Goal: Task Accomplishment & Management: Complete application form

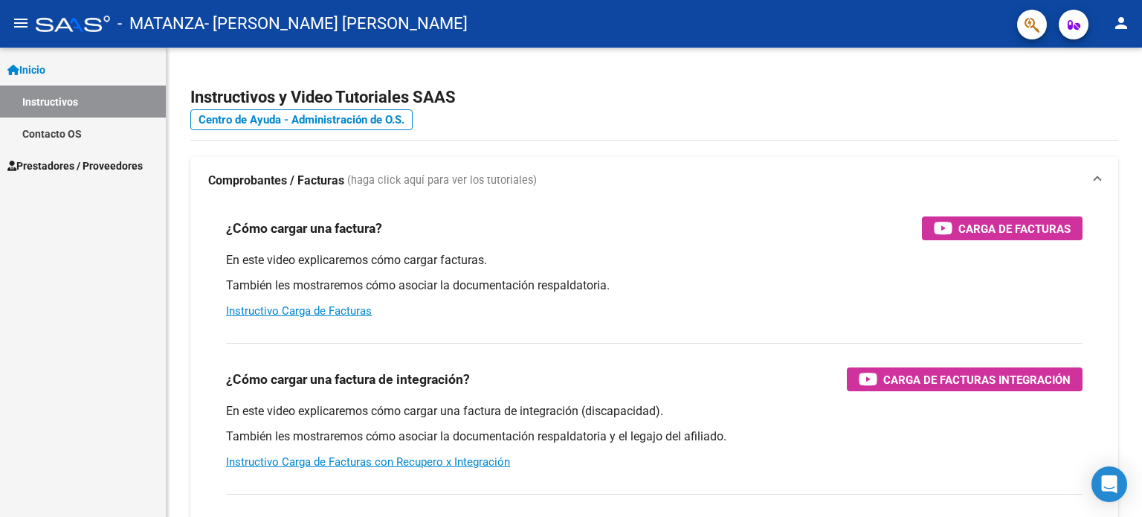
click at [111, 161] on span "Prestadores / Proveedores" at bounding box center [74, 166] width 135 height 16
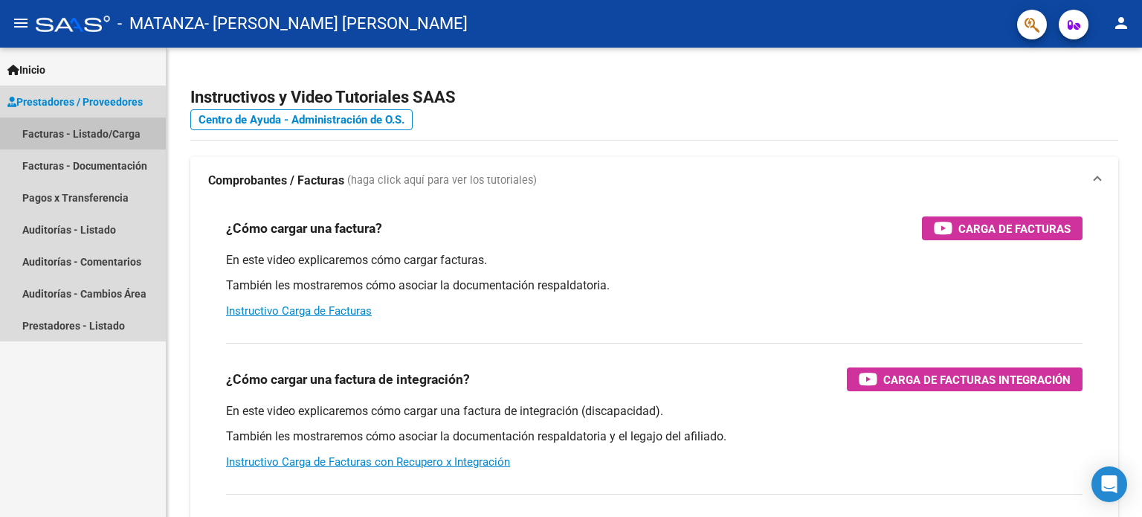
click at [100, 136] on link "Facturas - Listado/Carga" at bounding box center [83, 133] width 166 height 32
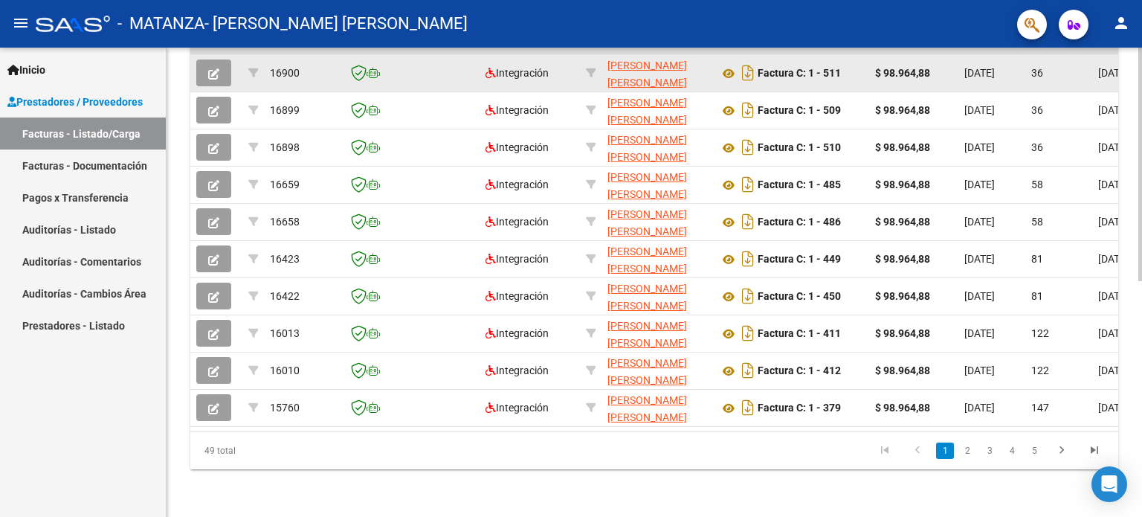
click at [212, 68] on icon "button" at bounding box center [213, 73] width 11 height 11
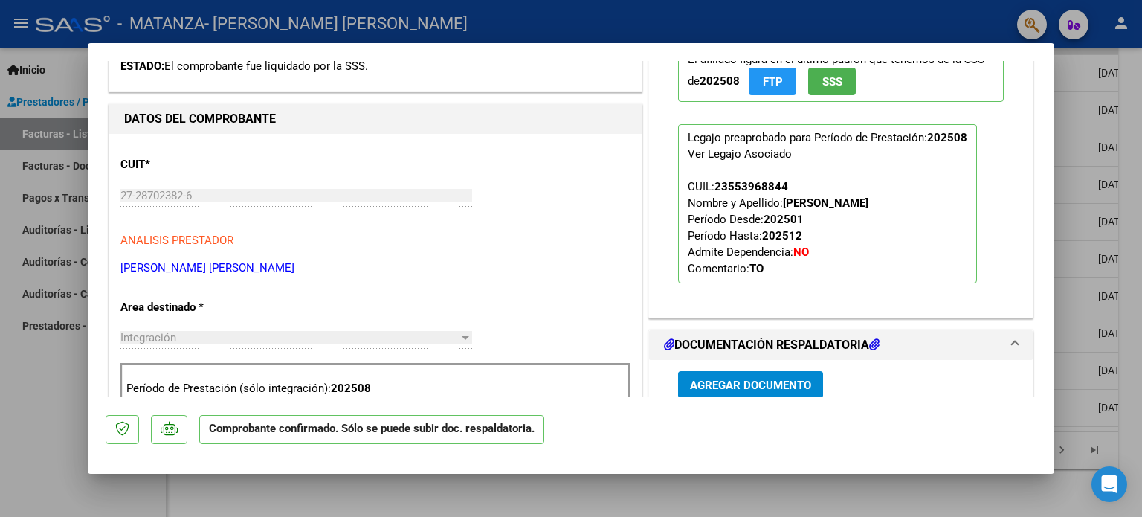
scroll to position [595, 0]
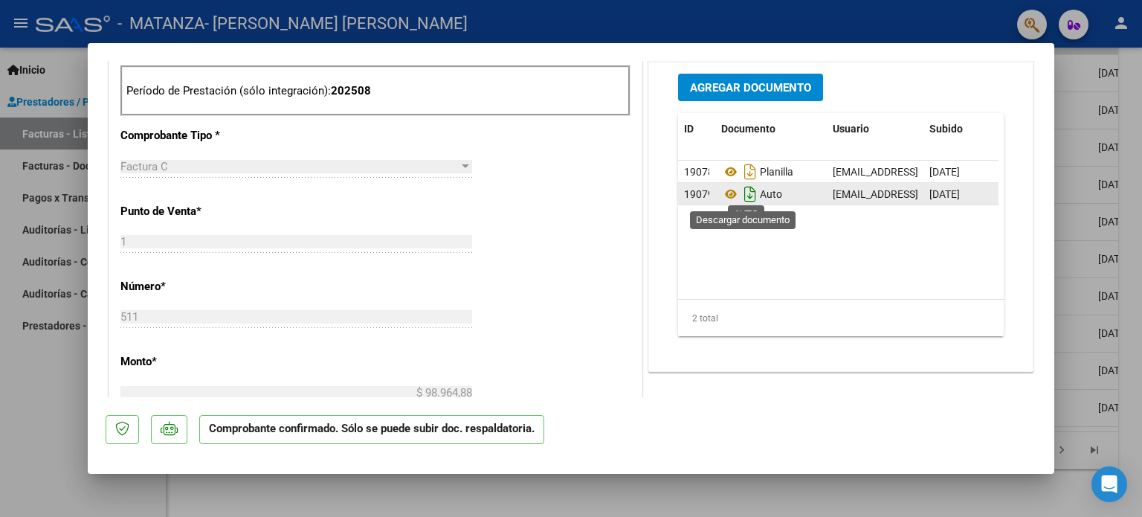
click at [744, 196] on icon "Descargar documento" at bounding box center [750, 194] width 19 height 24
drag, startPoint x: 28, startPoint y: 354, endPoint x: 45, endPoint y: 352, distance: 17.2
click at [28, 354] on div at bounding box center [571, 258] width 1142 height 517
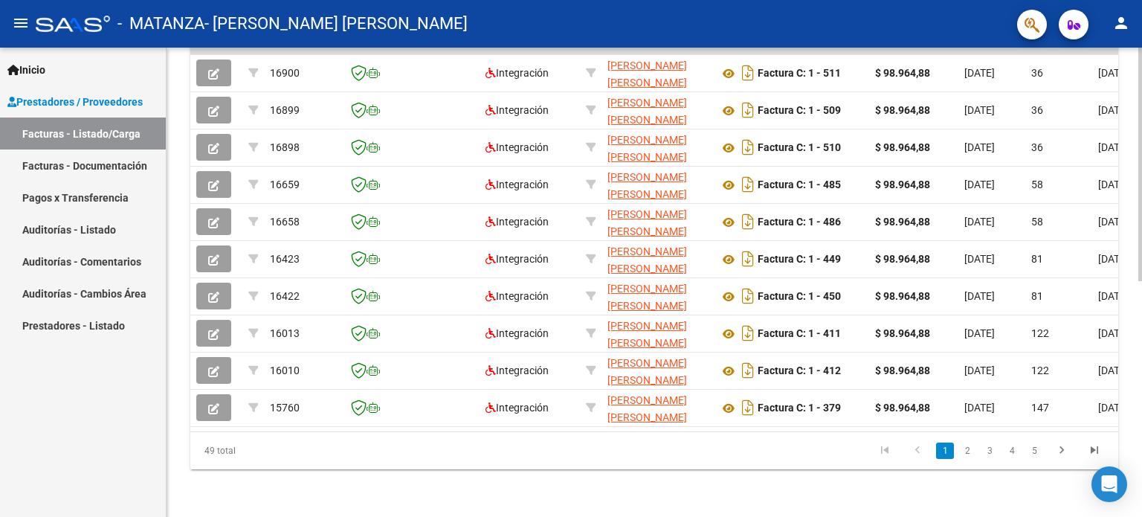
scroll to position [0, 0]
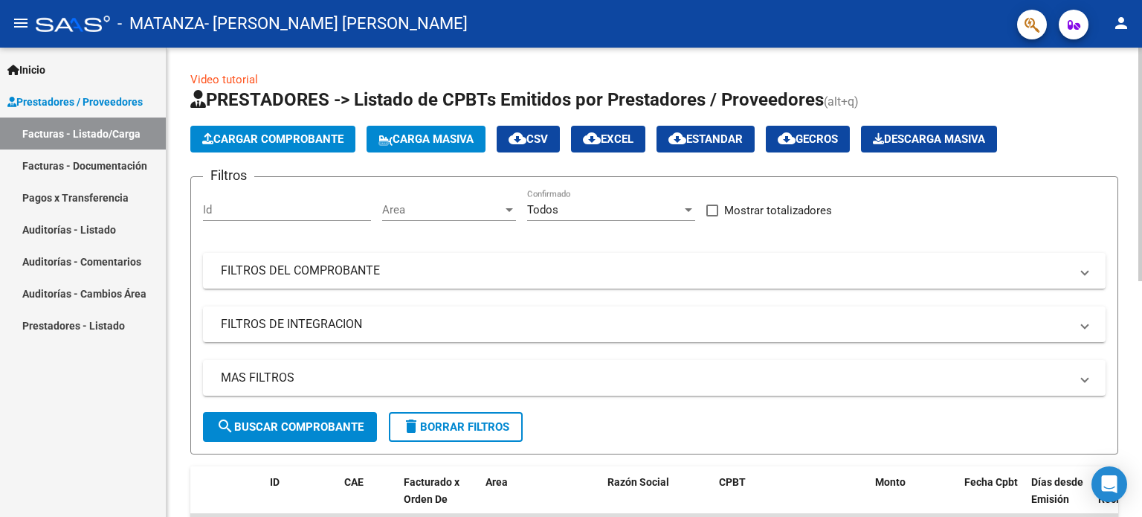
click at [310, 138] on span "Cargar Comprobante" at bounding box center [272, 138] width 141 height 13
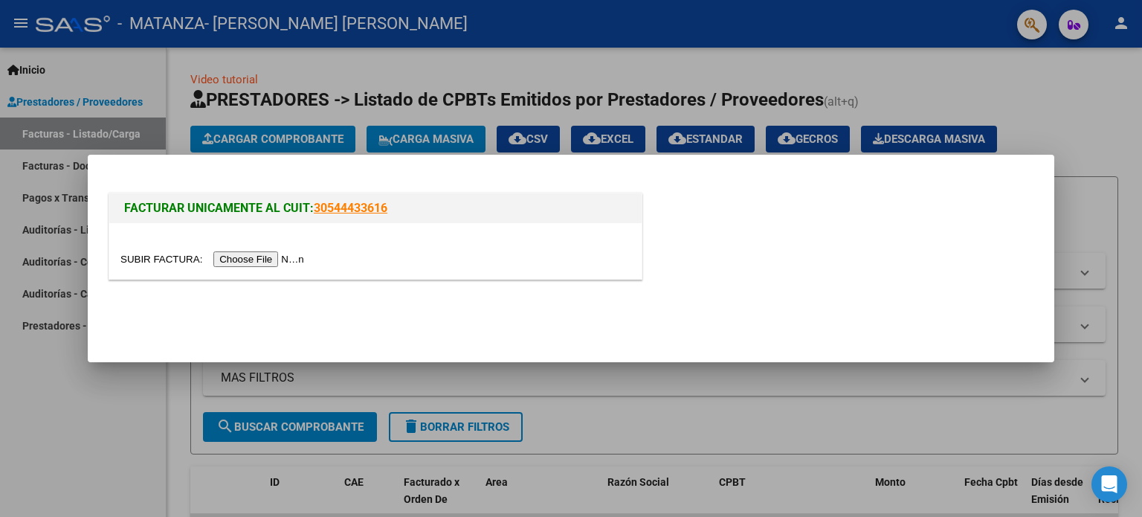
click at [272, 256] on input "file" at bounding box center [214, 259] width 188 height 16
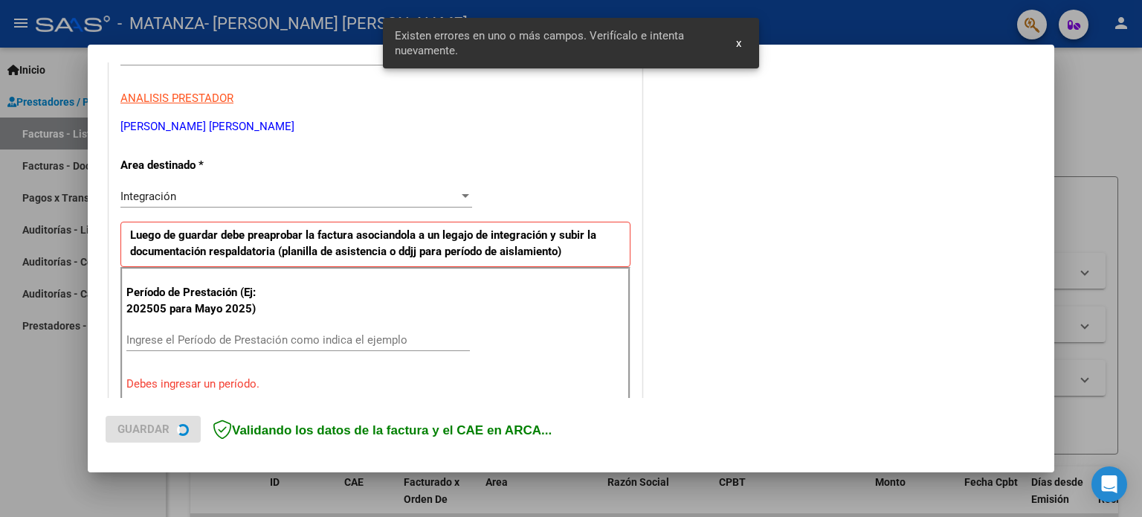
scroll to position [320, 0]
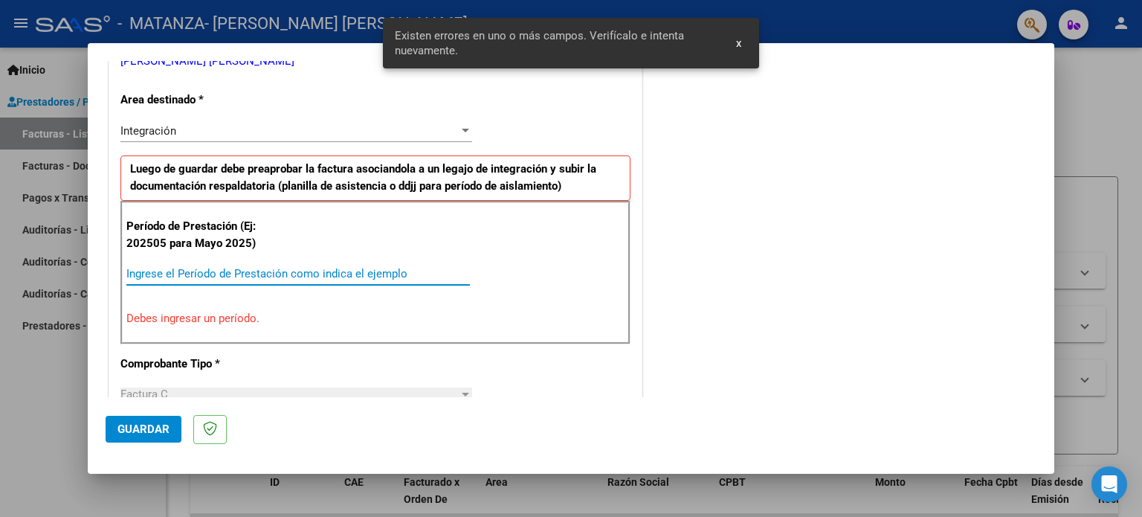
click at [309, 269] on input "Ingrese el Período de Prestación como indica el ejemplo" at bounding box center [297, 273] width 343 height 13
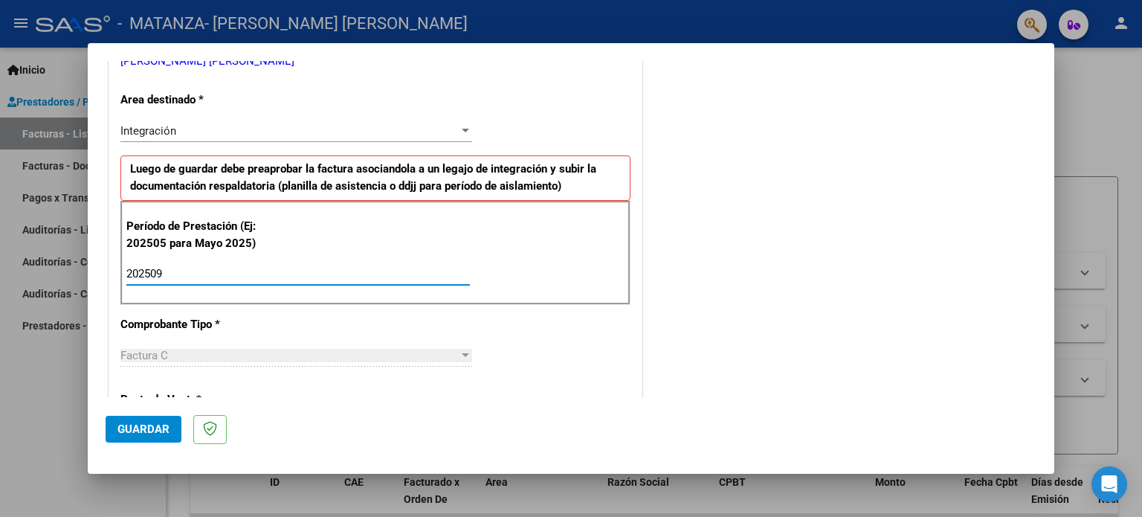
type input "202509"
click at [161, 427] on span "Guardar" at bounding box center [143, 428] width 52 height 13
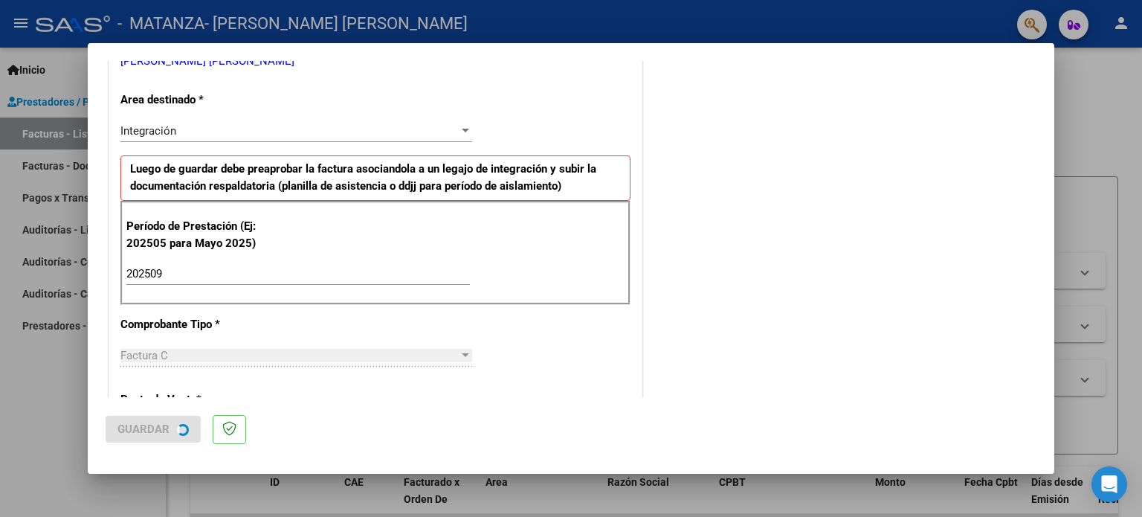
scroll to position [0, 0]
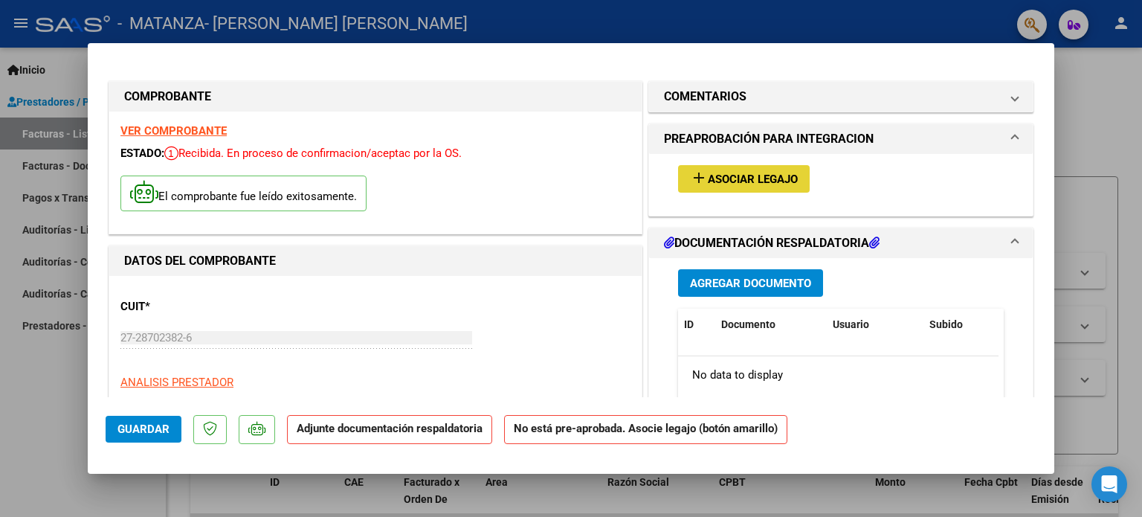
click at [758, 183] on span "Asociar Legajo" at bounding box center [753, 178] width 90 height 13
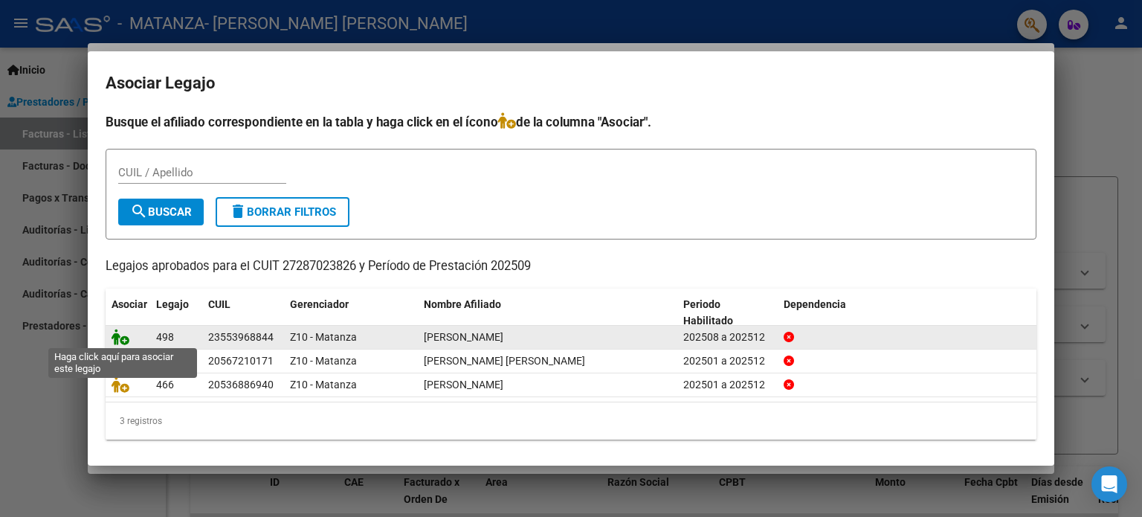
click at [115, 336] on icon at bounding box center [121, 337] width 18 height 16
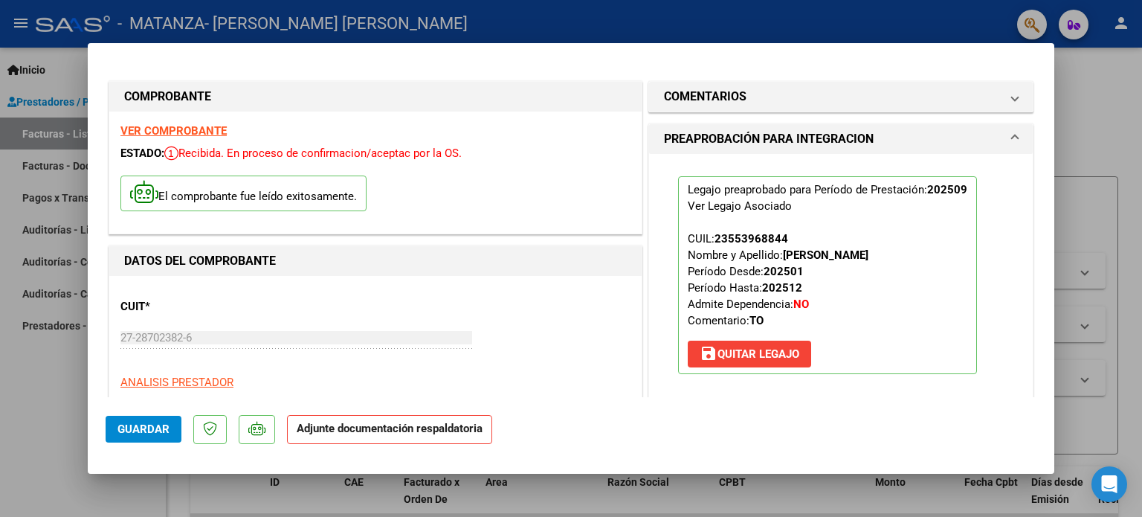
scroll to position [297, 0]
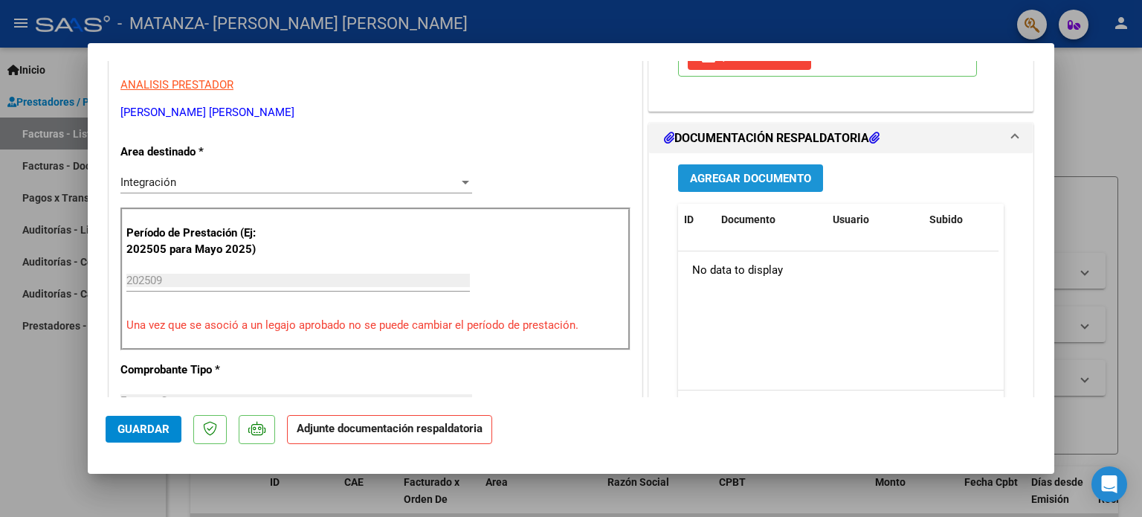
click at [740, 178] on span "Agregar Documento" at bounding box center [750, 178] width 121 height 13
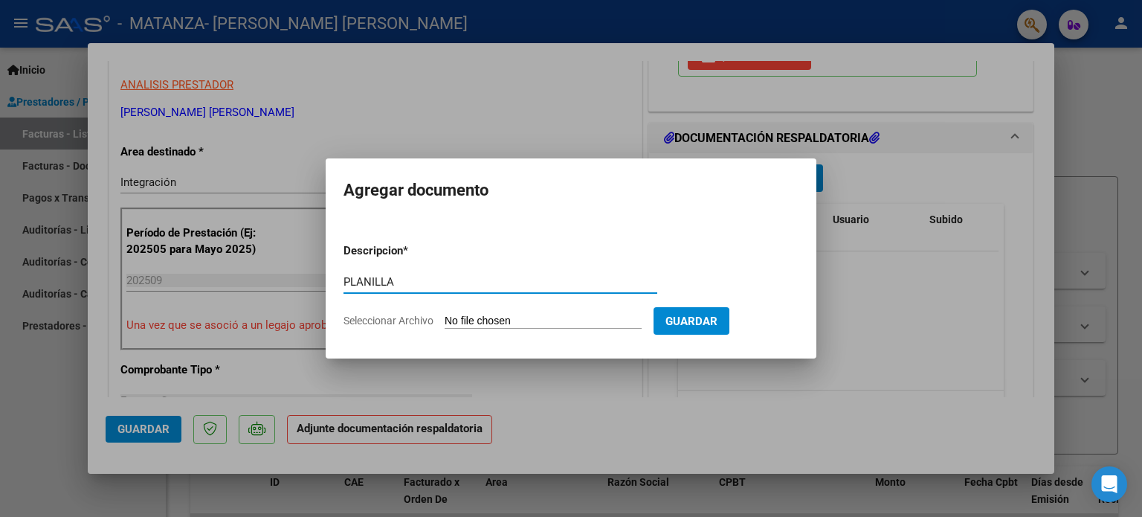
type input "PLANILLA"
click at [534, 326] on input "Seleccionar Archivo" at bounding box center [543, 322] width 197 height 14
type input "C:\fakepath\Planilla Barreto Martina TO SEPTIEMBRE 25.jpeg"
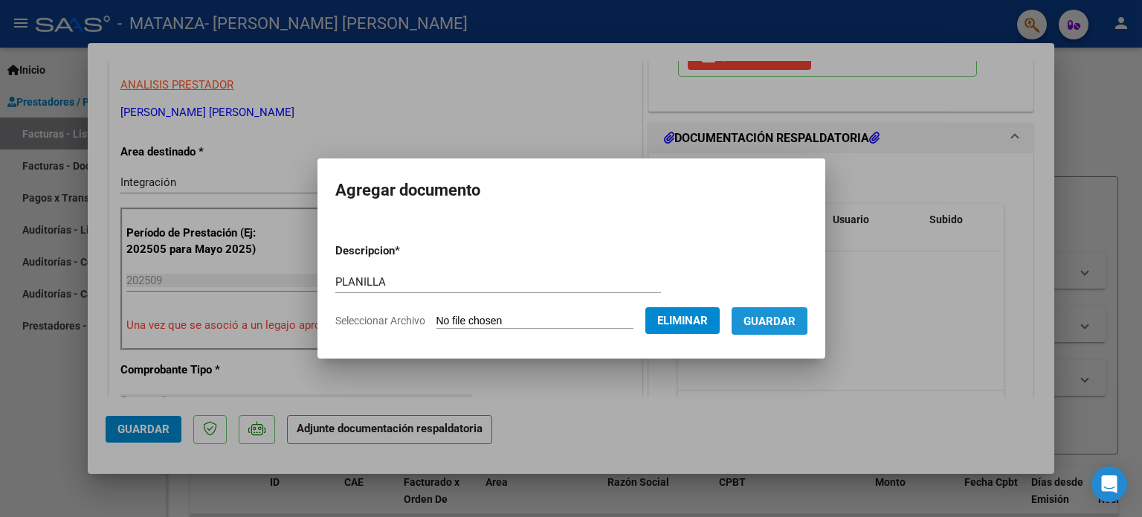
click at [770, 329] on button "Guardar" at bounding box center [770, 321] width 76 height 28
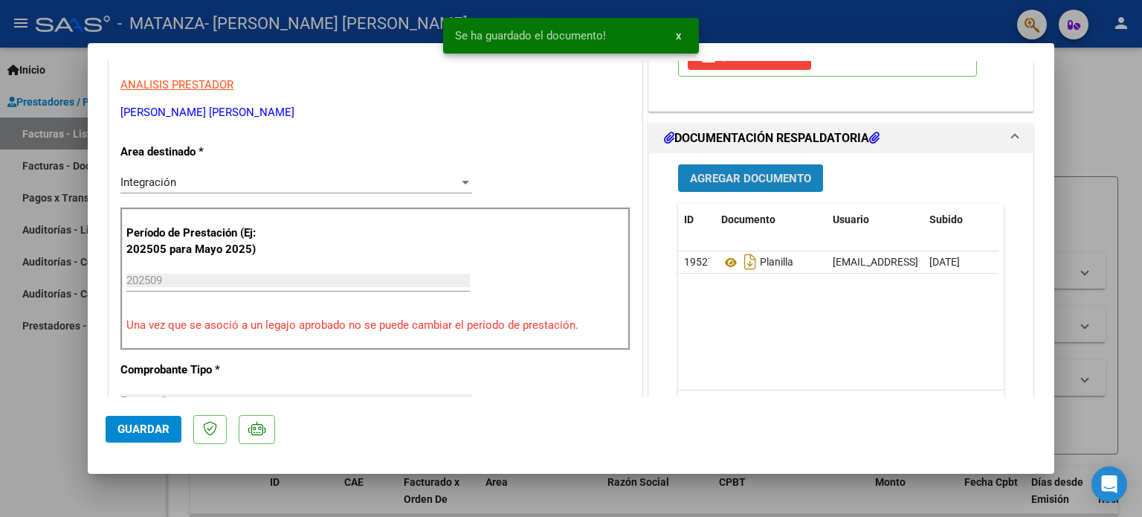
click at [737, 180] on span "Agregar Documento" at bounding box center [750, 178] width 121 height 13
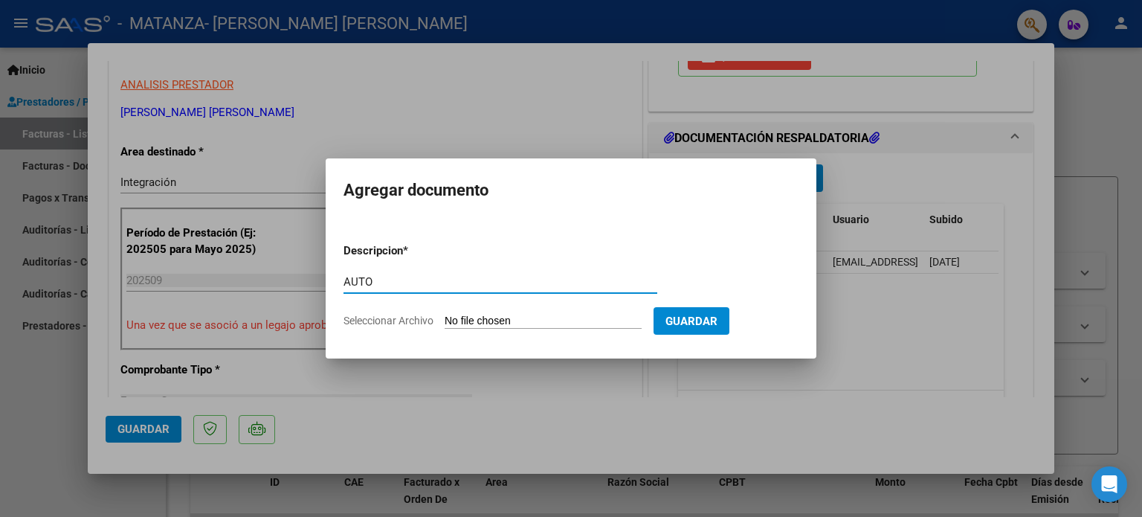
type input "AUTO"
click at [528, 323] on input "Seleccionar Archivo" at bounding box center [543, 322] width 197 height 14
type input "C:\fakepath\27287023826-FACTURA_C-1-511-ANEXO-AUTO.pdf"
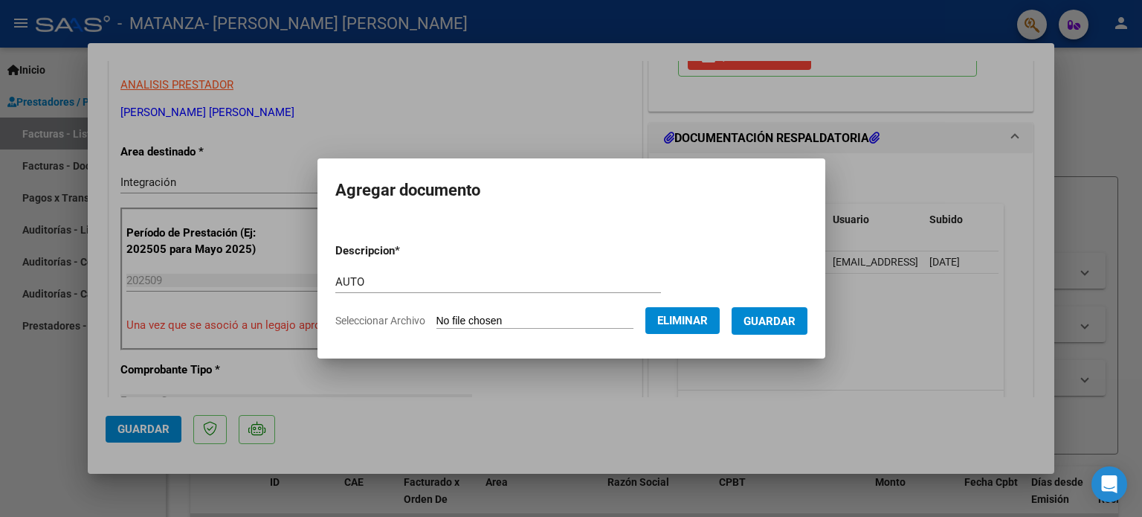
click at [791, 314] on span "Guardar" at bounding box center [770, 320] width 52 height 13
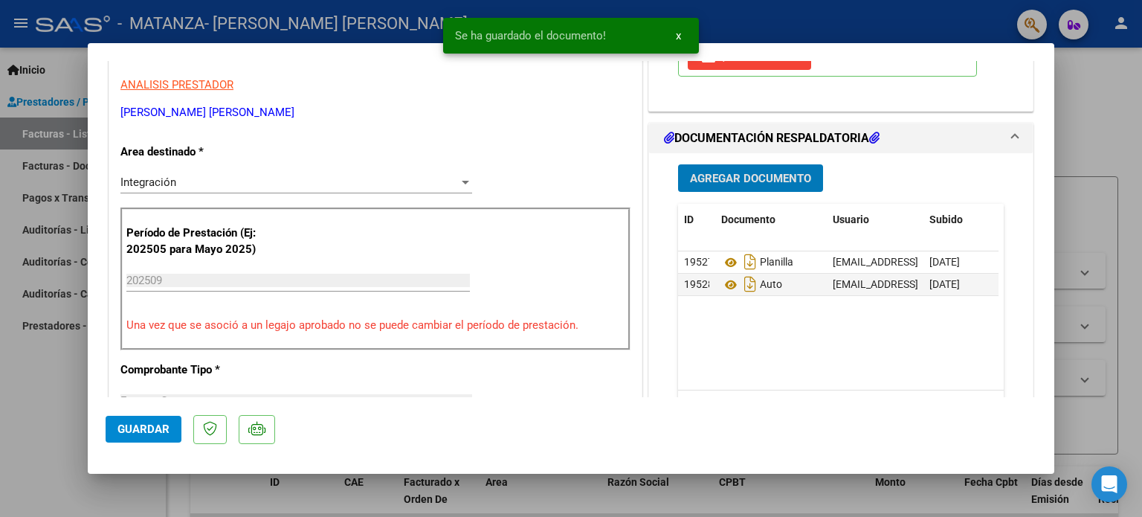
click at [164, 428] on span "Guardar" at bounding box center [143, 428] width 52 height 13
click at [33, 416] on div at bounding box center [571, 258] width 1142 height 517
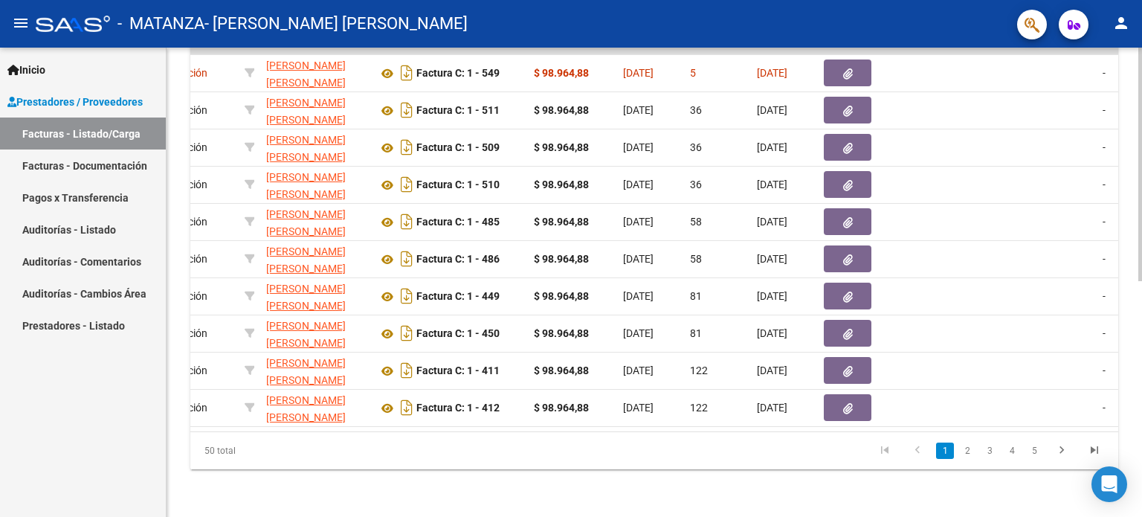
scroll to position [0, 0]
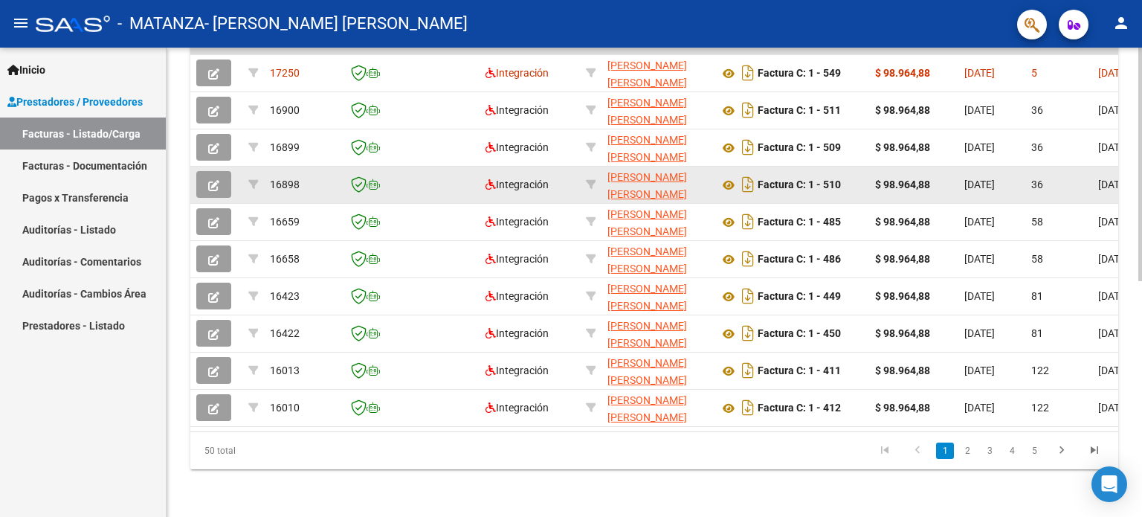
drag, startPoint x: 452, startPoint y: 424, endPoint x: 214, endPoint y: 178, distance: 342.3
click at [214, 180] on icon "button" at bounding box center [213, 185] width 11 height 11
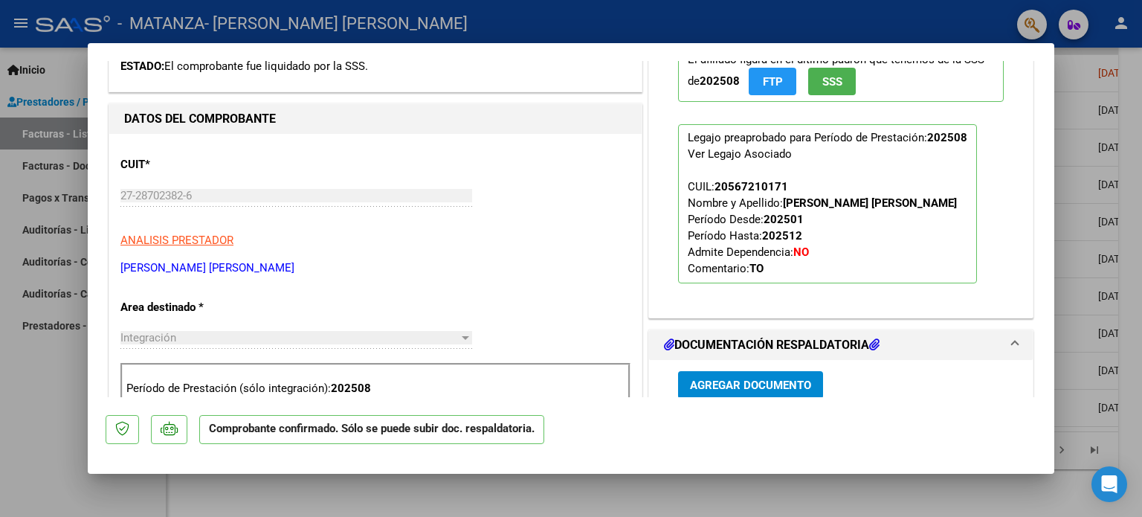
scroll to position [595, 0]
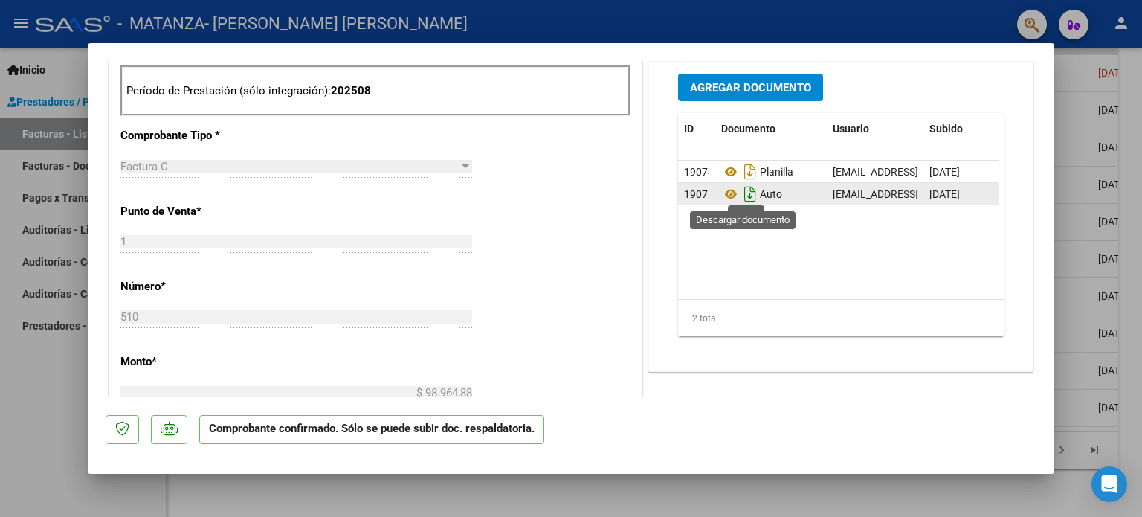
click at [744, 187] on icon "Descargar documento" at bounding box center [750, 194] width 19 height 24
click at [589, 494] on div at bounding box center [571, 258] width 1142 height 517
type input "$ 0,00"
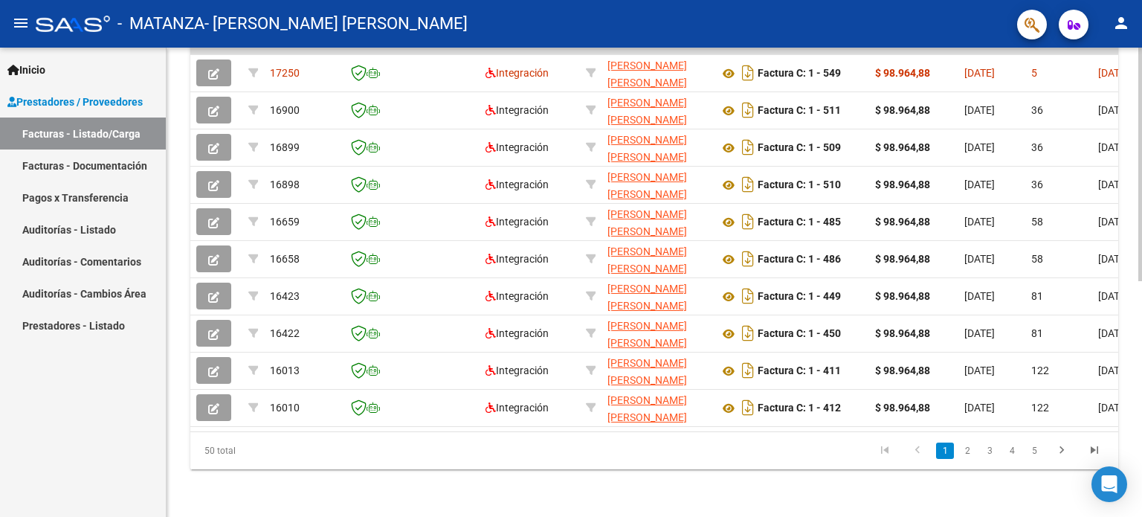
scroll to position [0, 0]
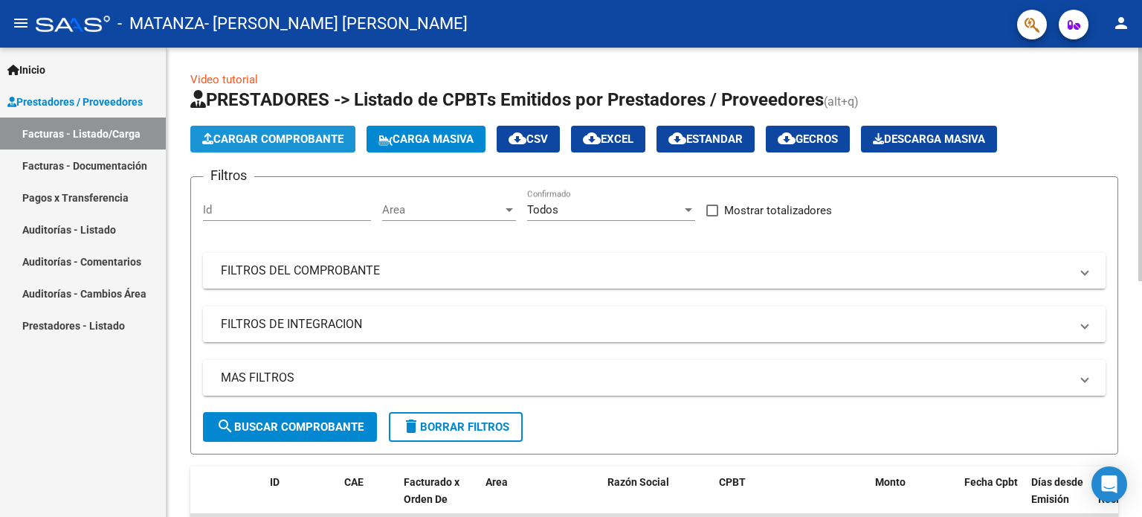
click at [343, 129] on button "Cargar Comprobante" at bounding box center [272, 139] width 165 height 27
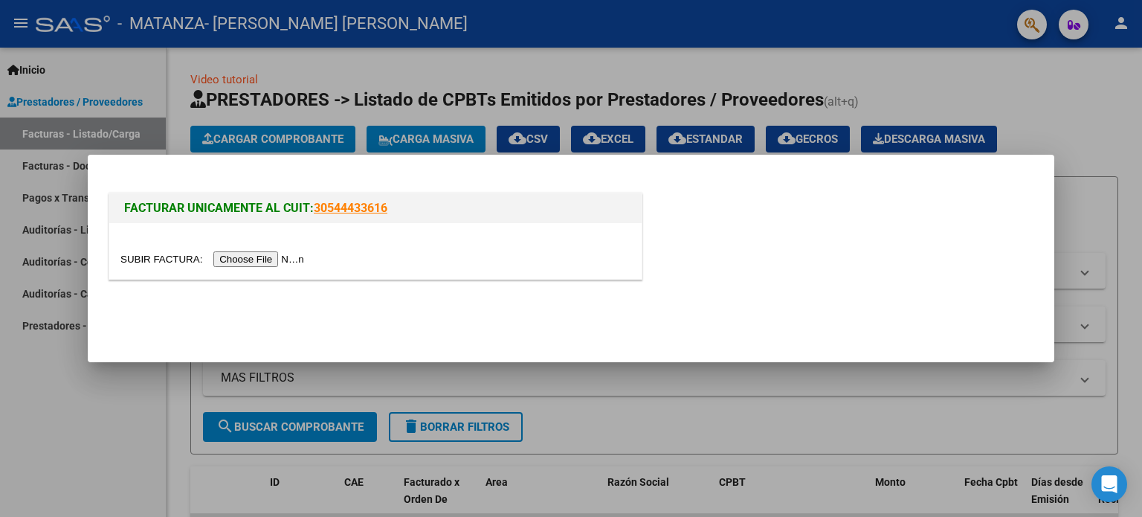
click at [277, 260] on input "file" at bounding box center [214, 259] width 188 height 16
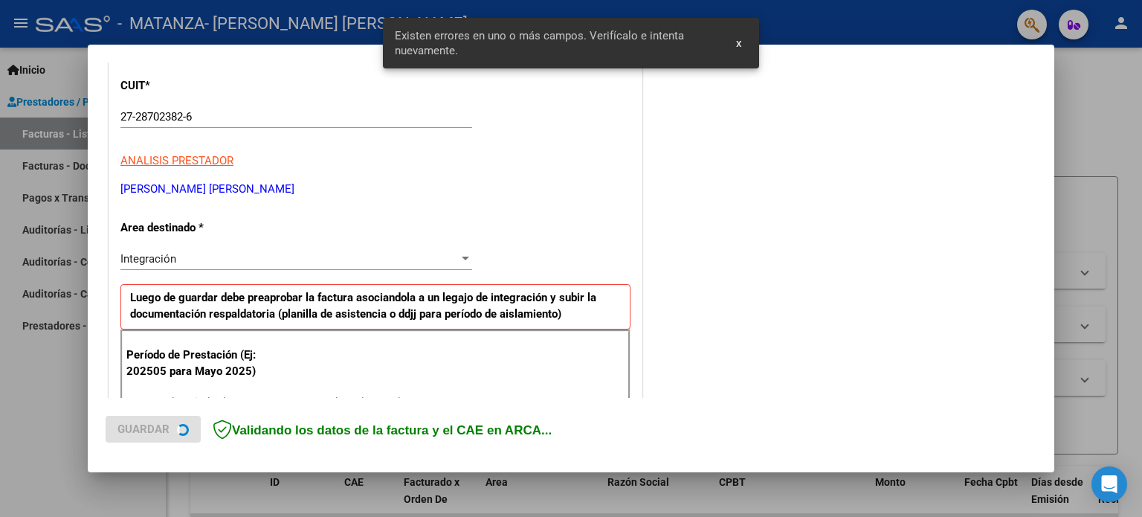
scroll to position [320, 0]
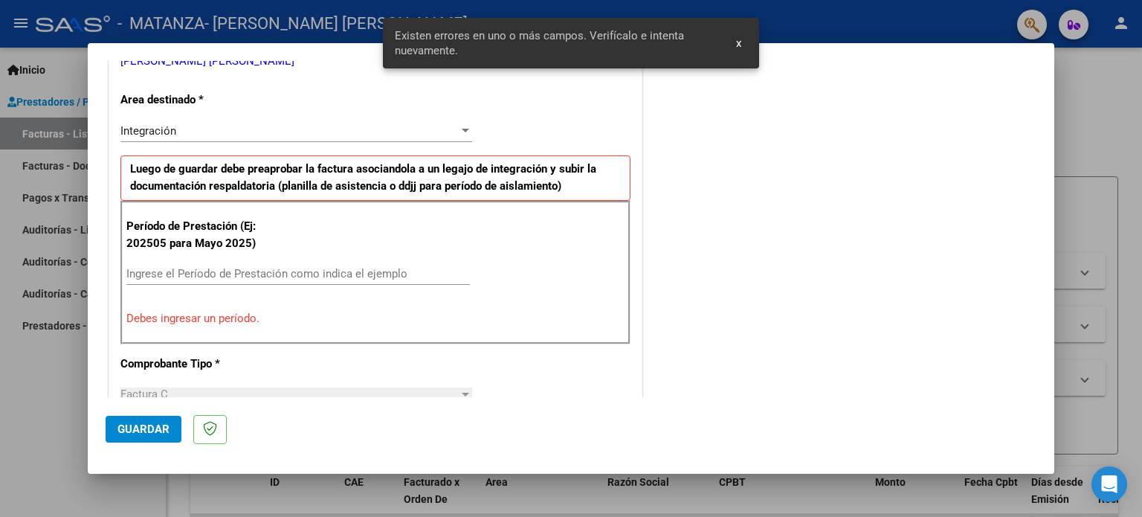
click at [277, 273] on input "Ingrese el Período de Prestación como indica el ejemplo" at bounding box center [297, 273] width 343 height 13
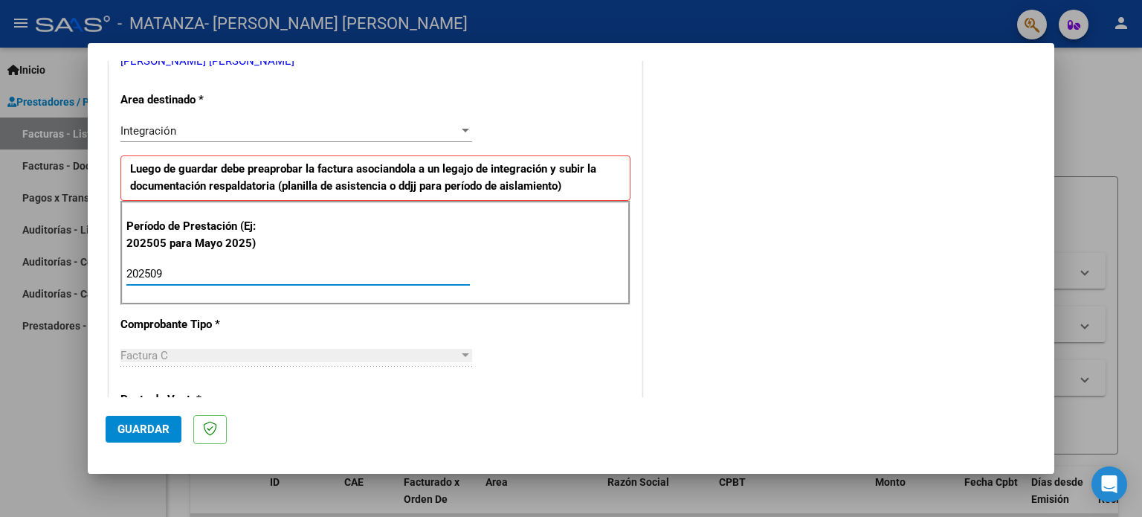
type input "202509"
click at [155, 430] on span "Guardar" at bounding box center [143, 428] width 52 height 13
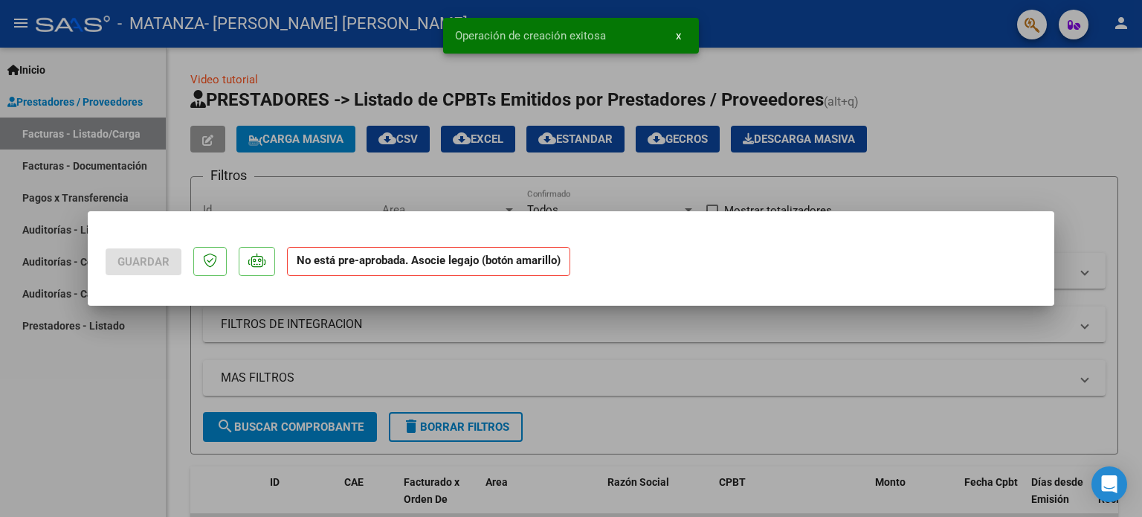
scroll to position [0, 0]
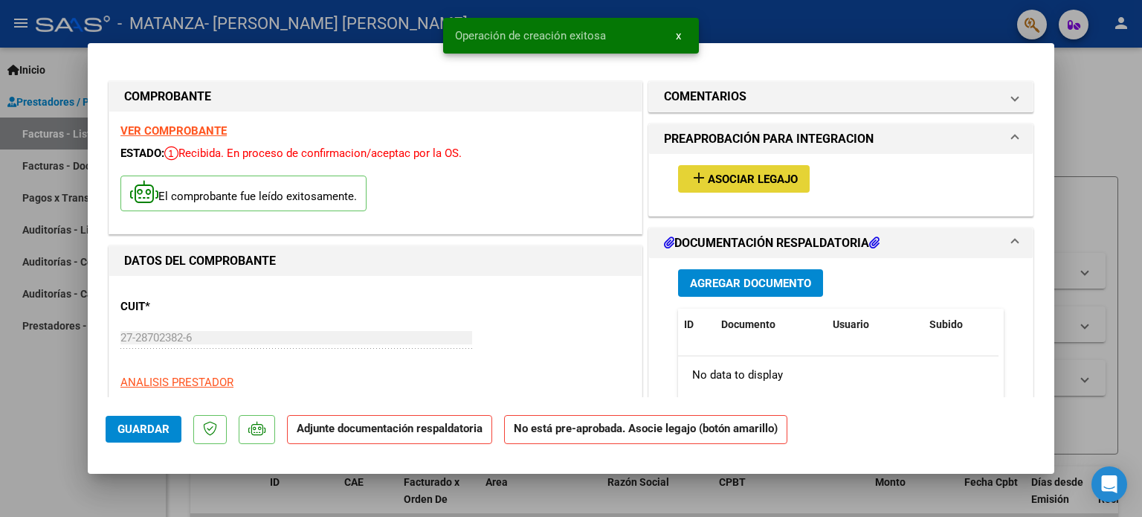
click at [742, 184] on span "Asociar Legajo" at bounding box center [753, 178] width 90 height 13
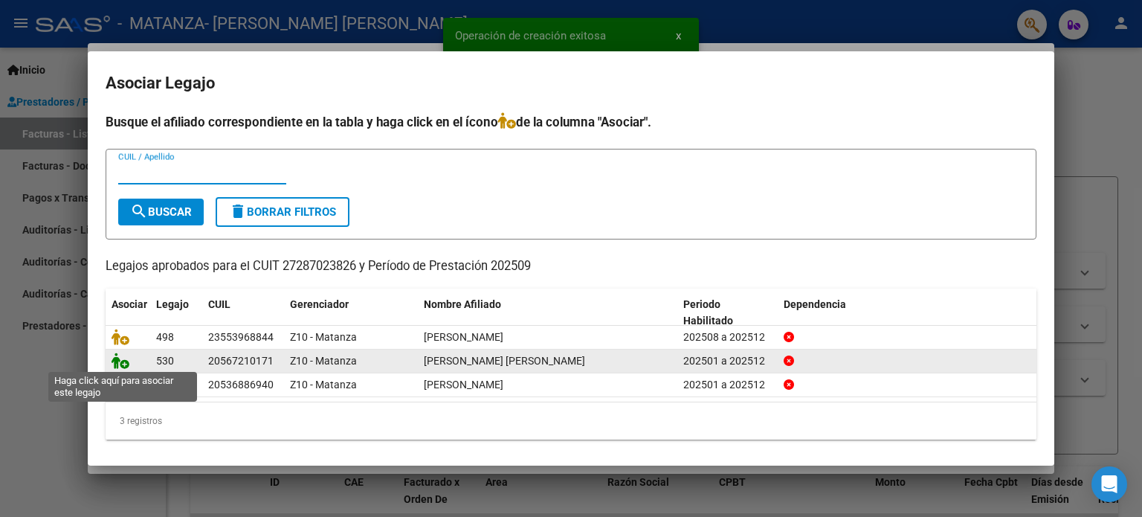
click at [123, 366] on icon at bounding box center [121, 360] width 18 height 16
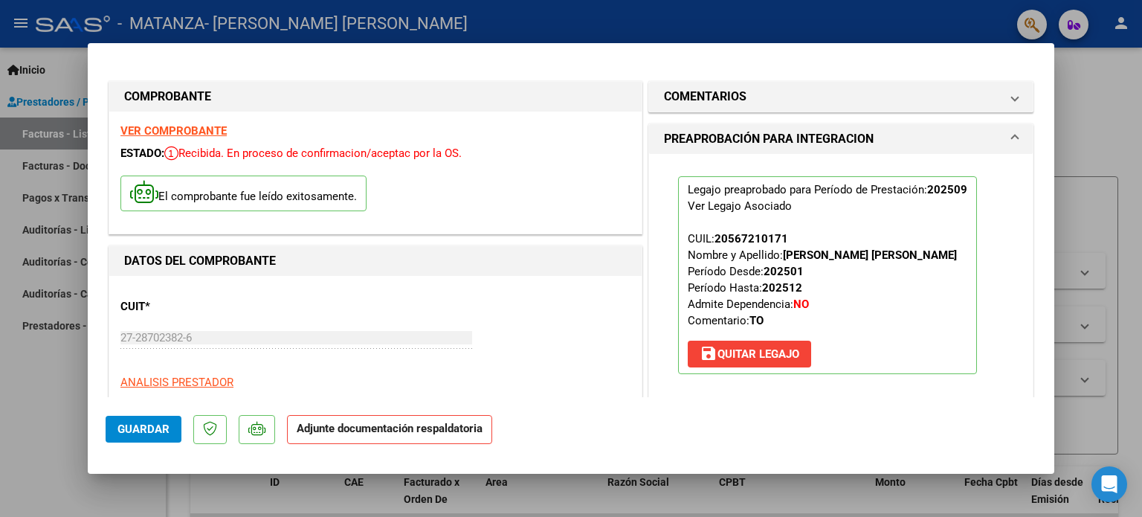
scroll to position [297, 0]
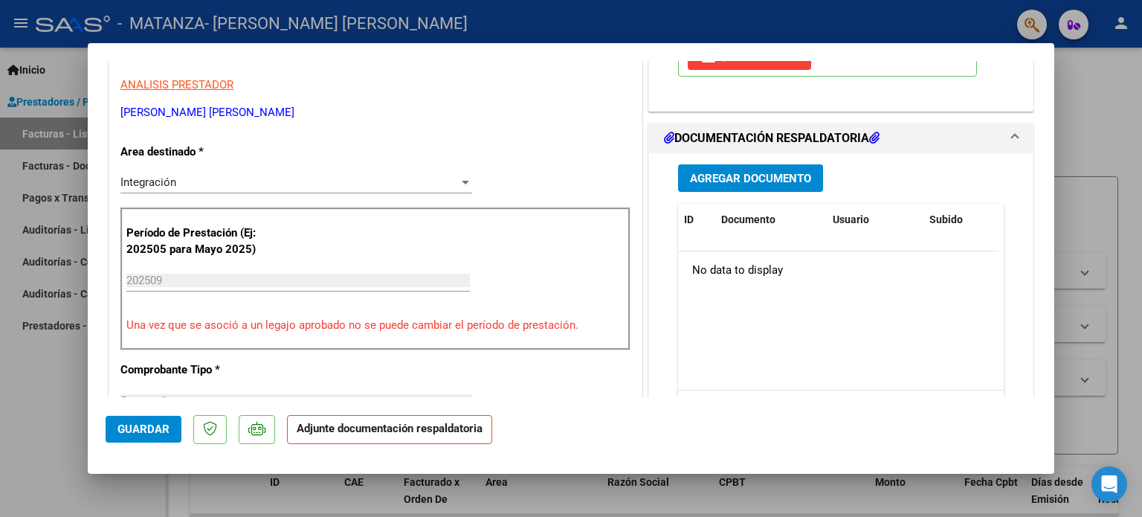
click at [767, 185] on button "Agregar Documento" at bounding box center [750, 178] width 145 height 28
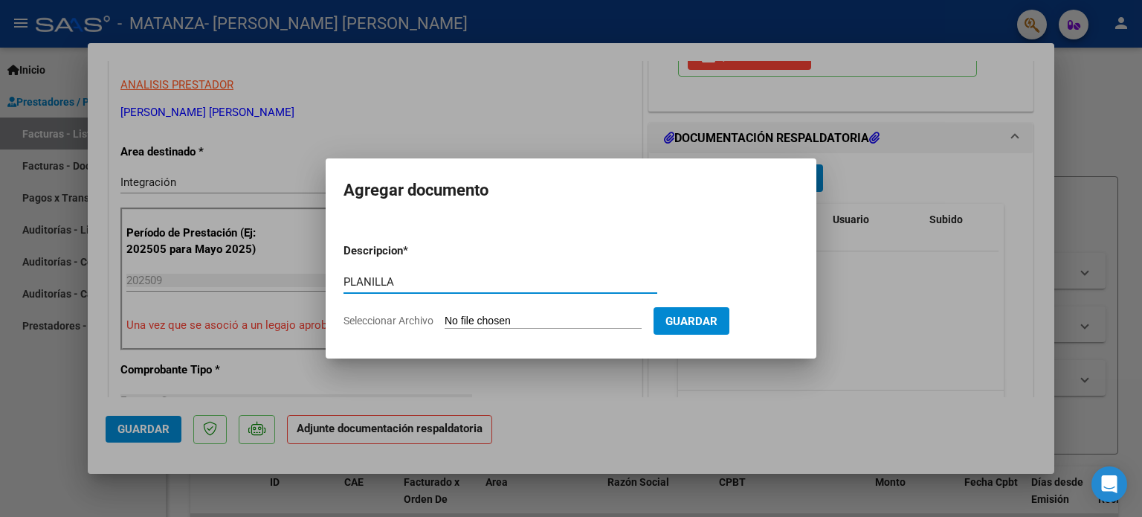
type input "PLANILLA"
click at [544, 323] on input "Seleccionar Archivo" at bounding box center [543, 322] width 197 height 14
type input "C:\fakepath\Planilla Ramirez Fernando TO SEPTIEMBRE 25.jpeg"
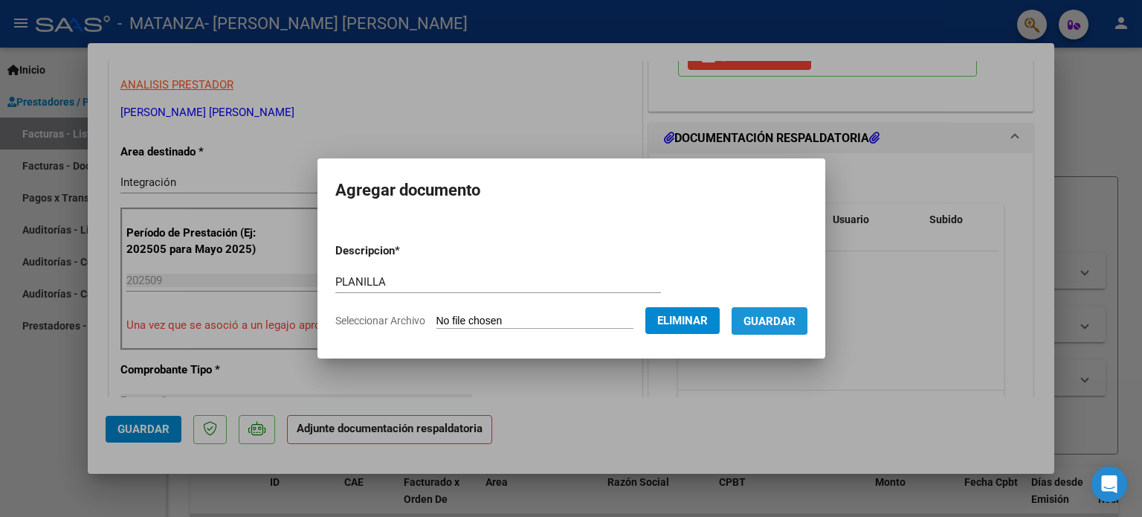
click at [780, 318] on span "Guardar" at bounding box center [770, 321] width 52 height 13
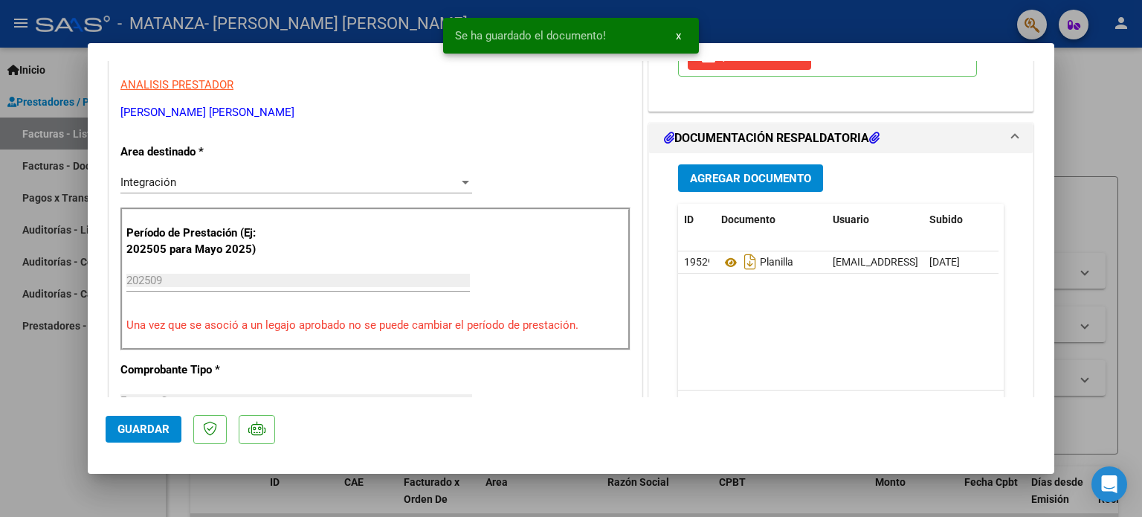
click at [765, 196] on div "Agregar Documento ID Documento Usuario Subido Acción 19529 Planilla clarisima81…" at bounding box center [841, 301] width 348 height 297
click at [761, 187] on button "Agregar Documento" at bounding box center [750, 178] width 145 height 28
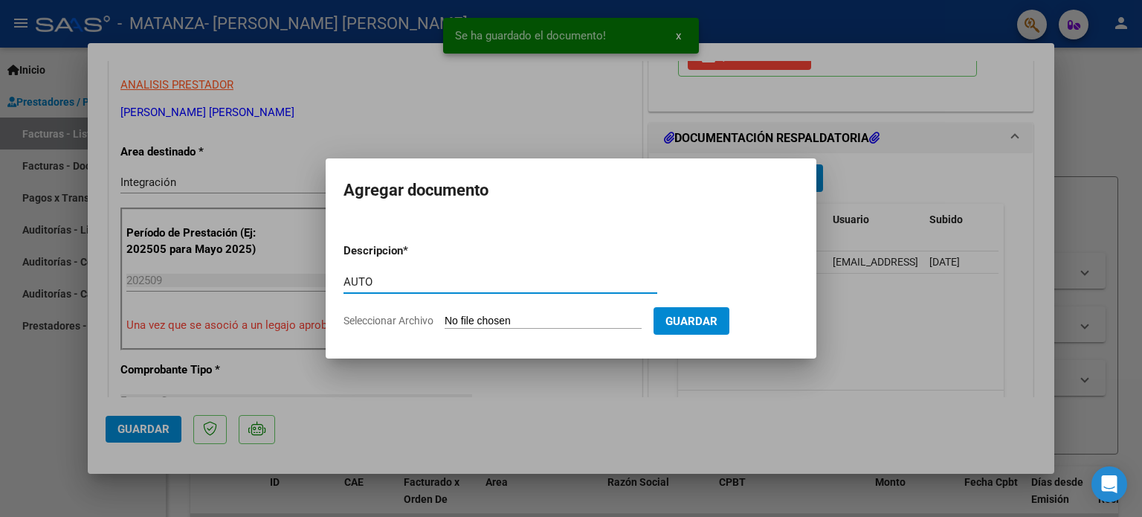
type input "AUTO"
click at [515, 317] on input "Seleccionar Archivo" at bounding box center [543, 322] width 197 height 14
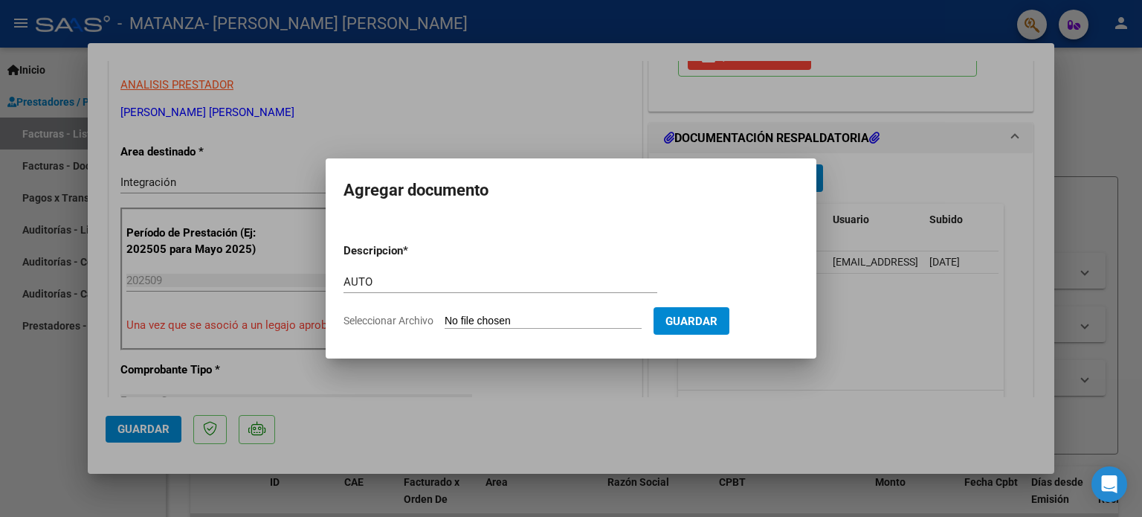
type input "C:\fakepath\27287023826-FACTURA_C-1-510-ANEXO-AUTO.pdf"
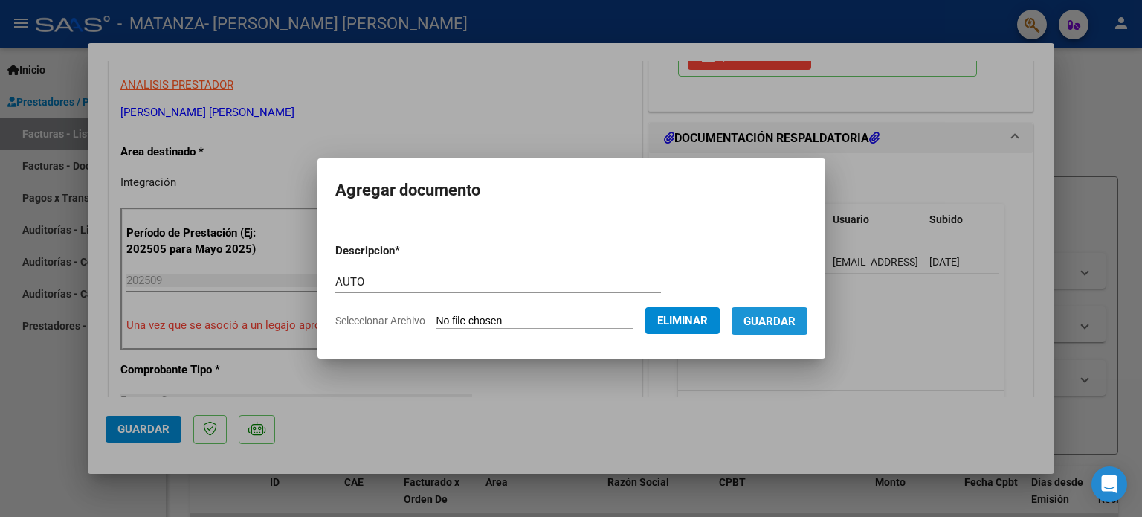
click at [776, 307] on button "Guardar" at bounding box center [770, 321] width 76 height 28
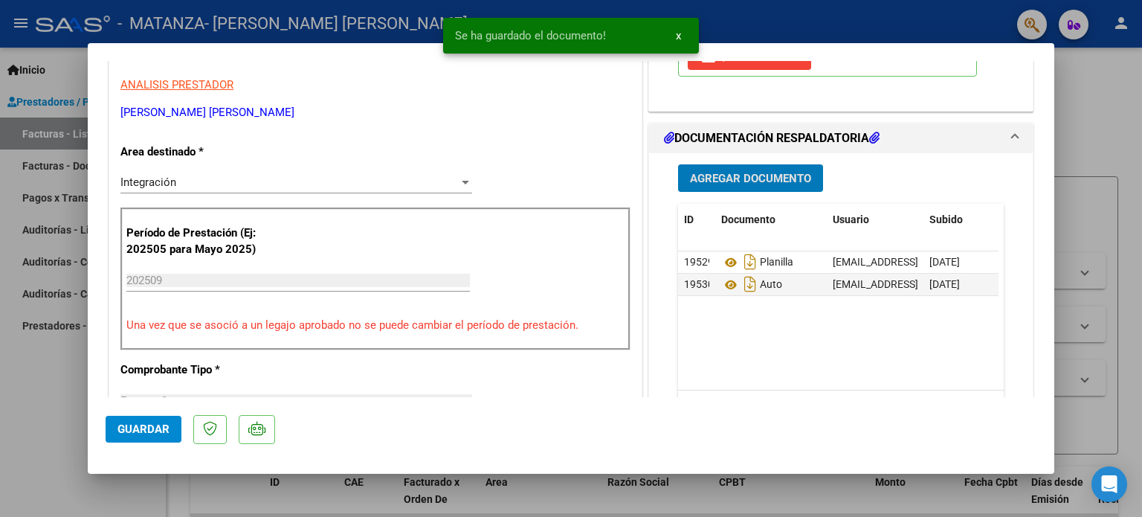
click at [114, 433] on button "Guardar" at bounding box center [144, 429] width 76 height 27
drag, startPoint x: 187, startPoint y: 421, endPoint x: 149, endPoint y: 429, distance: 38.8
click at [158, 428] on mat-dialog-actions "Guardar" at bounding box center [571, 426] width 931 height 59
click at [149, 429] on span "Guardar" at bounding box center [143, 428] width 52 height 13
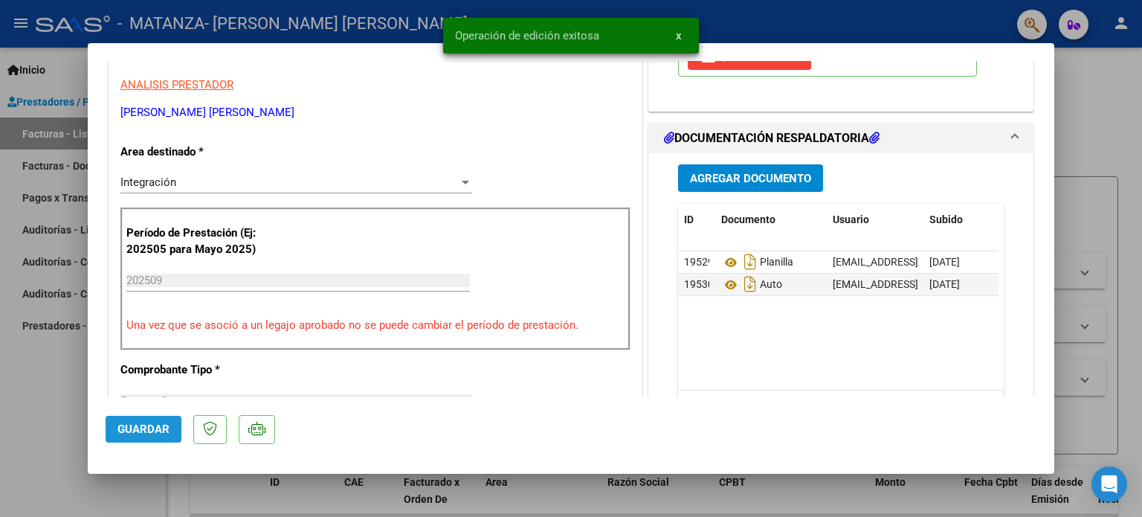
click at [138, 429] on span "Guardar" at bounding box center [143, 428] width 52 height 13
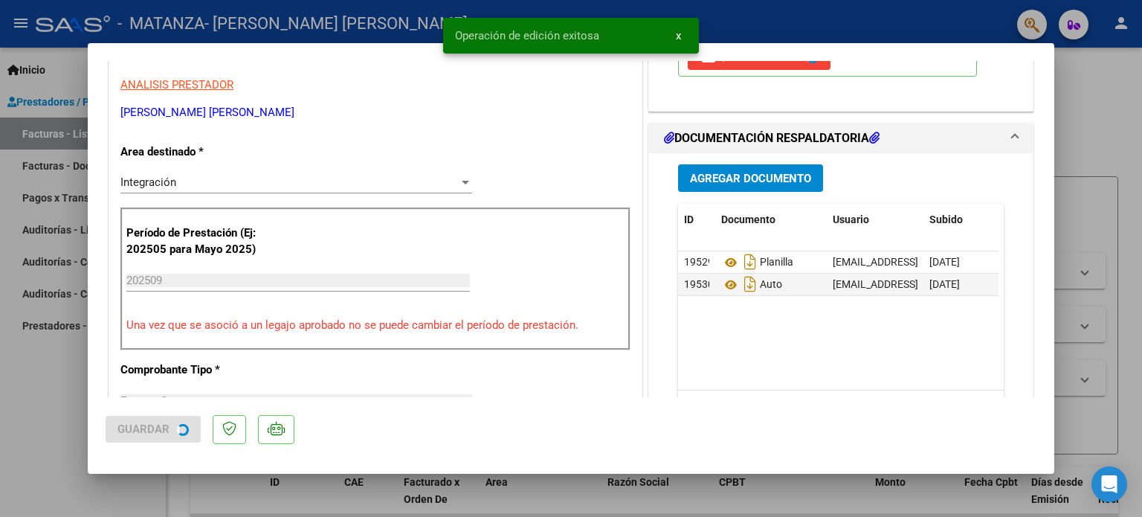
click at [42, 393] on div at bounding box center [571, 258] width 1142 height 517
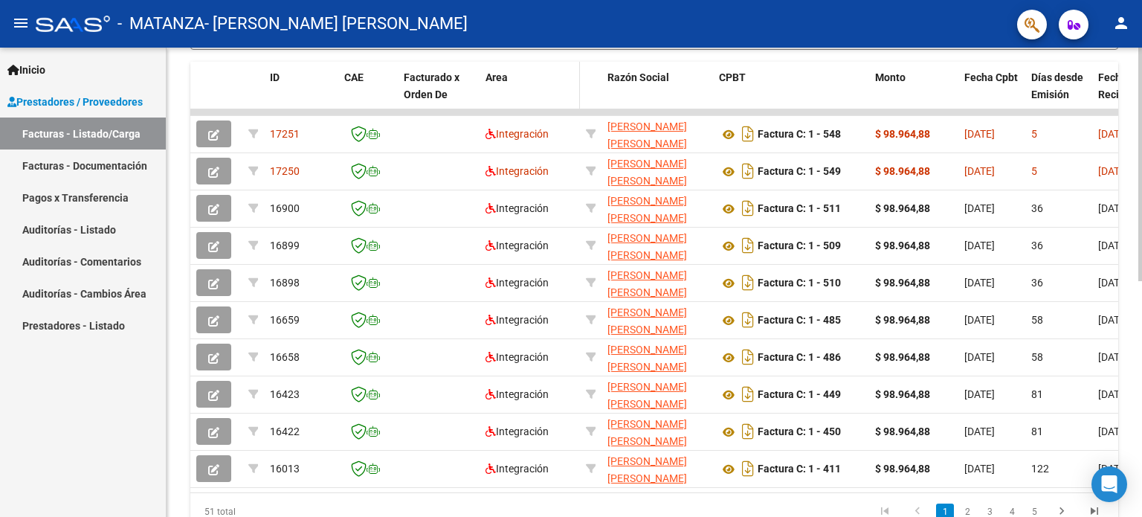
scroll to position [474, 0]
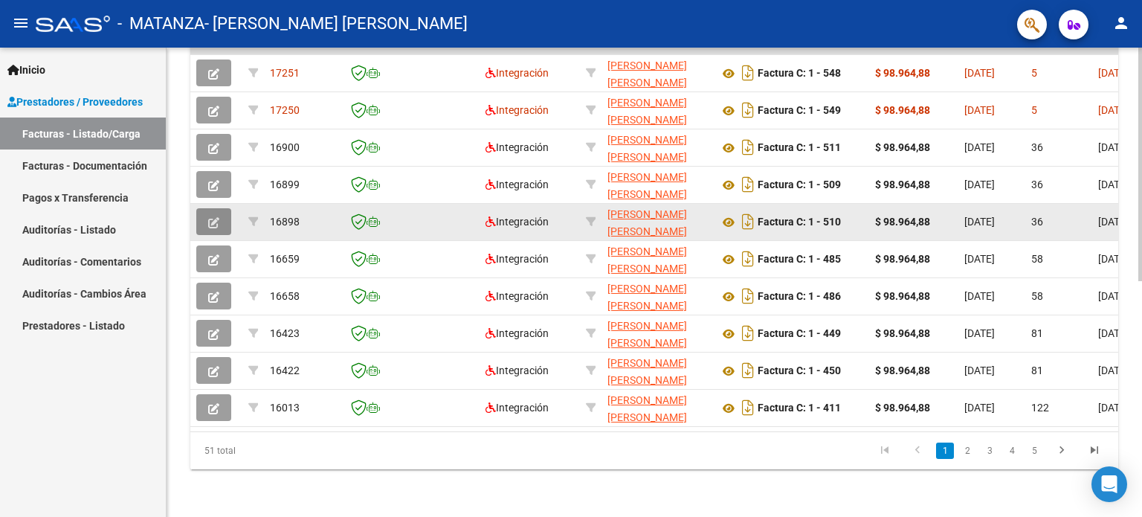
click at [216, 217] on icon "button" at bounding box center [213, 222] width 11 height 11
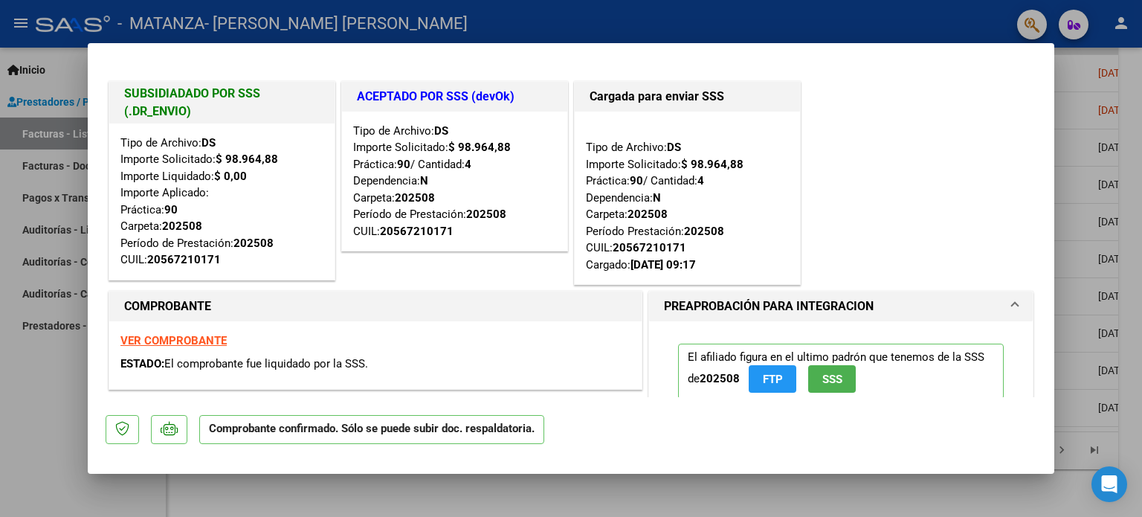
scroll to position [297, 0]
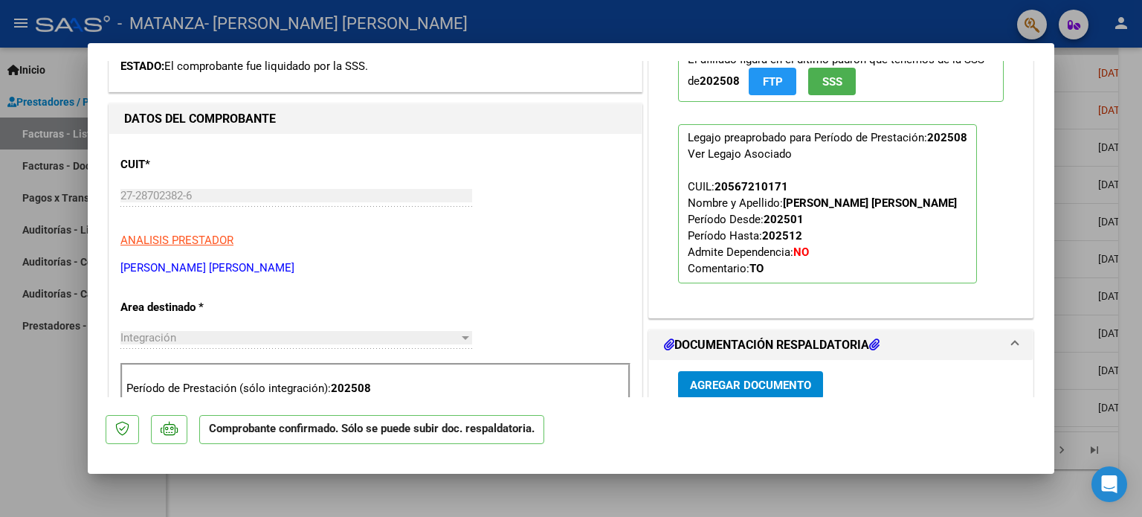
click at [113, 425] on p at bounding box center [122, 429] width 33 height 29
click at [84, 391] on div at bounding box center [571, 258] width 1142 height 517
type input "$ 0,00"
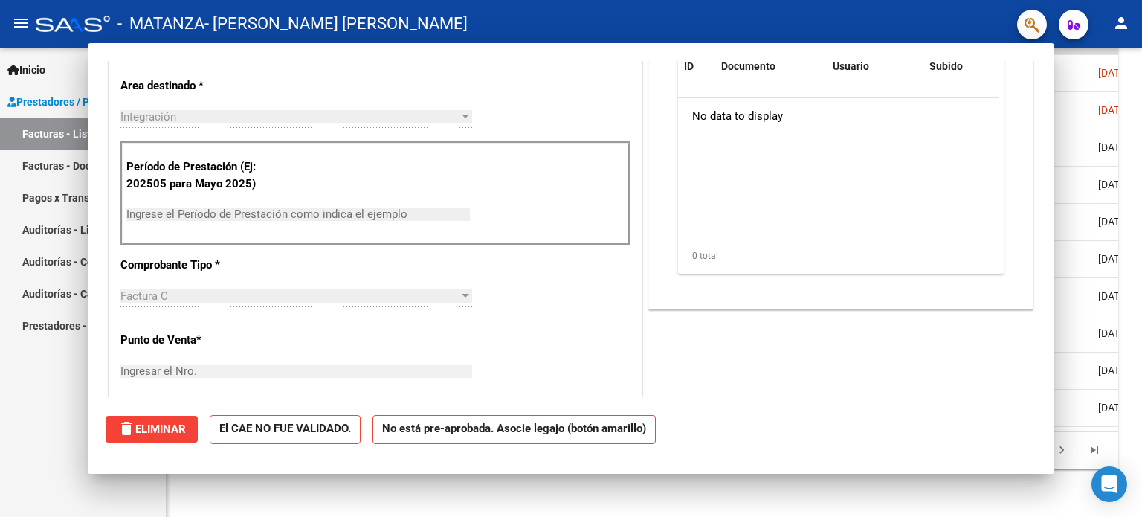
scroll to position [0, 0]
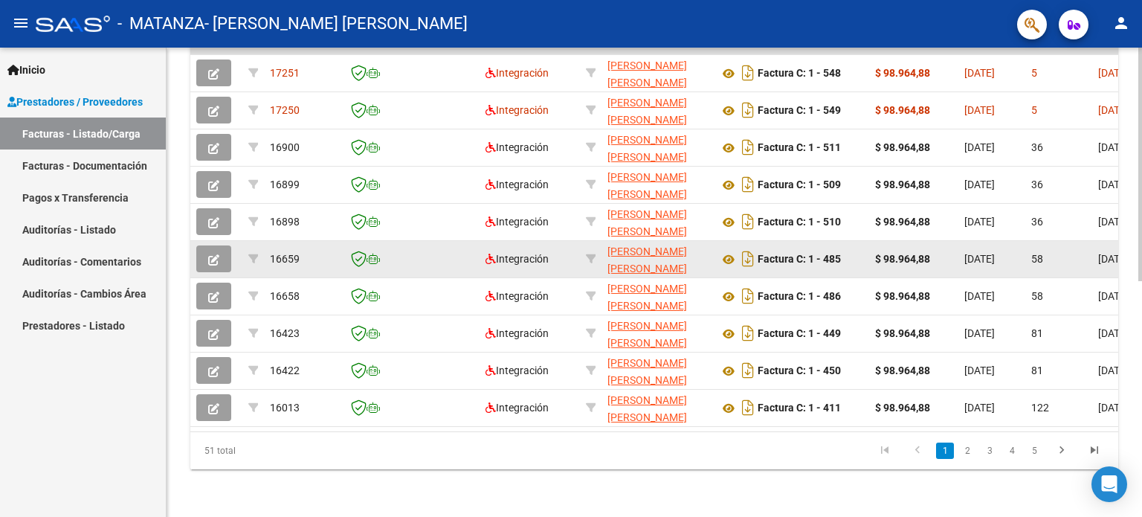
click at [201, 245] on button "button" at bounding box center [213, 258] width 35 height 27
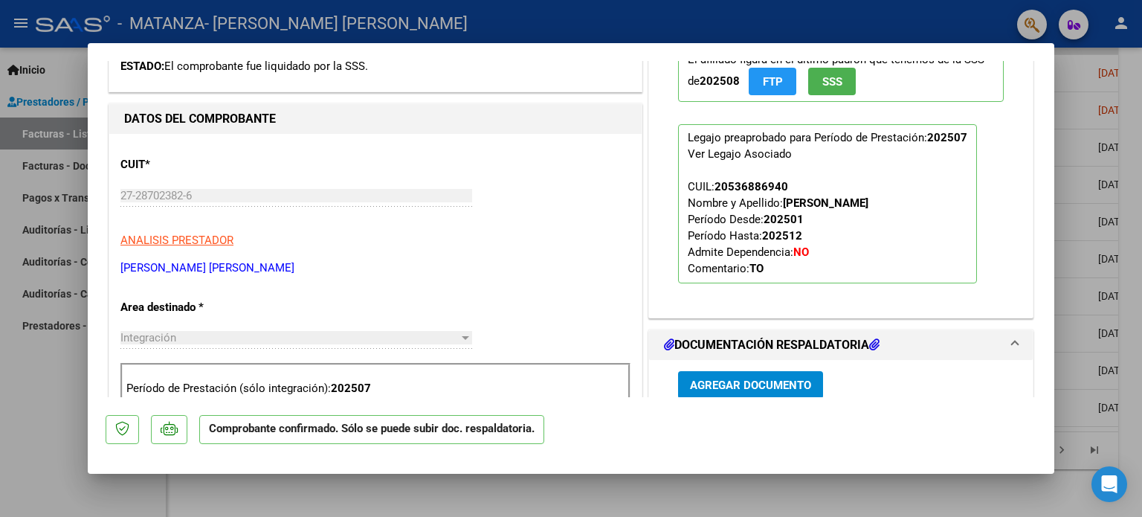
scroll to position [595, 0]
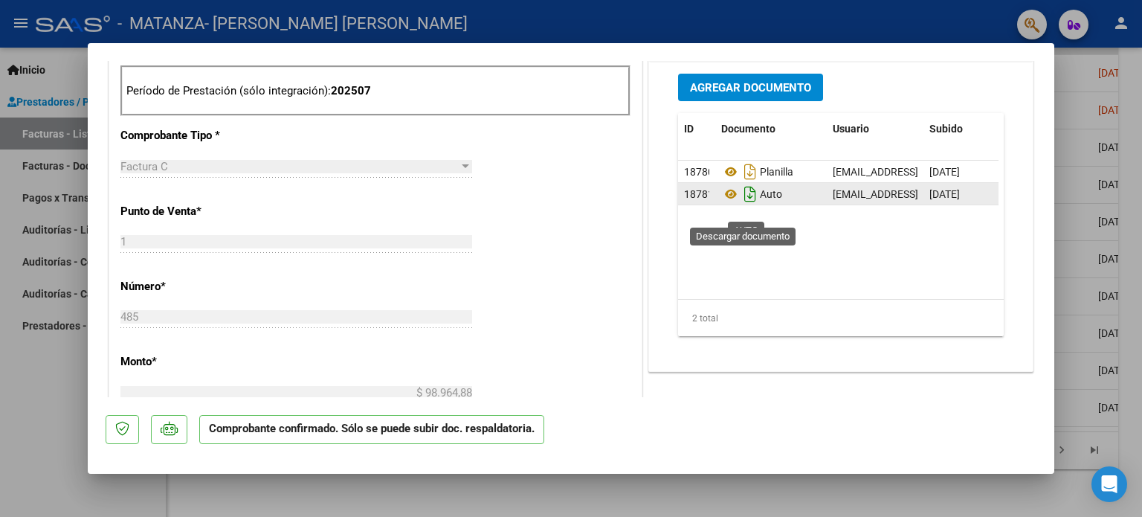
click at [741, 206] on icon "Descargar documento" at bounding box center [750, 194] width 19 height 24
click at [36, 440] on div at bounding box center [571, 258] width 1142 height 517
type input "$ 0,00"
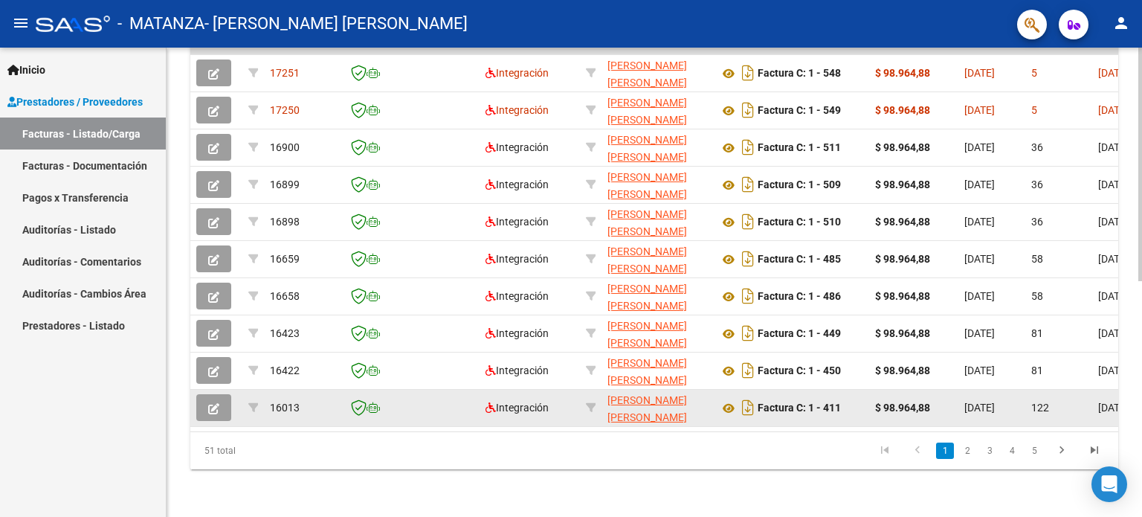
scroll to position [0, 0]
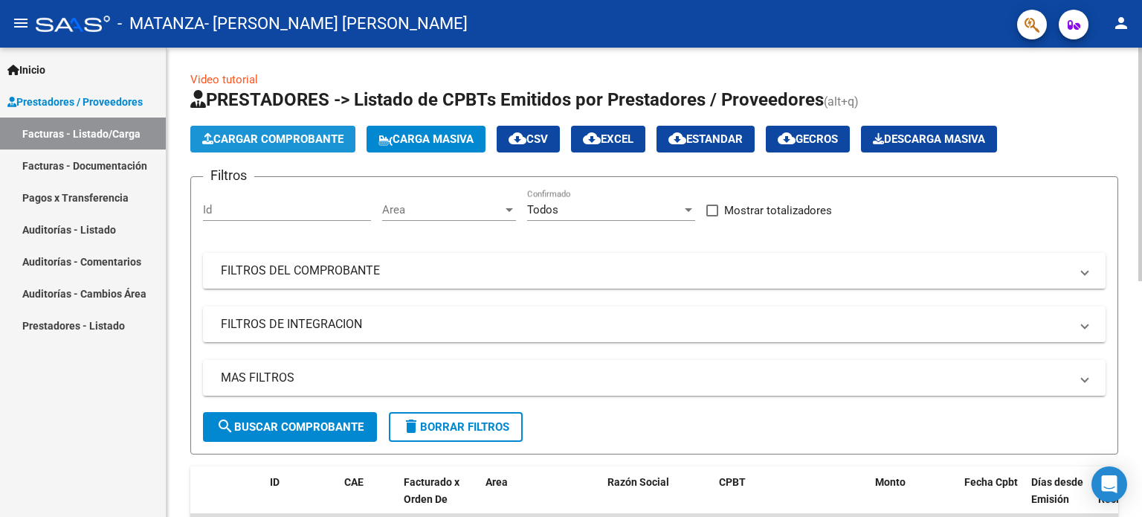
click at [292, 141] on span "Cargar Comprobante" at bounding box center [272, 138] width 141 height 13
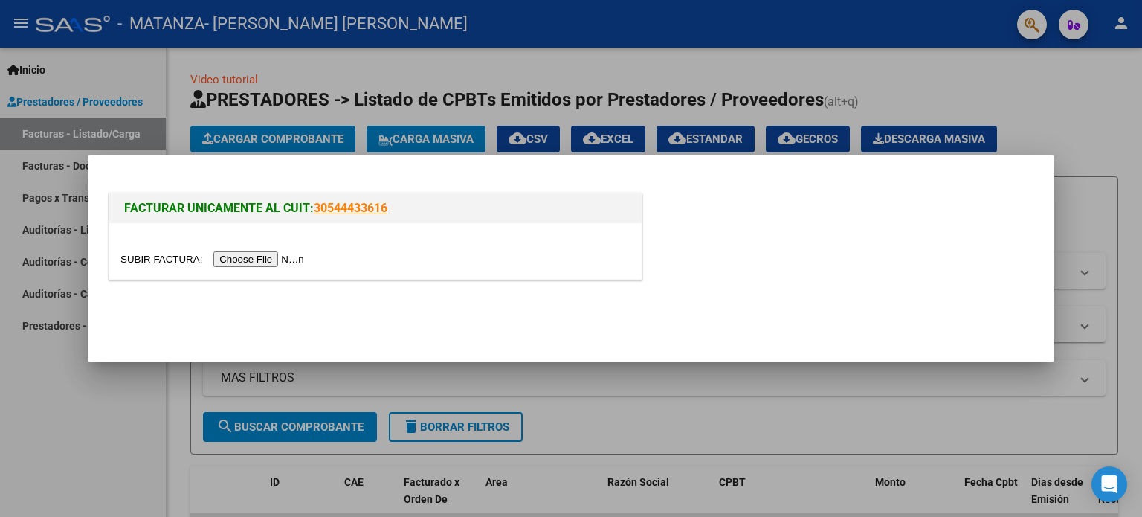
click at [291, 254] on input "file" at bounding box center [214, 259] width 188 height 16
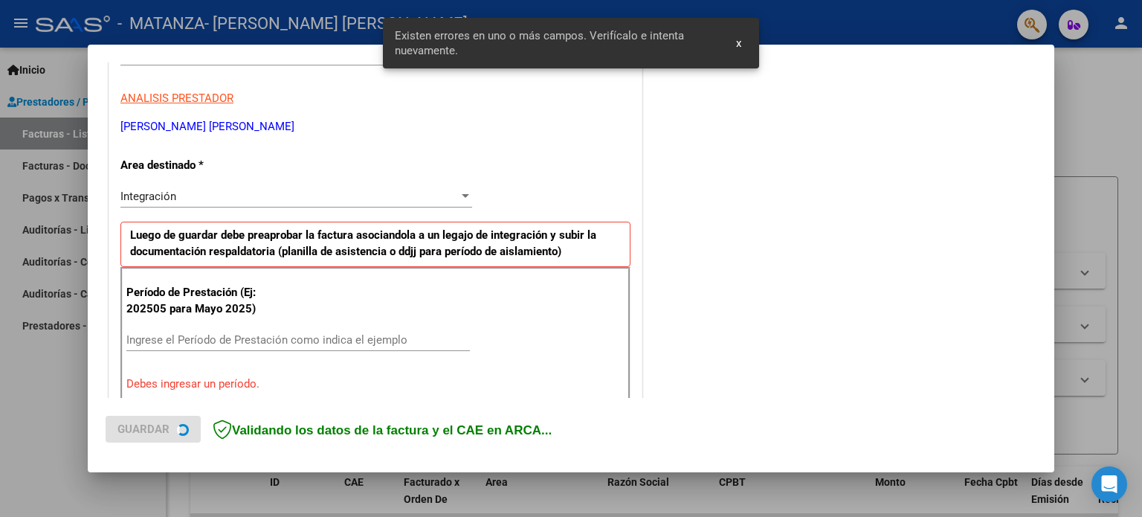
scroll to position [320, 0]
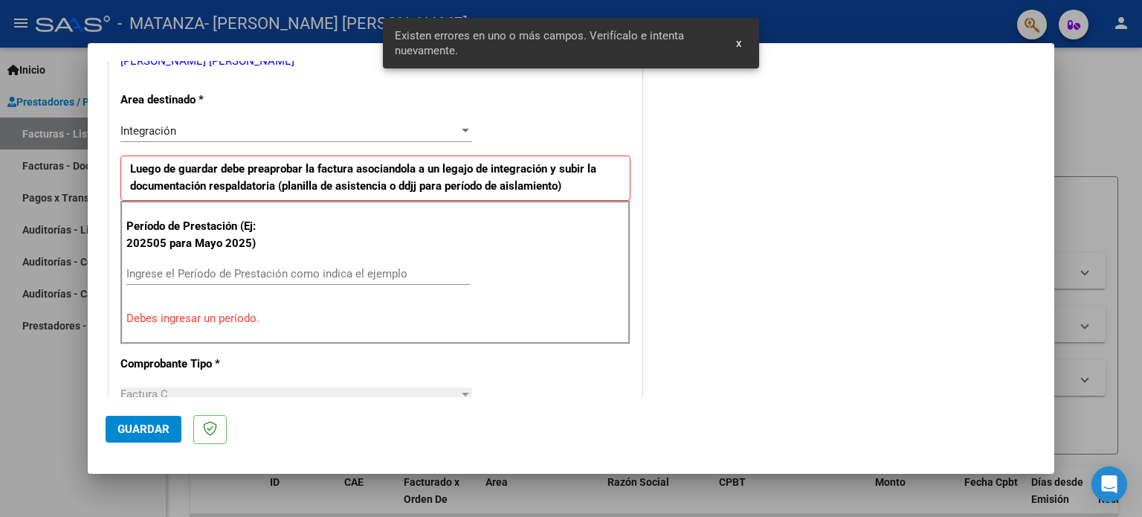
click at [384, 274] on input "Ingrese el Período de Prestación como indica el ejemplo" at bounding box center [297, 273] width 343 height 13
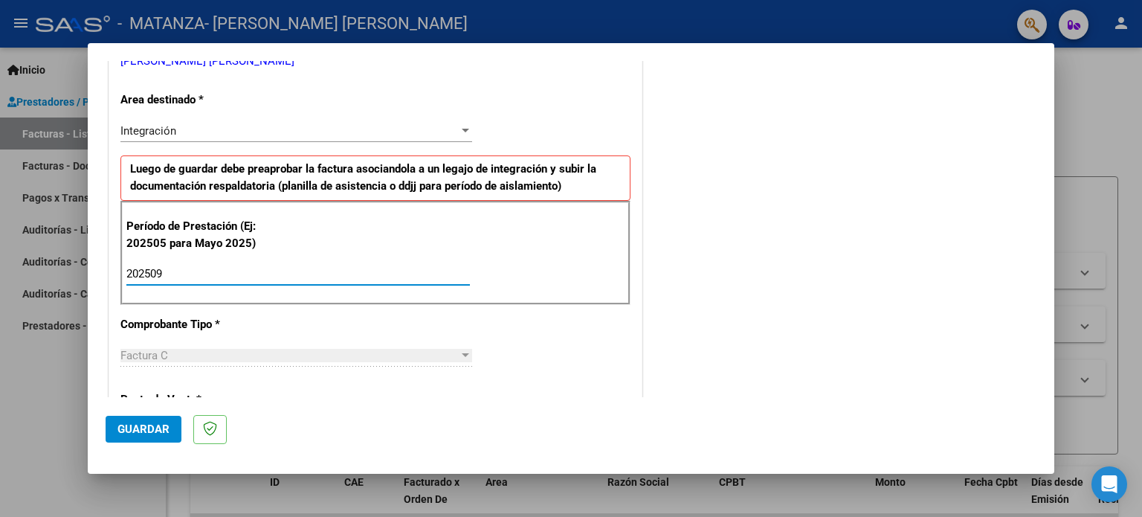
type input "202509"
click at [149, 422] on span "Guardar" at bounding box center [143, 428] width 52 height 13
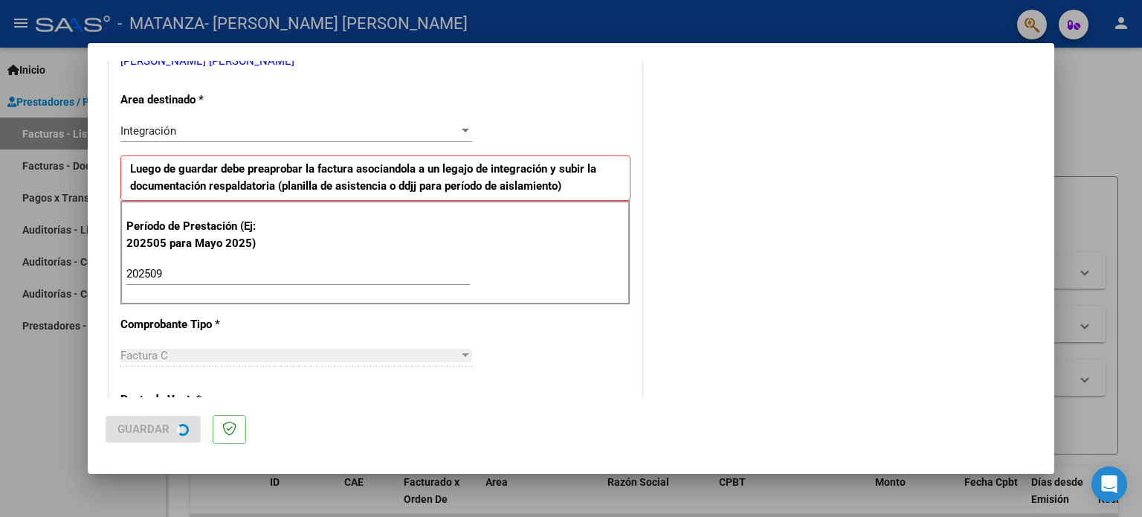
scroll to position [0, 0]
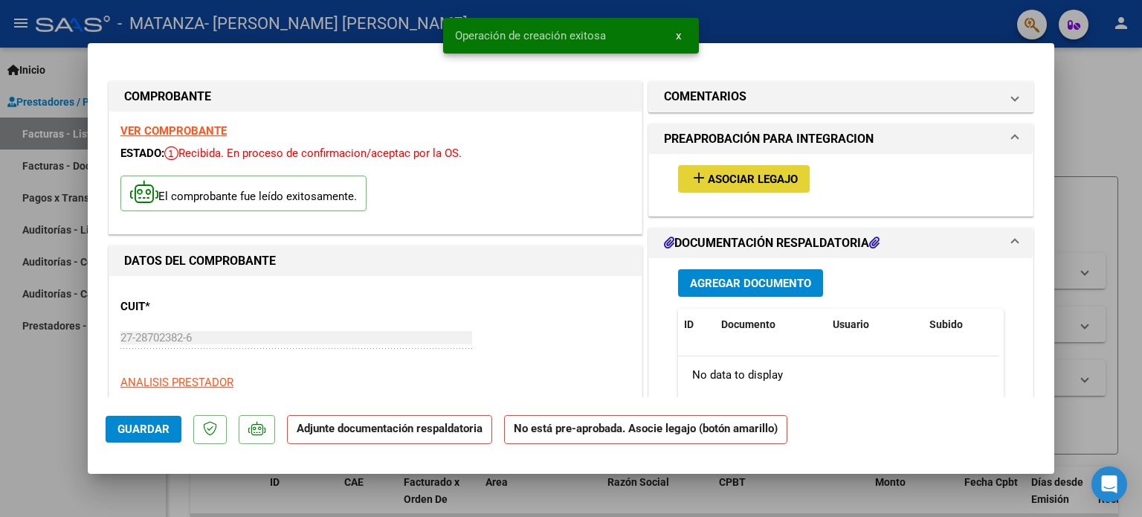
click at [736, 182] on span "Asociar Legajo" at bounding box center [753, 178] width 90 height 13
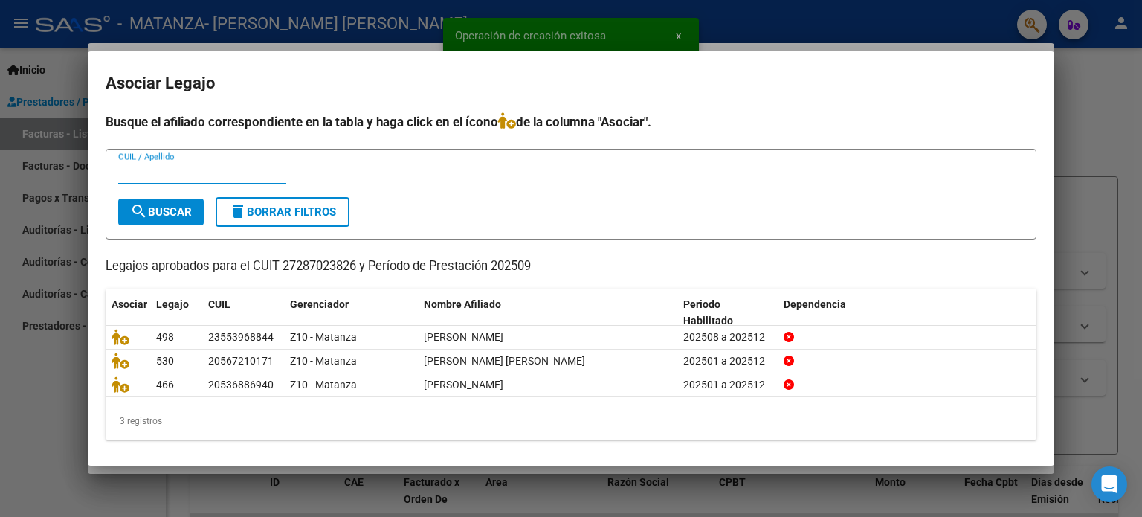
scroll to position [2, 0]
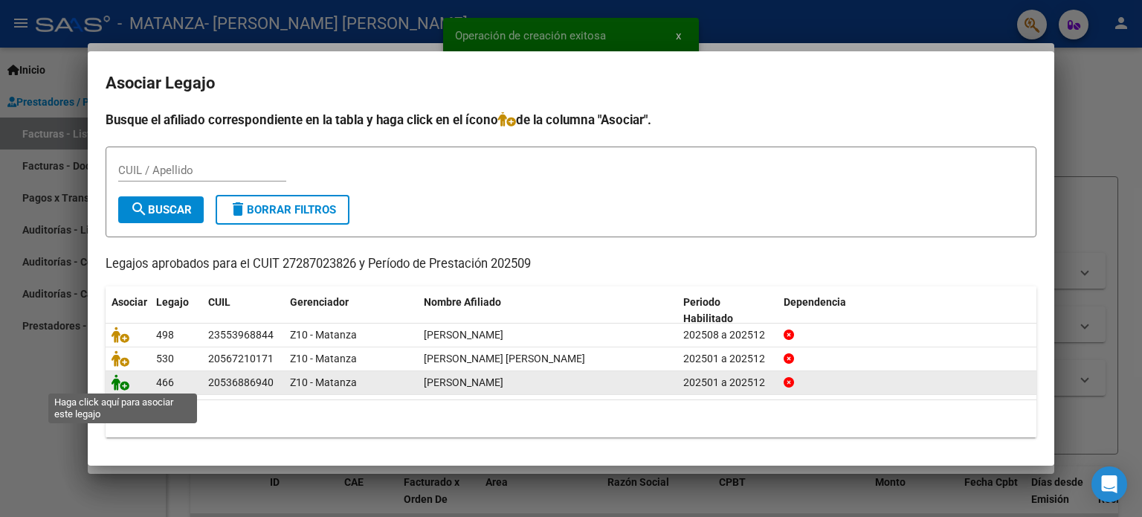
click at [122, 379] on icon at bounding box center [121, 382] width 18 height 16
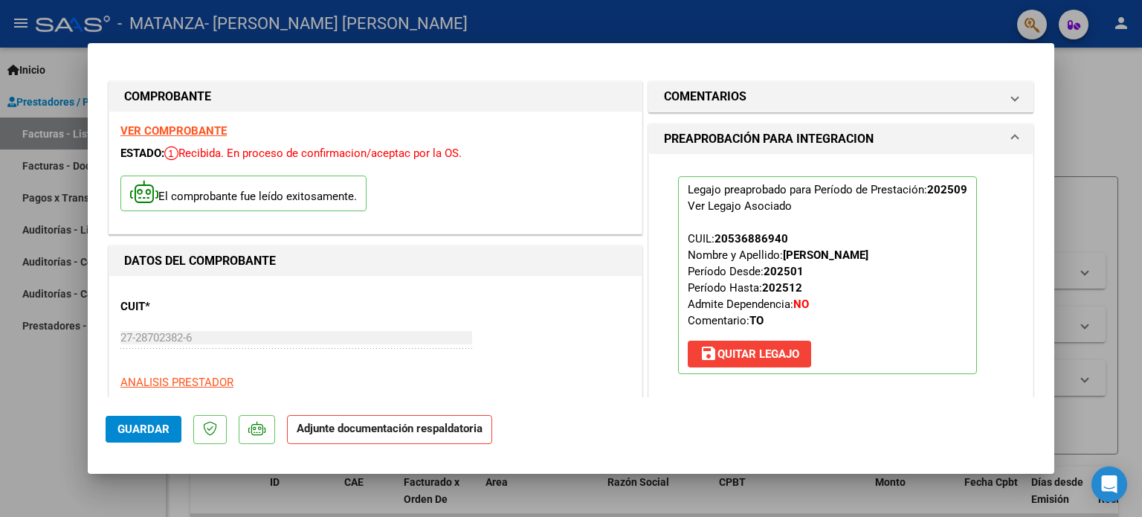
scroll to position [297, 0]
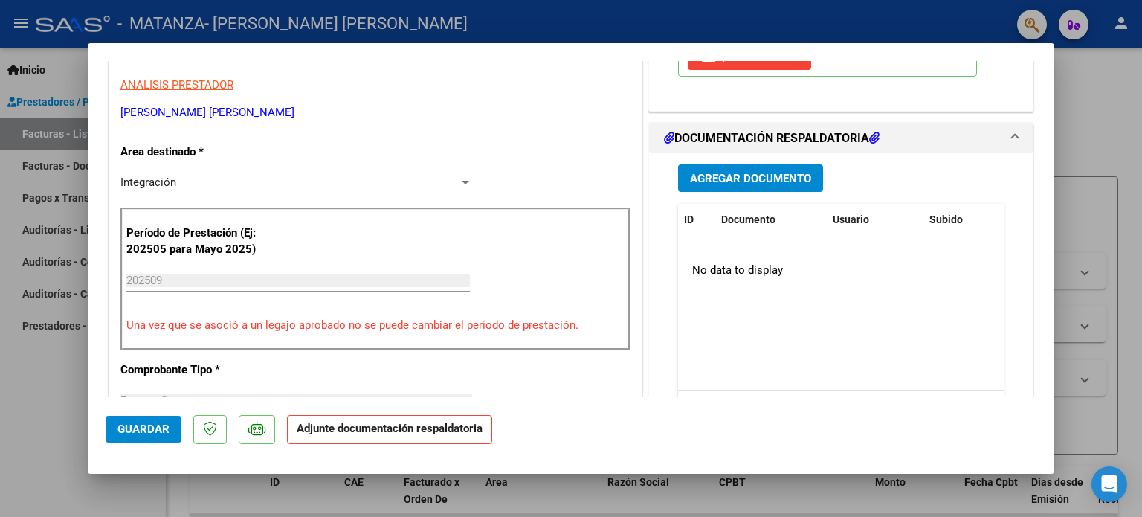
click at [740, 179] on button "Agregar Documento" at bounding box center [750, 178] width 145 height 28
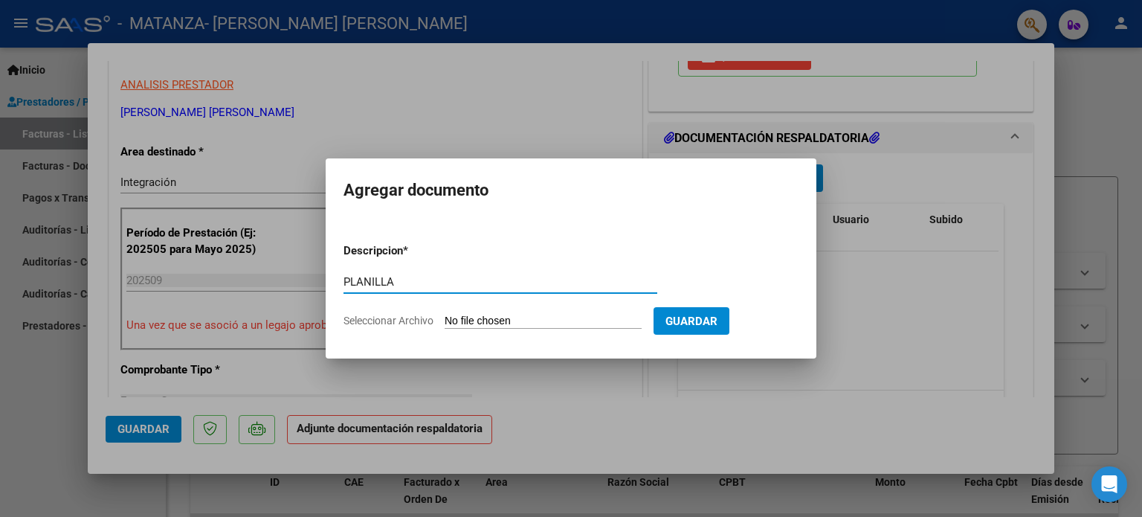
type input "PLANILLA"
click at [530, 319] on input "Seleccionar Archivo" at bounding box center [543, 322] width 197 height 14
type input "C:\fakepath\Planilla Maidana Benjamin TO SEPTIEMBRE 25.jpeg"
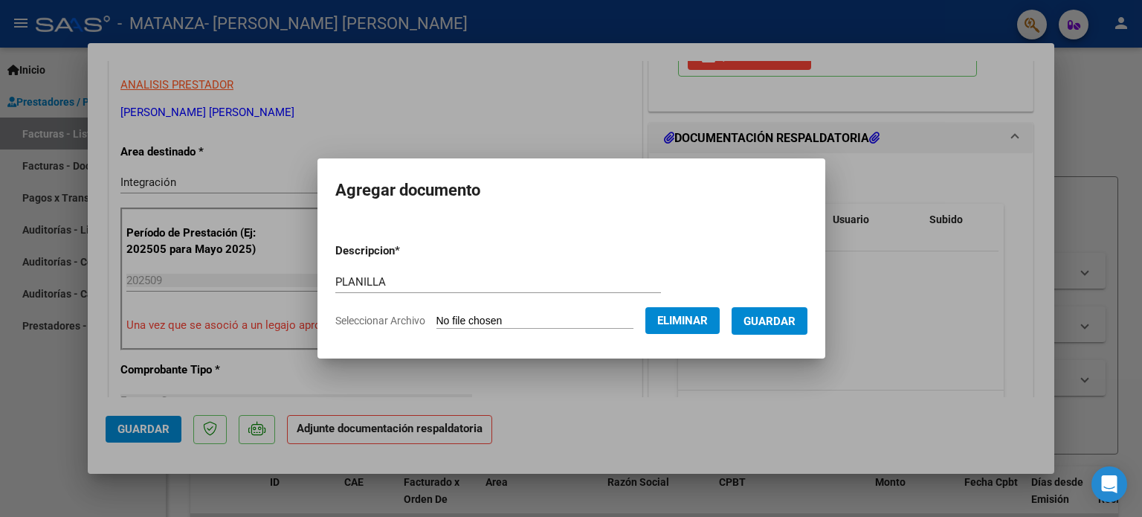
click at [775, 320] on span "Guardar" at bounding box center [770, 321] width 52 height 13
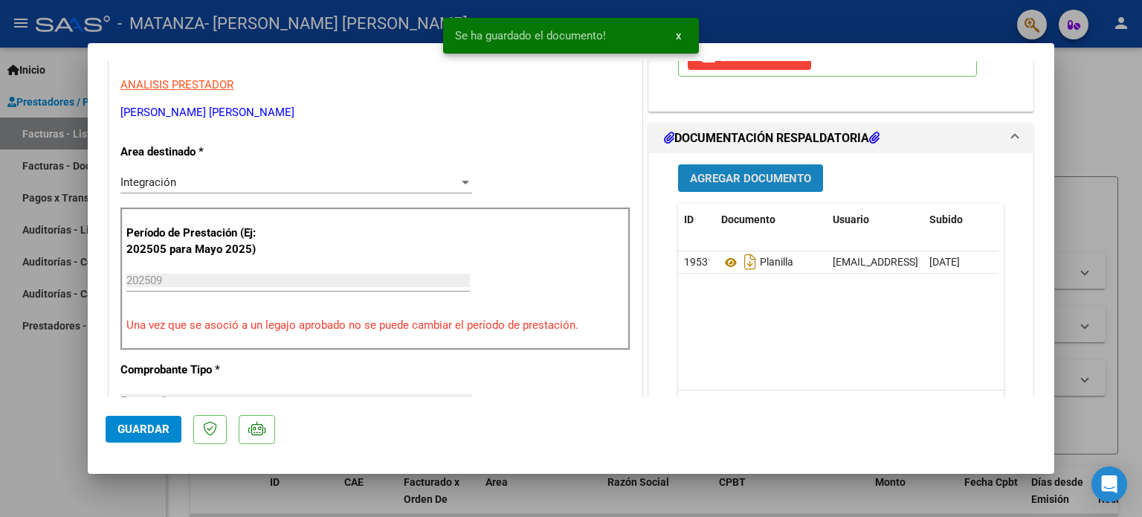
click at [743, 192] on button "Agregar Documento" at bounding box center [750, 178] width 145 height 28
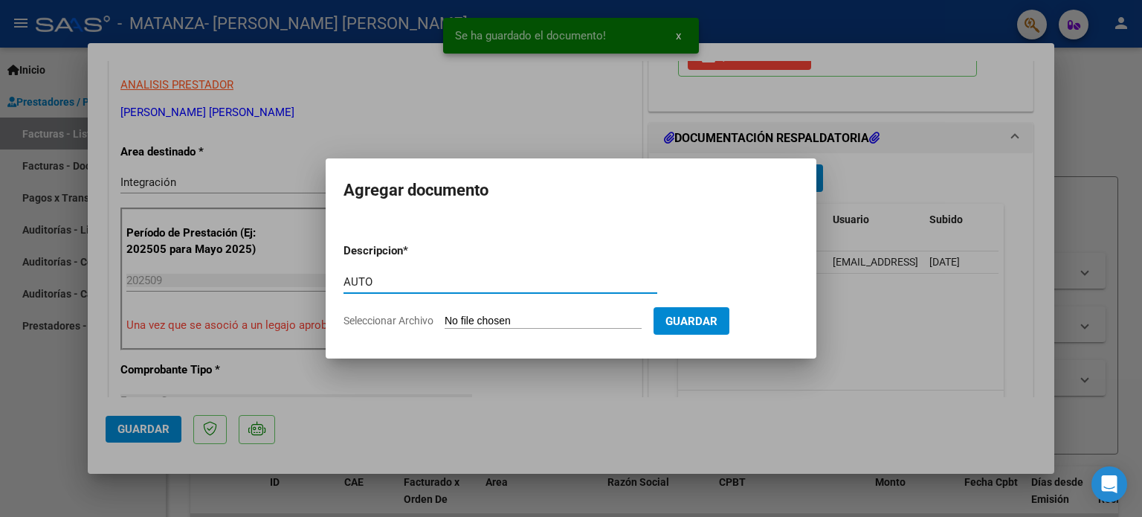
type input "AUTO"
click at [546, 321] on input "Seleccionar Archivo" at bounding box center [543, 322] width 197 height 14
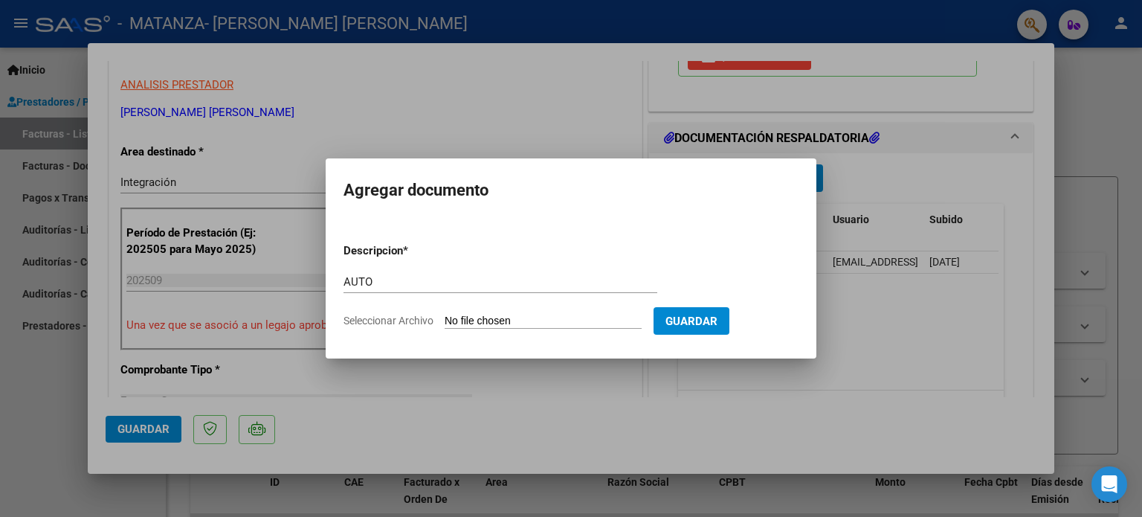
type input "C:\fakepath\27287023826-FACTURA_C-1-485-ANEXO-AUTO.pdf"
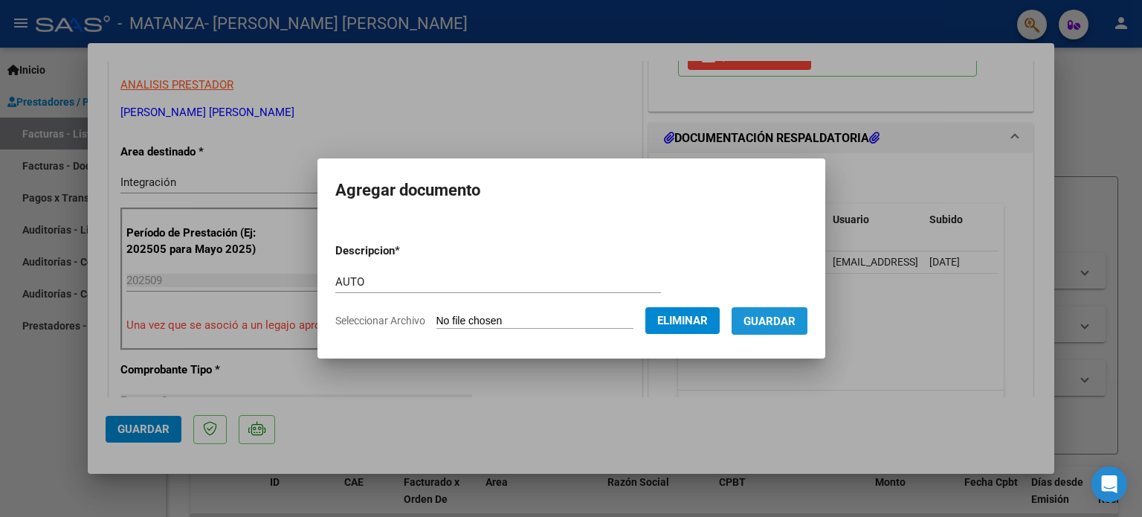
drag, startPoint x: 818, startPoint y: 332, endPoint x: 800, endPoint y: 330, distance: 18.0
click at [807, 332] on button "Guardar" at bounding box center [770, 321] width 76 height 28
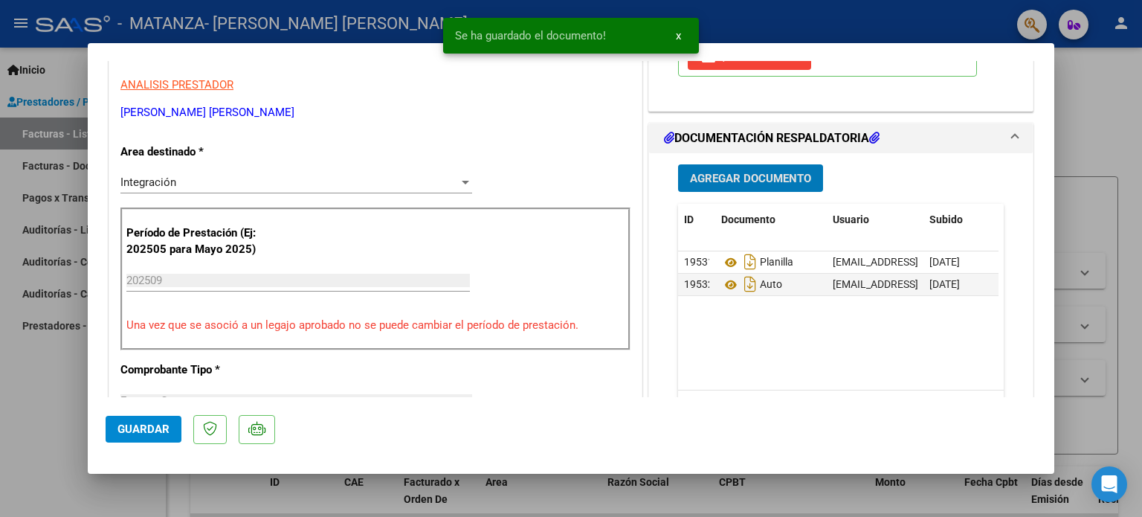
click at [112, 438] on button "Guardar" at bounding box center [144, 429] width 76 height 27
click at [61, 422] on div at bounding box center [571, 258] width 1142 height 517
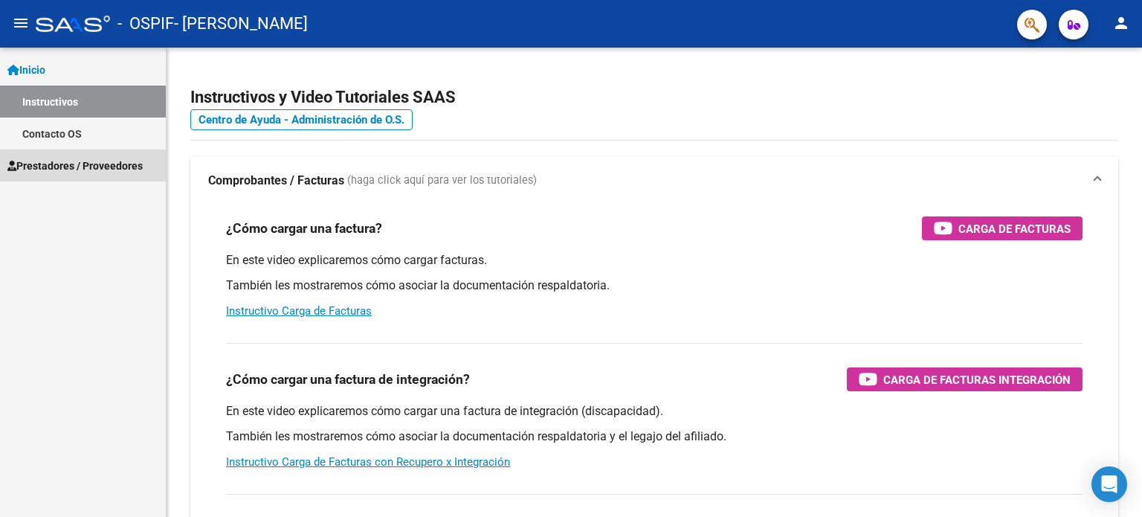
click at [128, 155] on link "Prestadores / Proveedores" at bounding box center [83, 165] width 166 height 32
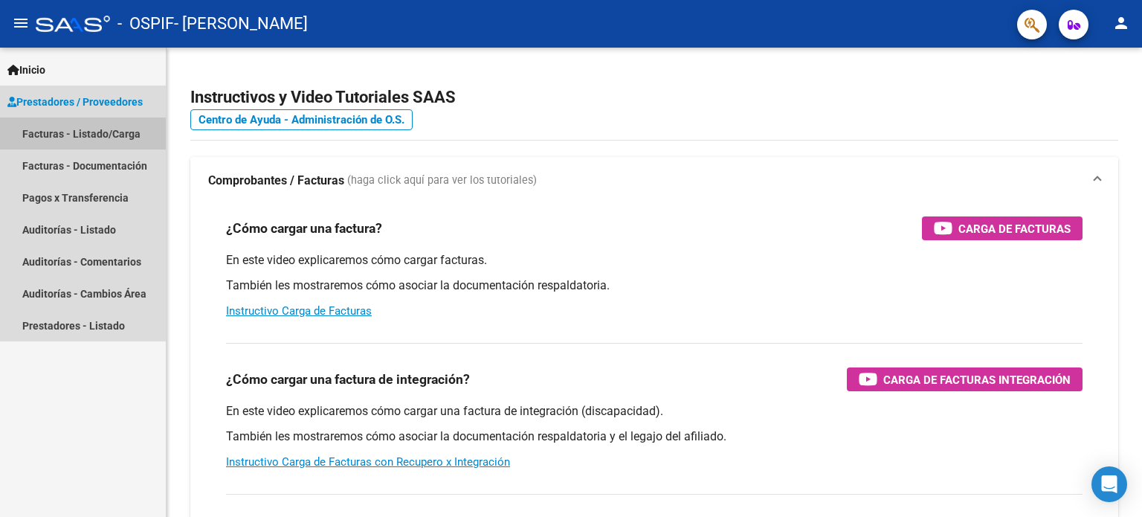
click at [126, 127] on link "Facturas - Listado/Carga" at bounding box center [83, 133] width 166 height 32
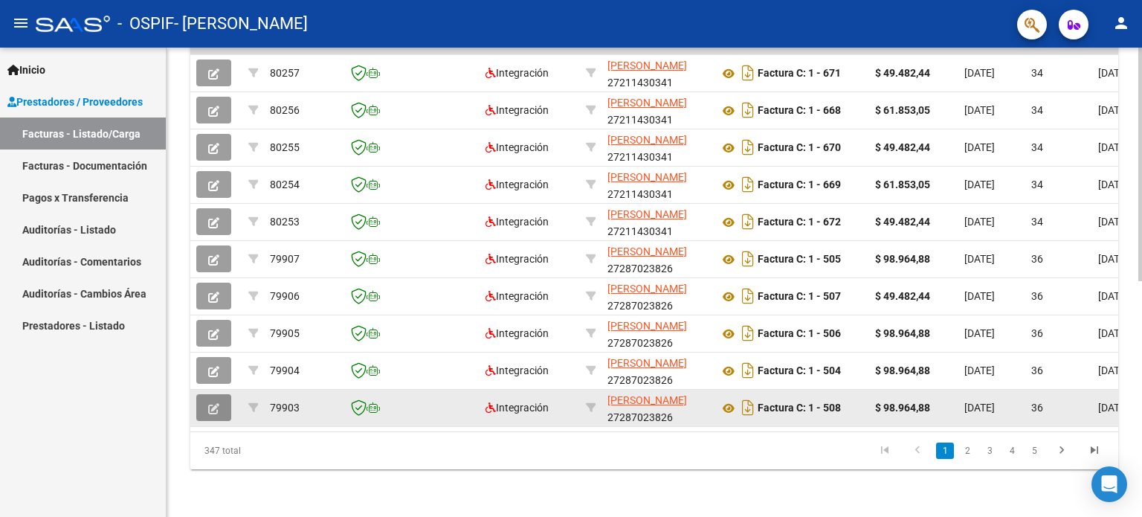
click at [213, 408] on button "button" at bounding box center [213, 407] width 35 height 27
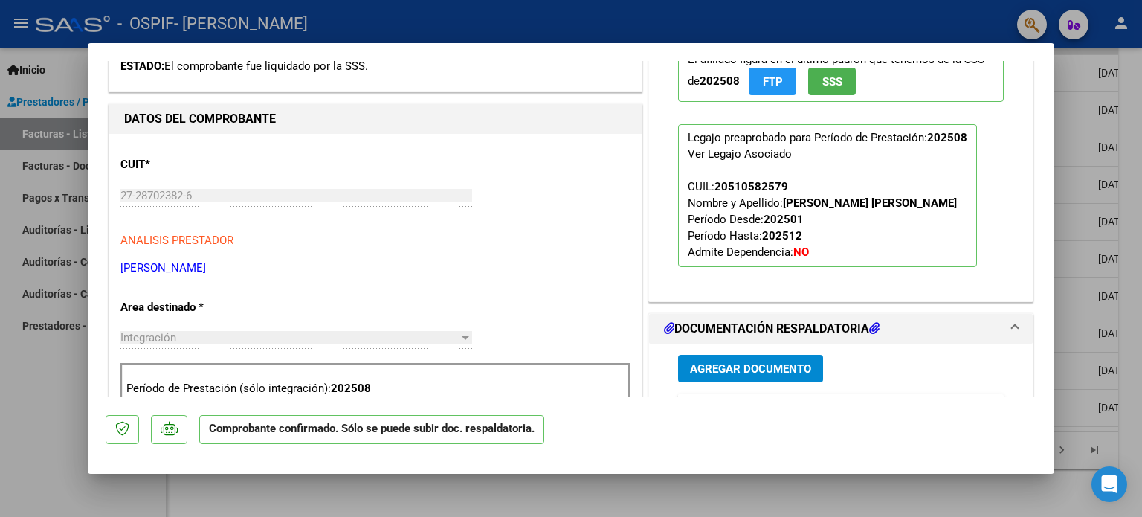
scroll to position [595, 0]
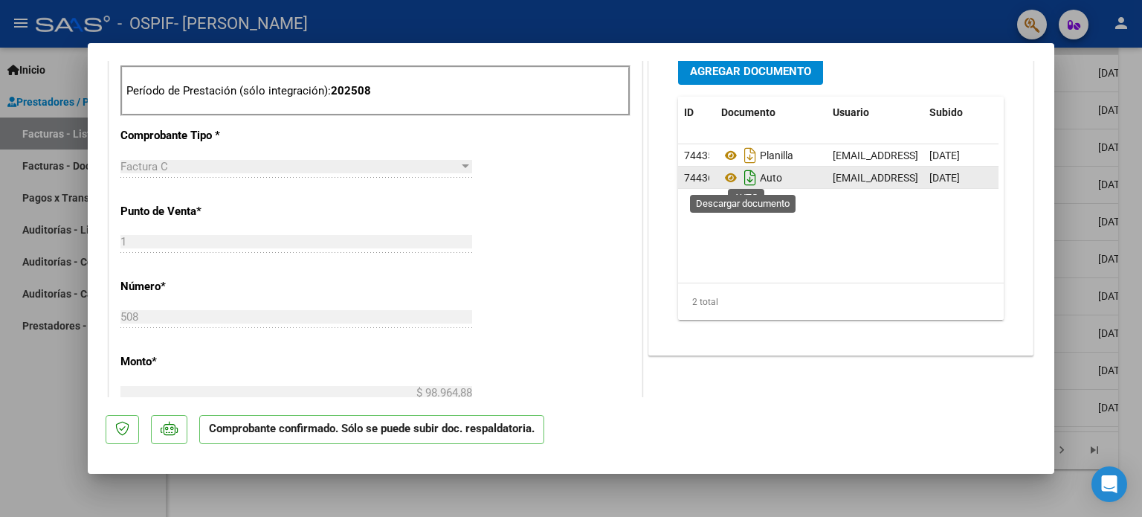
click at [741, 178] on icon "Descargar documento" at bounding box center [750, 178] width 19 height 24
click at [54, 405] on div at bounding box center [571, 258] width 1142 height 517
type input "$ 0,00"
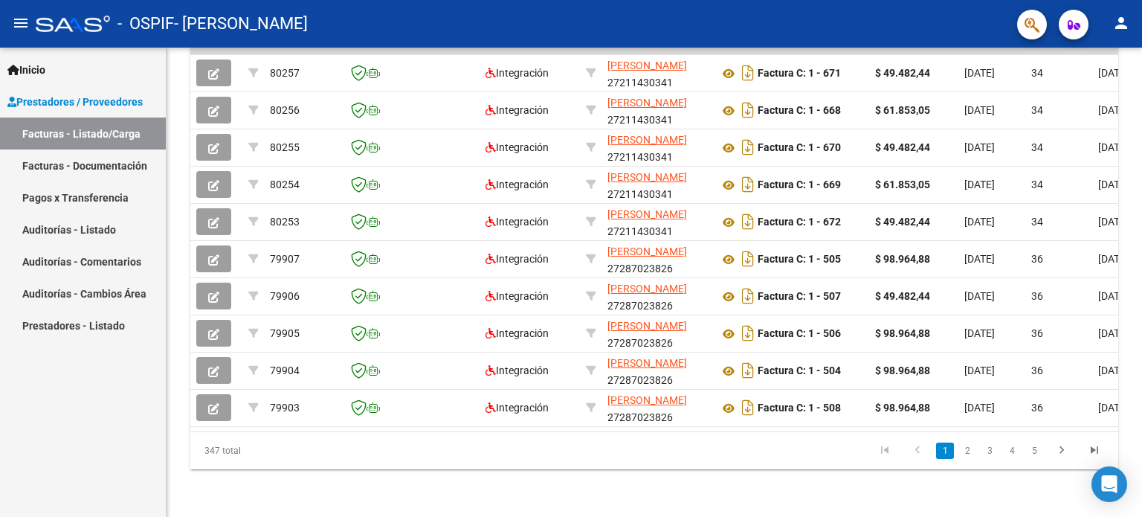
scroll to position [0, 0]
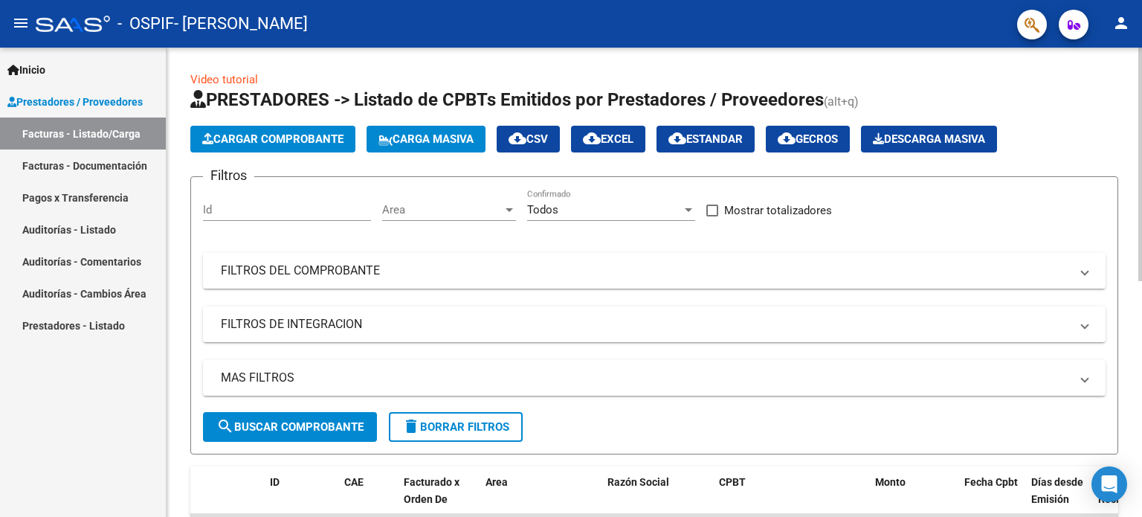
click at [309, 136] on span "Cargar Comprobante" at bounding box center [272, 138] width 141 height 13
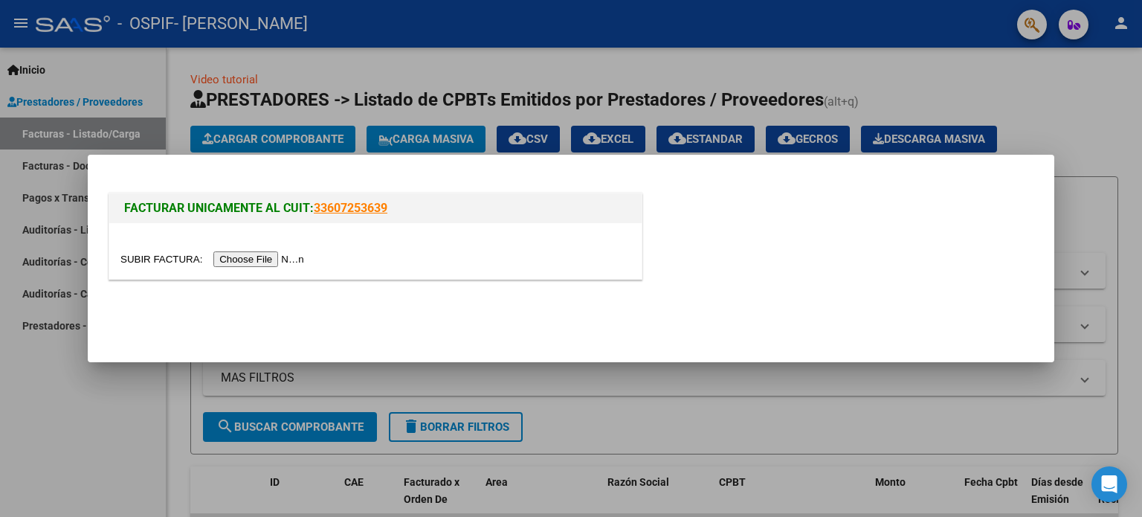
click at [294, 251] on div at bounding box center [375, 259] width 510 height 17
click at [294, 253] on input "file" at bounding box center [214, 259] width 188 height 16
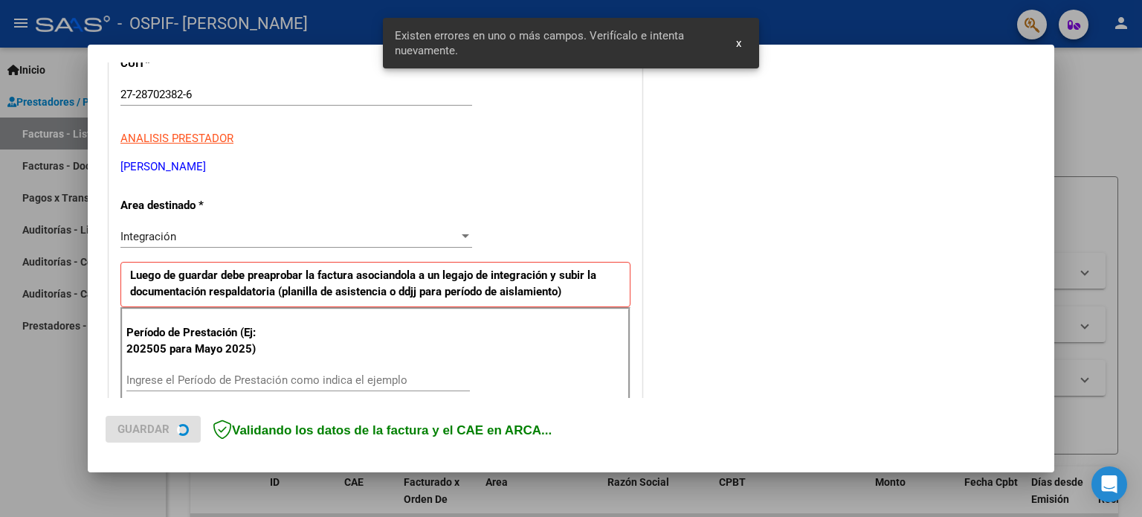
scroll to position [320, 0]
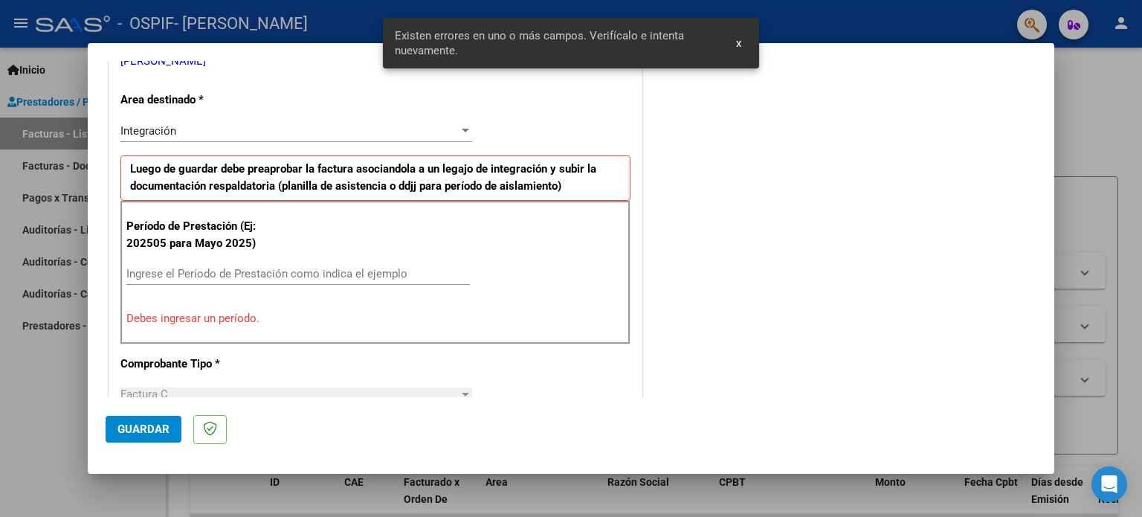
click at [355, 273] on input "Ingrese el Período de Prestación como indica el ejemplo" at bounding box center [297, 273] width 343 height 13
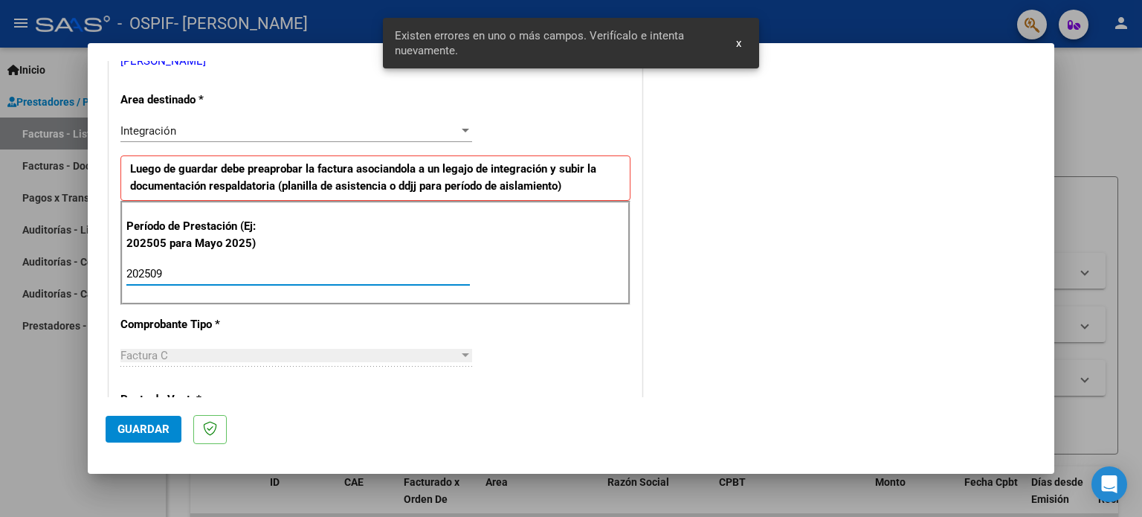
type input "202509"
click at [155, 430] on span "Guardar" at bounding box center [143, 428] width 52 height 13
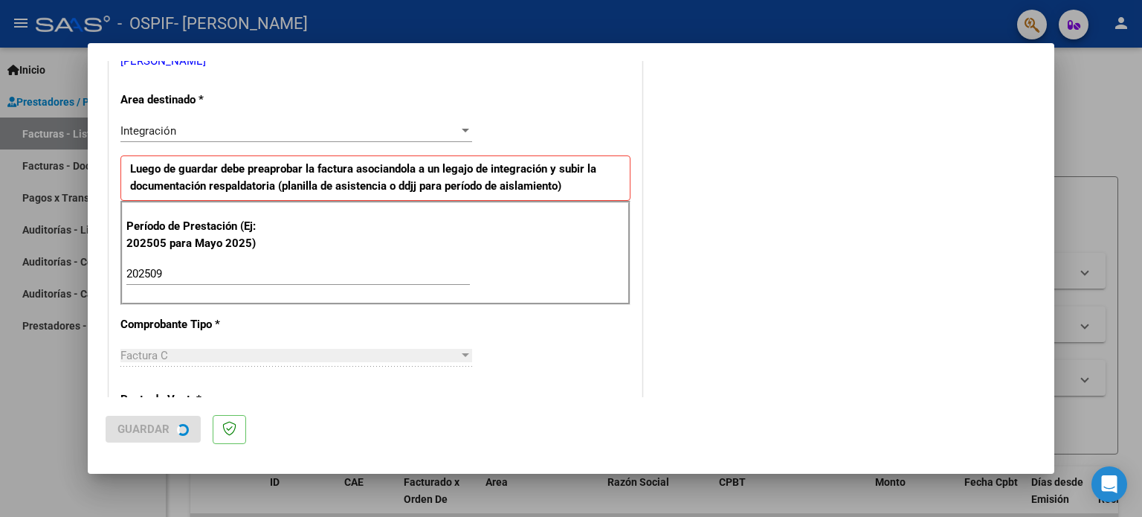
scroll to position [0, 0]
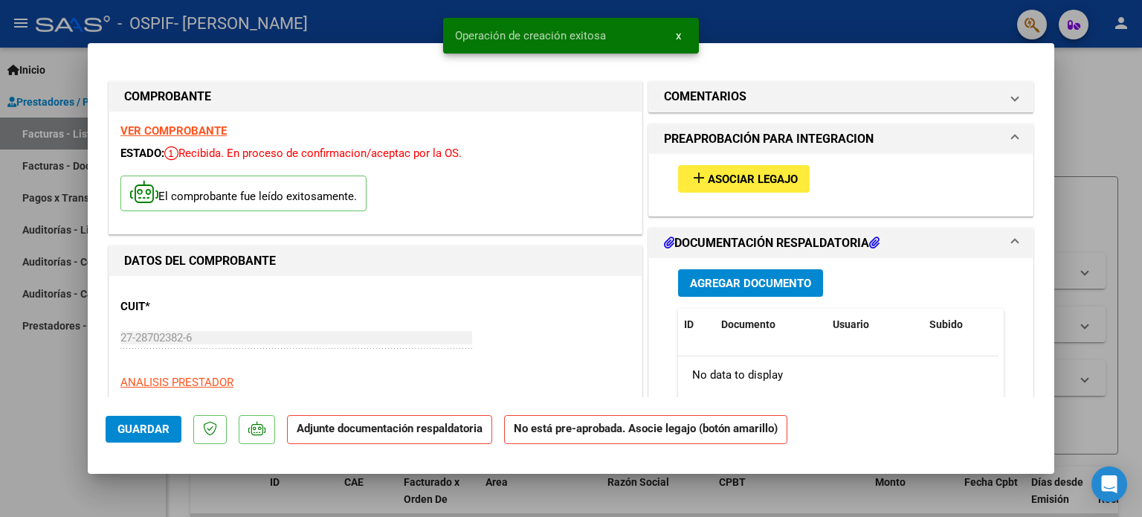
click at [708, 172] on span "Asociar Legajo" at bounding box center [753, 178] width 90 height 13
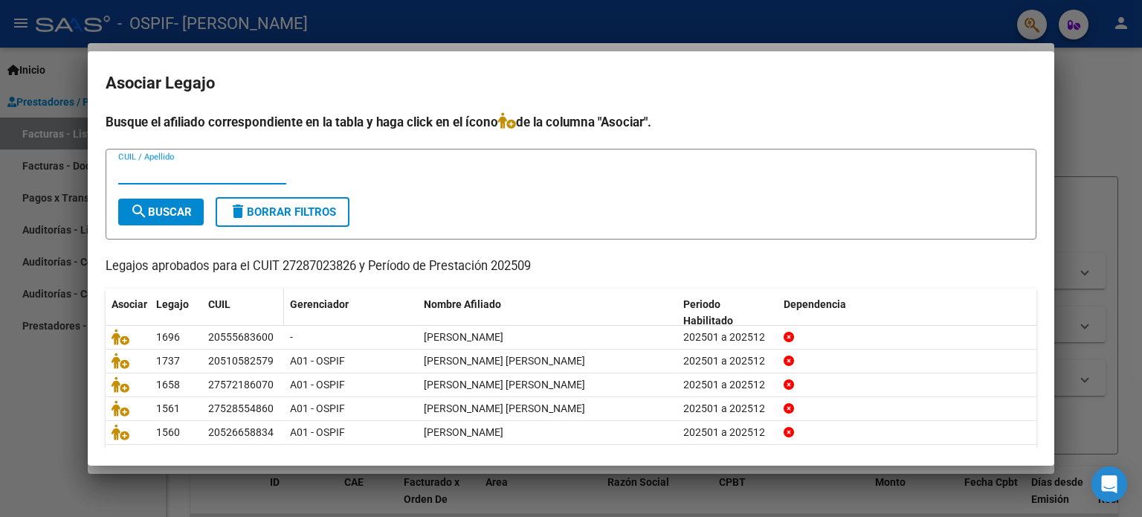
scroll to position [50, 0]
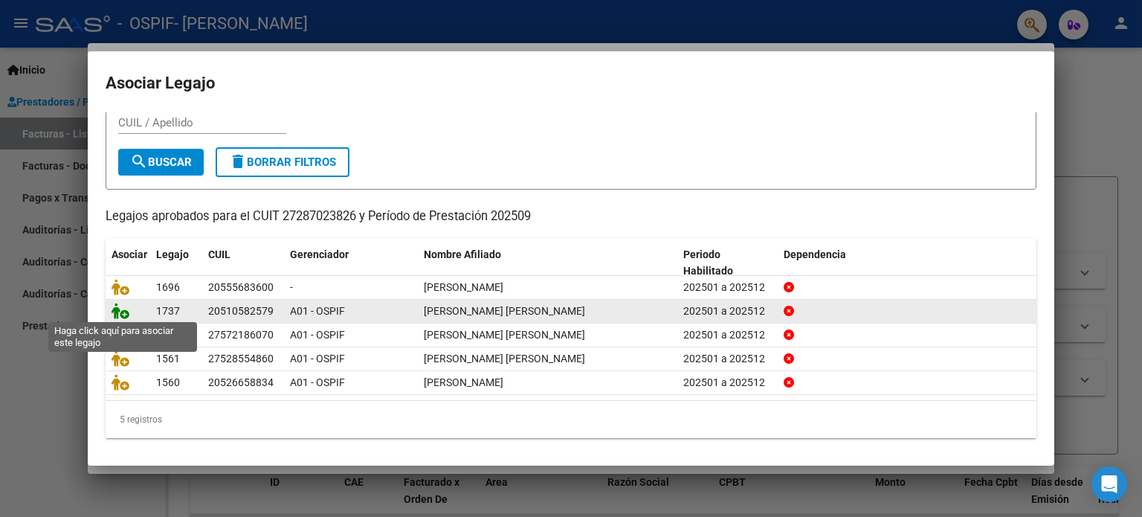
click at [118, 309] on icon at bounding box center [121, 311] width 18 height 16
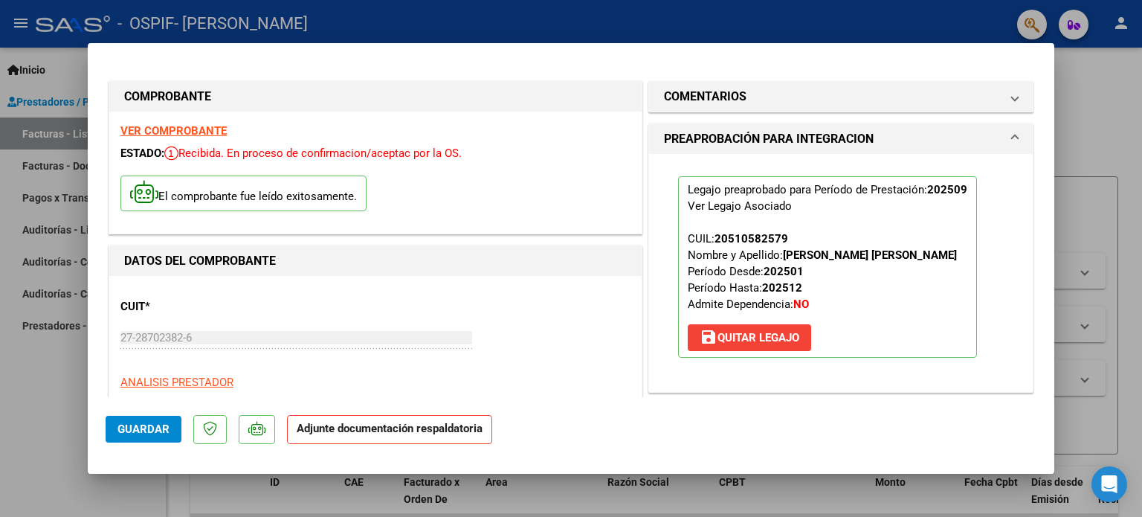
scroll to position [297, 0]
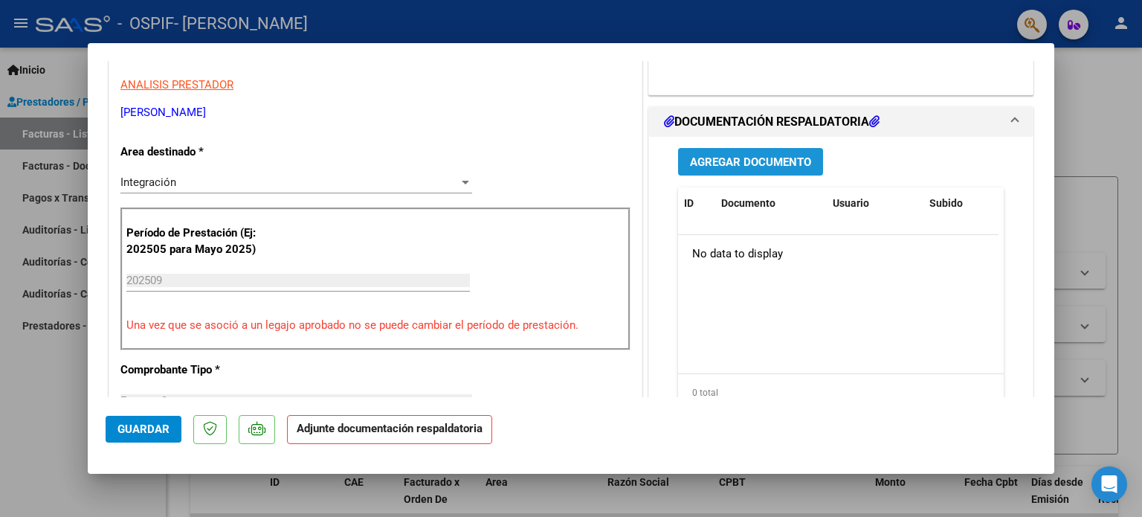
click at [735, 160] on span "Agregar Documento" at bounding box center [750, 161] width 121 height 13
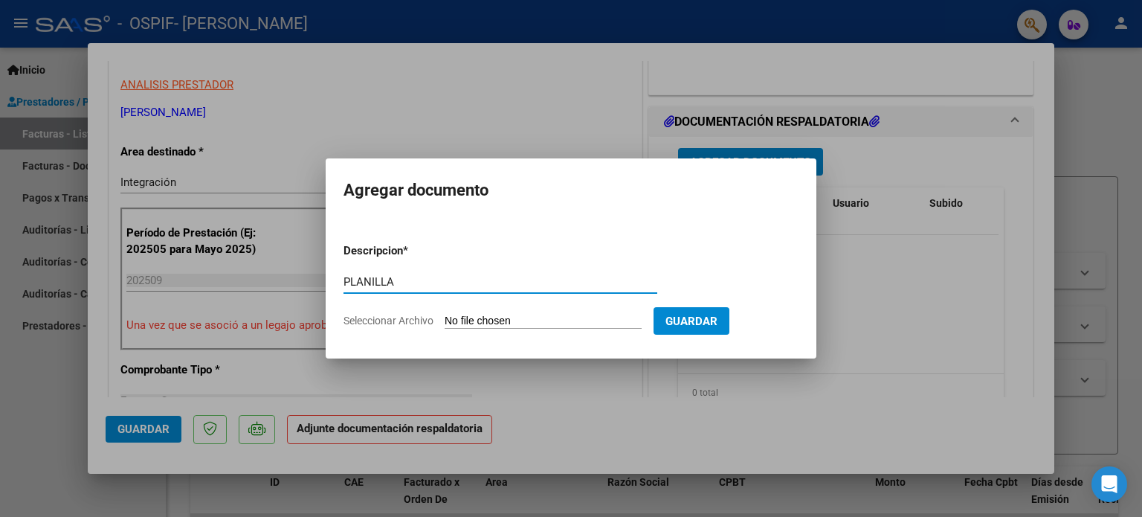
type input "PLANILLA"
click at [526, 325] on input "Seleccionar Archivo" at bounding box center [543, 322] width 197 height 14
type input "C:\fakepath\Planilla Carrizo Benjamin TO SEPTIEMBRE 25.jpeg"
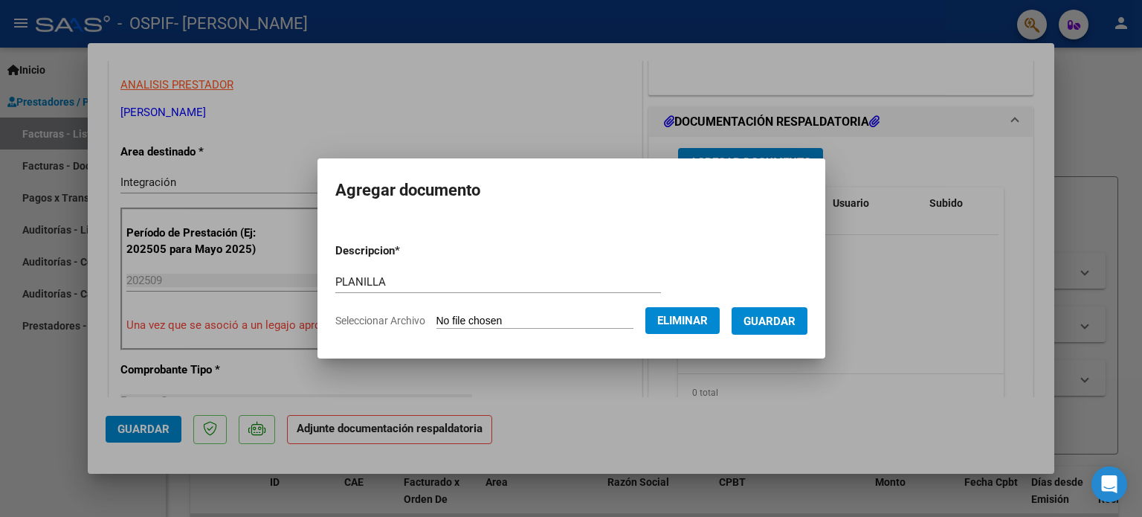
click at [796, 319] on span "Guardar" at bounding box center [770, 321] width 52 height 13
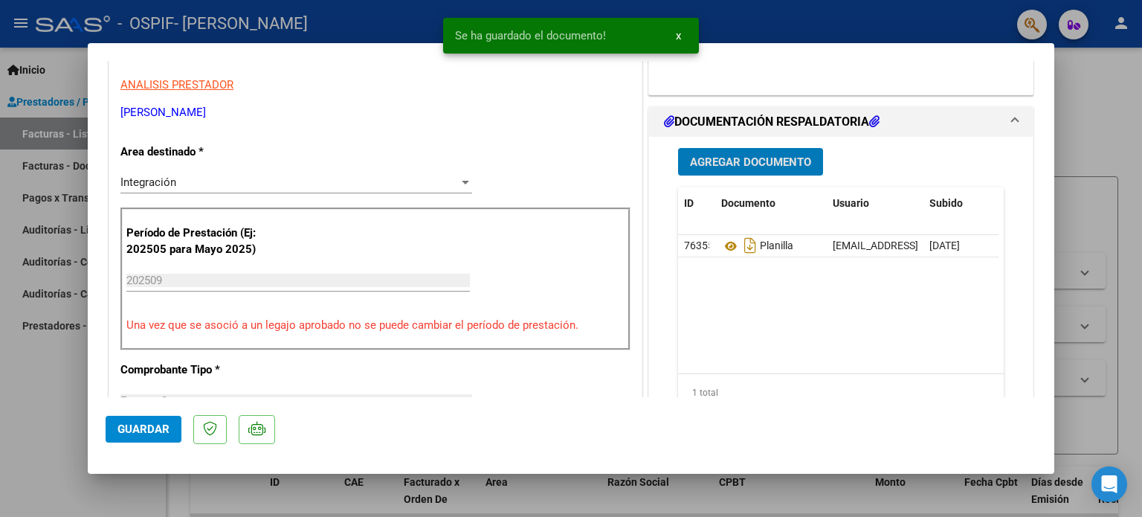
click at [767, 155] on span "Agregar Documento" at bounding box center [750, 161] width 121 height 13
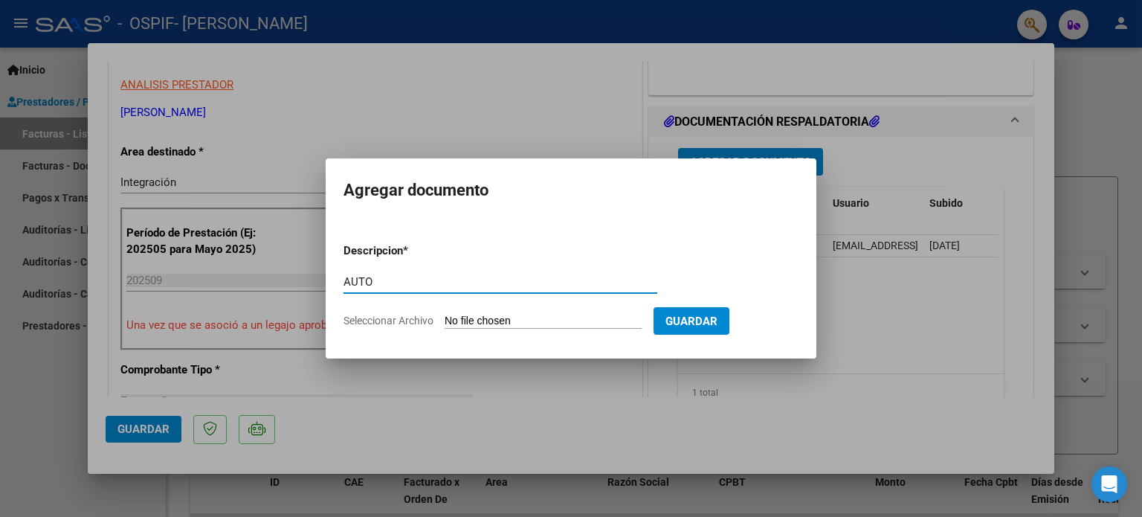
type input "AUTO"
click at [514, 317] on input "Seleccionar Archivo" at bounding box center [543, 322] width 197 height 14
type input "C:\fakepath\27287023826-FACTURA_C-1-508-ANEXO-AUTO.png"
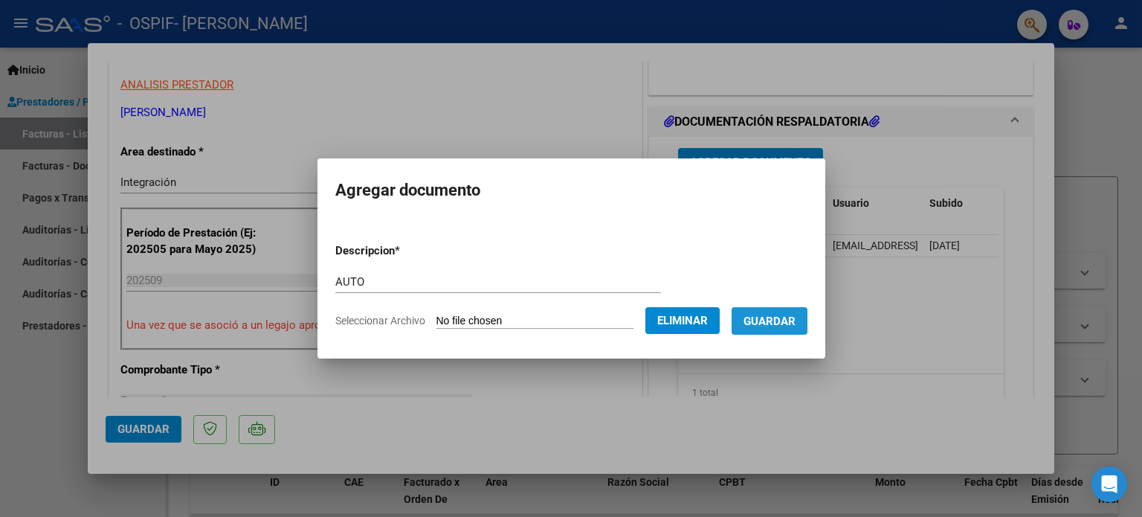
click at [790, 320] on span "Guardar" at bounding box center [770, 321] width 52 height 13
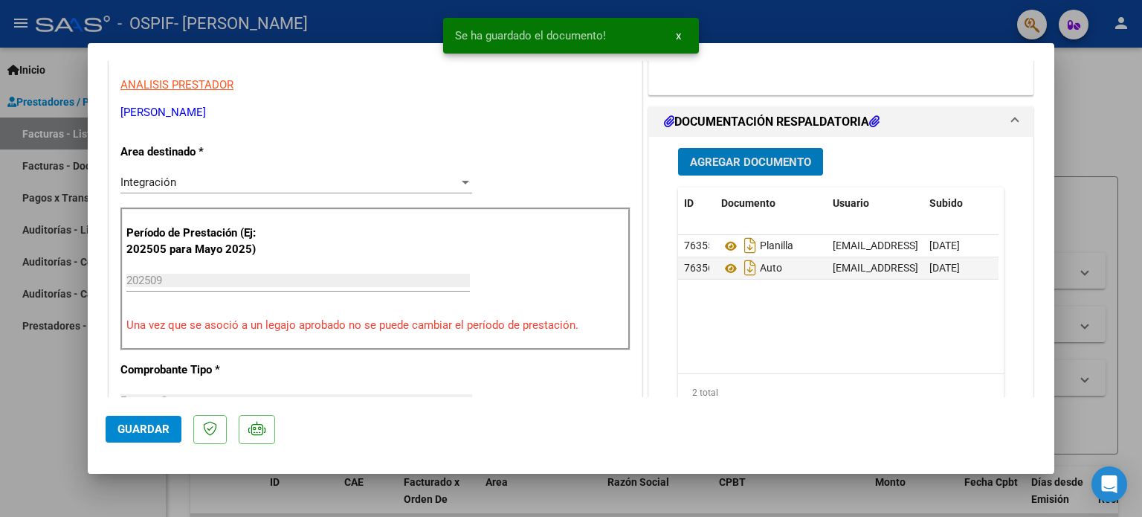
click at [101, 436] on mat-dialog-container "COMPROBANTE VER COMPROBANTE ESTADO: Recibida. En proceso de confirmacion/acepta…" at bounding box center [571, 258] width 967 height 430
click at [110, 434] on button "Guardar" at bounding box center [144, 429] width 76 height 27
click at [64, 413] on div at bounding box center [571, 258] width 1142 height 517
type input "$ 0,00"
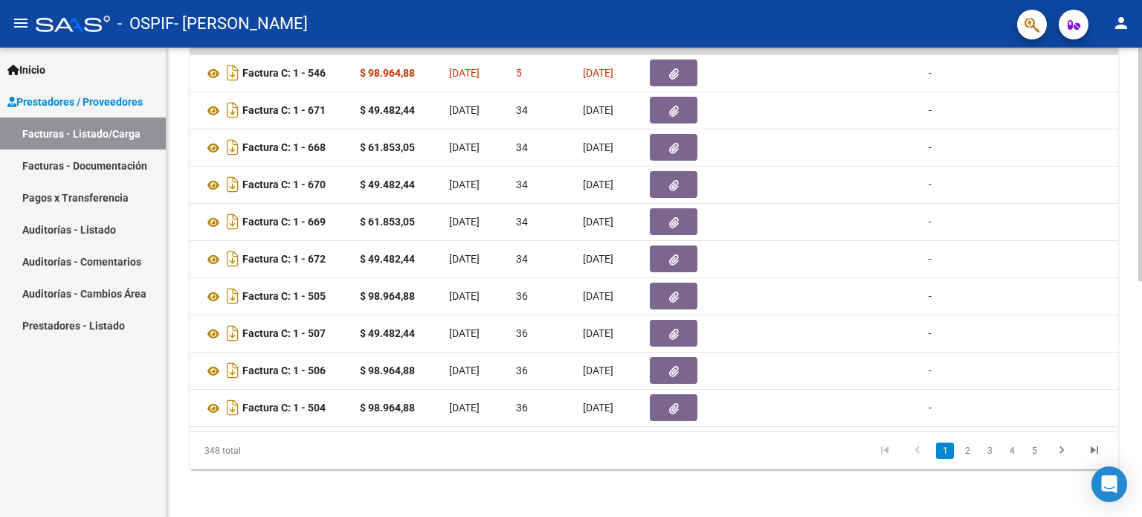
scroll to position [0, 0]
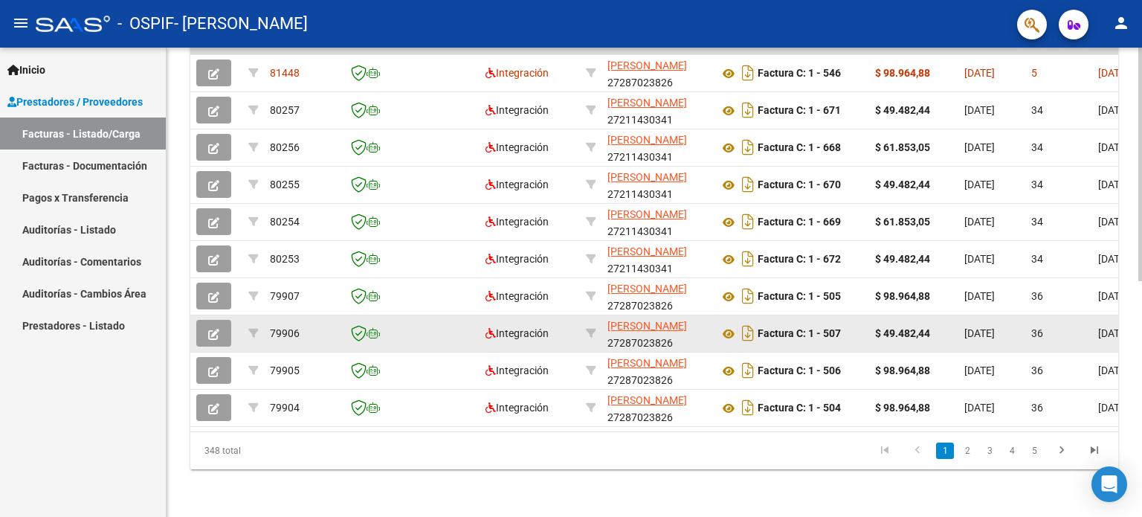
click at [217, 329] on icon "button" at bounding box center [213, 334] width 11 height 11
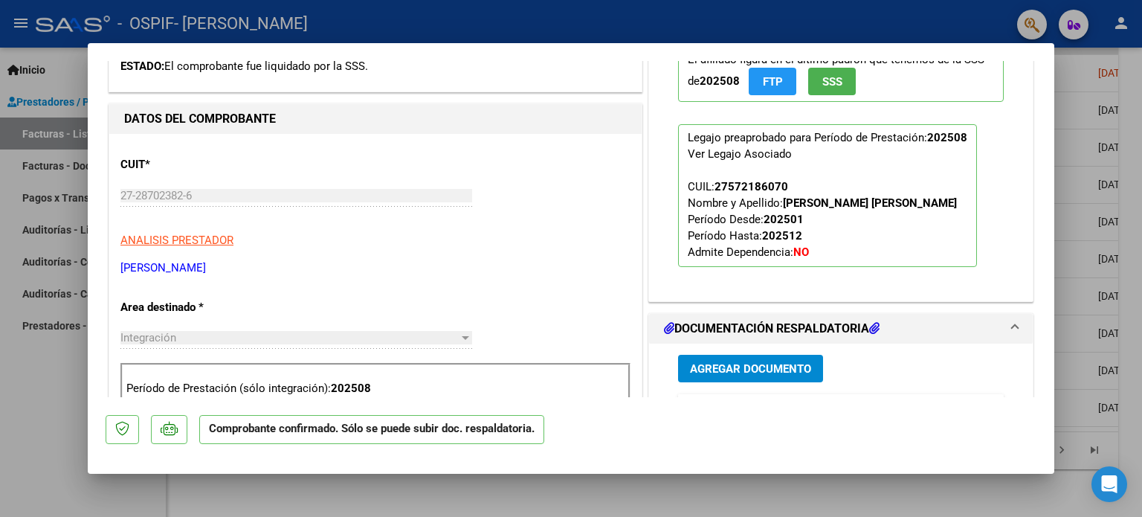
scroll to position [595, 0]
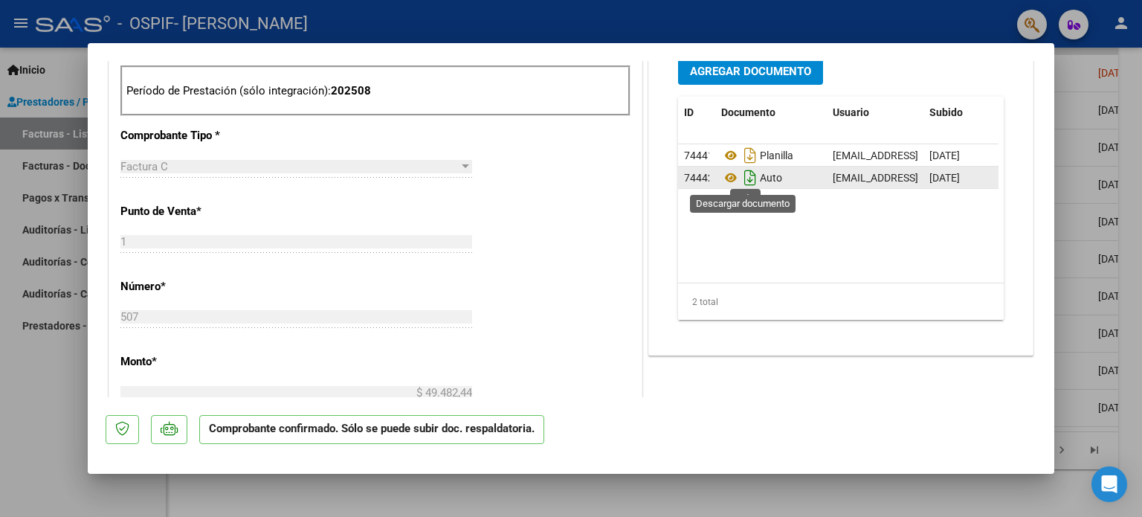
click at [749, 178] on icon "Descargar documento" at bounding box center [750, 178] width 19 height 24
click at [16, 444] on div at bounding box center [571, 258] width 1142 height 517
type input "$ 0,00"
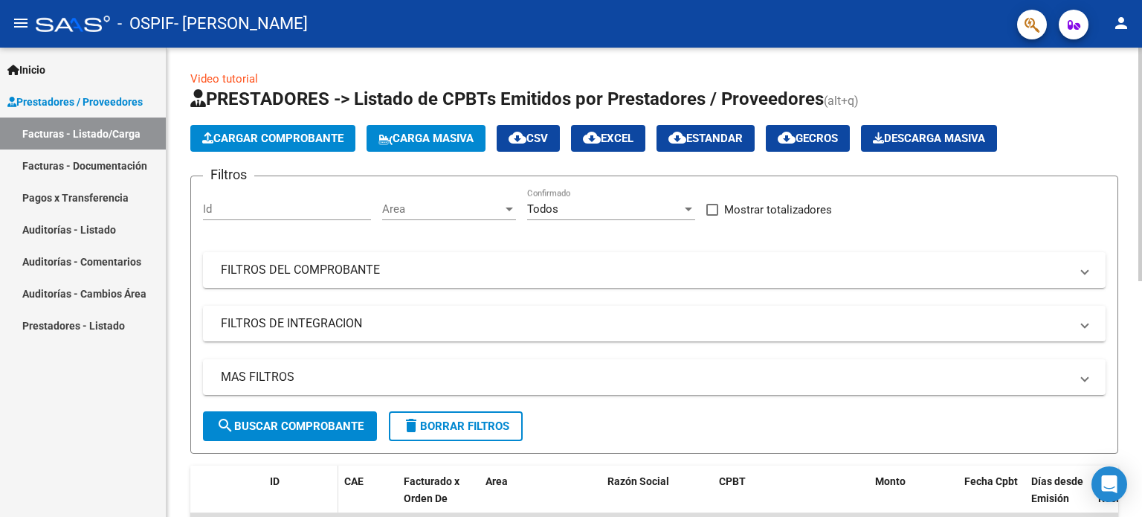
scroll to position [0, 0]
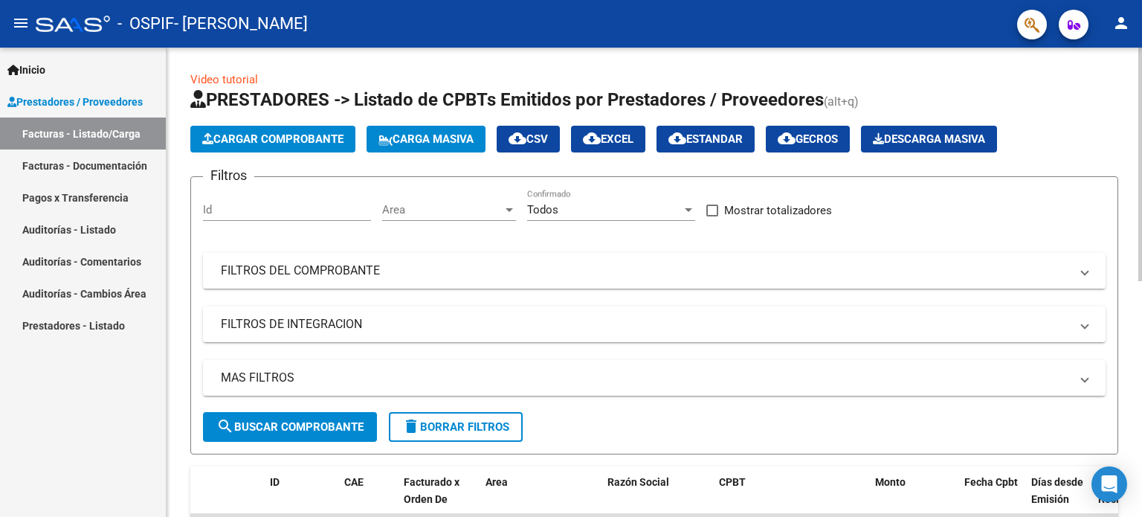
click at [299, 157] on app-list-header "PRESTADORES -> Listado de CPBTs Emitidos por Prestadores / Proveedores (alt+q) …" at bounding box center [654, 271] width 928 height 367
click at [299, 141] on span "Cargar Comprobante" at bounding box center [272, 138] width 141 height 13
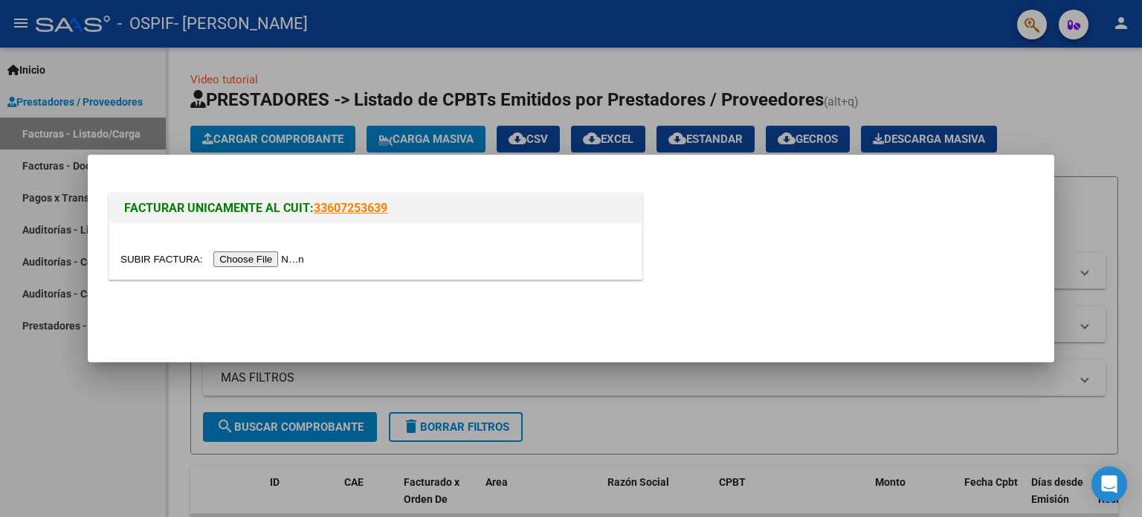
click at [288, 260] on input "file" at bounding box center [214, 259] width 188 height 16
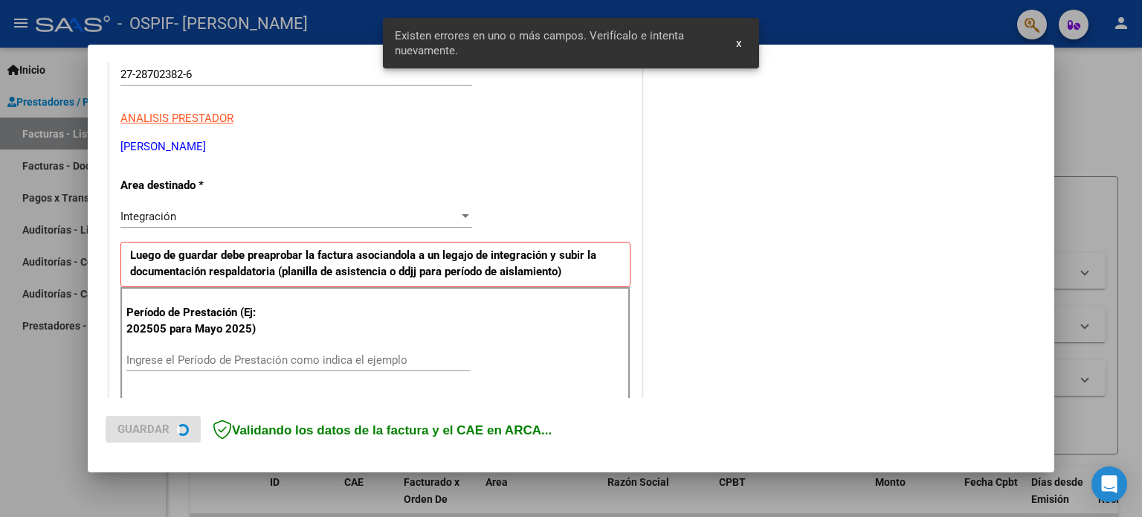
scroll to position [320, 0]
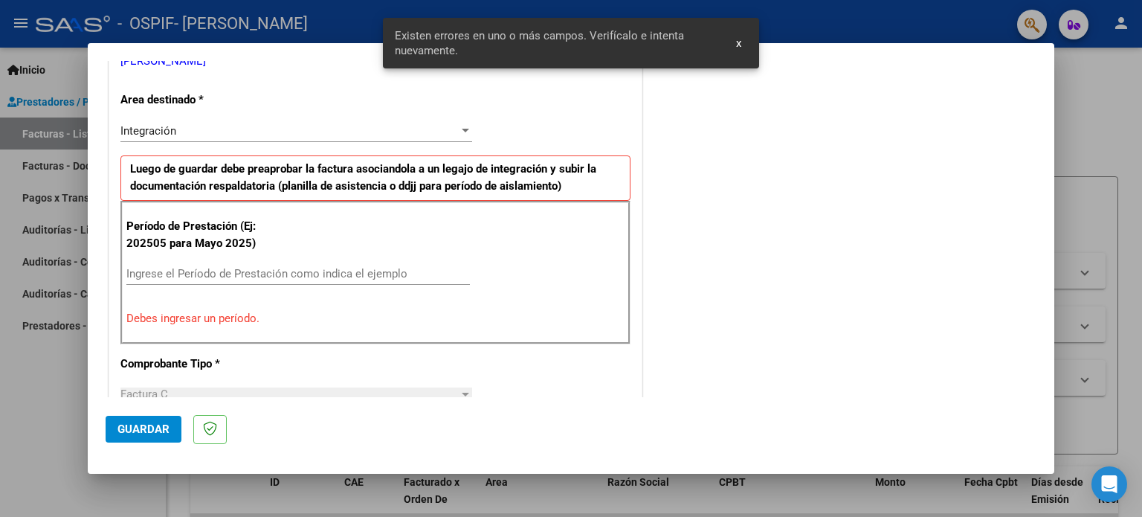
click at [286, 262] on div "Ingrese el Período de Prestación como indica el ejemplo" at bounding box center [297, 273] width 343 height 22
click at [284, 270] on input "Ingrese el Período de Prestación como indica el ejemplo" at bounding box center [297, 273] width 343 height 13
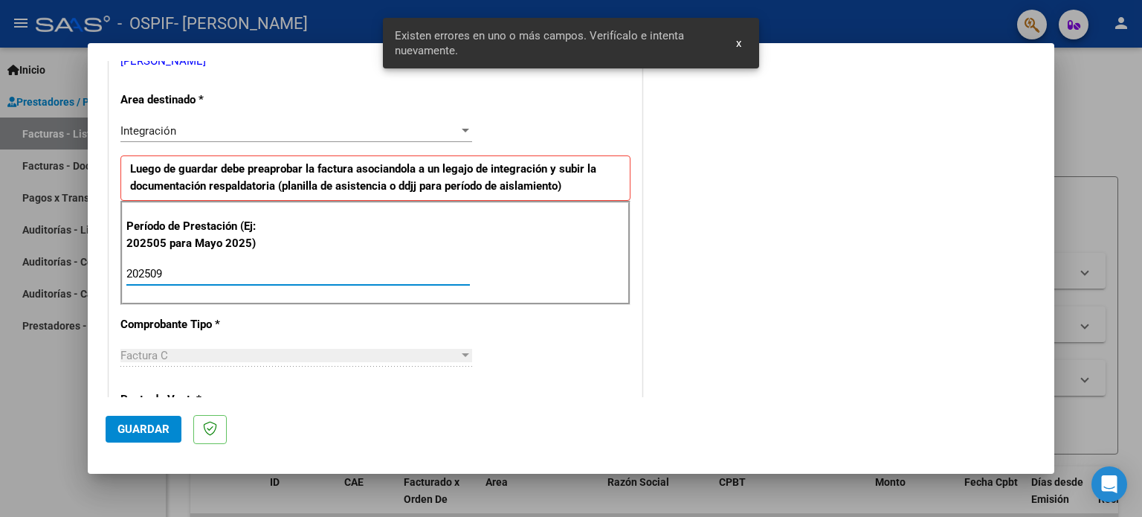
type input "202509"
click at [157, 428] on span "Guardar" at bounding box center [143, 428] width 52 height 13
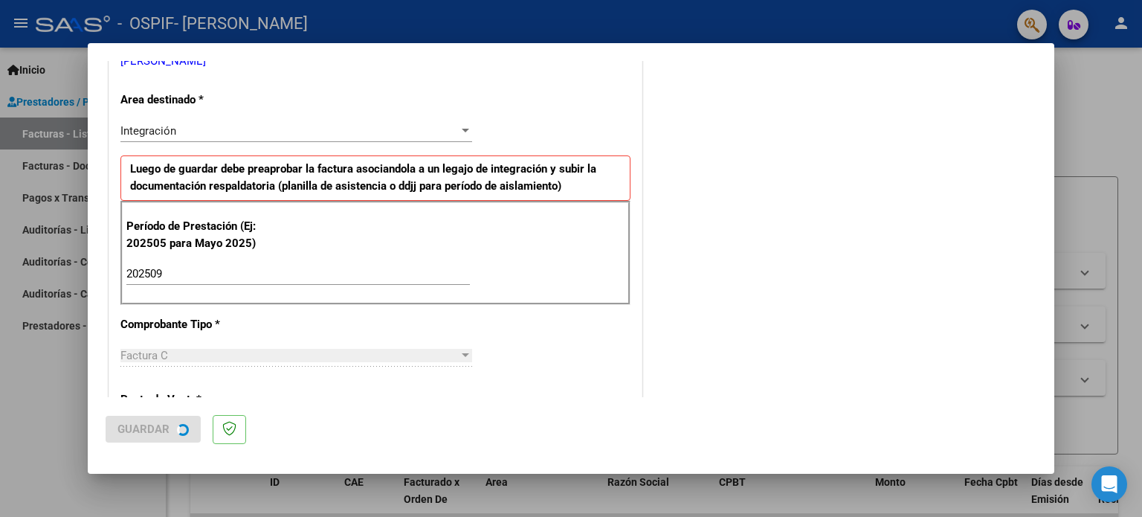
scroll to position [0, 0]
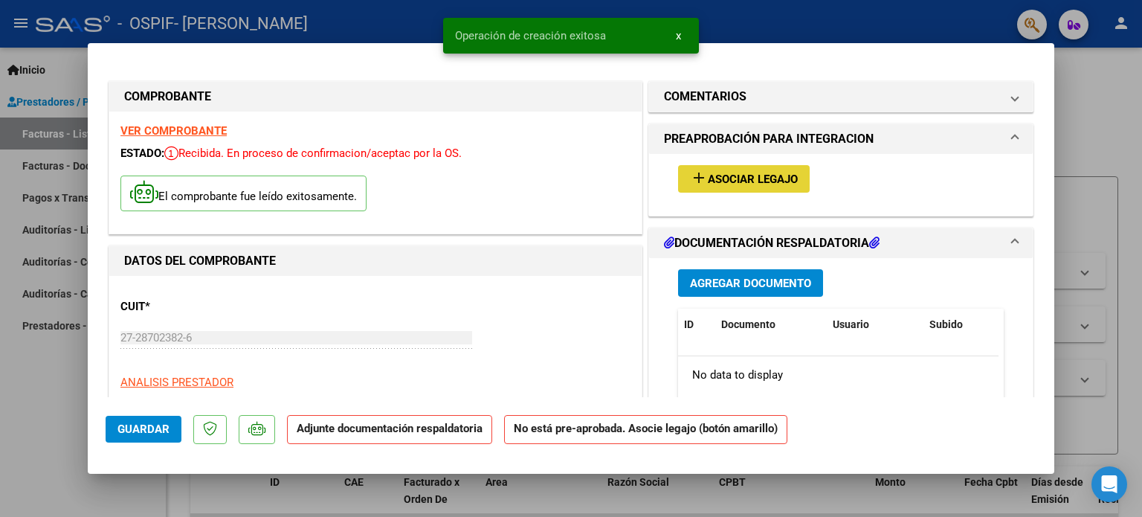
click at [729, 176] on span "Asociar Legajo" at bounding box center [753, 178] width 90 height 13
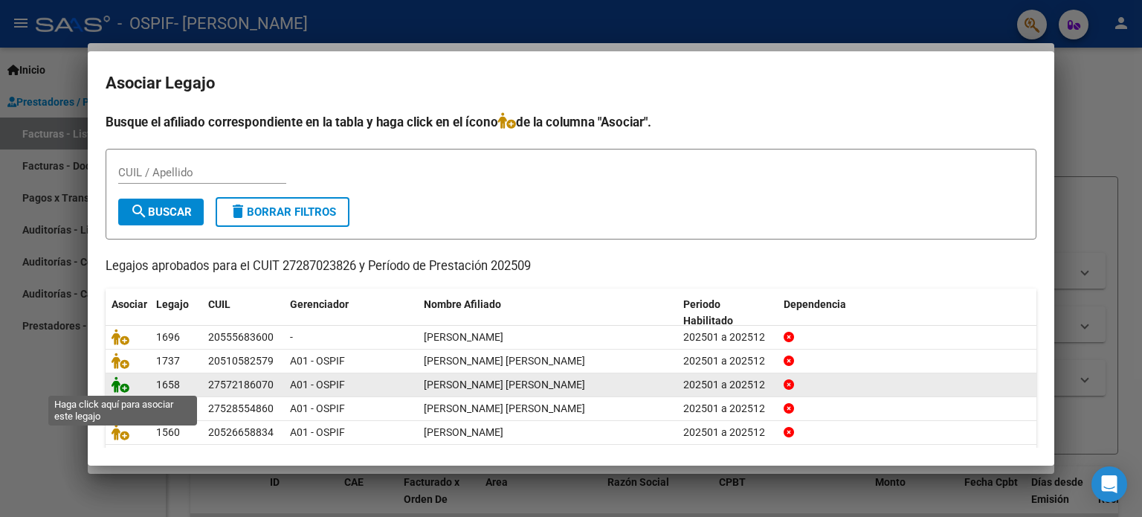
click at [116, 386] on icon at bounding box center [121, 384] width 18 height 16
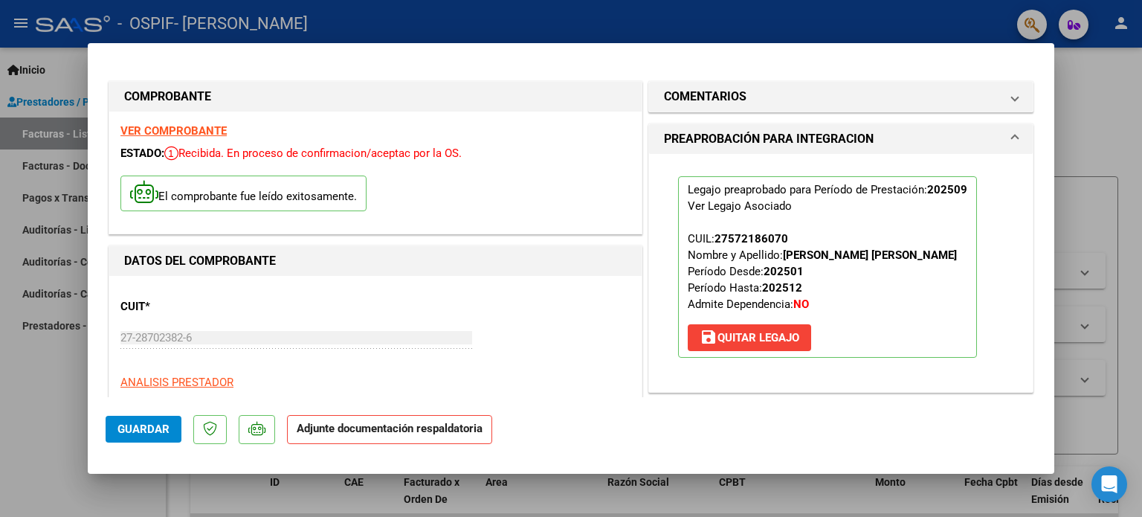
scroll to position [297, 0]
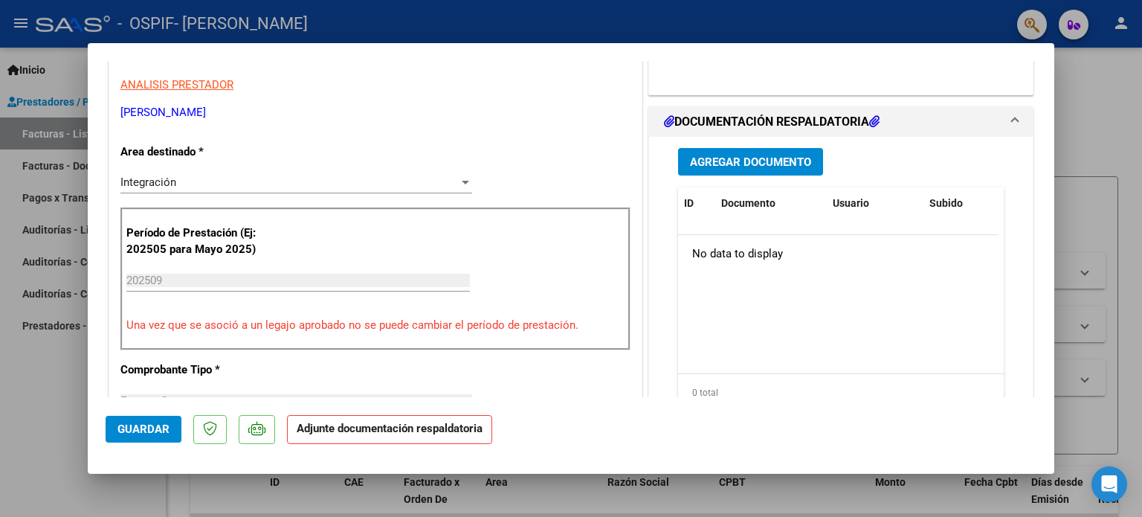
click at [752, 167] on span "Agregar Documento" at bounding box center [750, 161] width 121 height 13
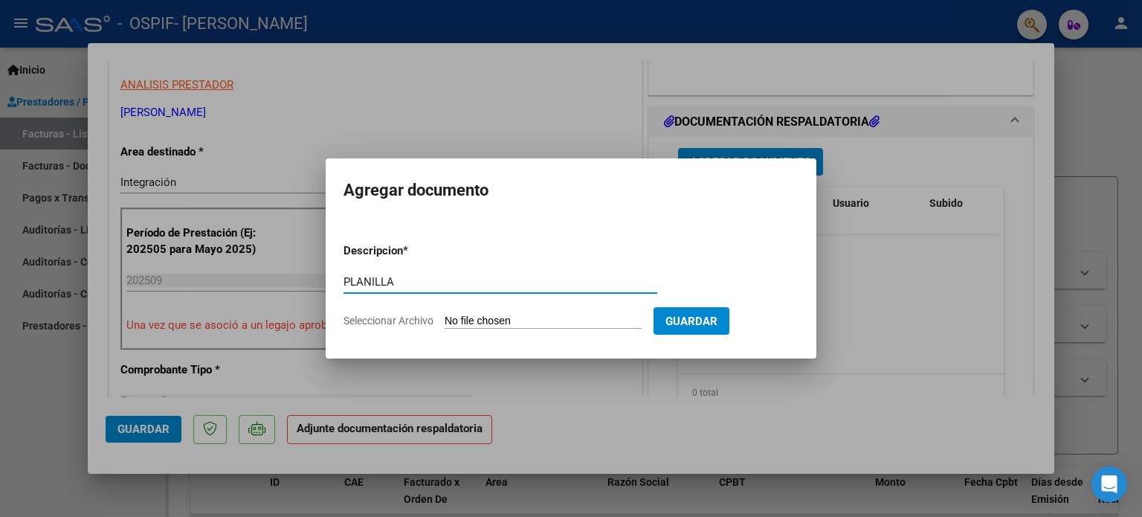
type input "PLANILLA"
click at [480, 317] on input "Seleccionar Archivo" at bounding box center [543, 322] width 197 height 14
type input "C:\fakepath\Planilla Quispe Luz TO SEPTIEMBRE 25.jpeg"
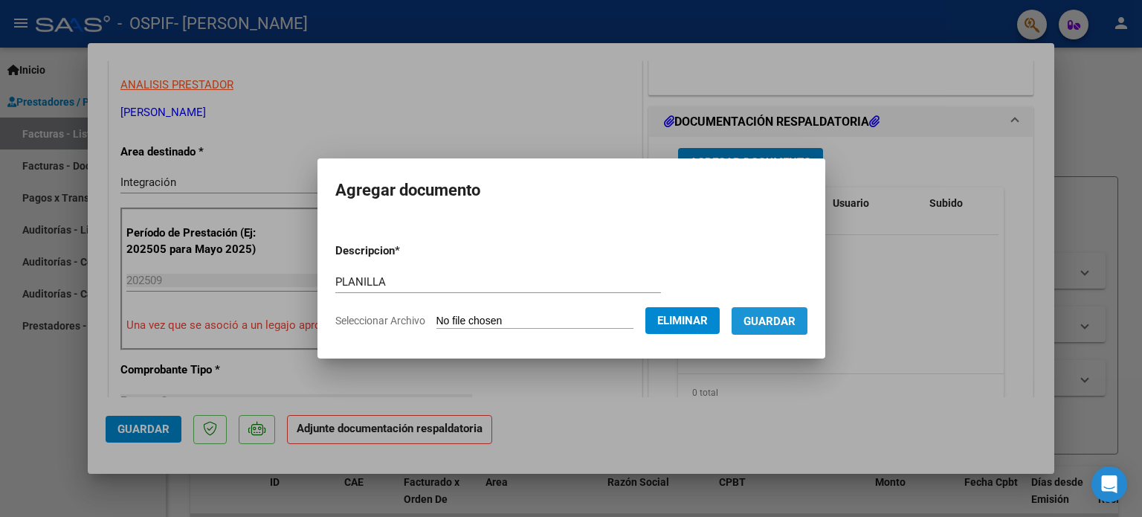
click at [782, 320] on span "Guardar" at bounding box center [770, 321] width 52 height 13
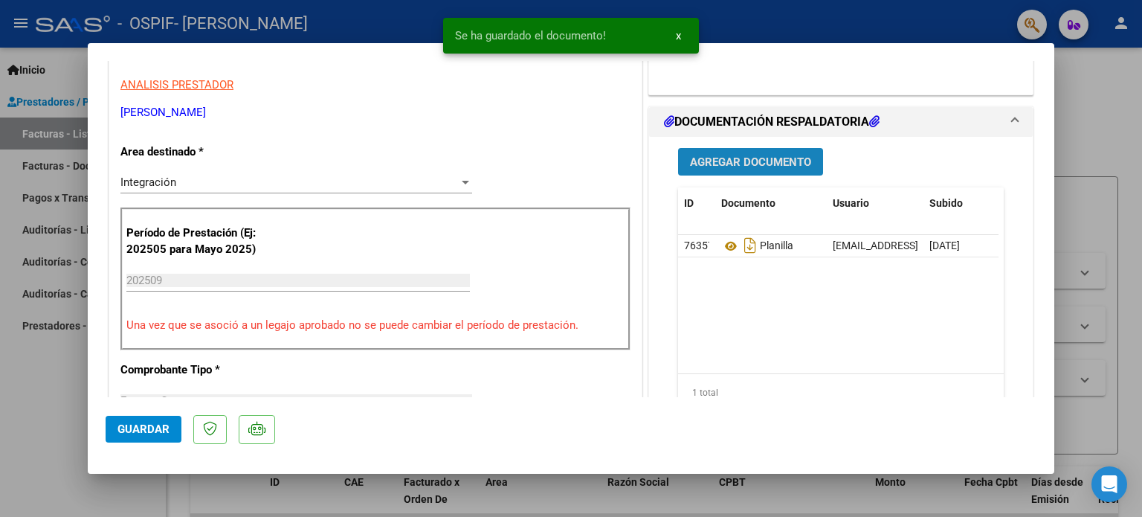
click at [733, 172] on button "Agregar Documento" at bounding box center [750, 162] width 145 height 28
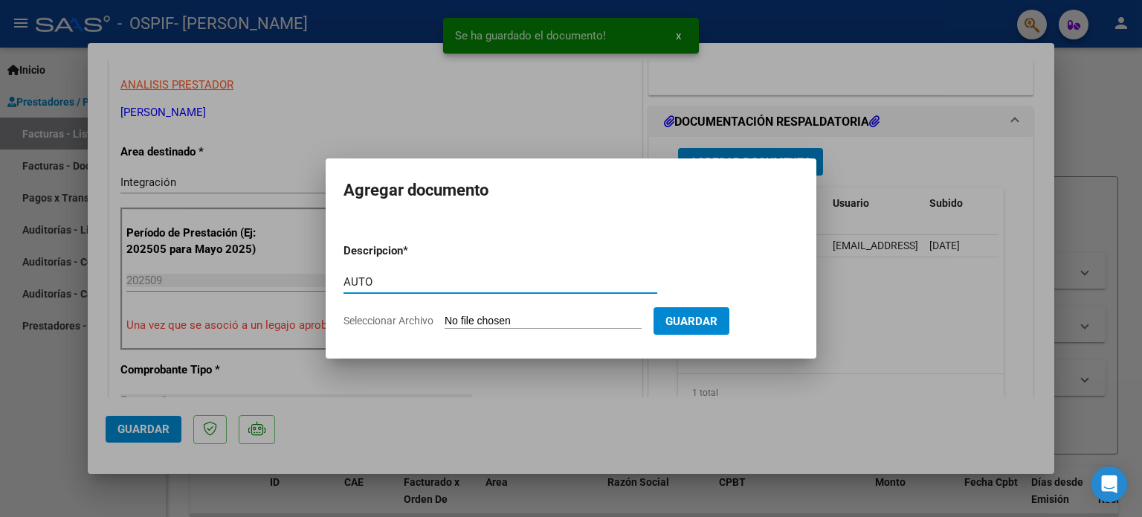
type input "AUTO"
click at [549, 317] on input "Seleccionar Archivo" at bounding box center [543, 322] width 197 height 14
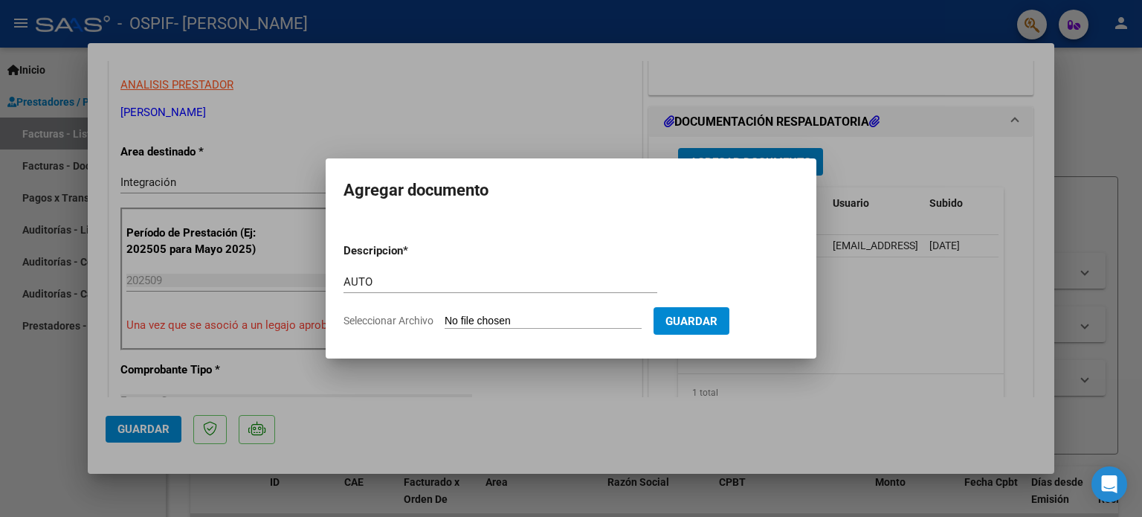
type input "C:\fakepath\27287023826-FACTURA_C-1-507-ANEXO-AUTO.png"
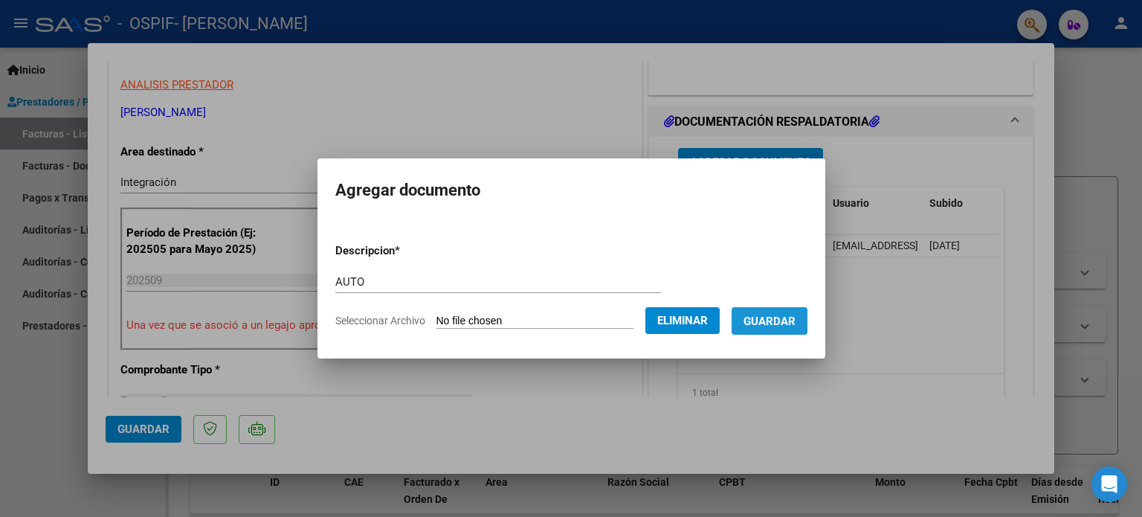
click at [775, 317] on span "Guardar" at bounding box center [770, 321] width 52 height 13
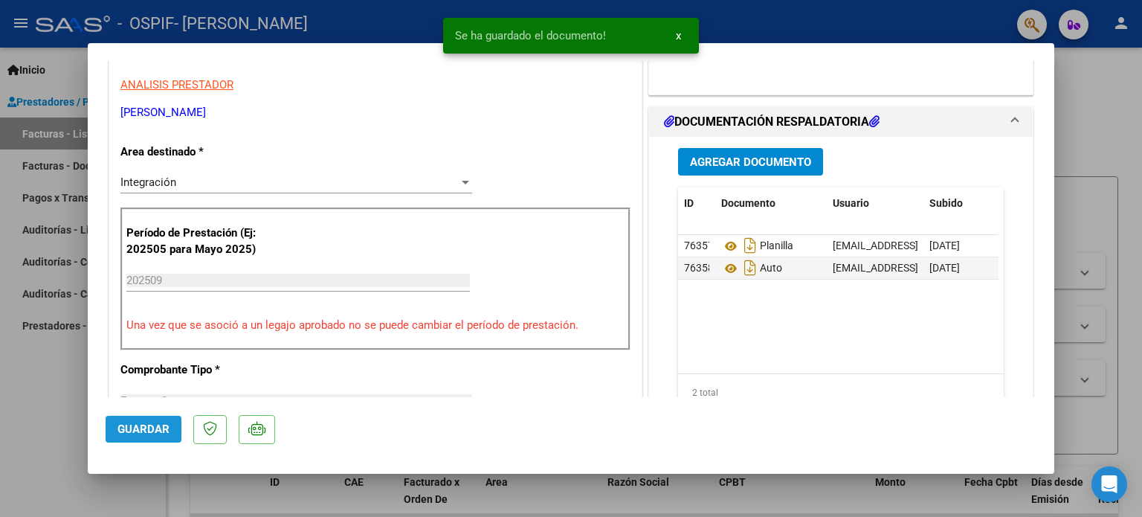
drag, startPoint x: 135, startPoint y: 428, endPoint x: 42, endPoint y: 417, distance: 92.8
click at [134, 428] on span "Guardar" at bounding box center [143, 428] width 52 height 13
click at [0, 403] on div at bounding box center [571, 258] width 1142 height 517
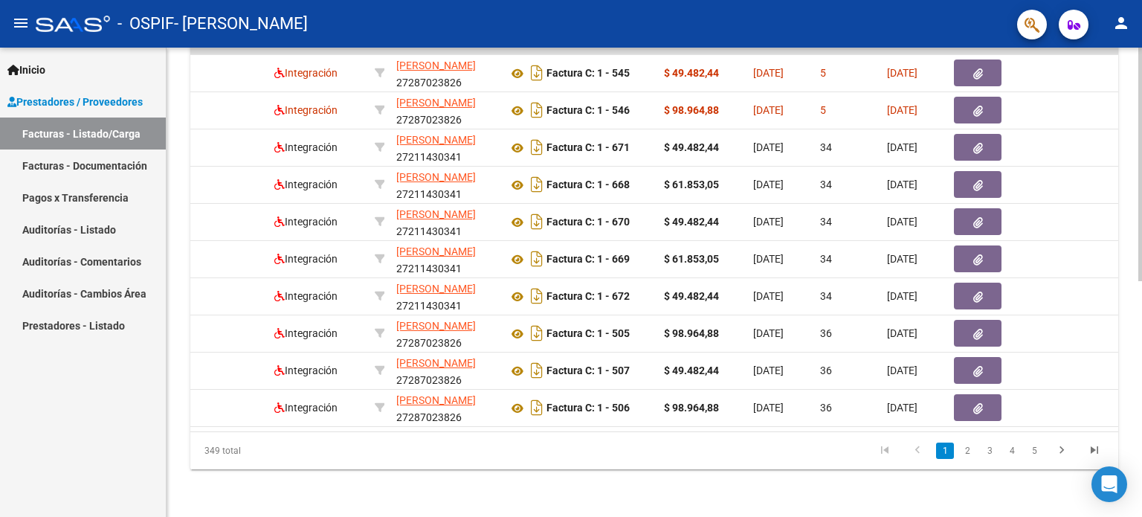
scroll to position [0, 0]
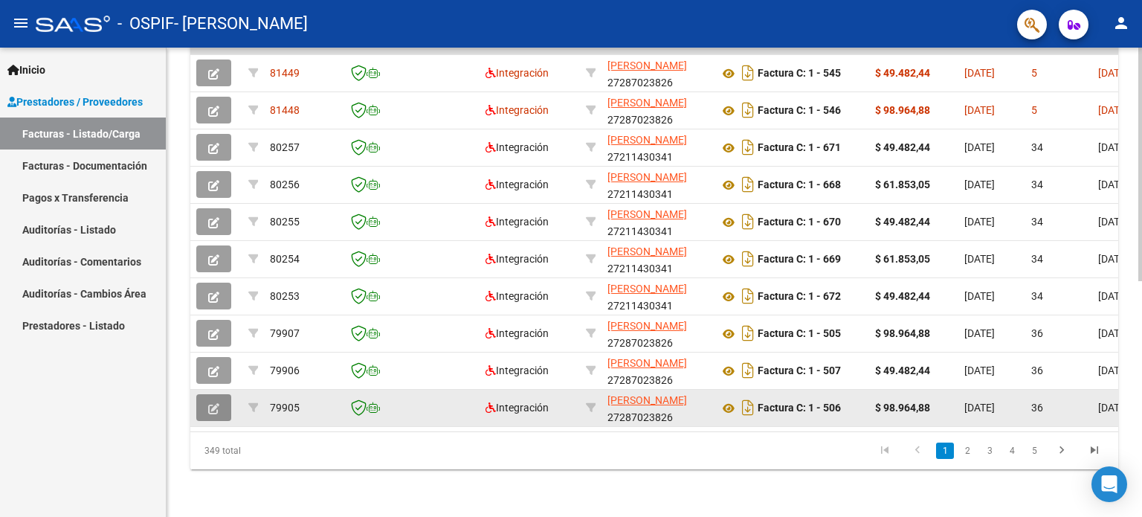
click at [205, 395] on button "button" at bounding box center [213, 407] width 35 height 27
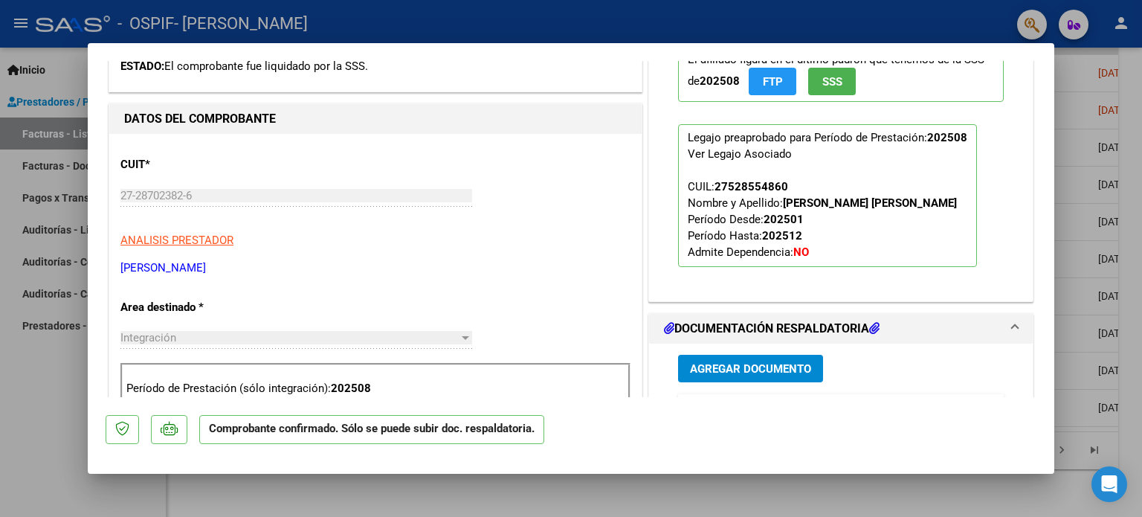
scroll to position [595, 0]
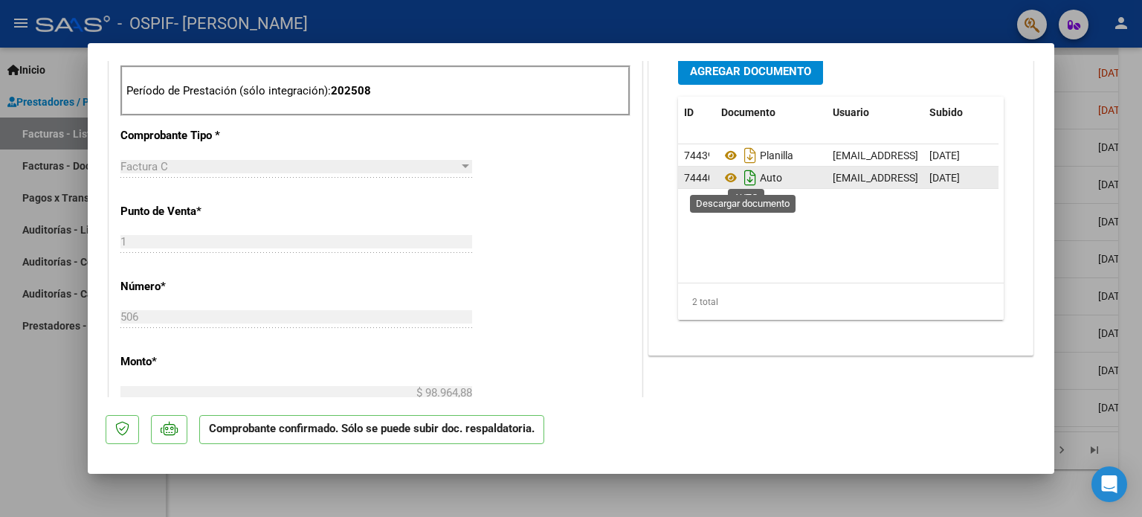
click at [744, 181] on icon "Descargar documento" at bounding box center [750, 178] width 19 height 24
click at [17, 386] on div at bounding box center [571, 258] width 1142 height 517
type input "$ 0,00"
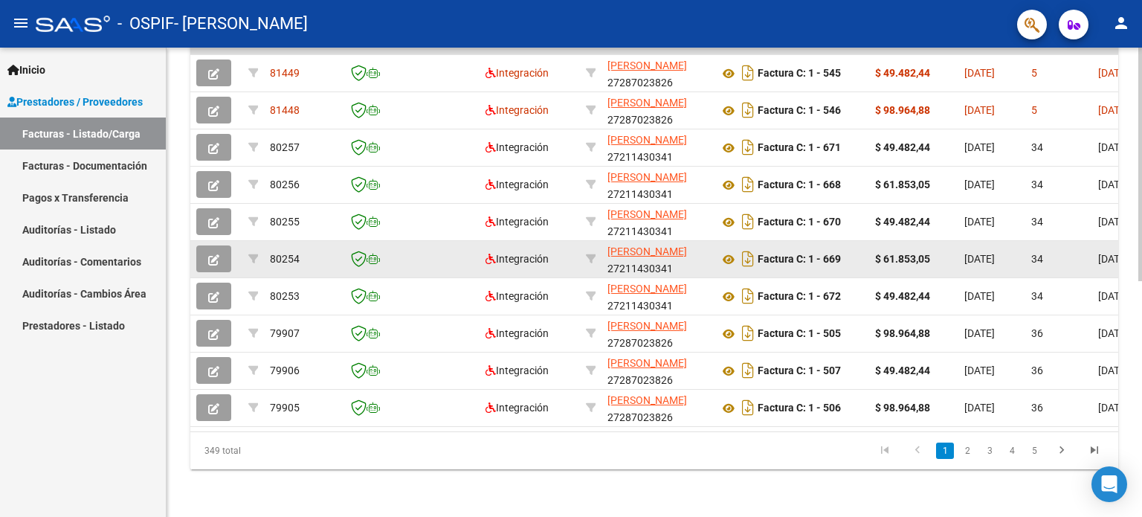
scroll to position [0, 0]
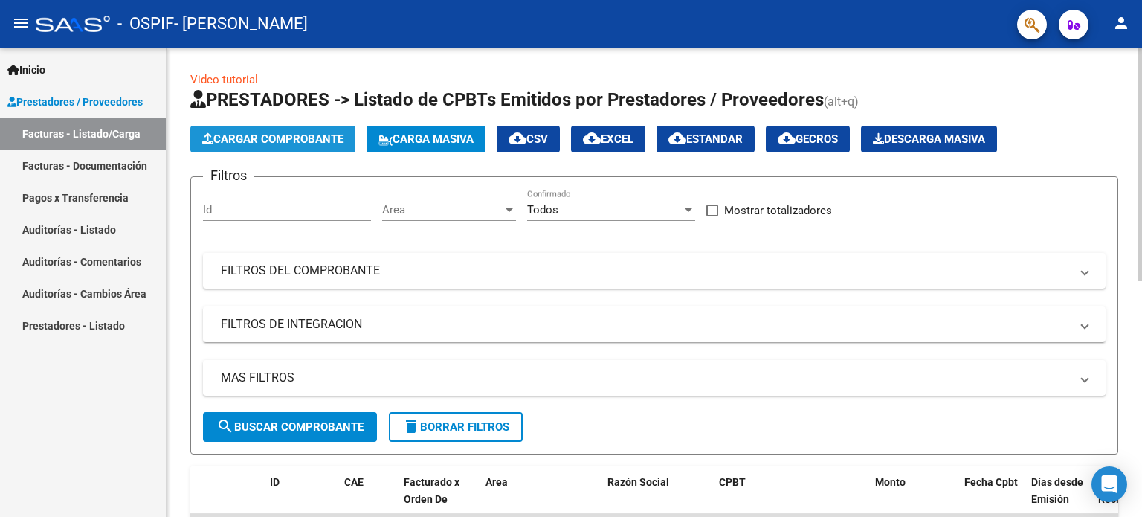
click at [295, 145] on span "Cargar Comprobante" at bounding box center [272, 138] width 141 height 13
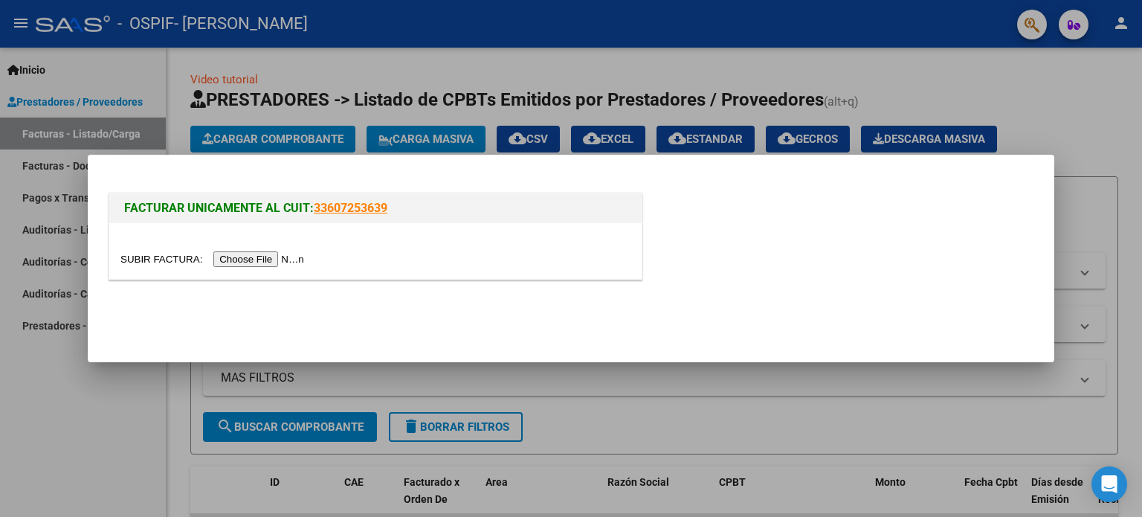
click at [285, 256] on input "file" at bounding box center [214, 259] width 188 height 16
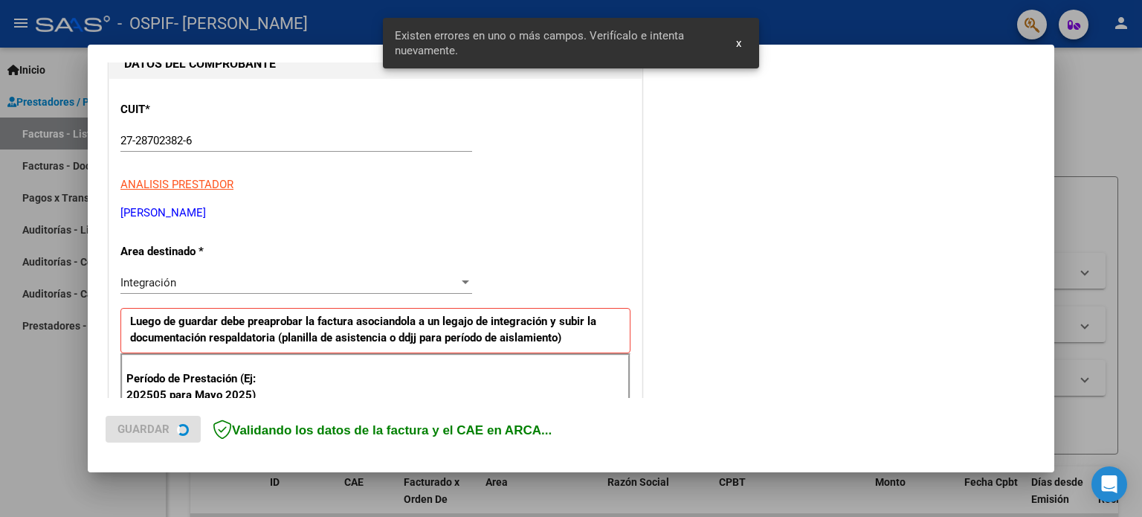
scroll to position [320, 0]
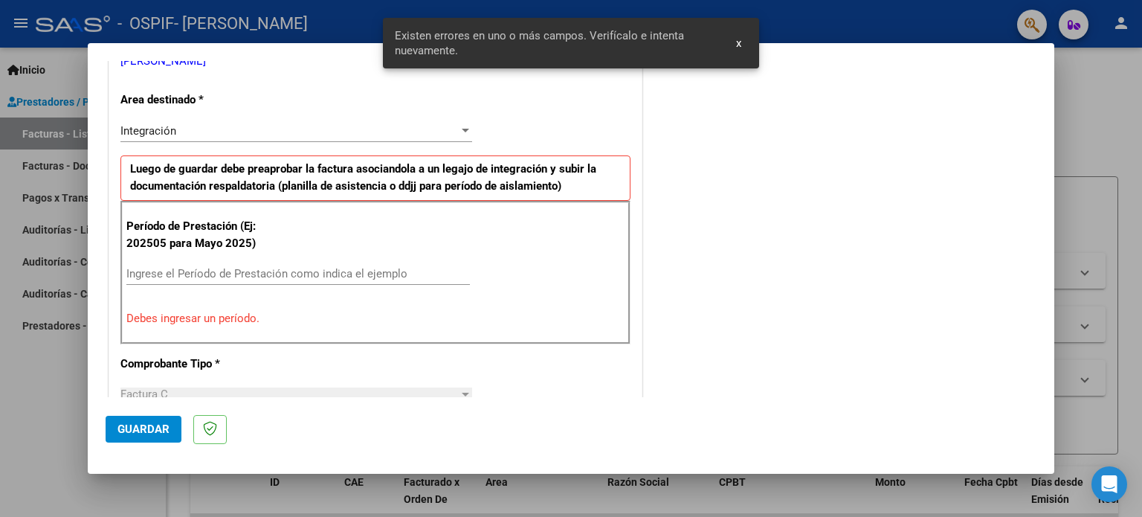
click at [370, 272] on input "Ingrese el Período de Prestación como indica el ejemplo" at bounding box center [297, 273] width 343 height 13
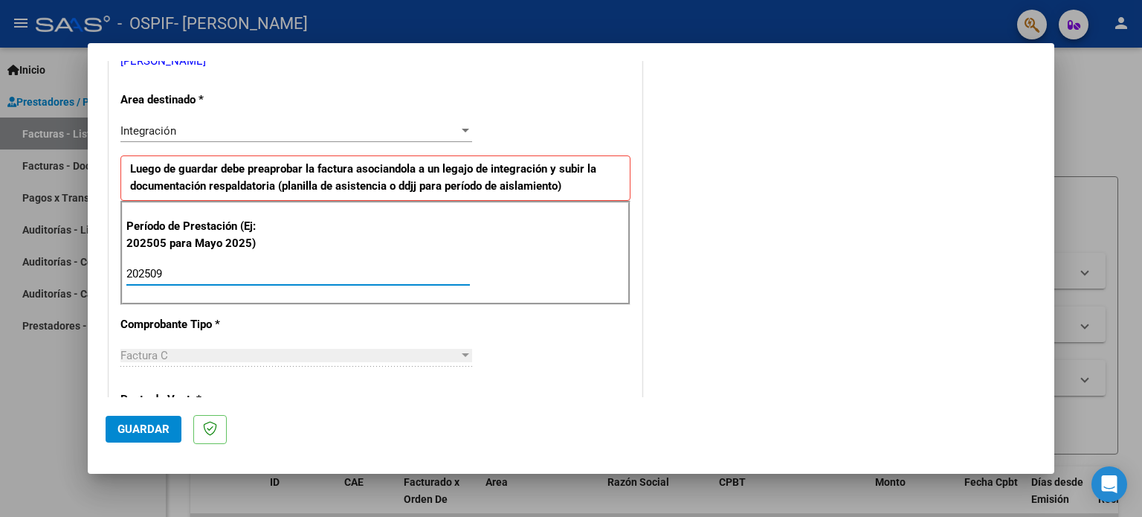
type input "202509"
click at [158, 428] on span "Guardar" at bounding box center [143, 428] width 52 height 13
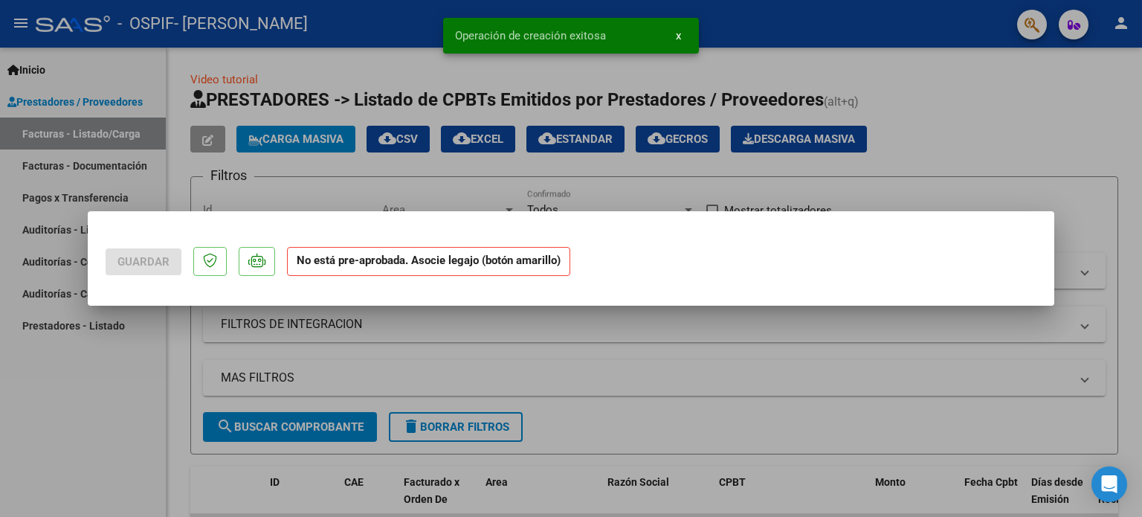
scroll to position [0, 0]
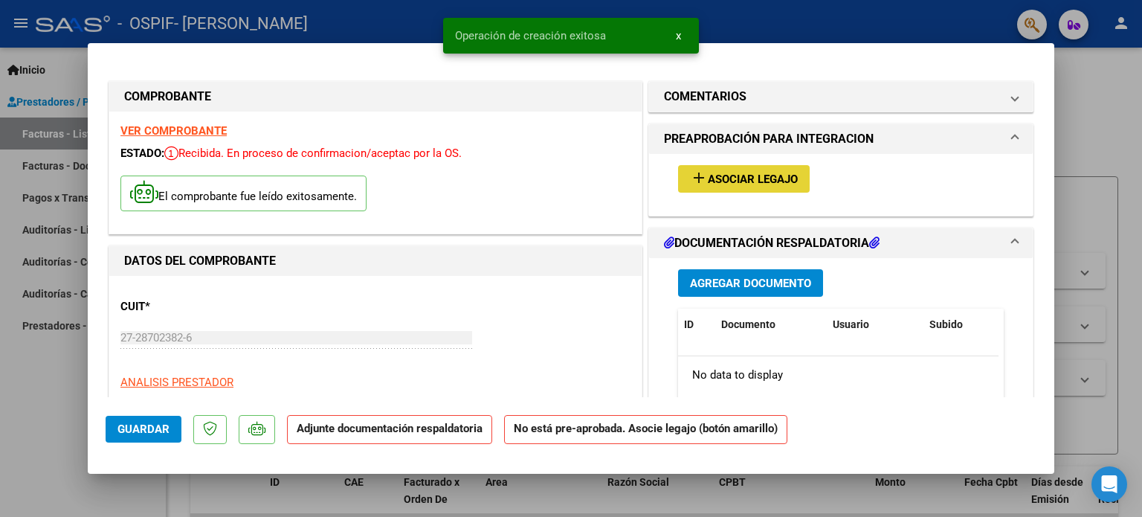
click at [757, 189] on button "add Asociar Legajo" at bounding box center [744, 179] width 132 height 28
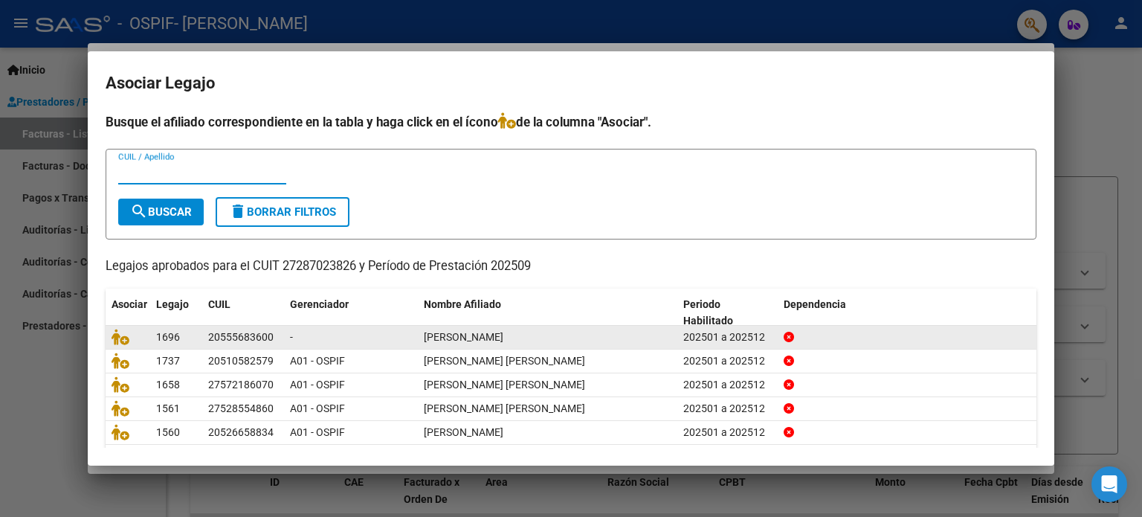
scroll to position [50, 0]
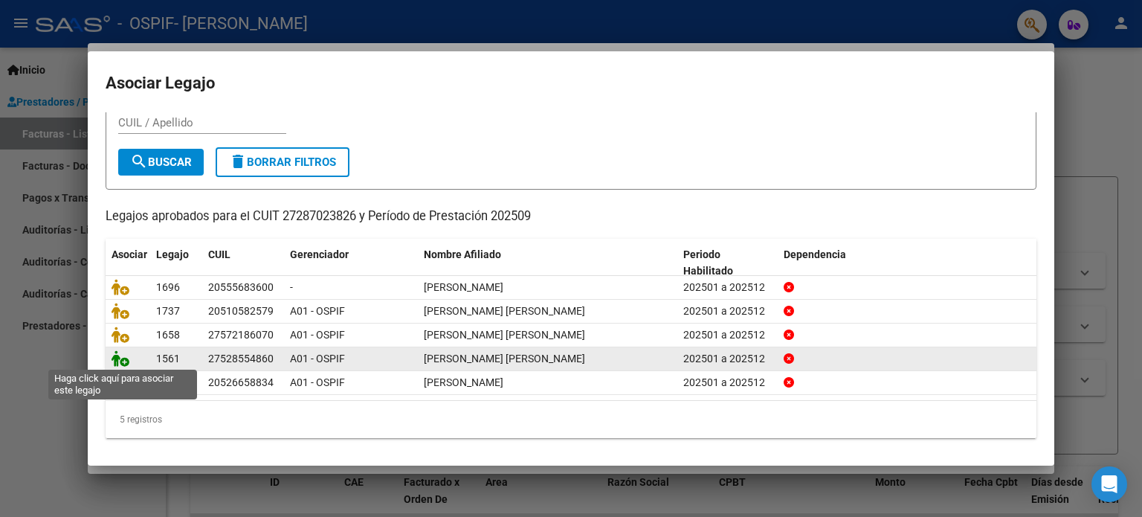
click at [118, 355] on icon at bounding box center [121, 358] width 18 height 16
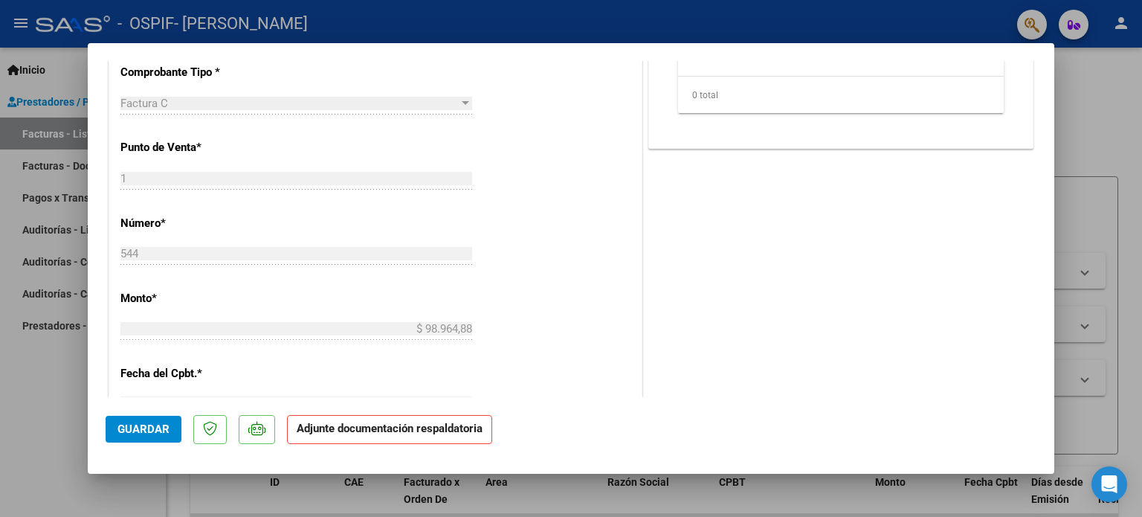
scroll to position [297, 0]
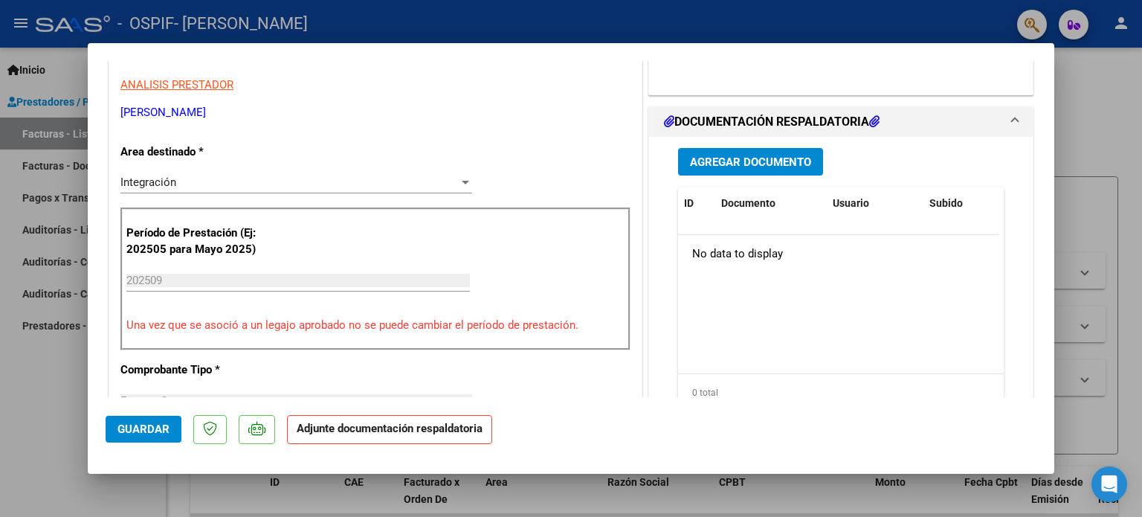
click at [755, 164] on span "Agregar Documento" at bounding box center [750, 161] width 121 height 13
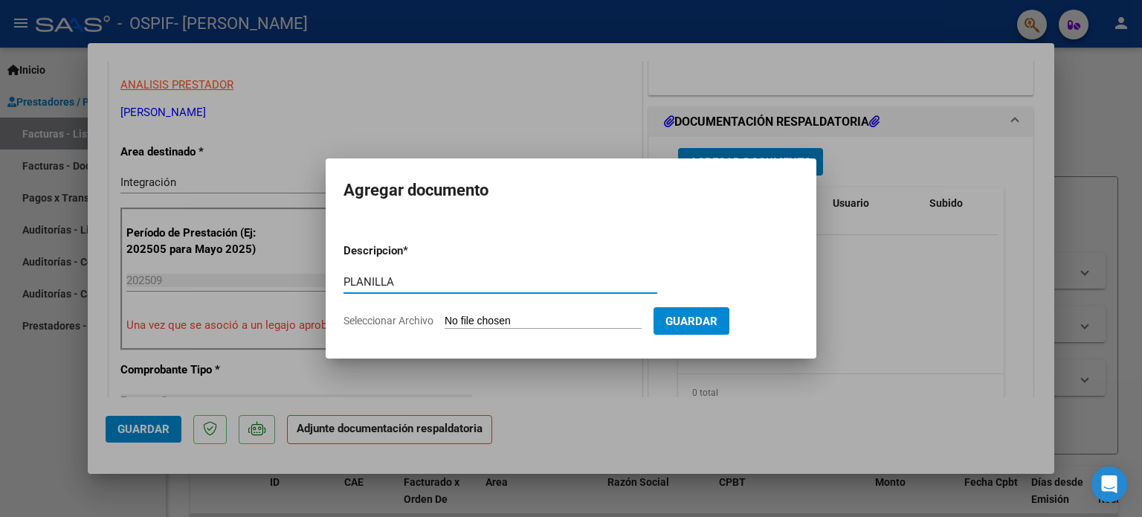
type input "PLANILLA"
click at [528, 326] on input "Seleccionar Archivo" at bounding box center [543, 322] width 197 height 14
type input "C:\fakepath\Planilla Avellino Aylén TO SEPTIEMBRE 25.jpeg"
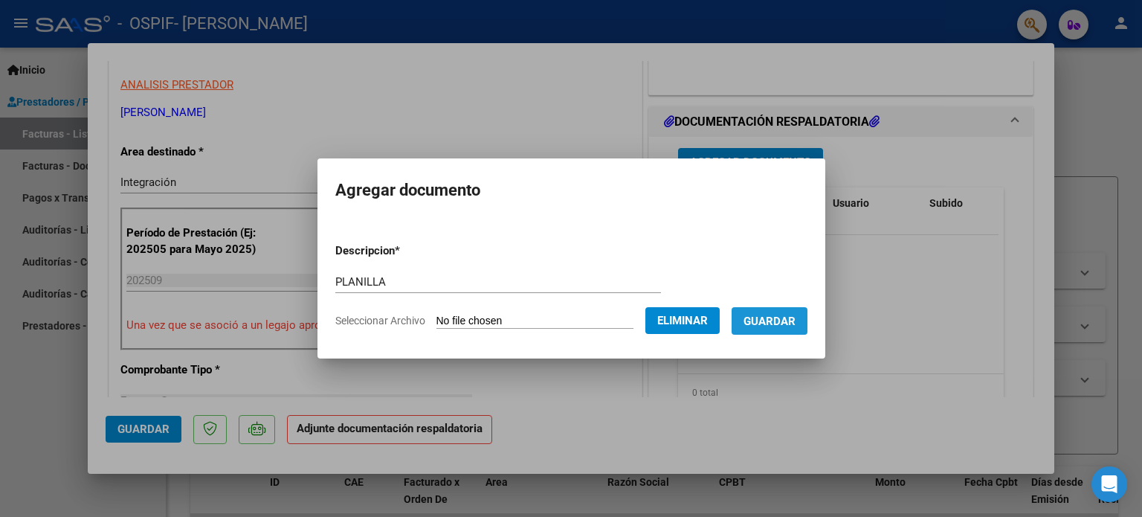
click at [796, 320] on span "Guardar" at bounding box center [770, 321] width 52 height 13
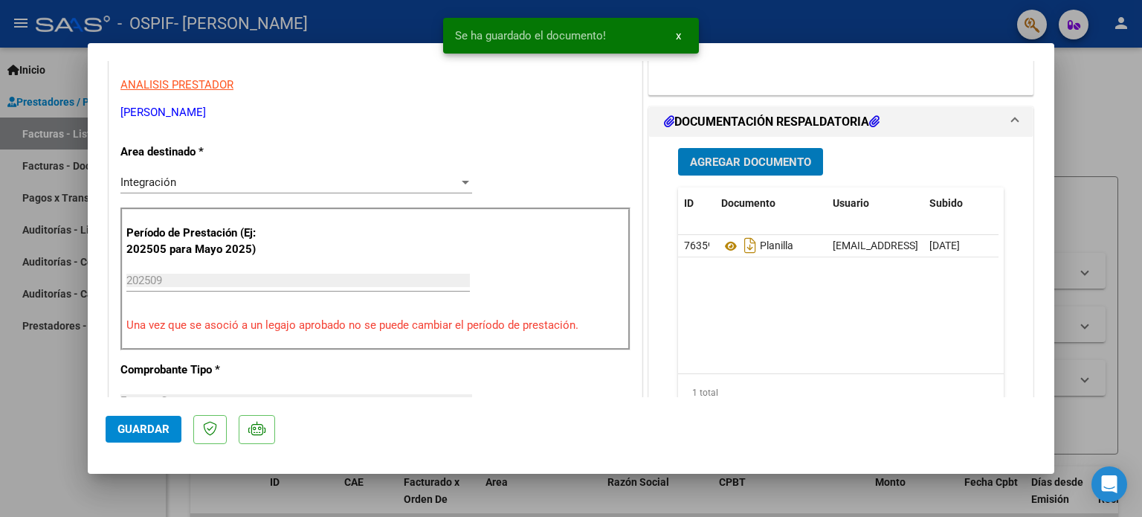
click at [717, 155] on span "Agregar Documento" at bounding box center [750, 161] width 121 height 13
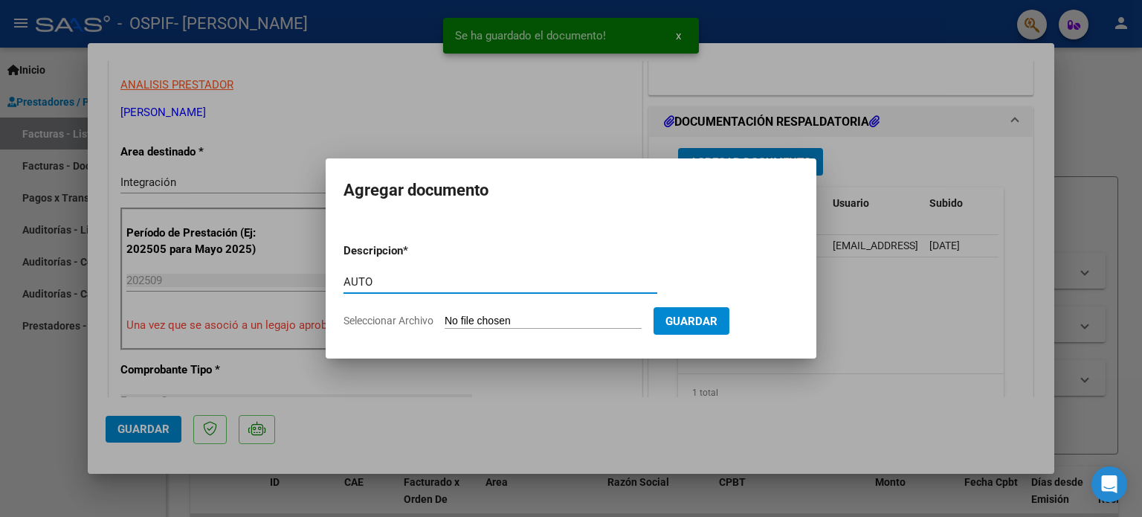
type input "AUTO"
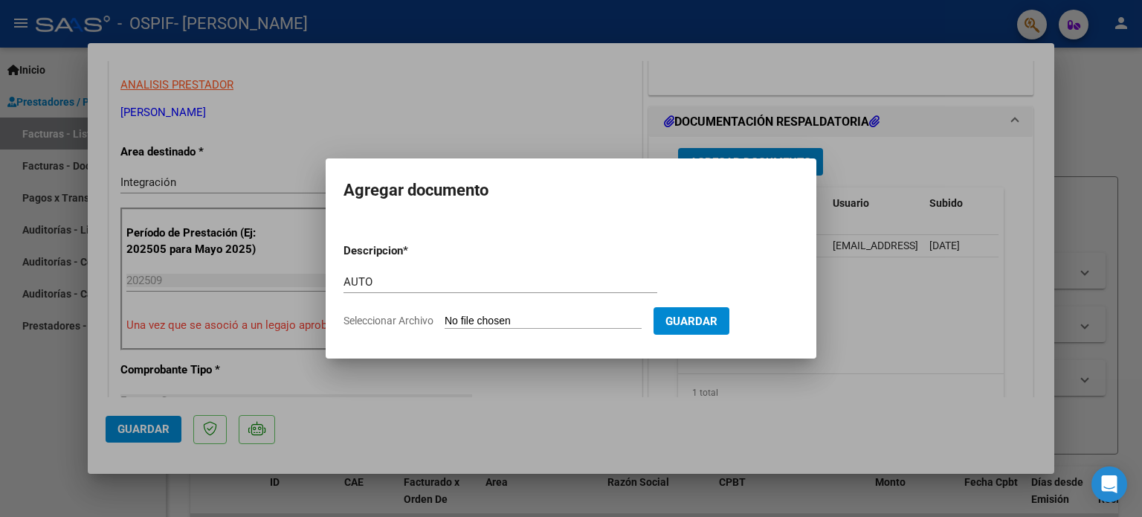
click at [545, 320] on input "Seleccionar Archivo" at bounding box center [543, 322] width 197 height 14
type input "C:\fakepath\27287023826-FACTURA_C-1-506-ANEXO-AUTO.png"
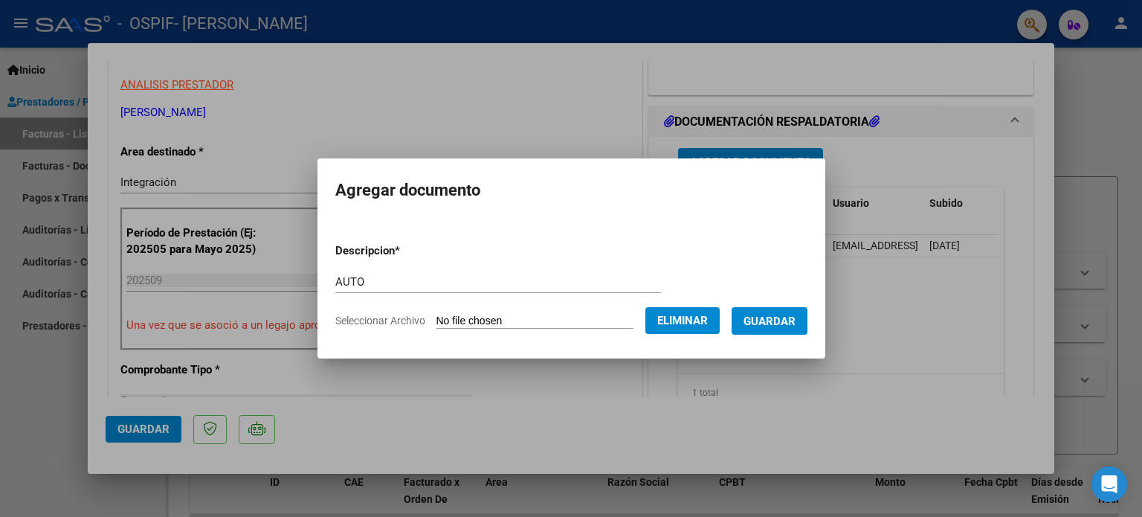
click at [784, 314] on span "Guardar" at bounding box center [770, 320] width 52 height 13
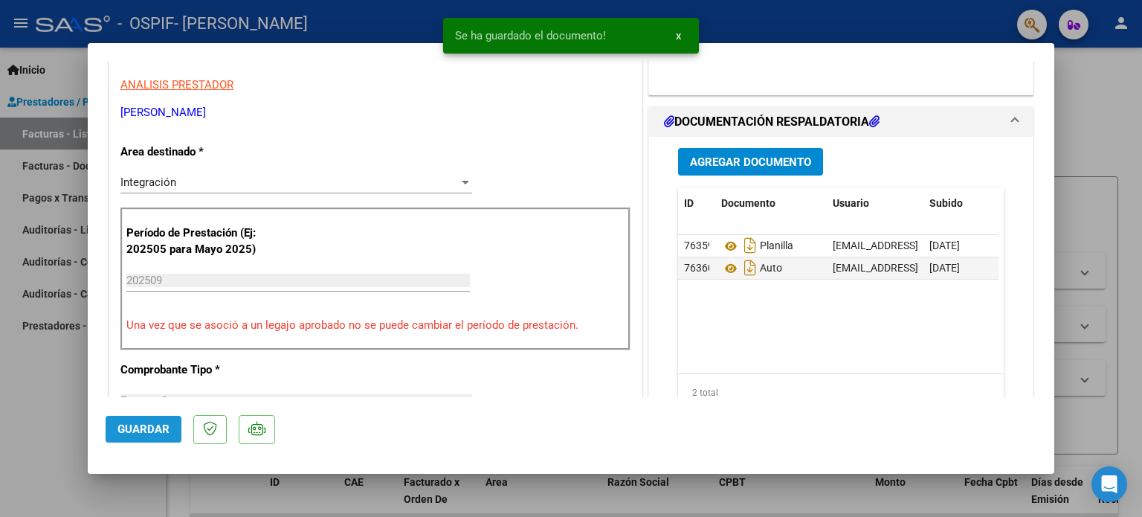
click at [153, 422] on button "Guardar" at bounding box center [144, 429] width 76 height 27
click at [22, 429] on div at bounding box center [571, 258] width 1142 height 517
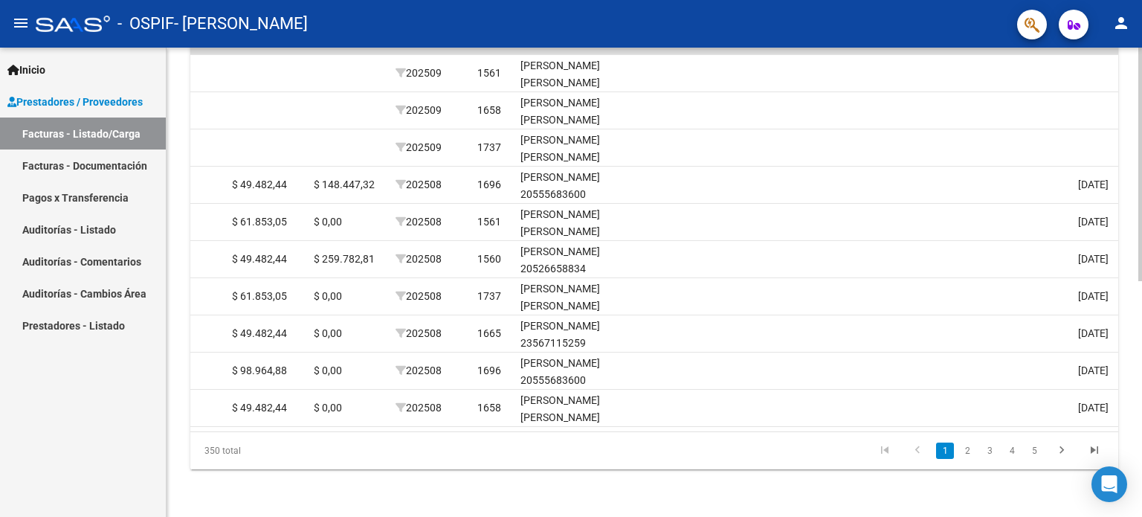
scroll to position [0, 0]
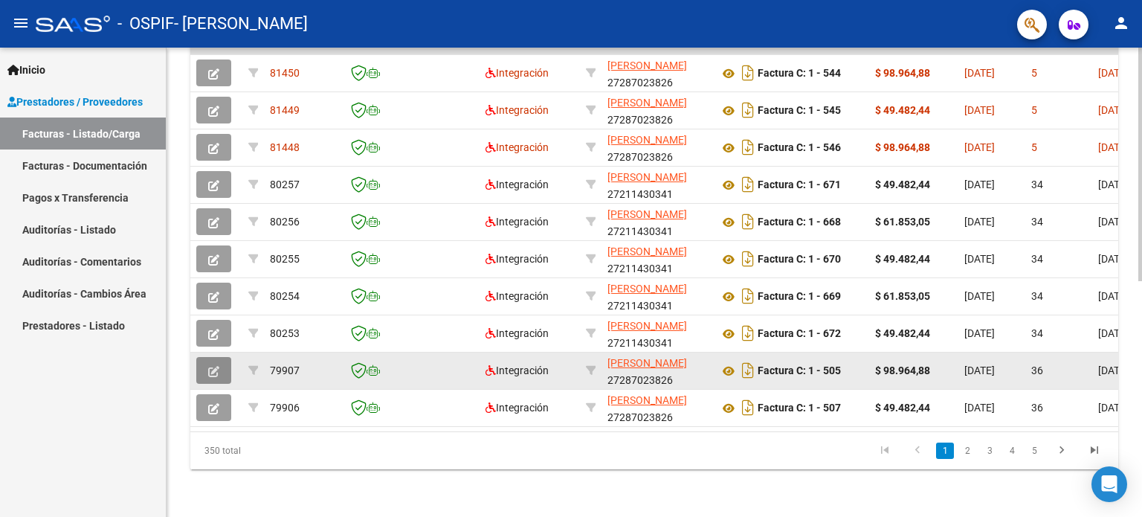
click at [209, 357] on button "button" at bounding box center [213, 370] width 35 height 27
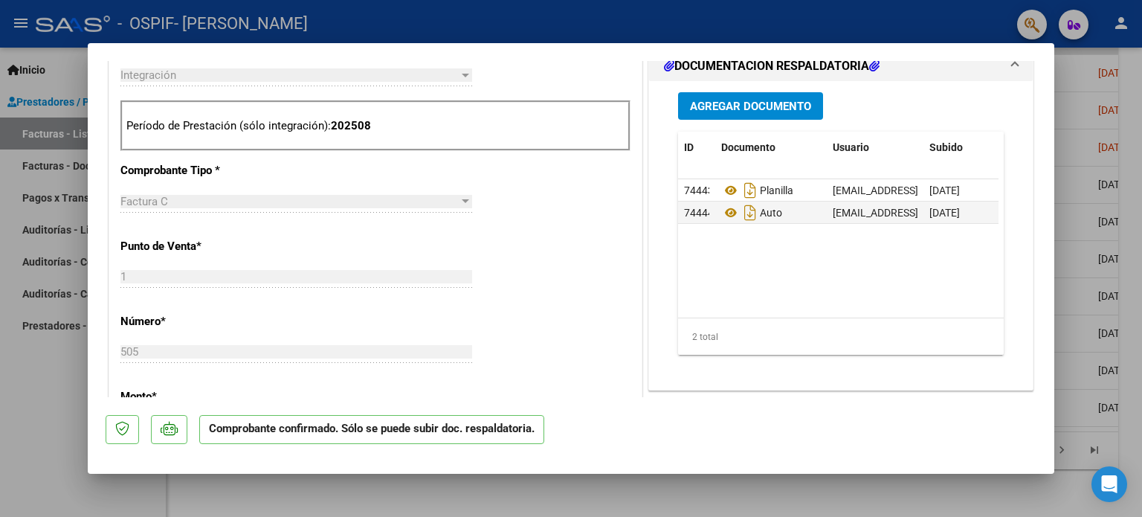
scroll to position [595, 0]
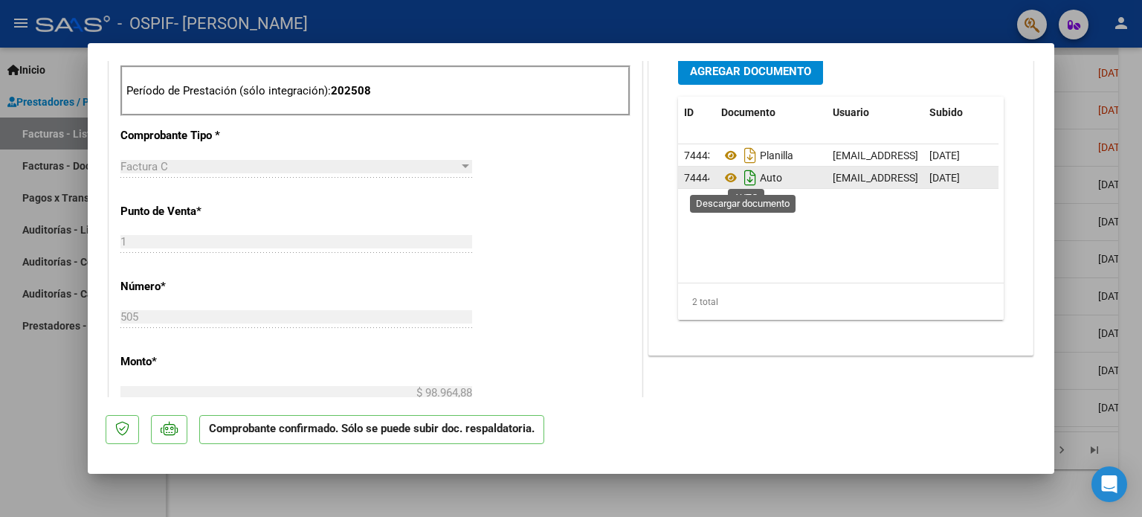
click at [741, 181] on icon "Descargar documento" at bounding box center [750, 178] width 19 height 24
click at [40, 391] on div at bounding box center [571, 258] width 1142 height 517
type input "$ 0,00"
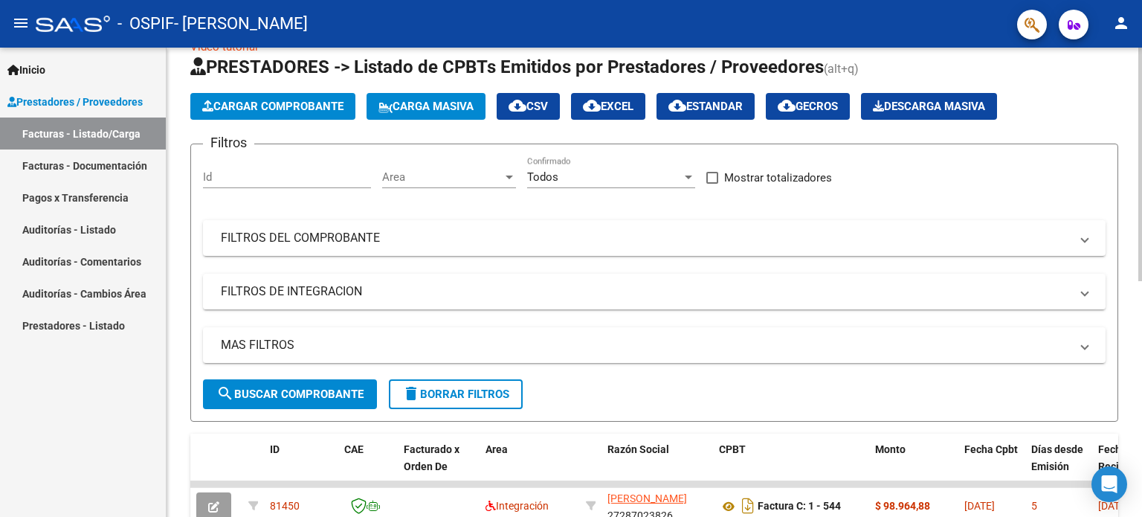
scroll to position [0, 0]
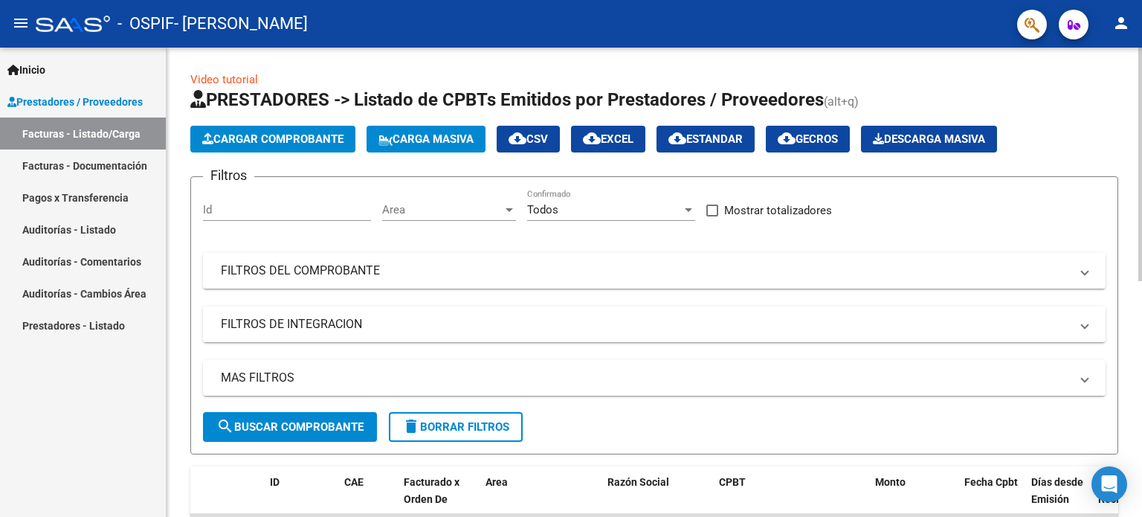
click at [313, 137] on span "Cargar Comprobante" at bounding box center [272, 138] width 141 height 13
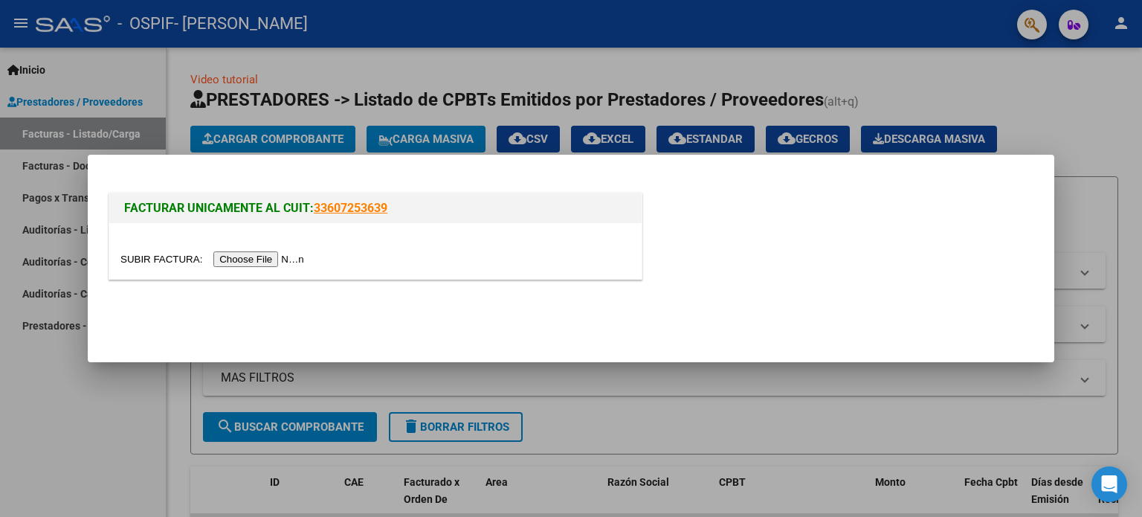
click at [285, 257] on input "file" at bounding box center [214, 259] width 188 height 16
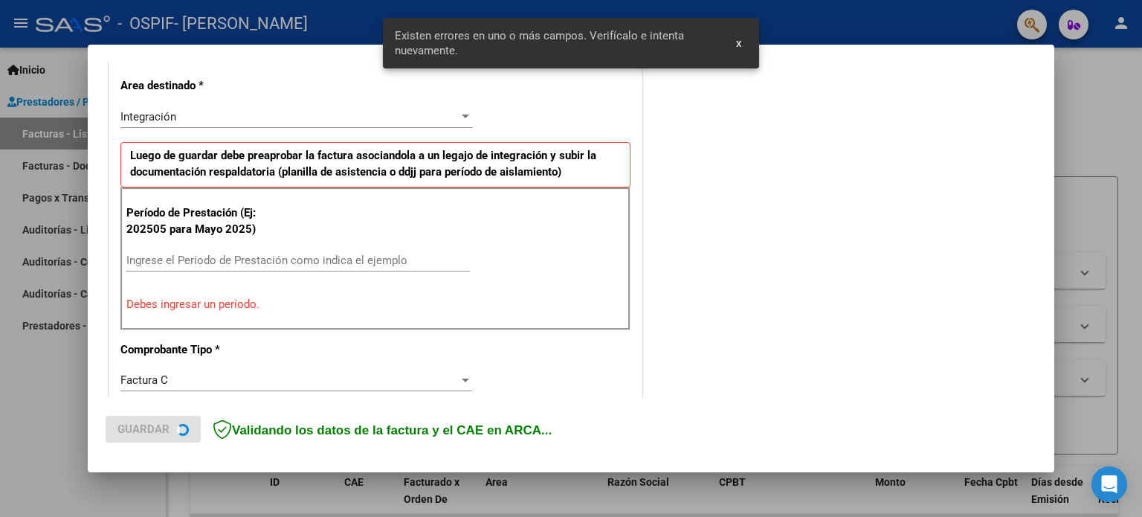
scroll to position [348, 0]
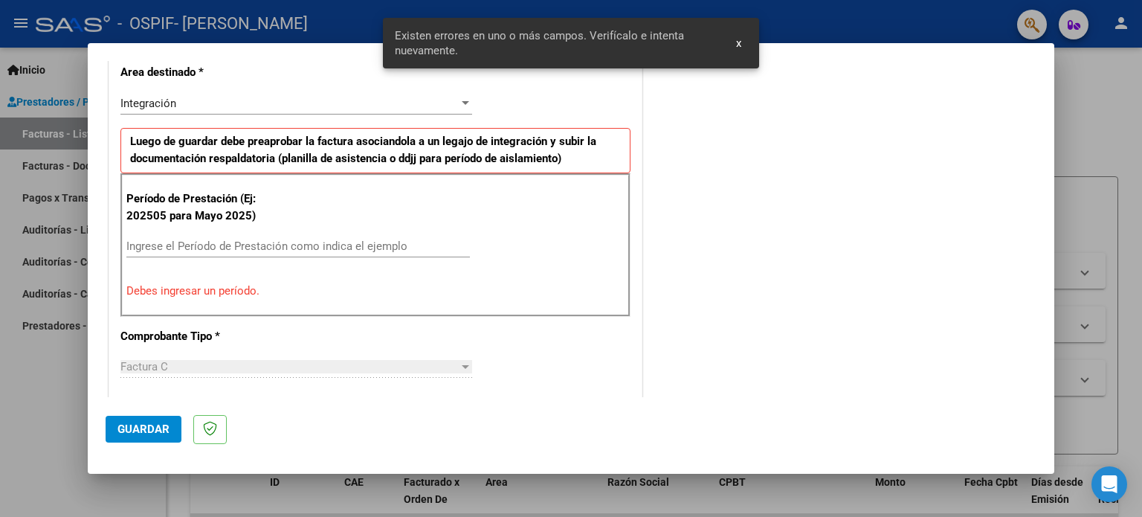
click at [381, 245] on input "Ingrese el Período de Prestación como indica el ejemplo" at bounding box center [297, 245] width 343 height 13
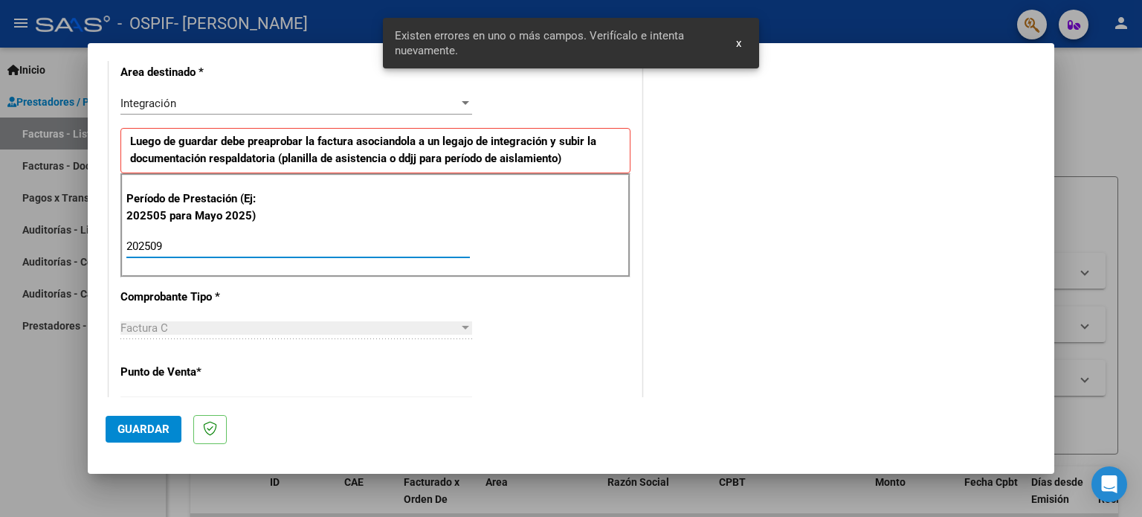
type input "202509"
click at [156, 431] on span "Guardar" at bounding box center [143, 428] width 52 height 13
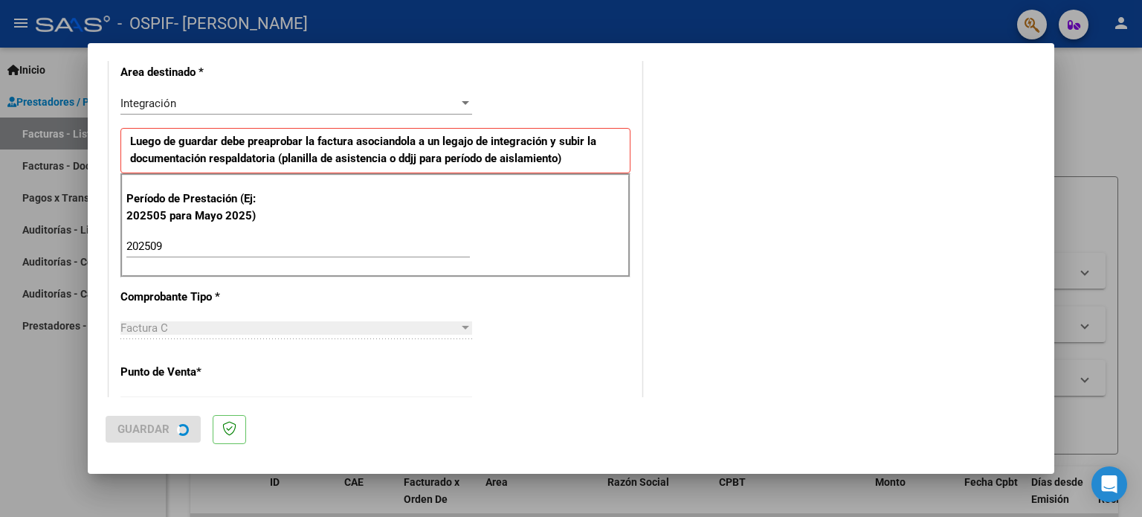
scroll to position [0, 0]
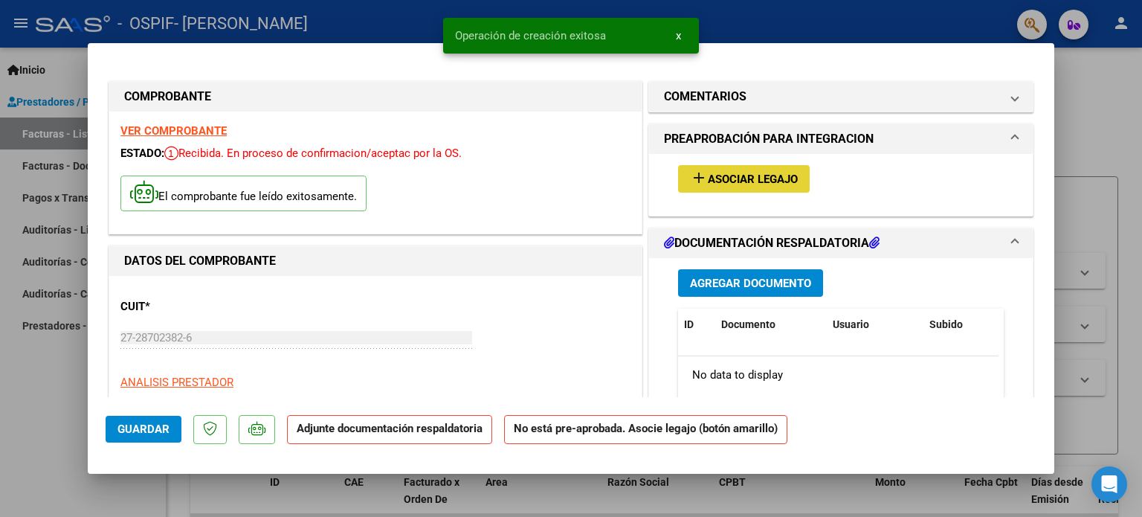
click at [746, 178] on span "Asociar Legajo" at bounding box center [753, 178] width 90 height 13
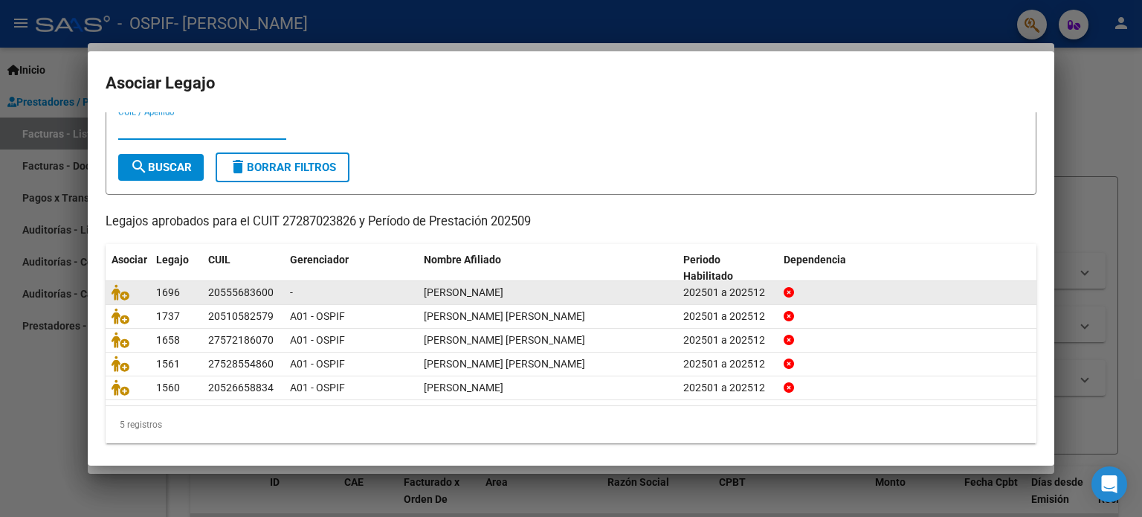
scroll to position [50, 0]
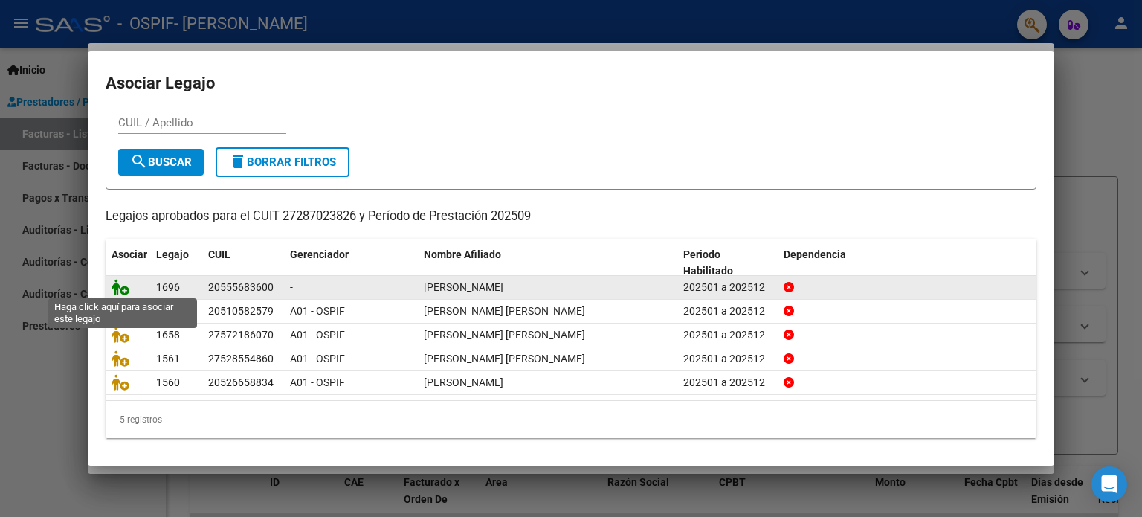
click at [116, 279] on icon at bounding box center [121, 287] width 18 height 16
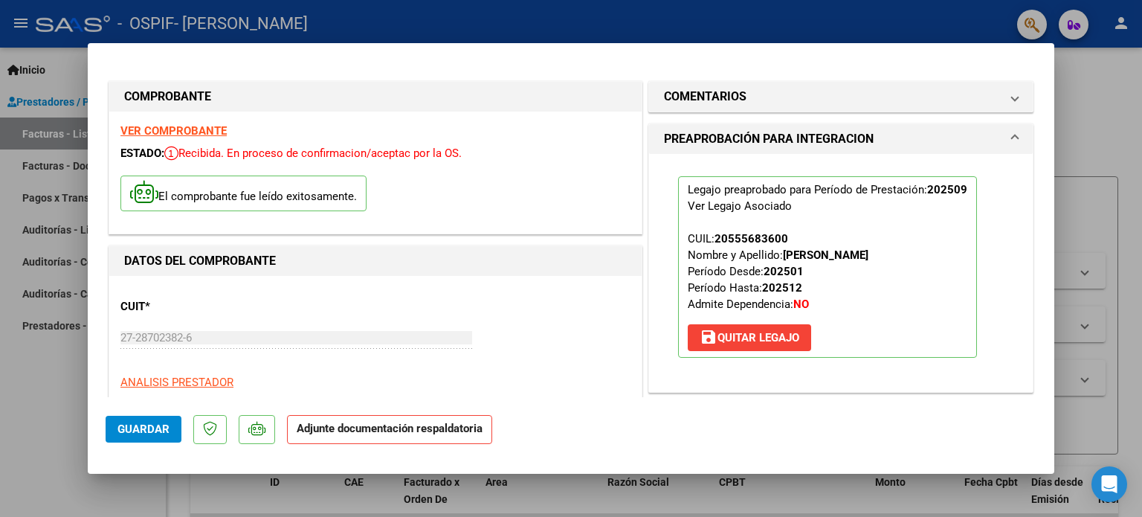
scroll to position [297, 0]
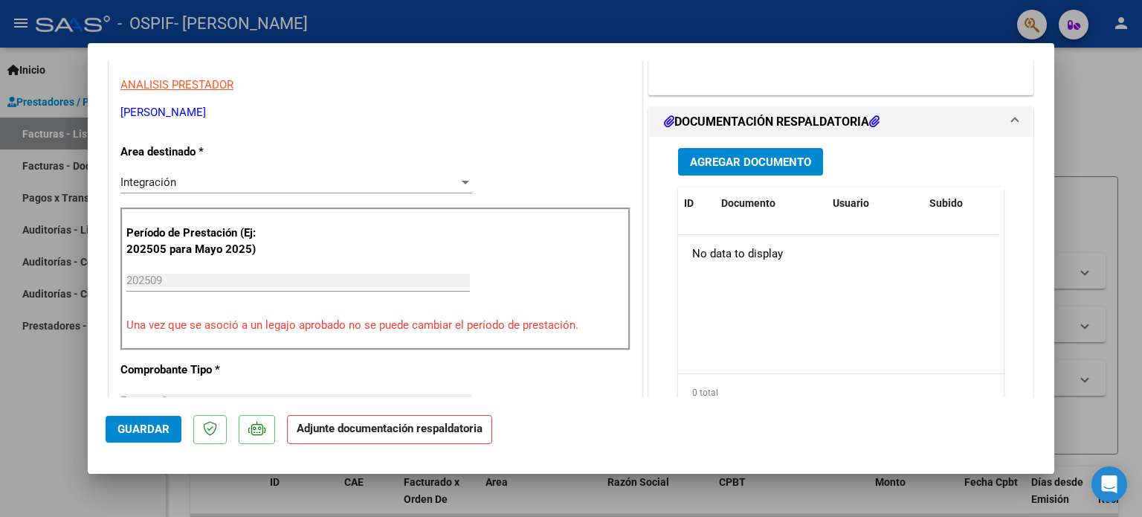
click at [764, 152] on button "Agregar Documento" at bounding box center [750, 162] width 145 height 28
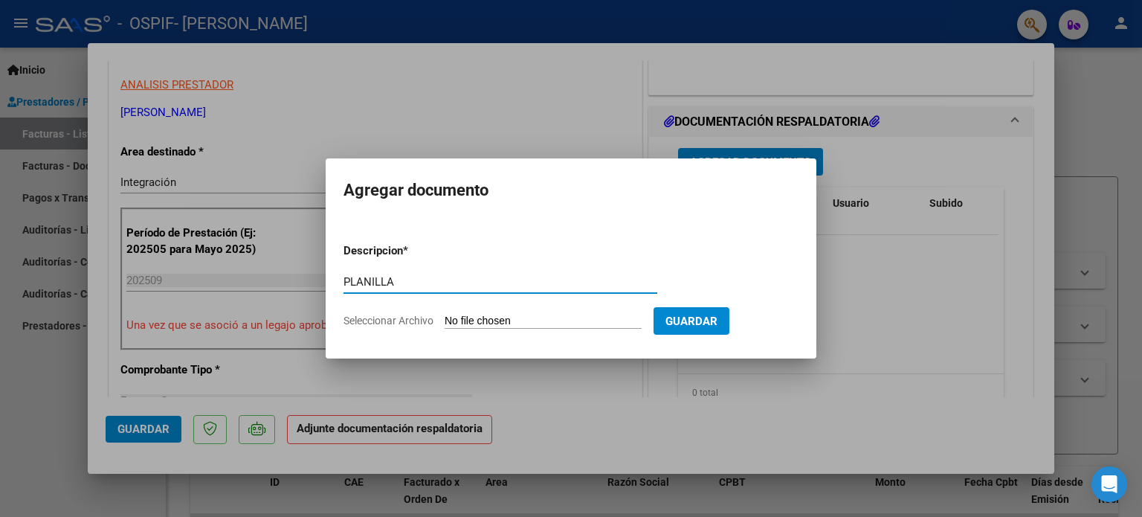
type input "PLANILLA"
click at [520, 318] on input "Seleccionar Archivo" at bounding box center [543, 322] width 197 height 14
type input "C:\fakepath\Planilla Rojas Nehemías TO SEPTIEMBRE 25.jpeg"
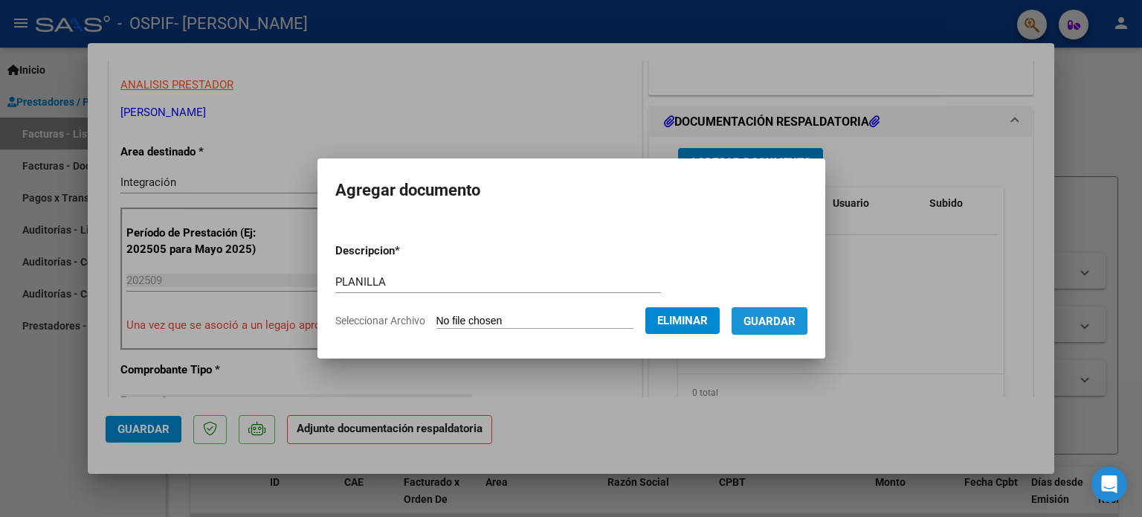
click at [781, 330] on button "Guardar" at bounding box center [770, 321] width 76 height 28
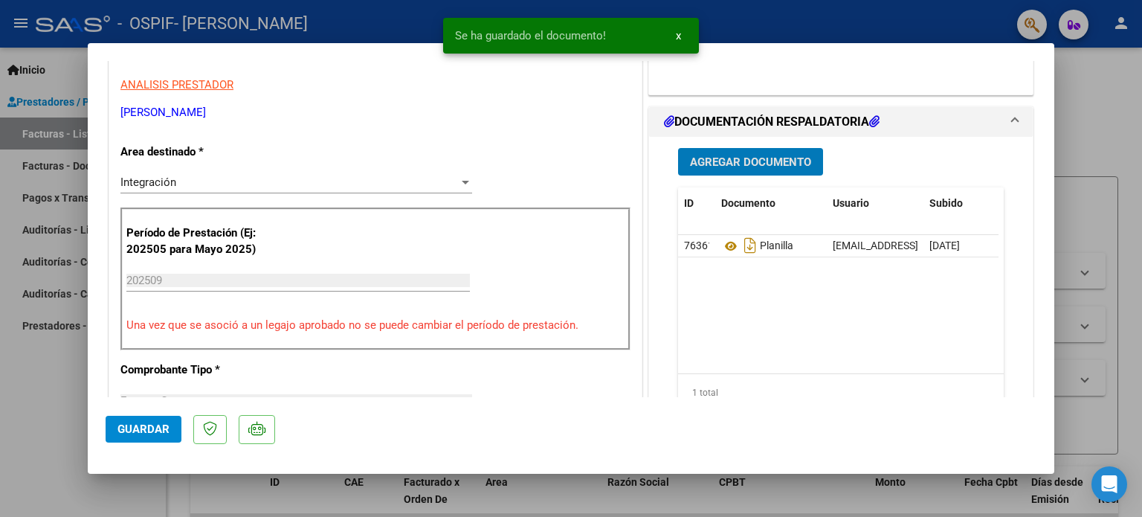
click at [743, 149] on button "Agregar Documento" at bounding box center [750, 162] width 145 height 28
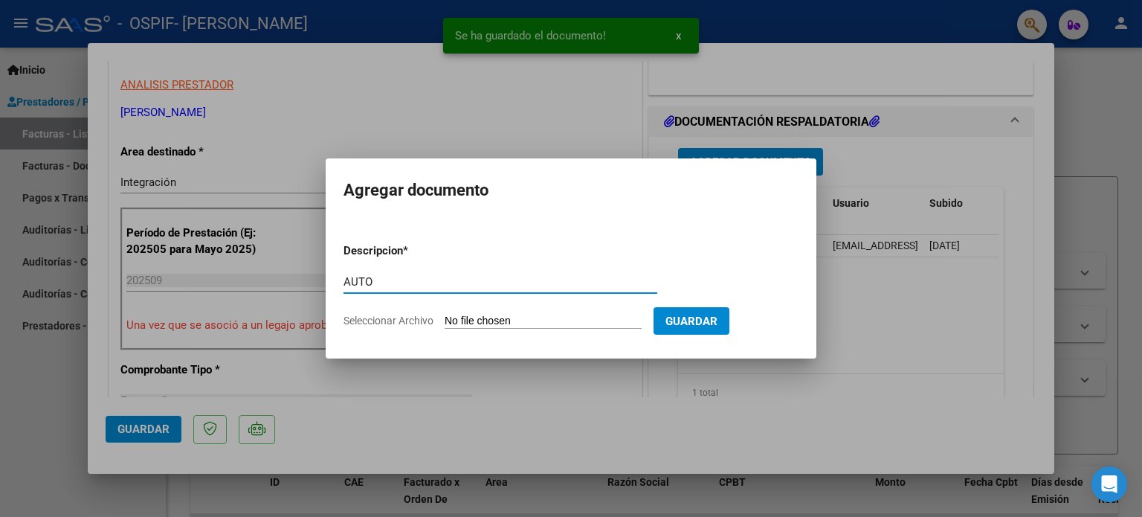
type input "AUTO"
click at [549, 322] on input "Seleccionar Archivo" at bounding box center [543, 322] width 197 height 14
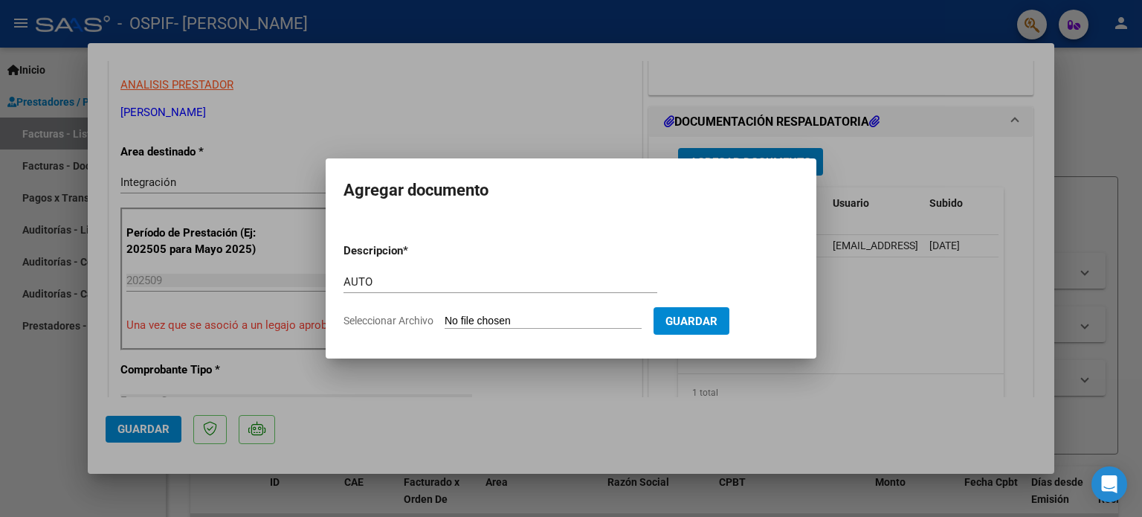
type input "C:\fakepath\27287023826-FACTURA_C-1-505-ANEXO-AUTO.png"
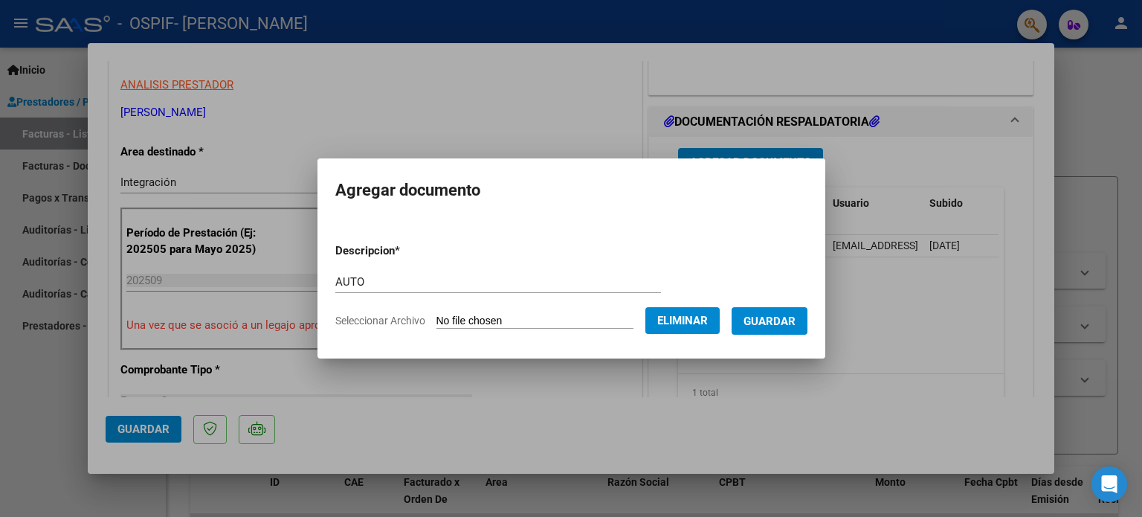
click at [796, 322] on span "Guardar" at bounding box center [770, 321] width 52 height 13
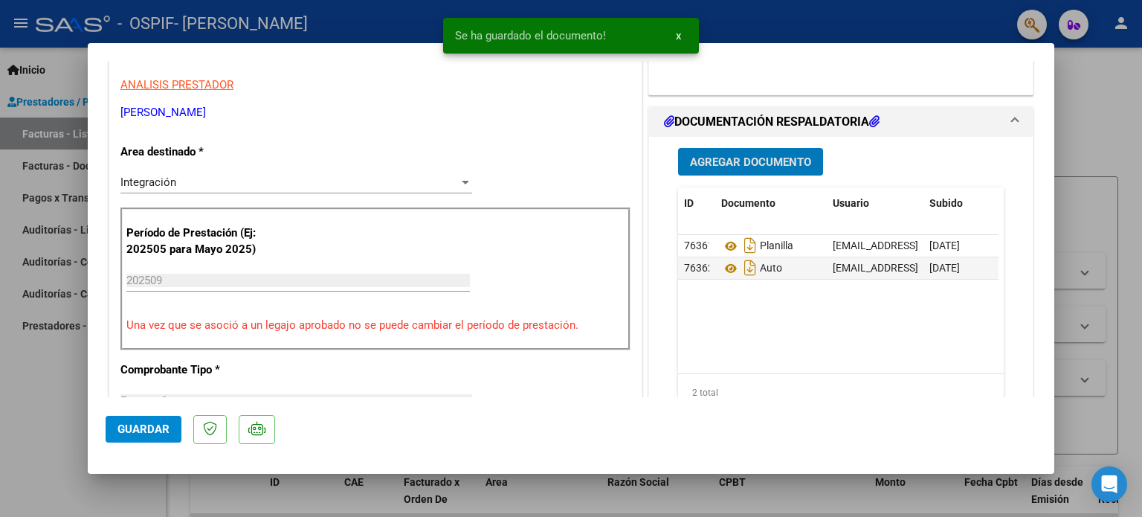
click at [112, 434] on button "Guardar" at bounding box center [144, 429] width 76 height 27
click at [44, 405] on div at bounding box center [571, 258] width 1142 height 517
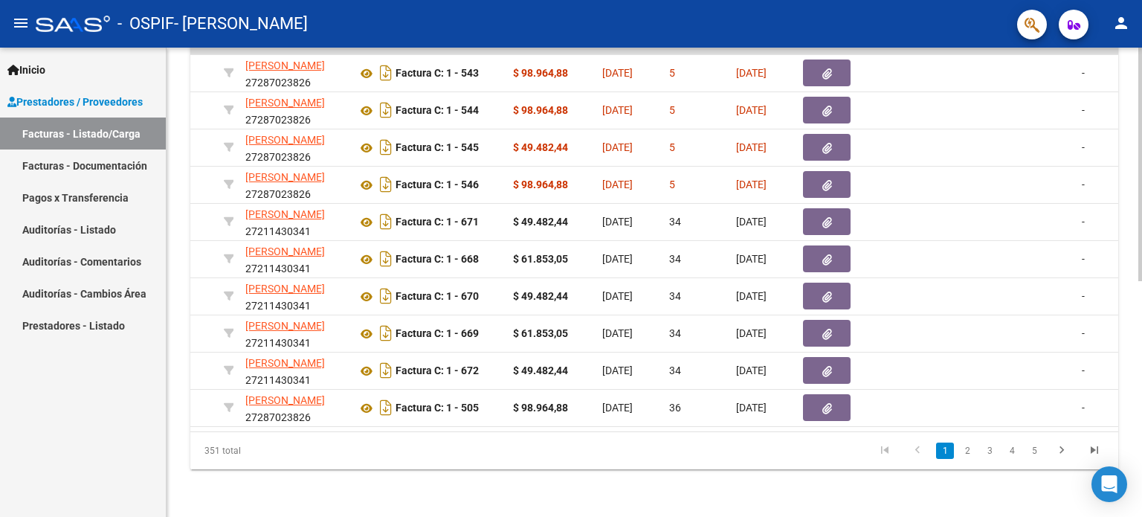
scroll to position [0, 300]
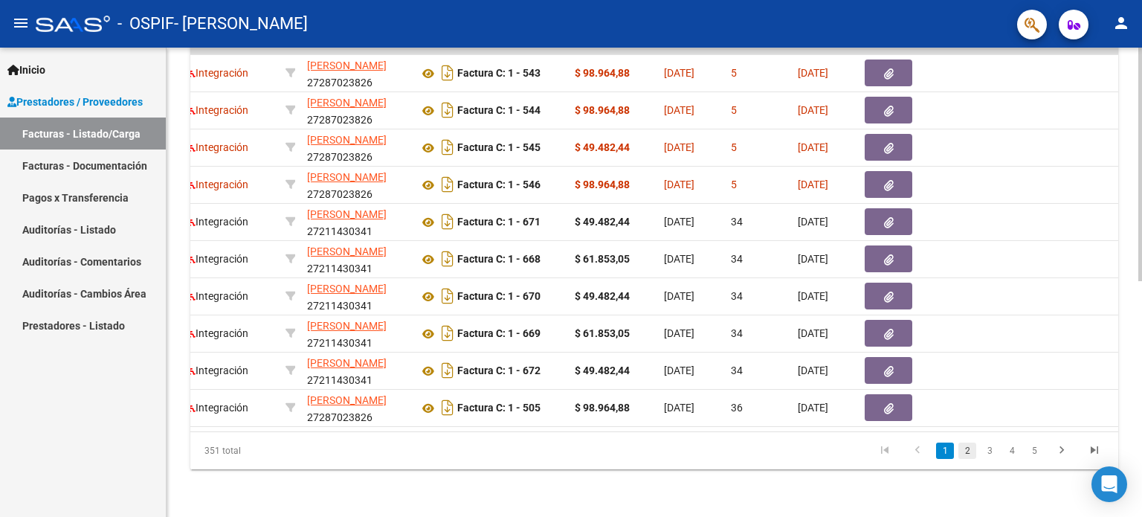
click at [968, 445] on link "2" at bounding box center [967, 450] width 18 height 16
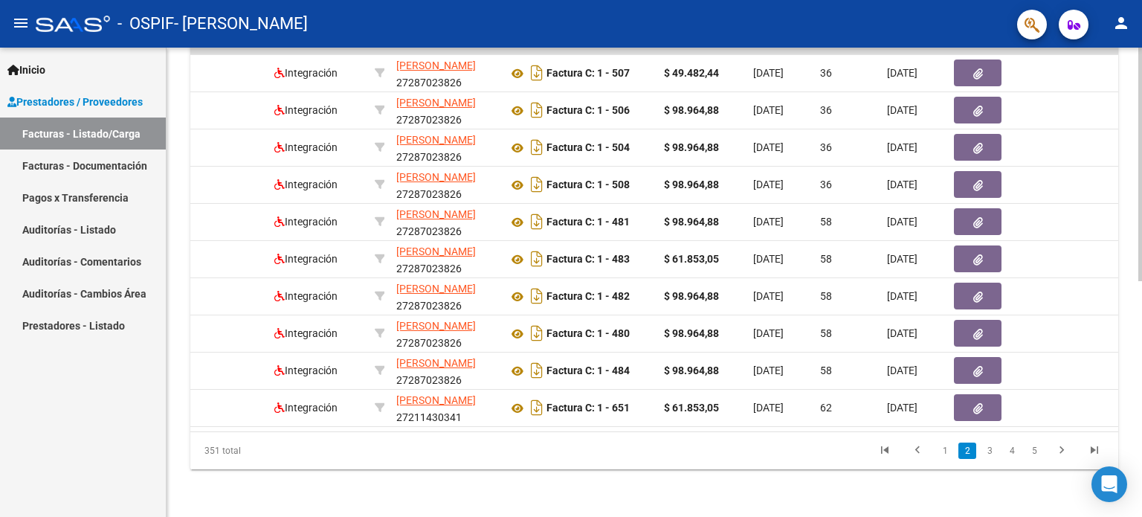
scroll to position [0, 0]
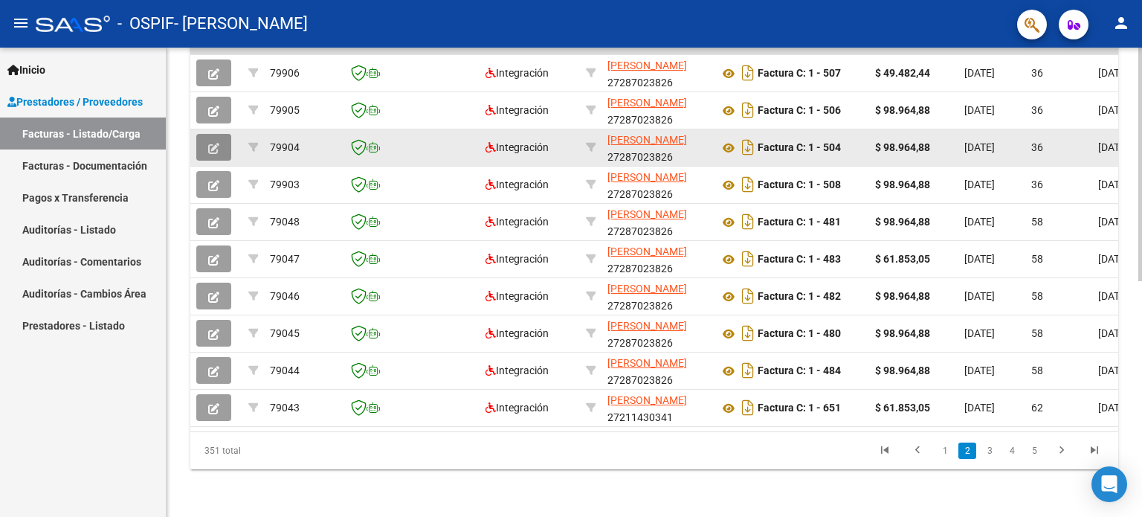
click at [218, 143] on icon "button" at bounding box center [213, 148] width 11 height 11
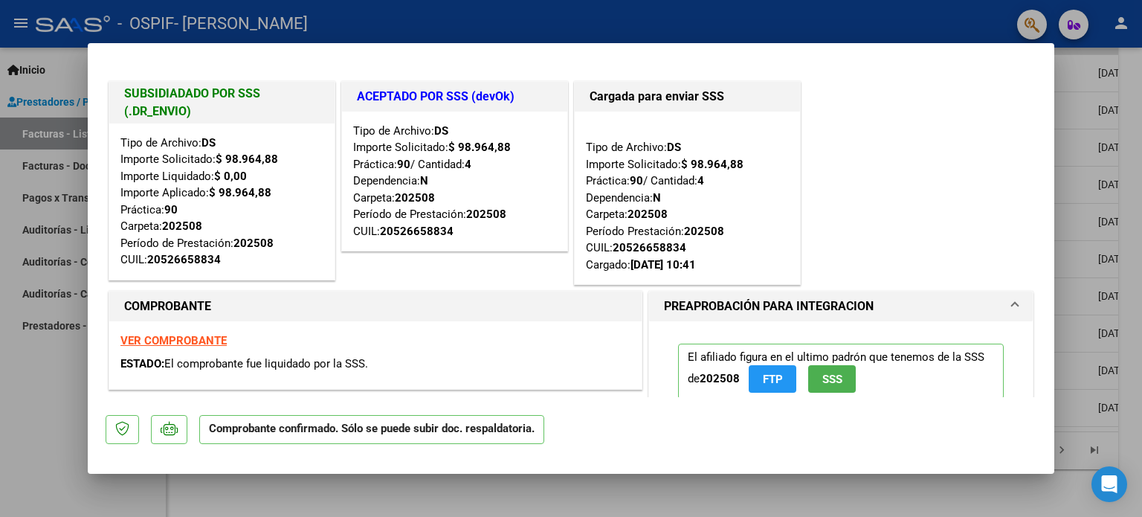
scroll to position [595, 0]
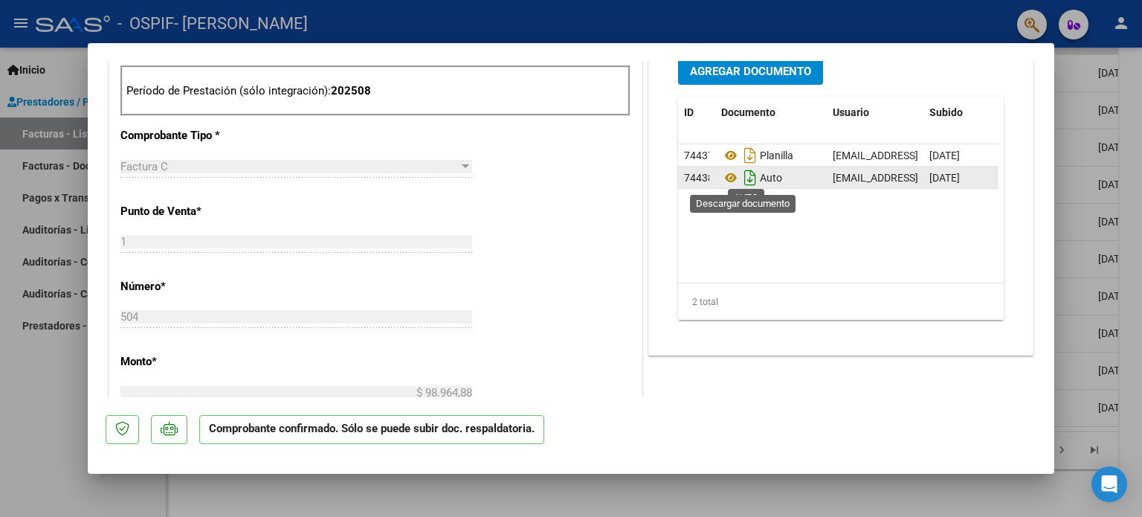
click at [742, 175] on icon "Descargar documento" at bounding box center [750, 178] width 19 height 24
click at [21, 437] on div at bounding box center [571, 258] width 1142 height 517
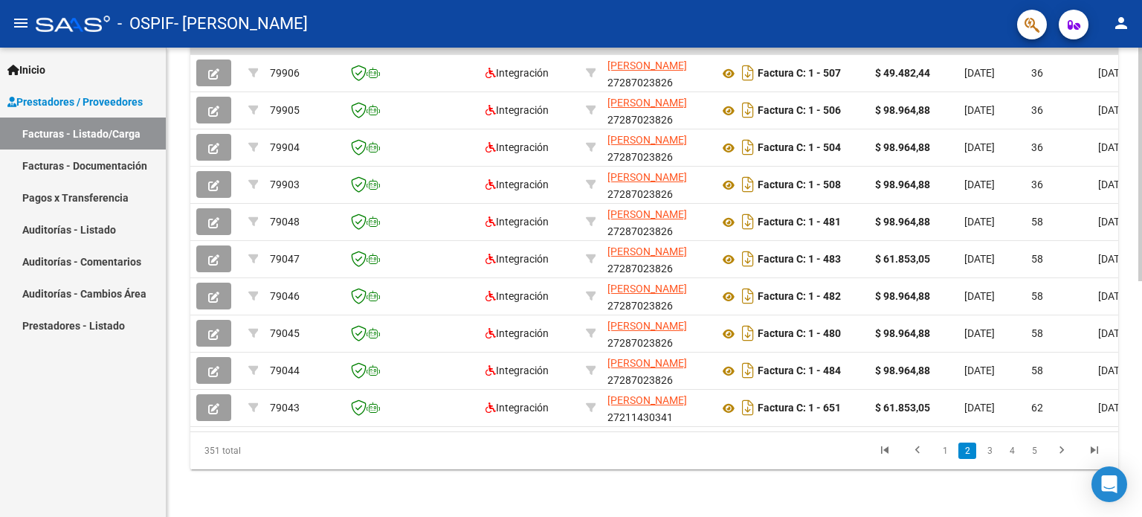
scroll to position [0, 0]
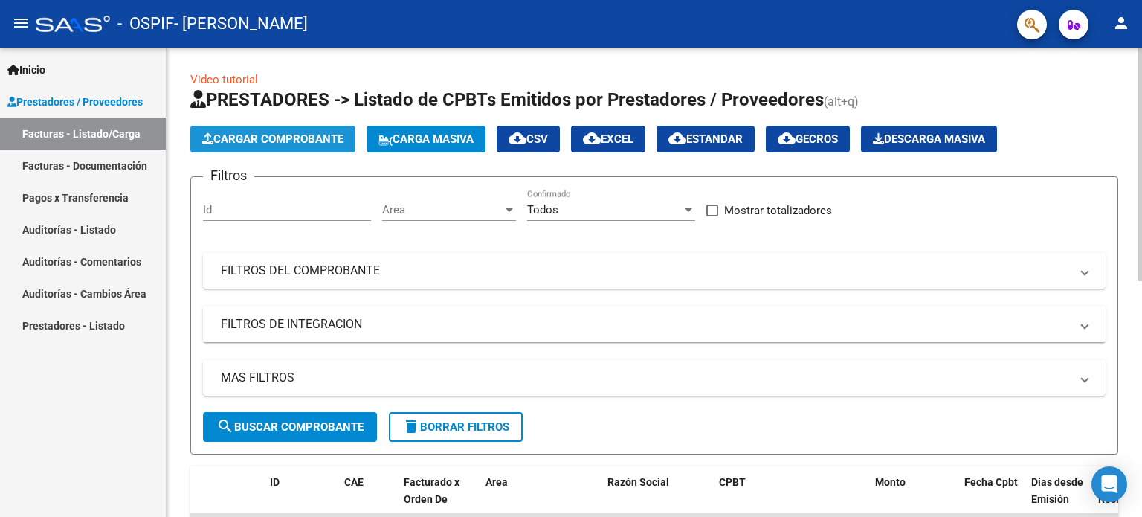
click at [306, 139] on span "Cargar Comprobante" at bounding box center [272, 138] width 141 height 13
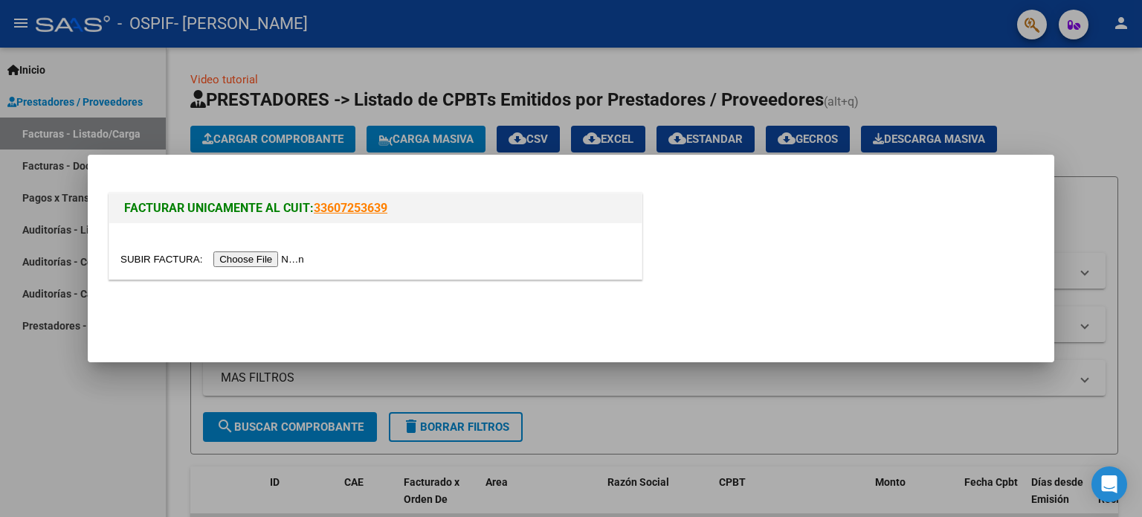
click at [294, 262] on input "file" at bounding box center [214, 259] width 188 height 16
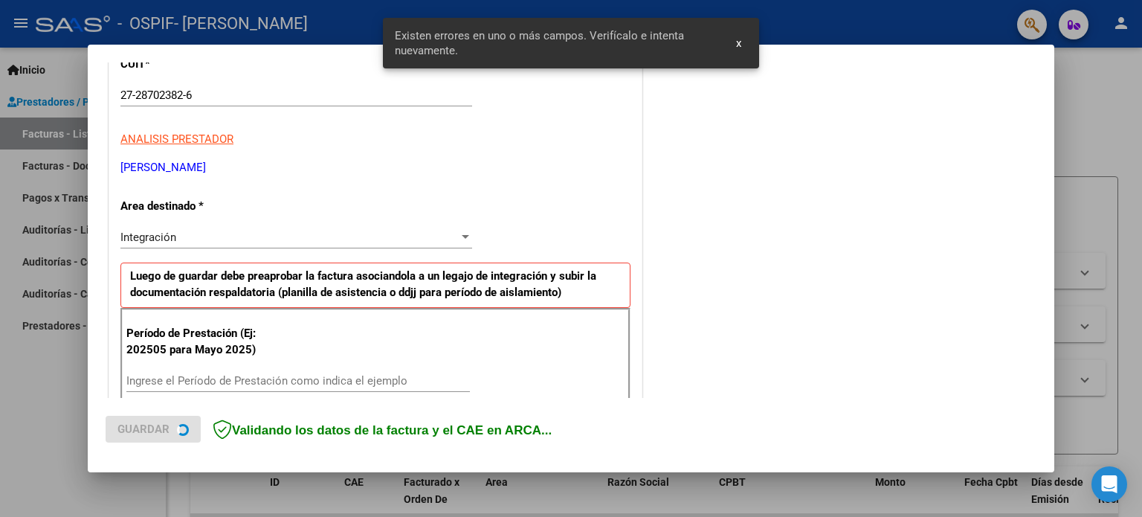
scroll to position [320, 0]
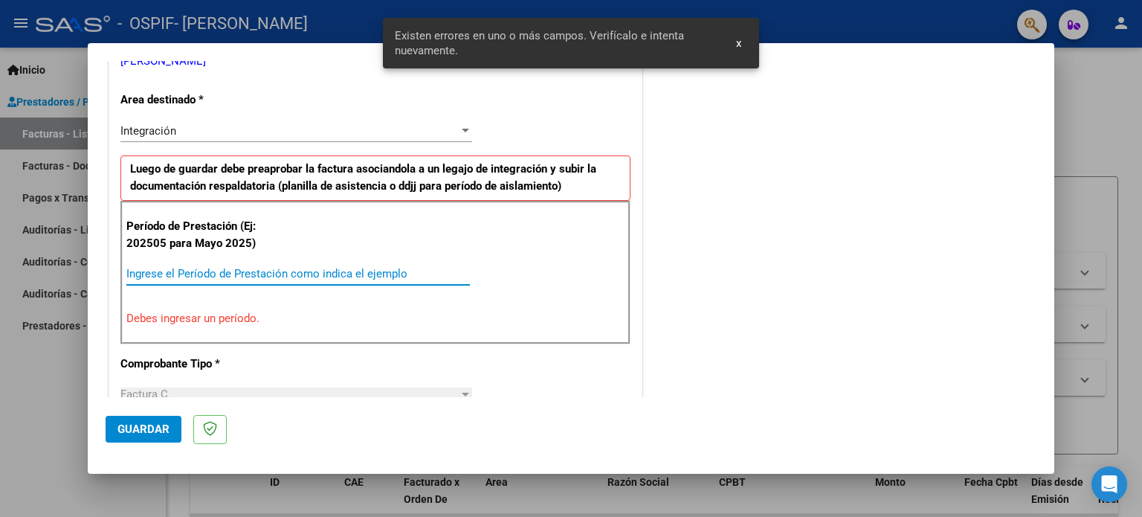
click at [367, 275] on input "Ingrese el Período de Prestación como indica el ejemplo" at bounding box center [297, 273] width 343 height 13
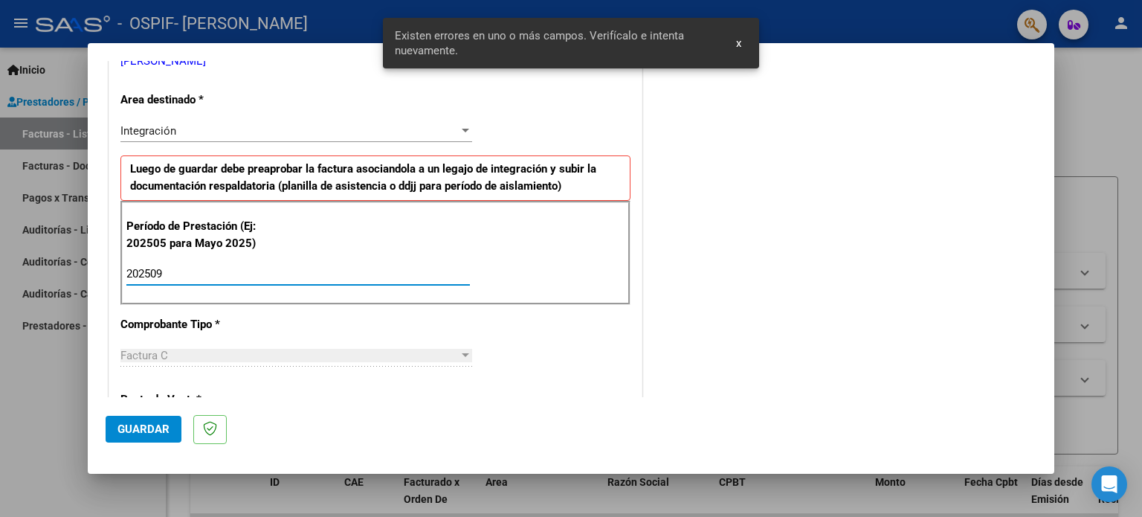
type input "202509"
click at [134, 442] on button "Guardar" at bounding box center [144, 429] width 76 height 27
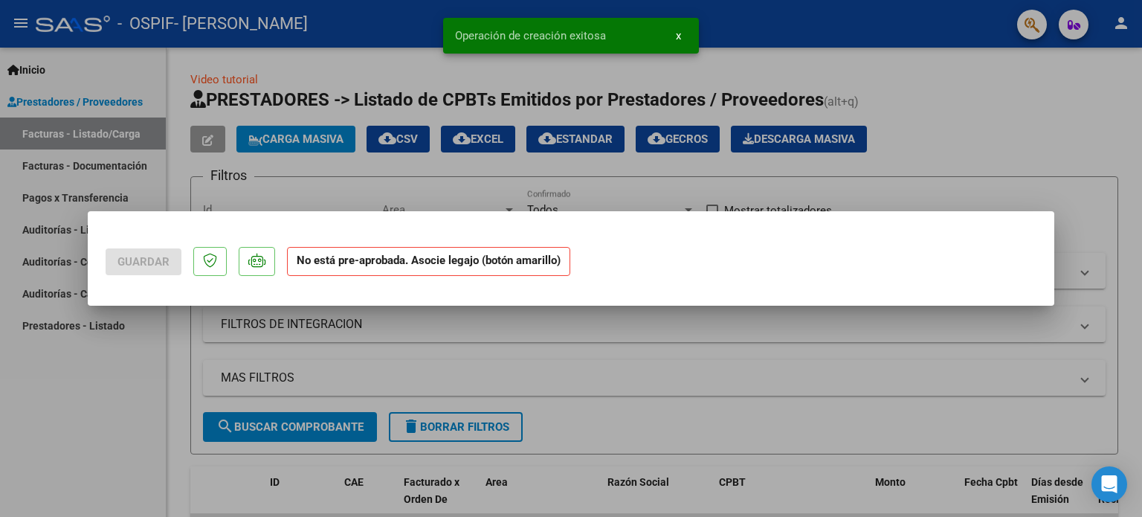
scroll to position [0, 0]
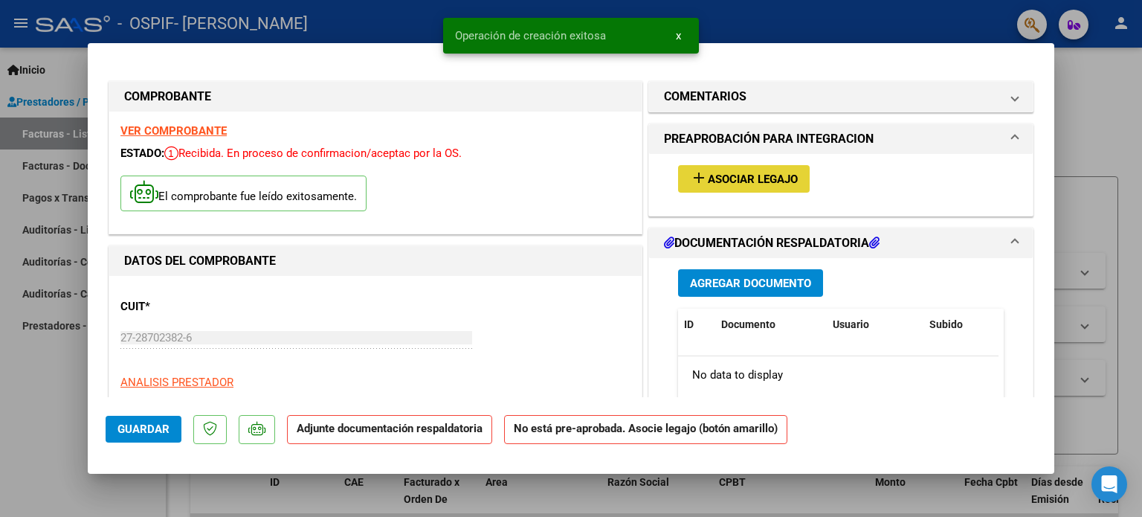
click at [744, 184] on span "Asociar Legajo" at bounding box center [753, 178] width 90 height 13
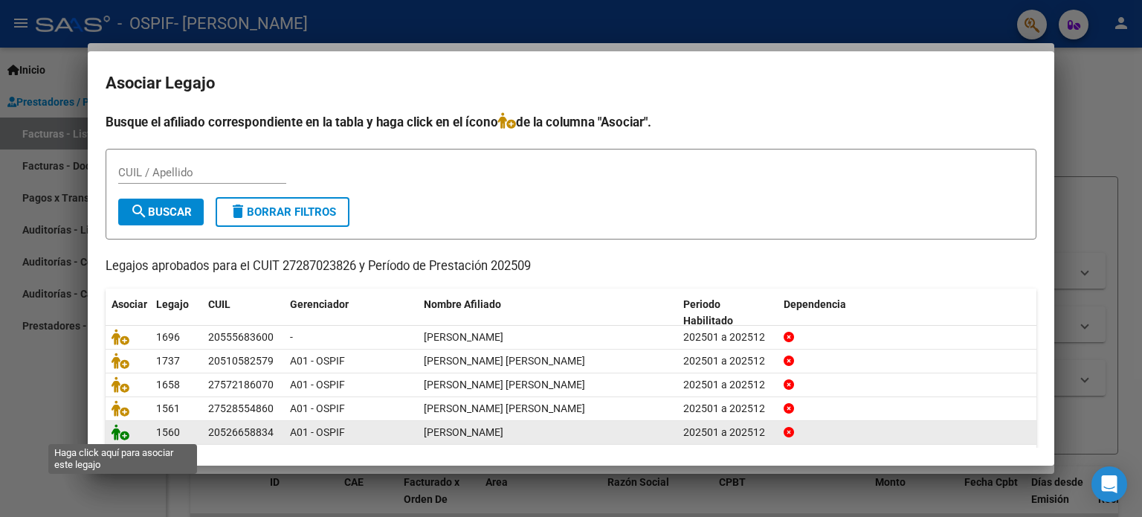
click at [121, 435] on icon at bounding box center [121, 432] width 18 height 16
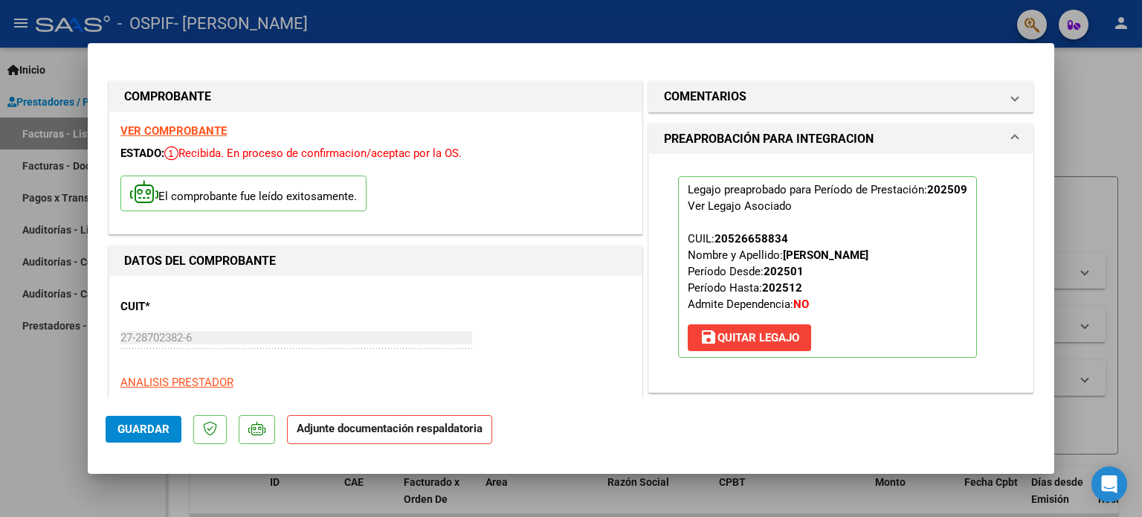
scroll to position [297, 0]
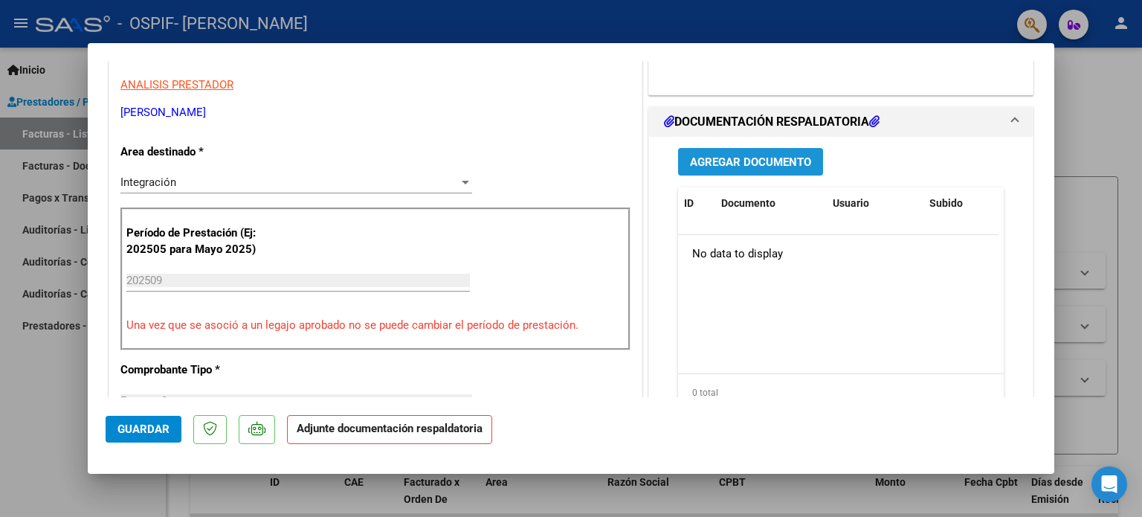
click at [749, 164] on span "Agregar Documento" at bounding box center [750, 161] width 121 height 13
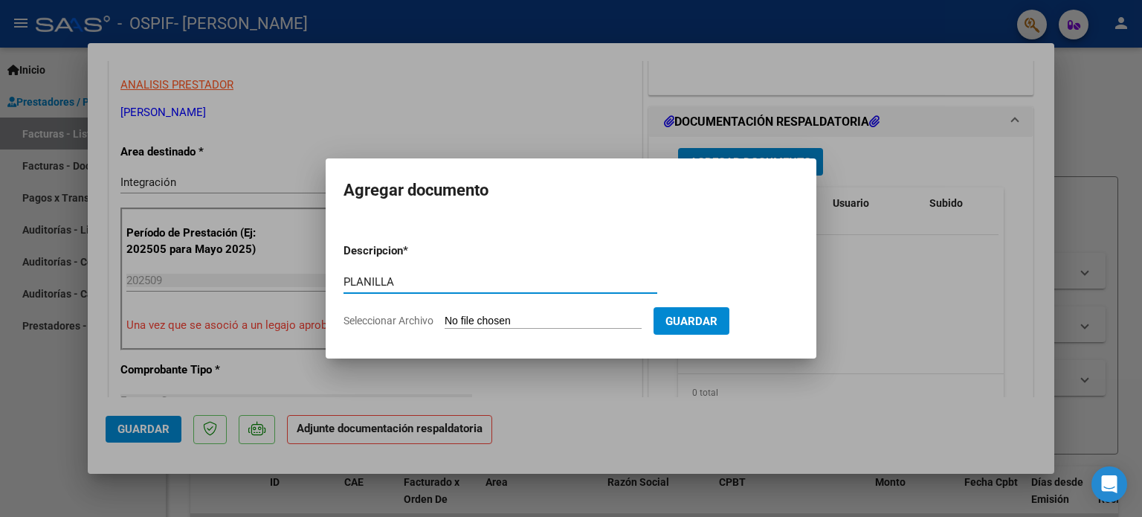
type input "PLANILLA"
click at [500, 317] on input "Seleccionar Archivo" at bounding box center [543, 322] width 197 height 14
type input "C:\fakepath\Planilla Gomez Celis Bruno TO SEPTIEMBRE 25.jpeg"
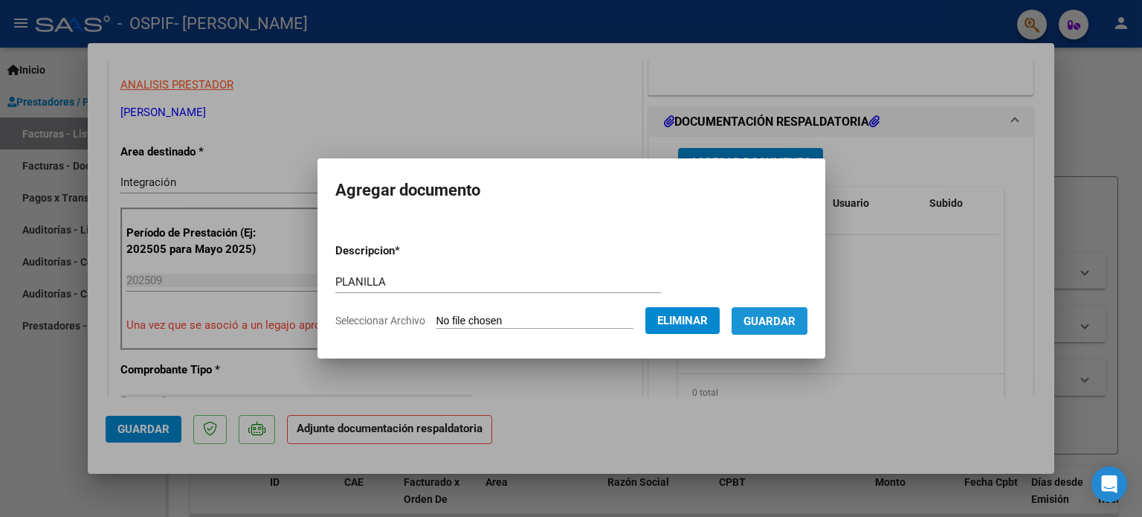
click at [801, 311] on button "Guardar" at bounding box center [770, 321] width 76 height 28
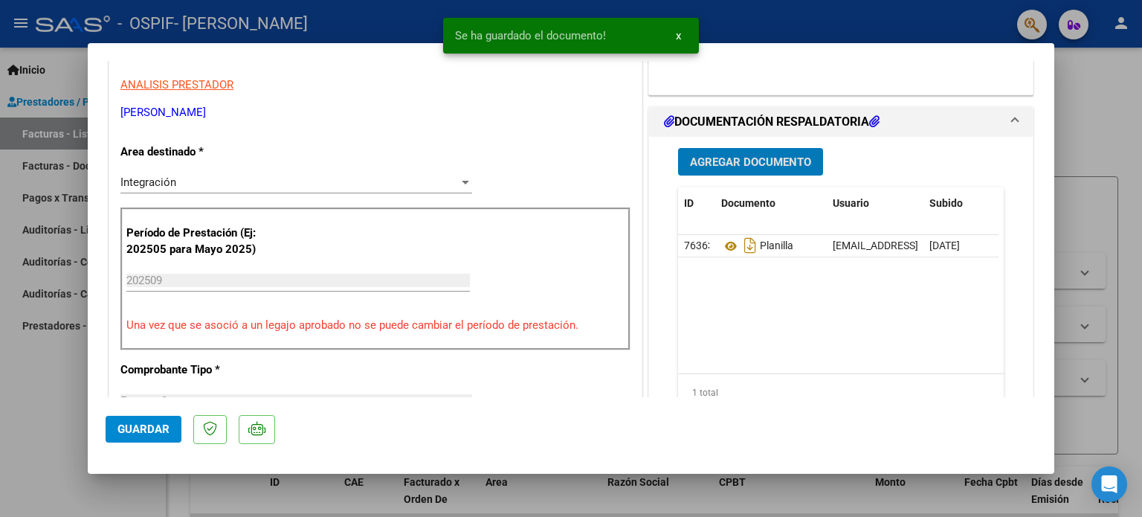
click at [773, 166] on span "Agregar Documento" at bounding box center [750, 161] width 121 height 13
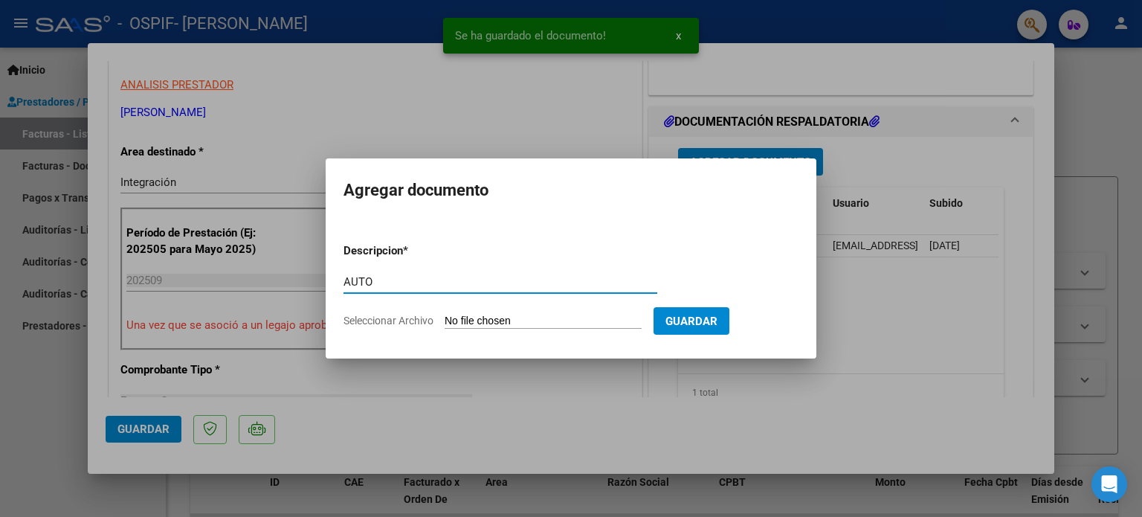
type input "AUTO"
click at [541, 325] on input "Seleccionar Archivo" at bounding box center [543, 322] width 197 height 14
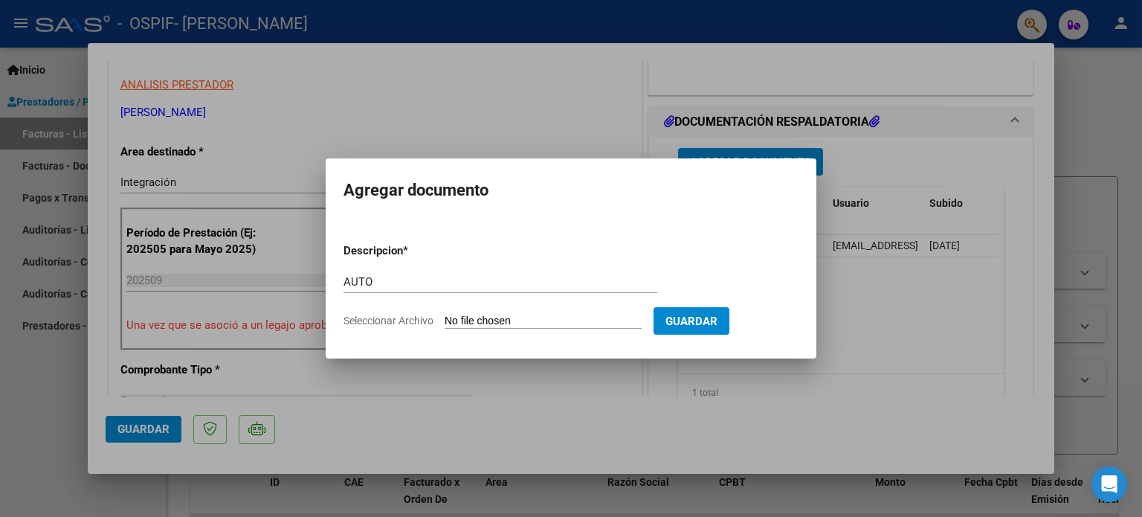
type input "C:\fakepath\27287023826-FACTURA_C-1-504-ANEXO-AUTO.png"
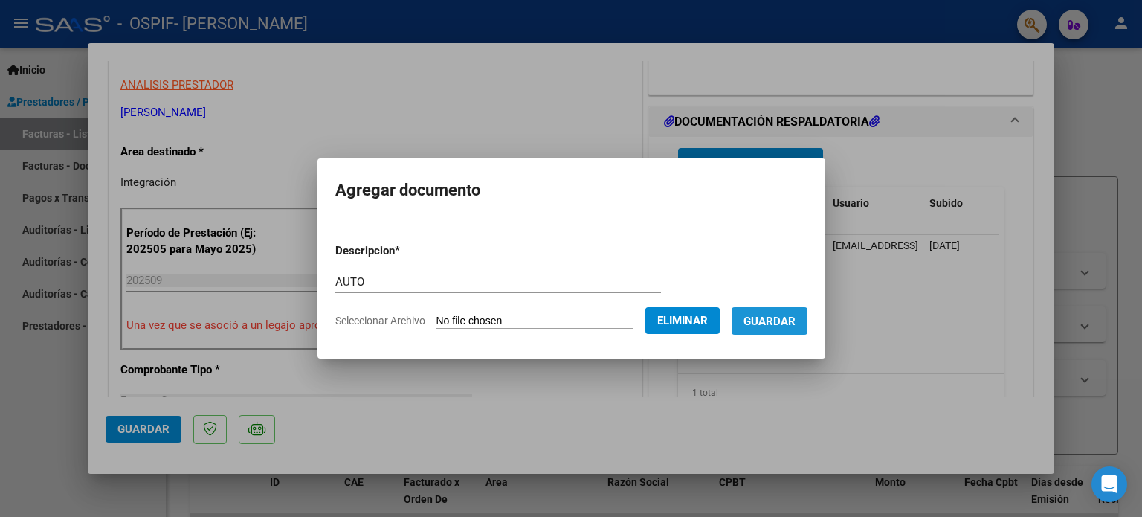
click at [775, 329] on button "Guardar" at bounding box center [770, 321] width 76 height 28
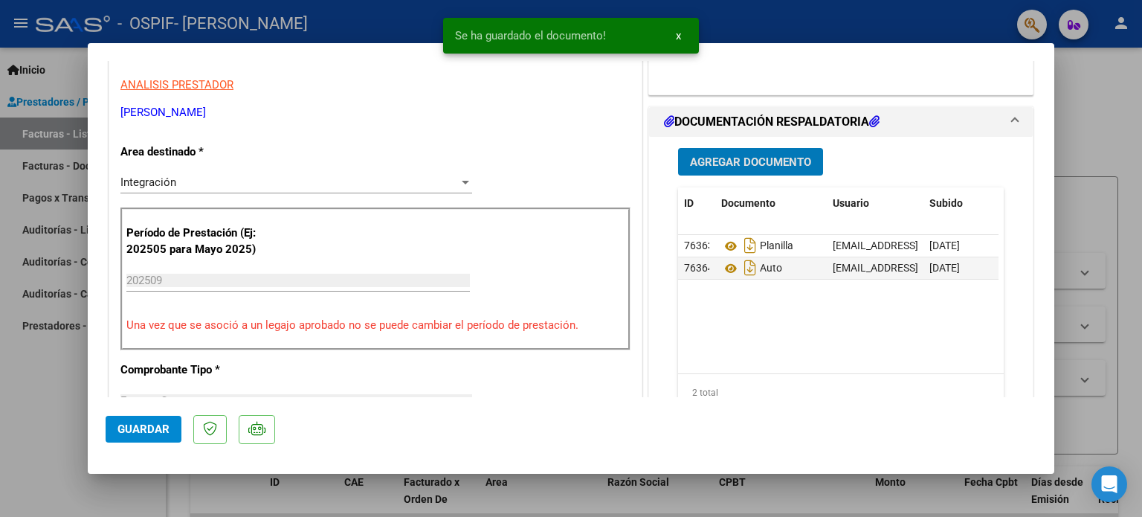
click at [138, 422] on span "Guardar" at bounding box center [143, 428] width 52 height 13
click at [22, 422] on div at bounding box center [571, 258] width 1142 height 517
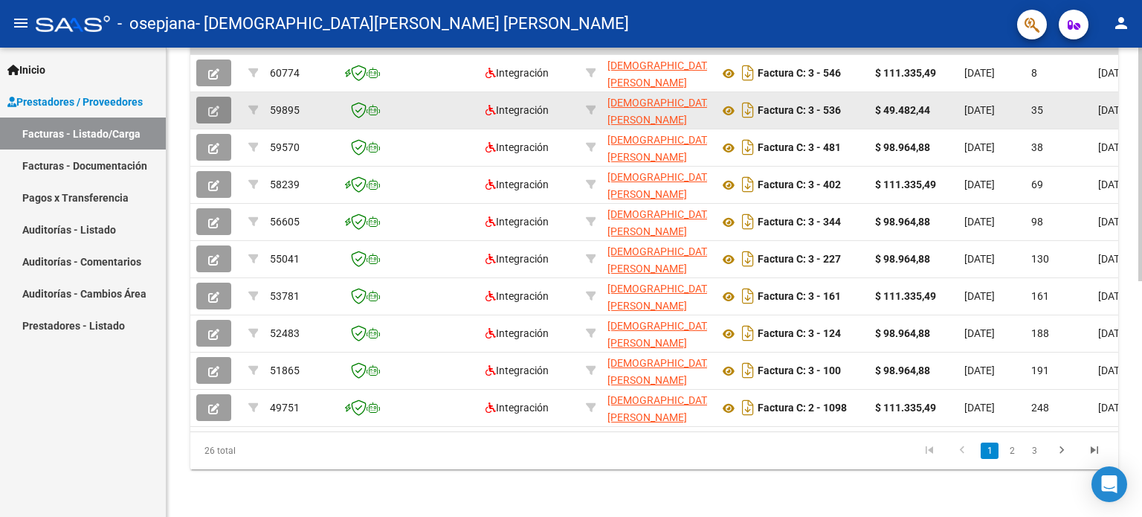
click at [217, 97] on button "button" at bounding box center [213, 110] width 35 height 27
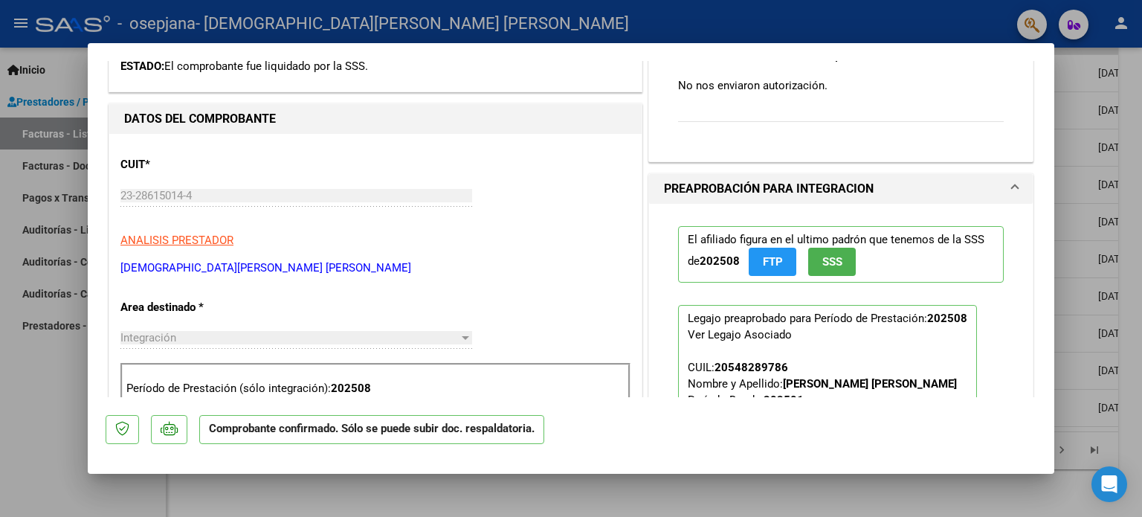
scroll to position [595, 0]
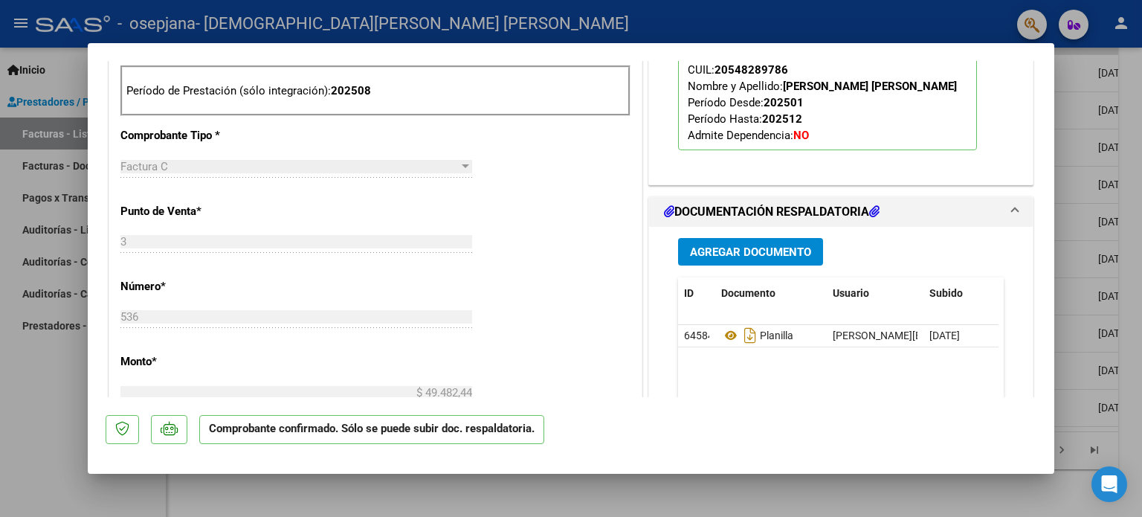
click at [543, 493] on div at bounding box center [571, 258] width 1142 height 517
type input "$ 0,00"
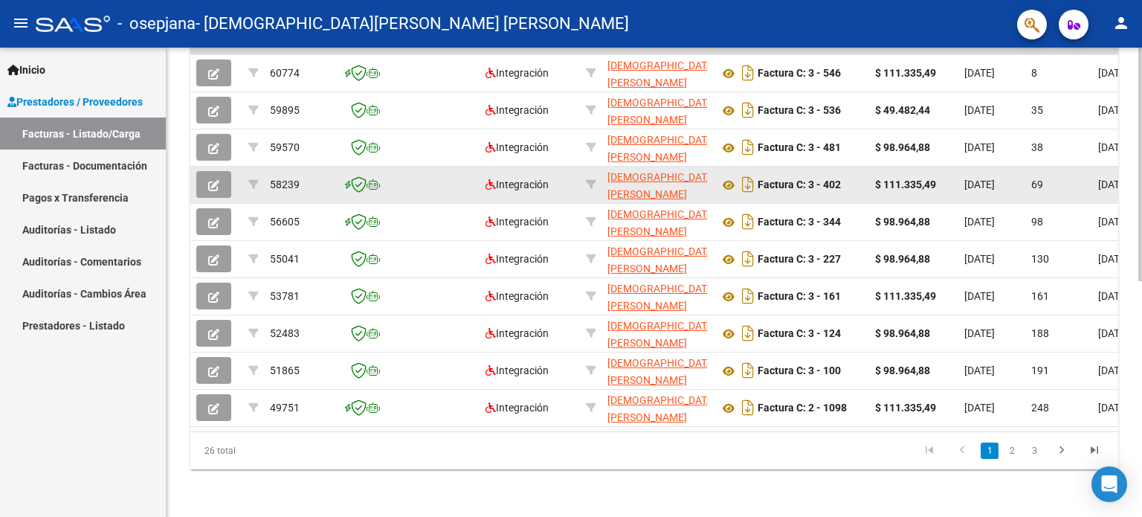
scroll to position [0, 0]
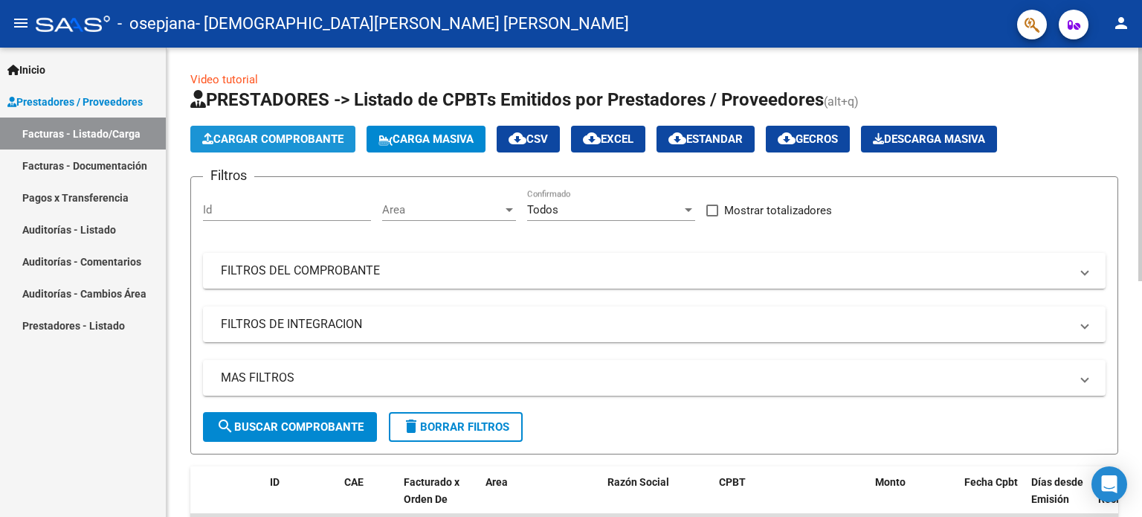
click at [289, 142] on span "Cargar Comprobante" at bounding box center [272, 138] width 141 height 13
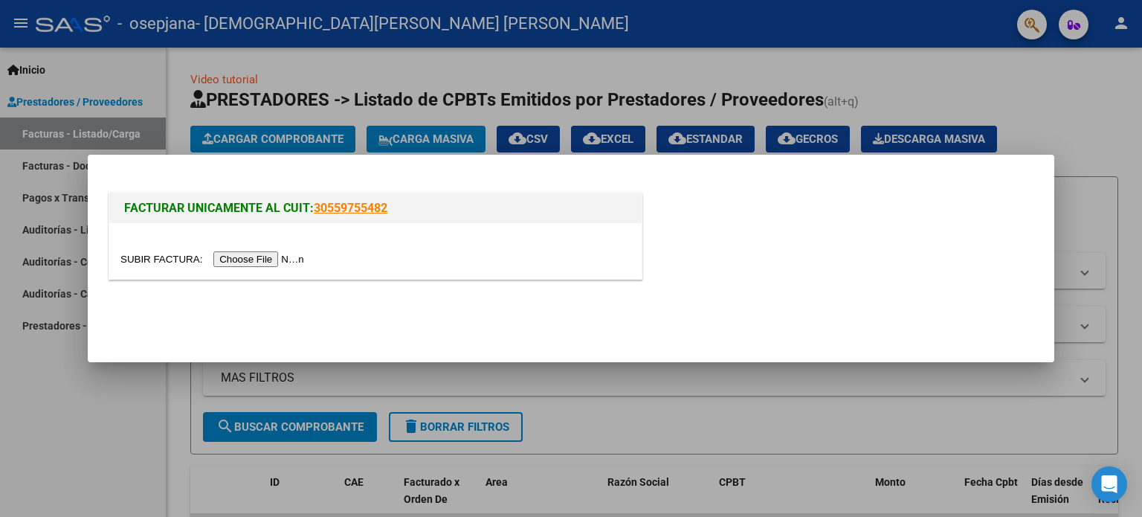
click at [280, 255] on input "file" at bounding box center [214, 259] width 188 height 16
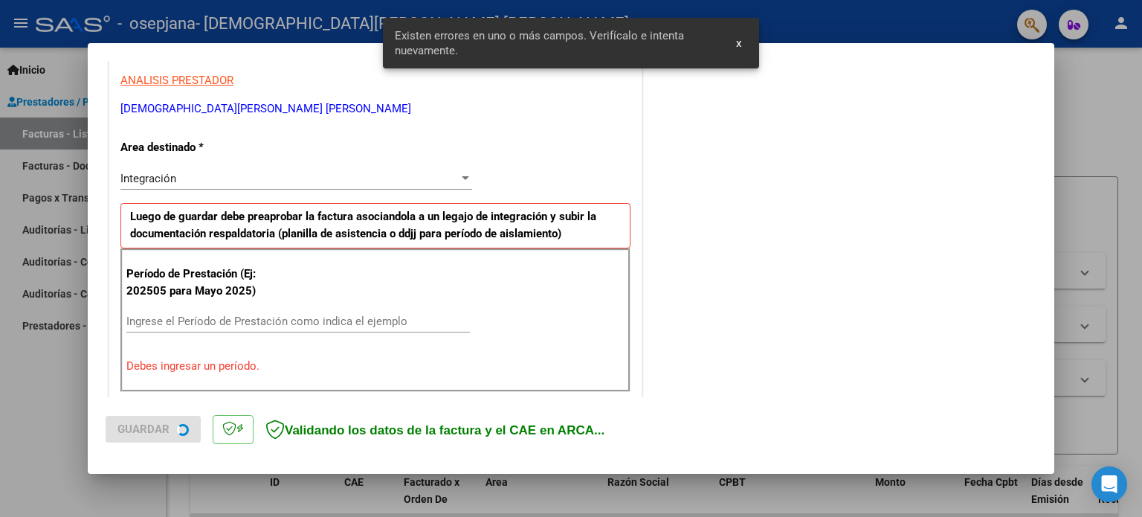
scroll to position [320, 0]
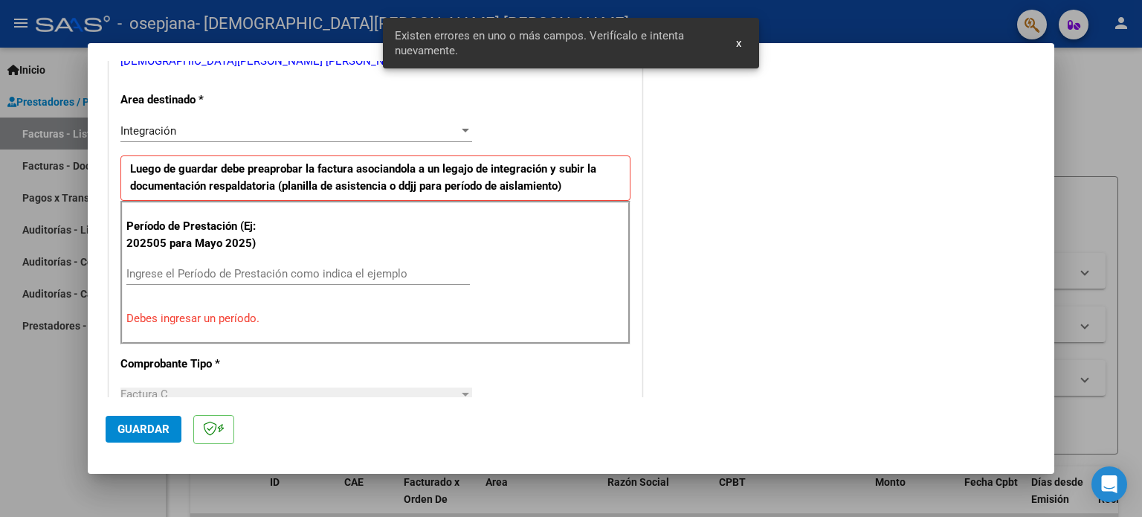
click at [247, 270] on input "Ingrese el Período de Prestación como indica el ejemplo" at bounding box center [297, 273] width 343 height 13
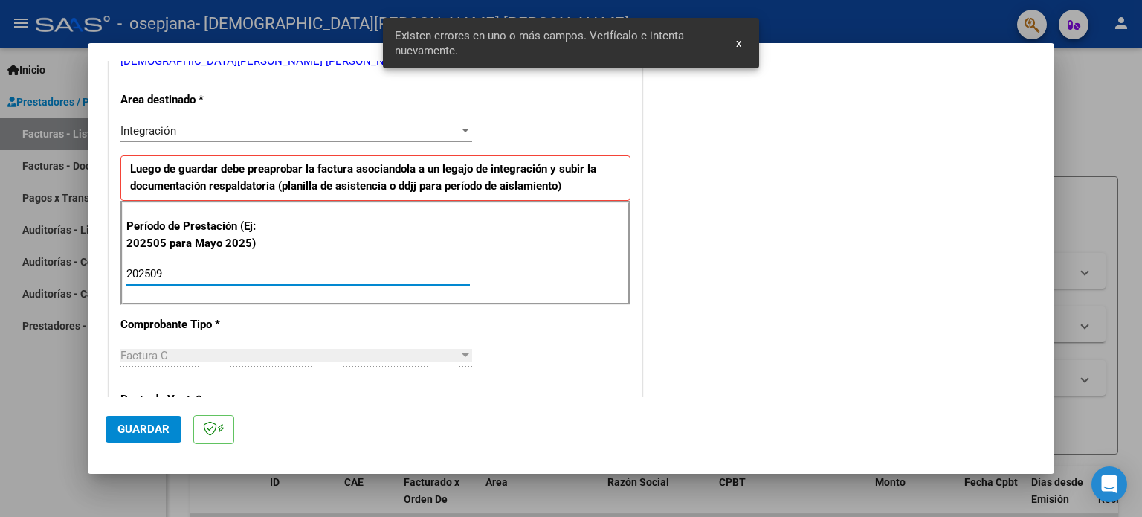
type input "202509"
click at [132, 439] on button "Guardar" at bounding box center [144, 429] width 76 height 27
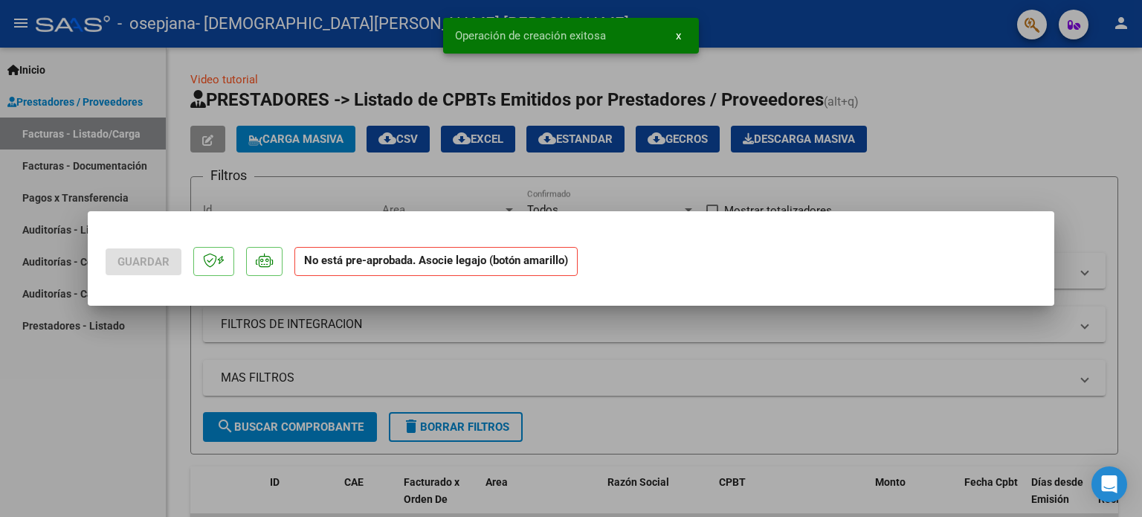
scroll to position [0, 0]
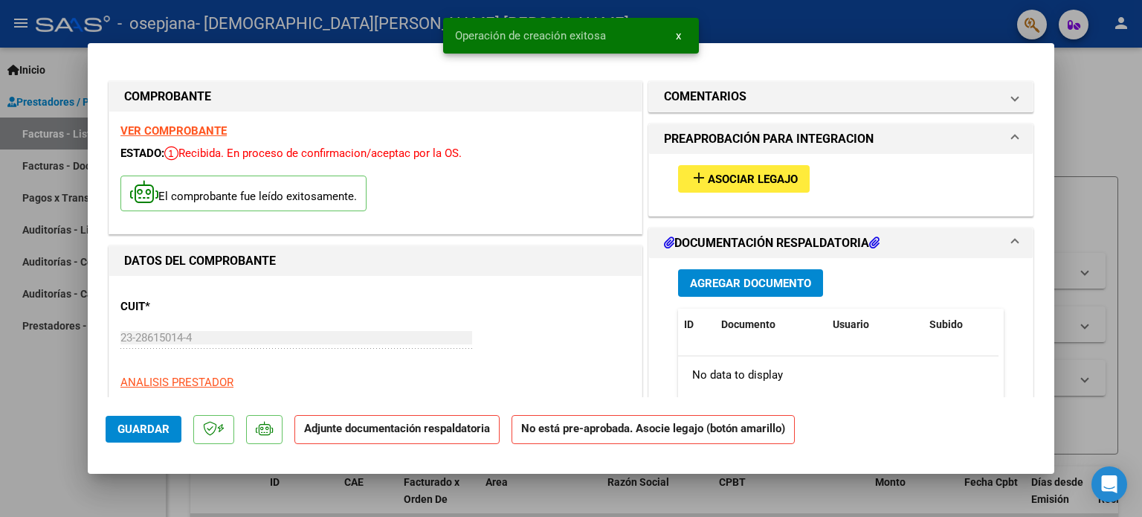
click at [754, 184] on span "Asociar Legajo" at bounding box center [753, 178] width 90 height 13
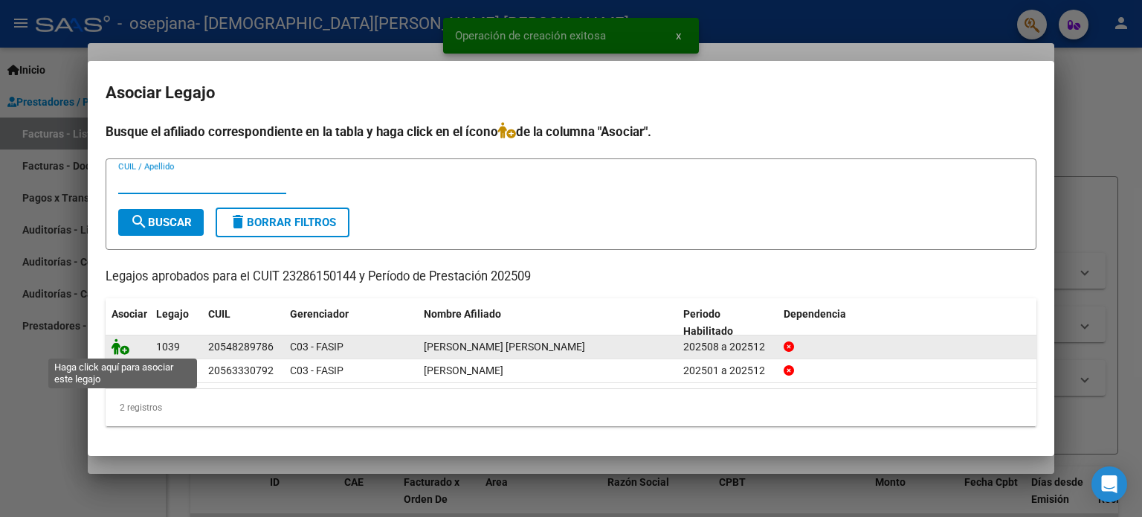
click at [122, 344] on icon at bounding box center [121, 346] width 18 height 16
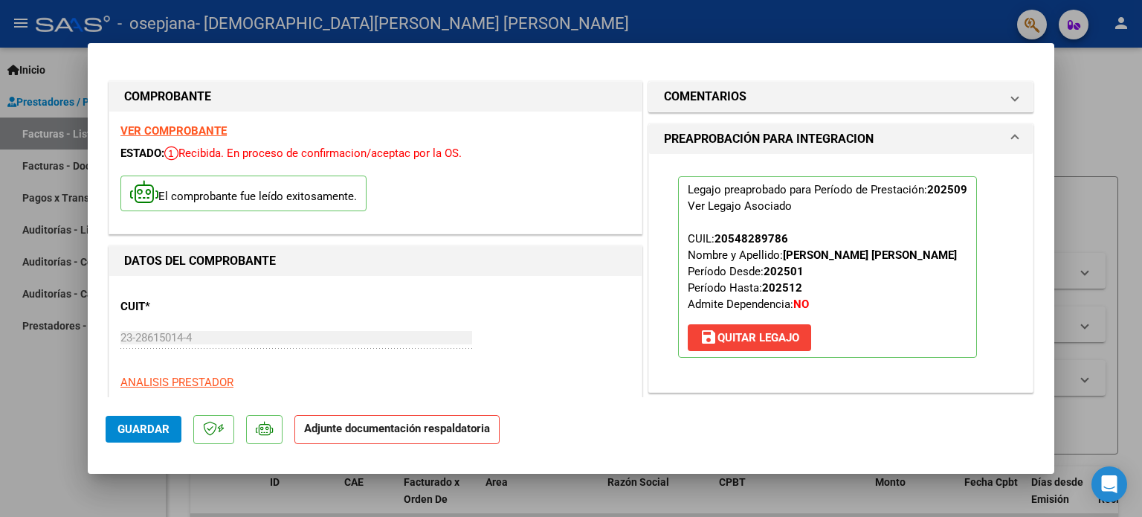
scroll to position [297, 0]
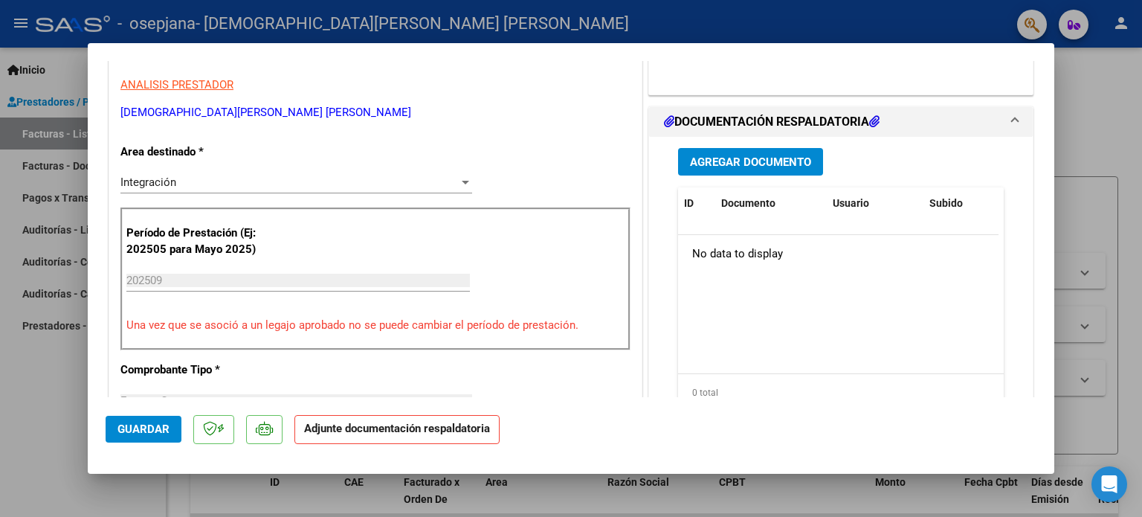
click at [751, 166] on span "Agregar Documento" at bounding box center [750, 161] width 121 height 13
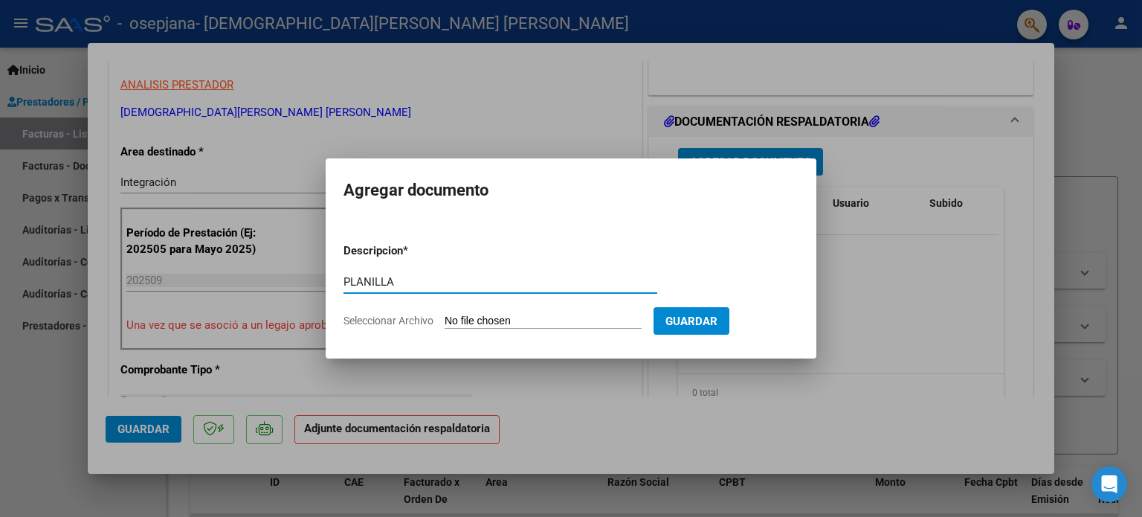
type input "PLANILLA"
click at [523, 329] on form "Descripcion * PLANILLA Escriba aquí una descripcion Seleccionar Archivo Guardar" at bounding box center [570, 285] width 455 height 109
click at [528, 320] on input "Seleccionar Archivo" at bounding box center [543, 322] width 197 height 14
type input "C:\fakepath\Planilla Federico barrera septiembre fon (1).pdf"
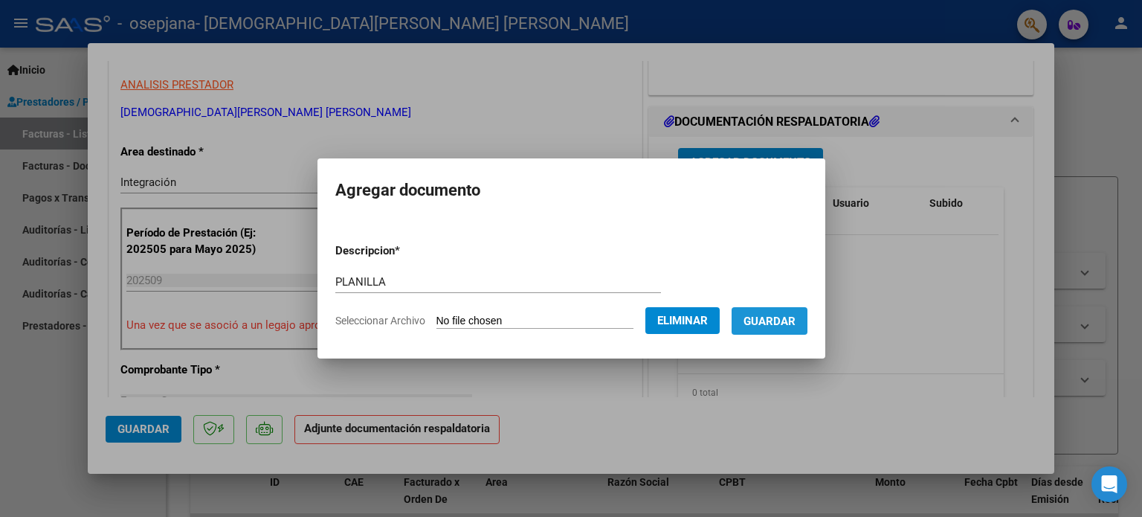
click at [788, 325] on span "Guardar" at bounding box center [770, 321] width 52 height 13
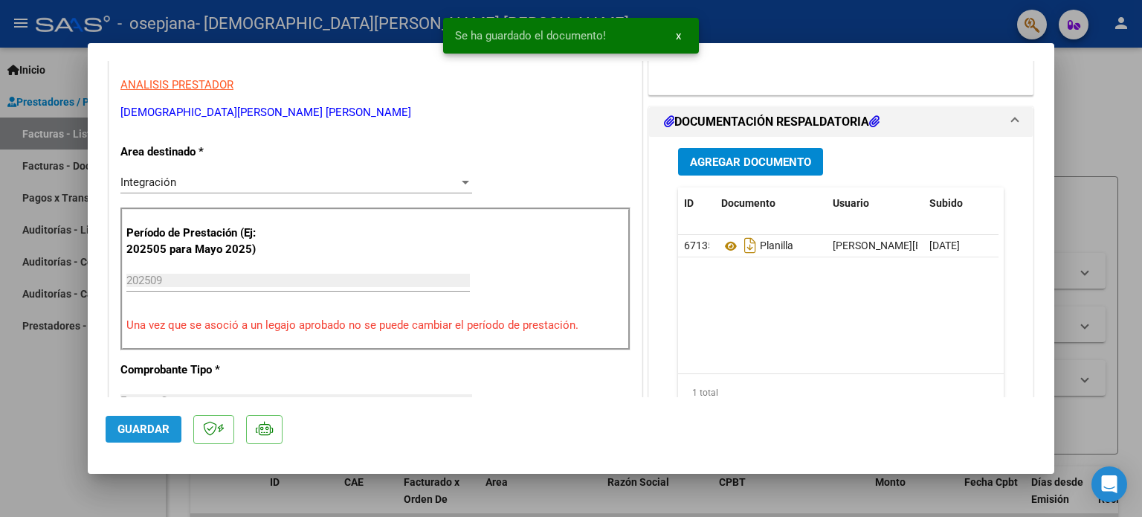
click at [125, 425] on span "Guardar" at bounding box center [143, 428] width 52 height 13
click at [28, 410] on div at bounding box center [571, 258] width 1142 height 517
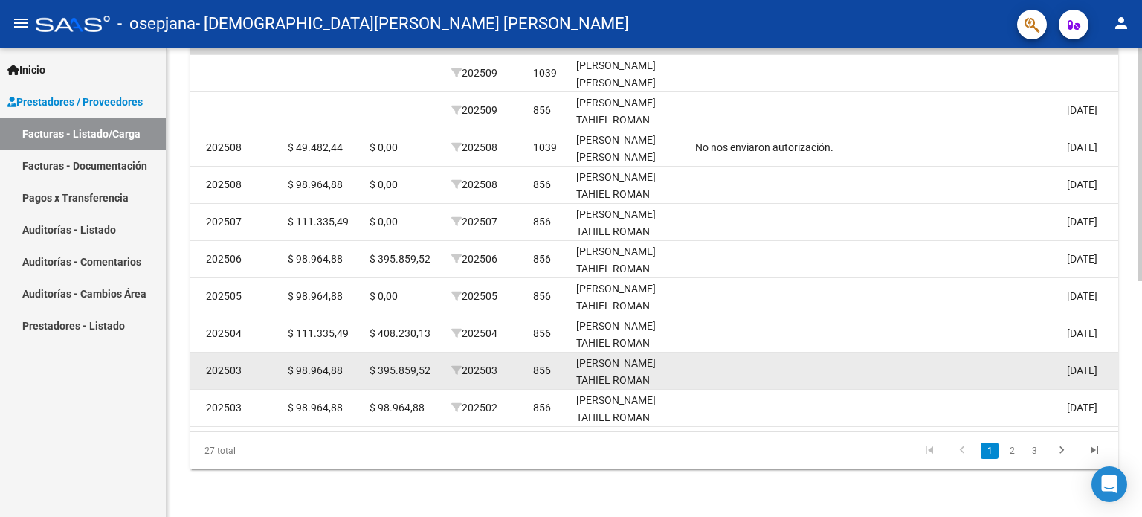
scroll to position [177, 0]
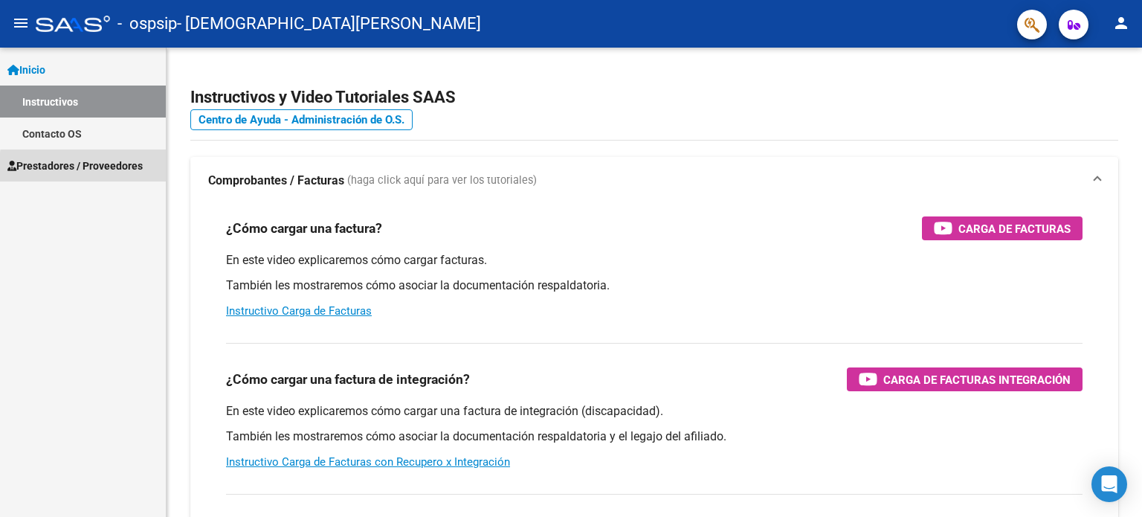
click at [100, 169] on span "Prestadores / Proveedores" at bounding box center [74, 166] width 135 height 16
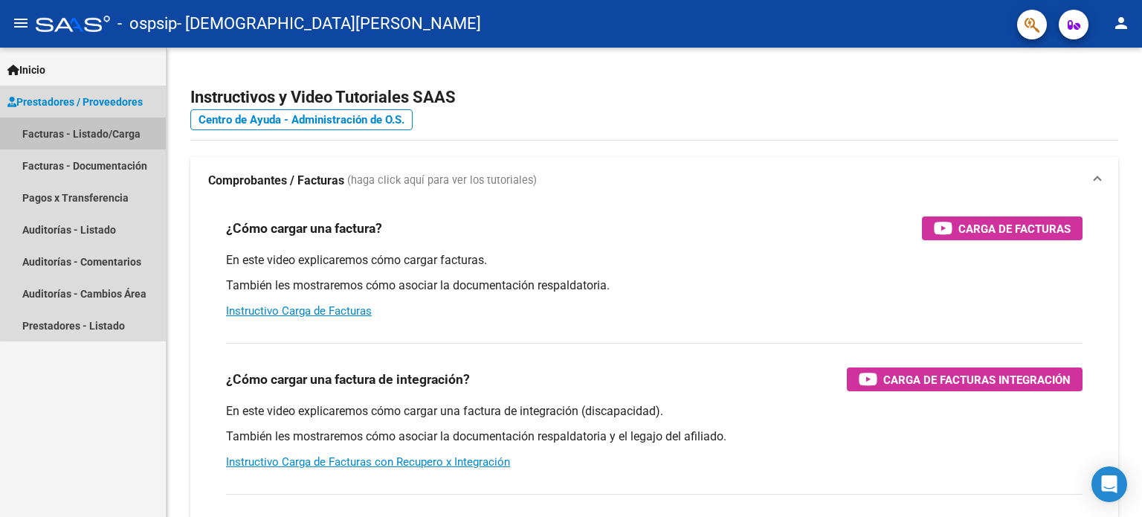
click at [95, 138] on link "Facturas - Listado/Carga" at bounding box center [83, 133] width 166 height 32
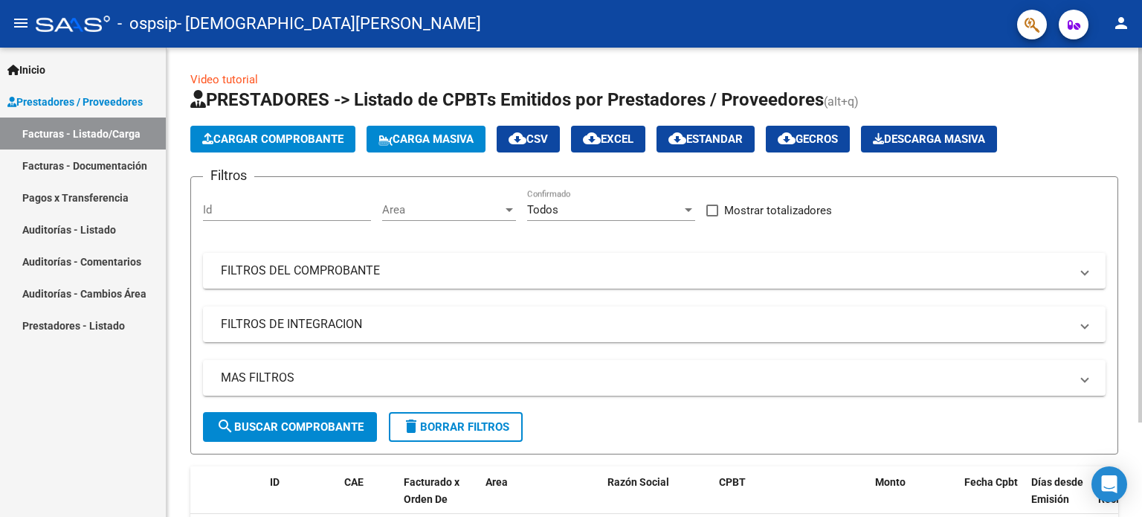
click at [259, 144] on span "Cargar Comprobante" at bounding box center [272, 138] width 141 height 13
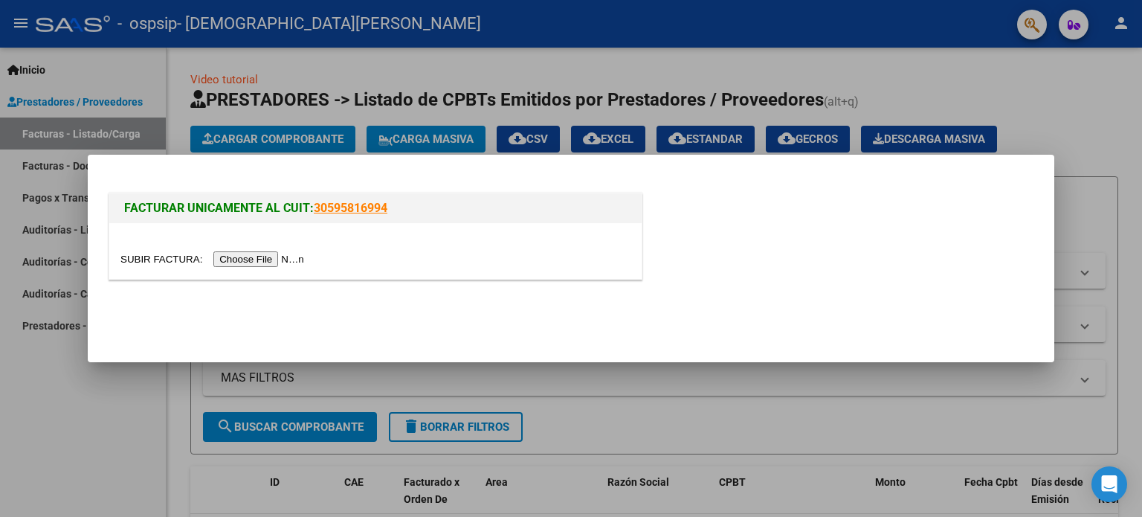
click at [286, 259] on input "file" at bounding box center [214, 259] width 188 height 16
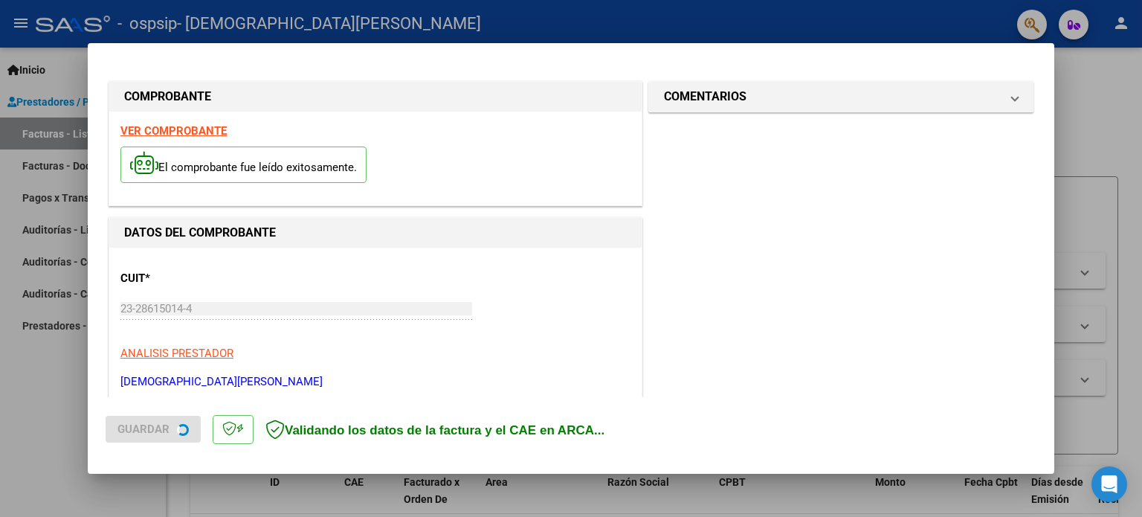
scroll to position [297, 0]
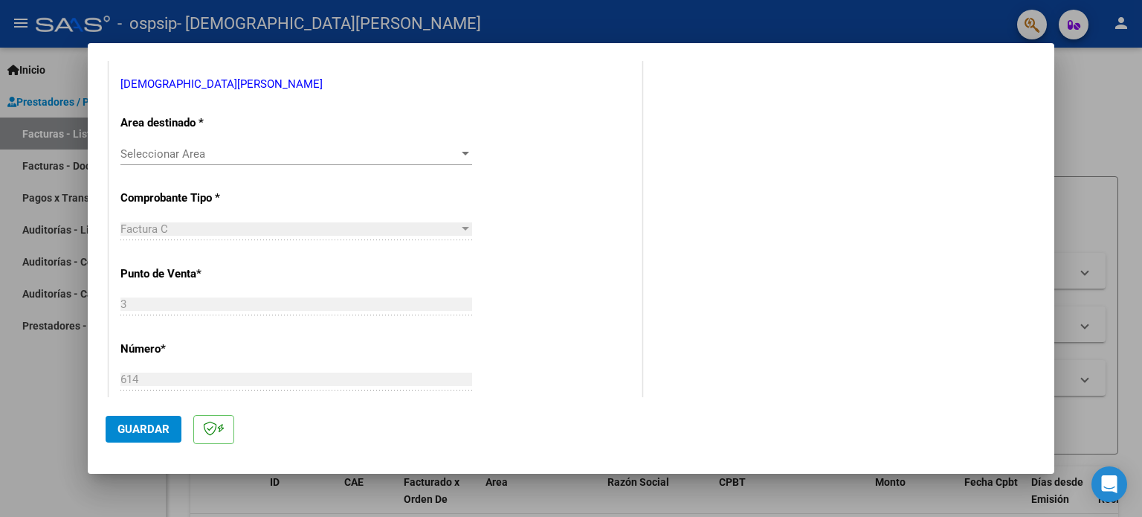
click at [366, 147] on span "Seleccionar Area" at bounding box center [289, 153] width 338 height 13
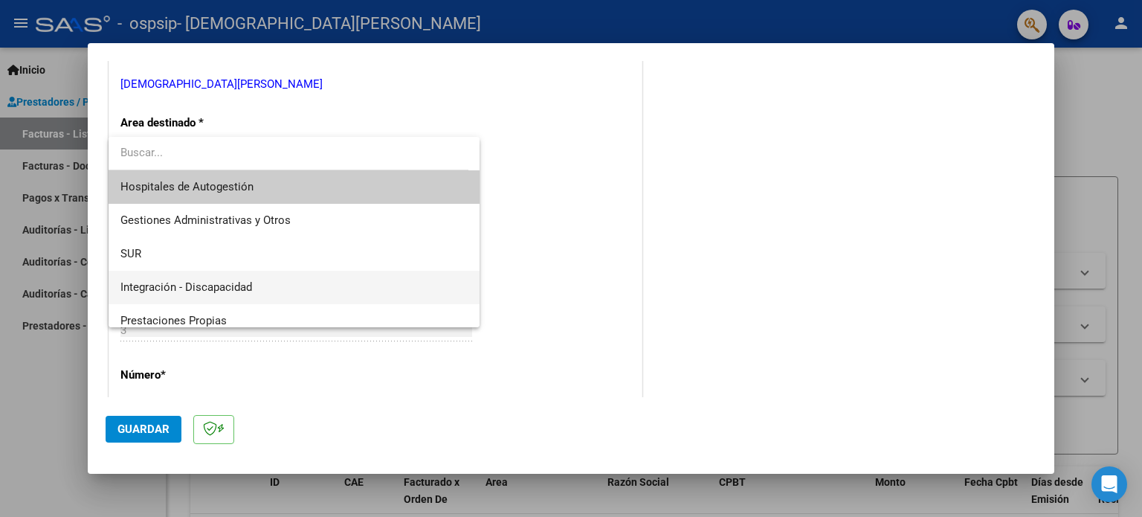
click at [315, 281] on span "Integración - Discapacidad" at bounding box center [294, 287] width 348 height 33
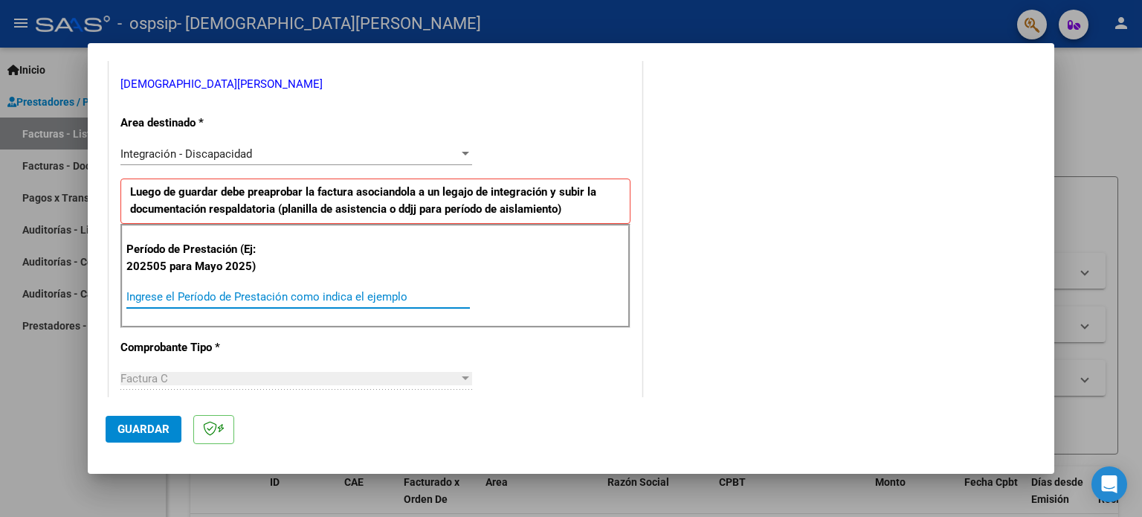
click at [309, 292] on input "Ingrese el Período de Prestación como indica el ejemplo" at bounding box center [297, 296] width 343 height 13
type input "202509"
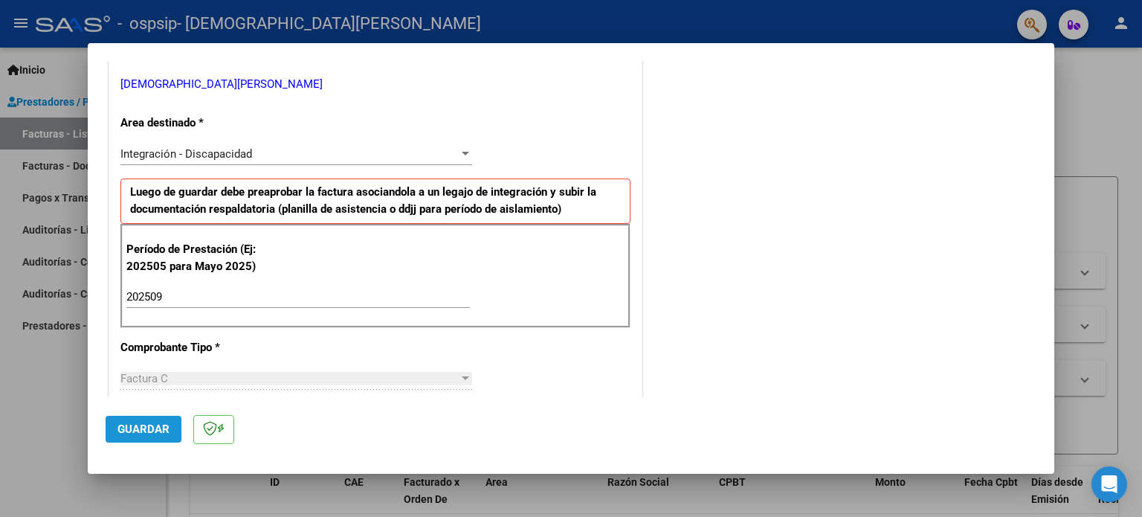
click at [130, 430] on span "Guardar" at bounding box center [143, 428] width 52 height 13
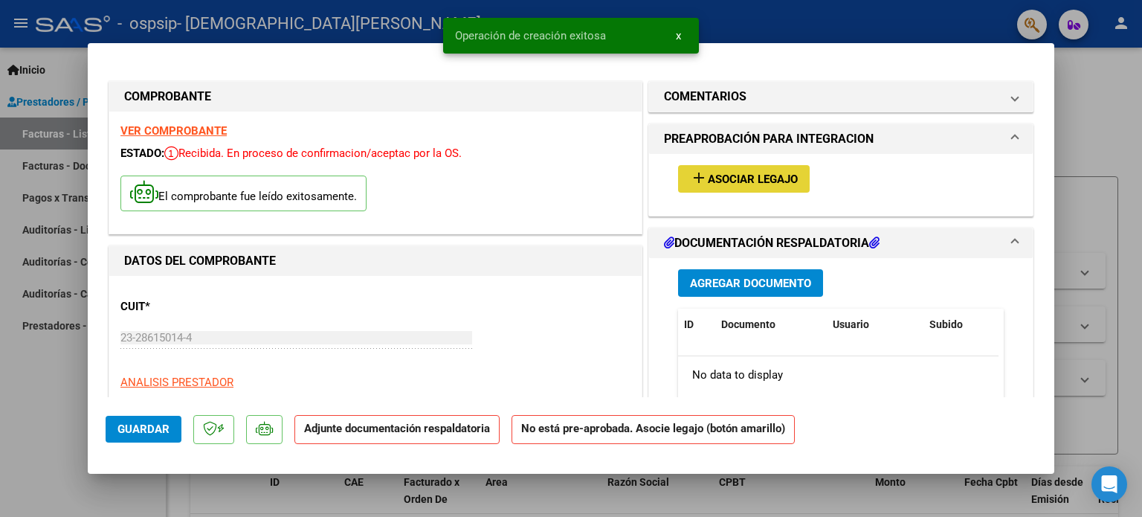
click at [749, 188] on button "add Asociar Legajo" at bounding box center [744, 179] width 132 height 28
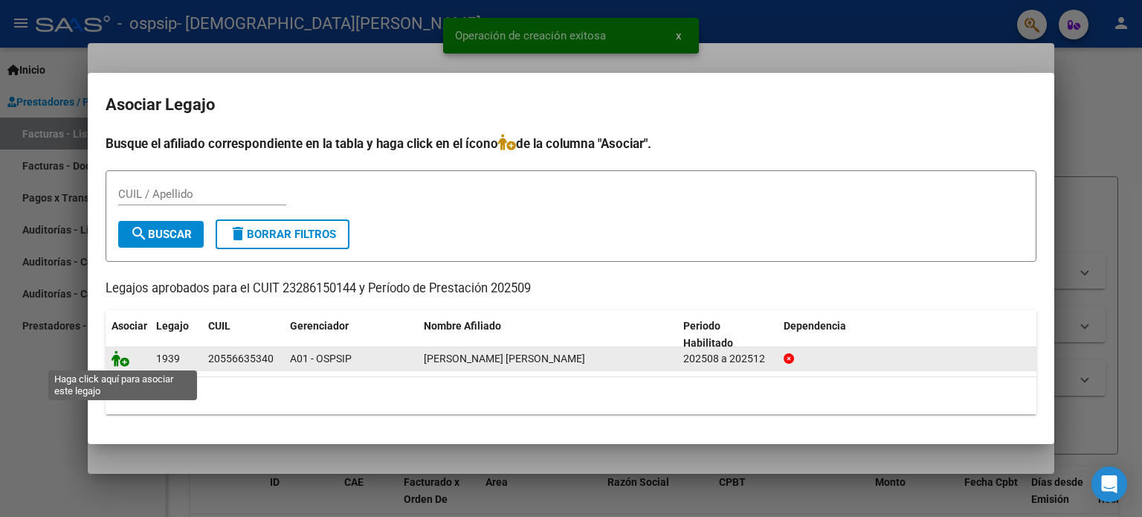
click at [120, 352] on icon at bounding box center [121, 358] width 18 height 16
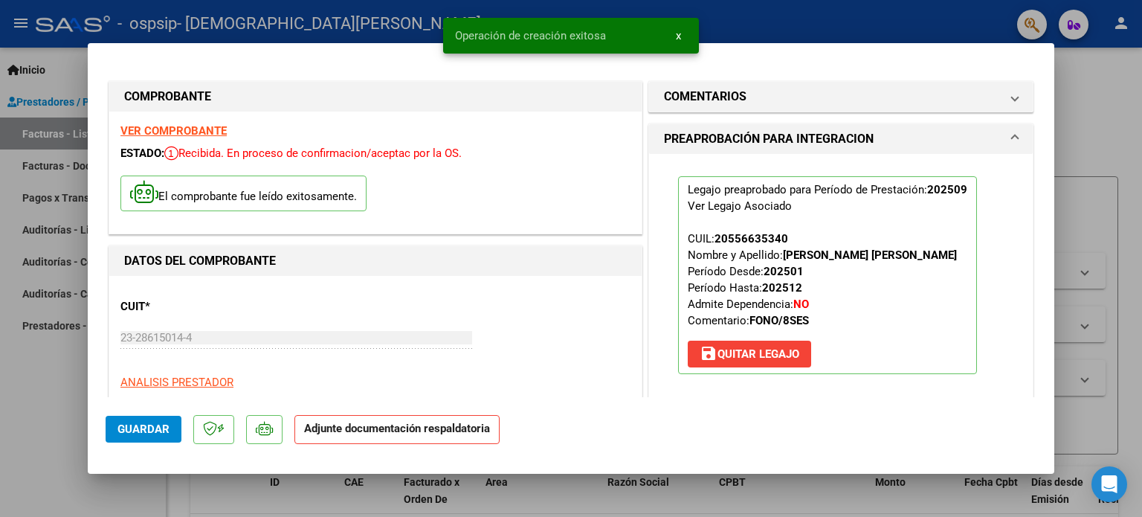
scroll to position [297, 0]
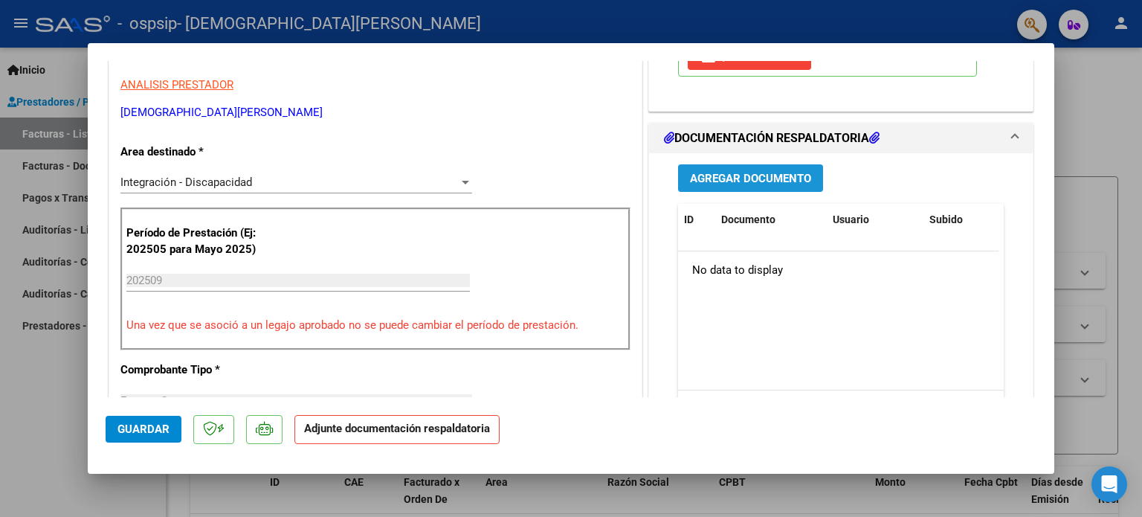
click at [758, 185] on button "Agregar Documento" at bounding box center [750, 178] width 145 height 28
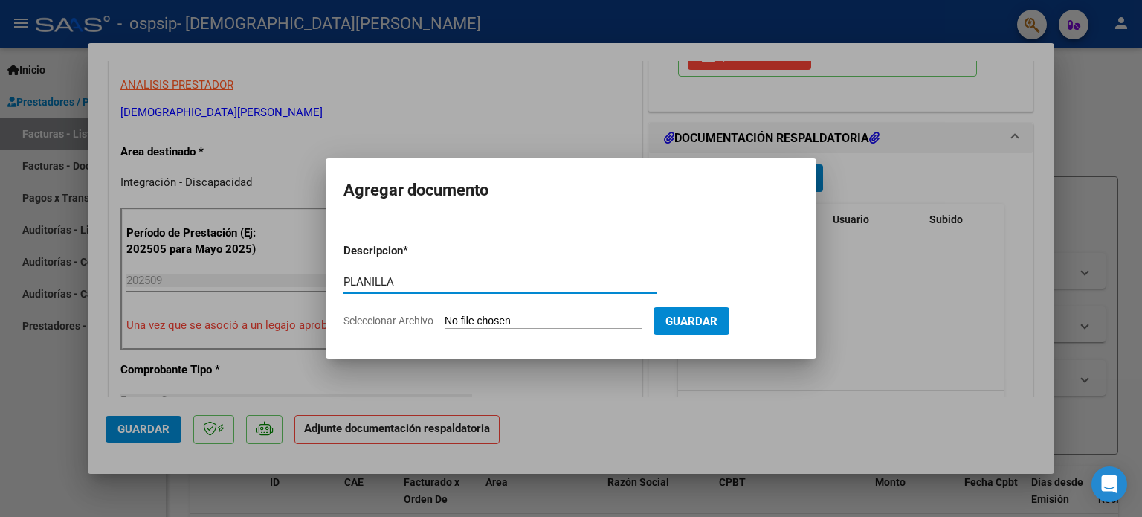
type input "PLANILLA"
click at [518, 320] on input "Seleccionar Archivo" at bounding box center [543, 322] width 197 height 14
type input "C:\fakepath\Planilla Matías gallardo septiembre fono.pdf"
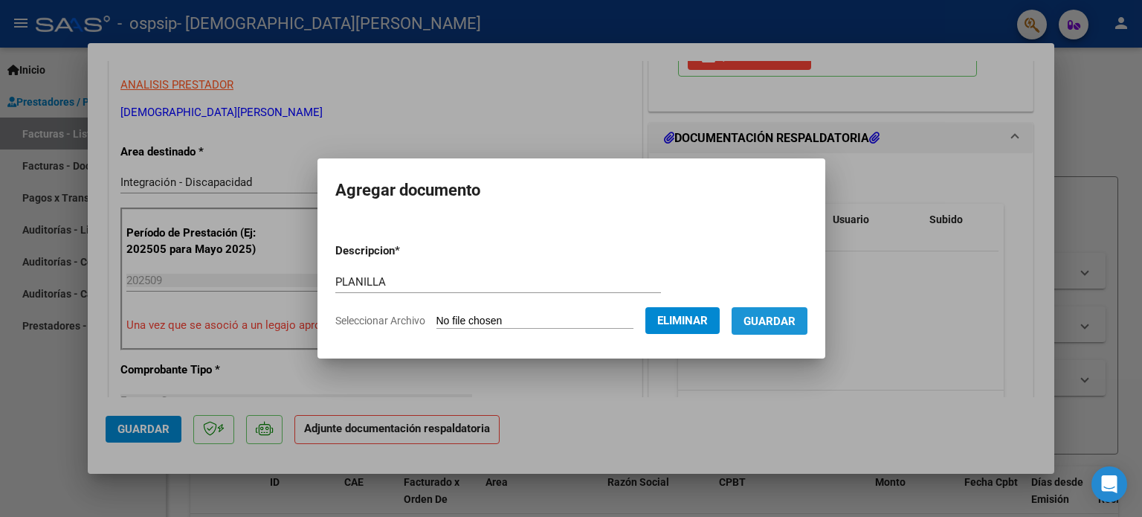
click at [784, 311] on button "Guardar" at bounding box center [770, 321] width 76 height 28
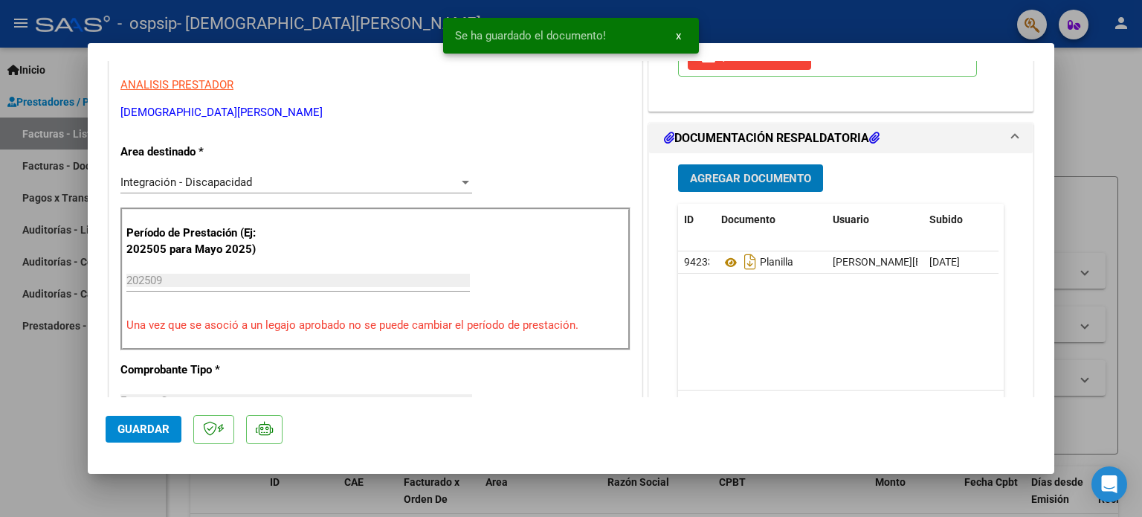
click at [164, 444] on mat-dialog-actions "Guardar" at bounding box center [571, 426] width 931 height 59
click at [160, 430] on span "Guardar" at bounding box center [143, 428] width 52 height 13
click at [0, 379] on div at bounding box center [571, 258] width 1142 height 517
type input "$ 0,00"
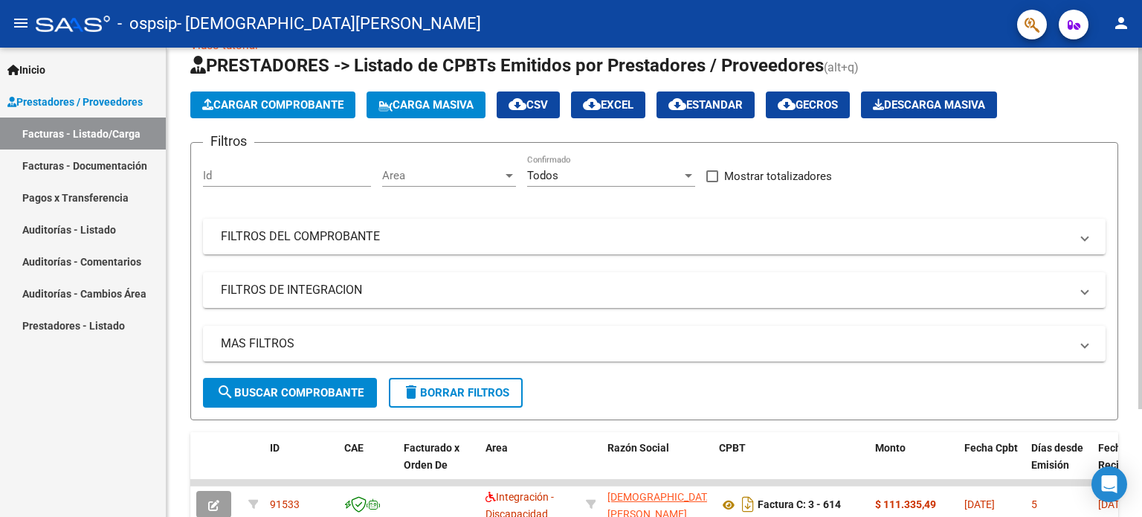
scroll to position [0, 0]
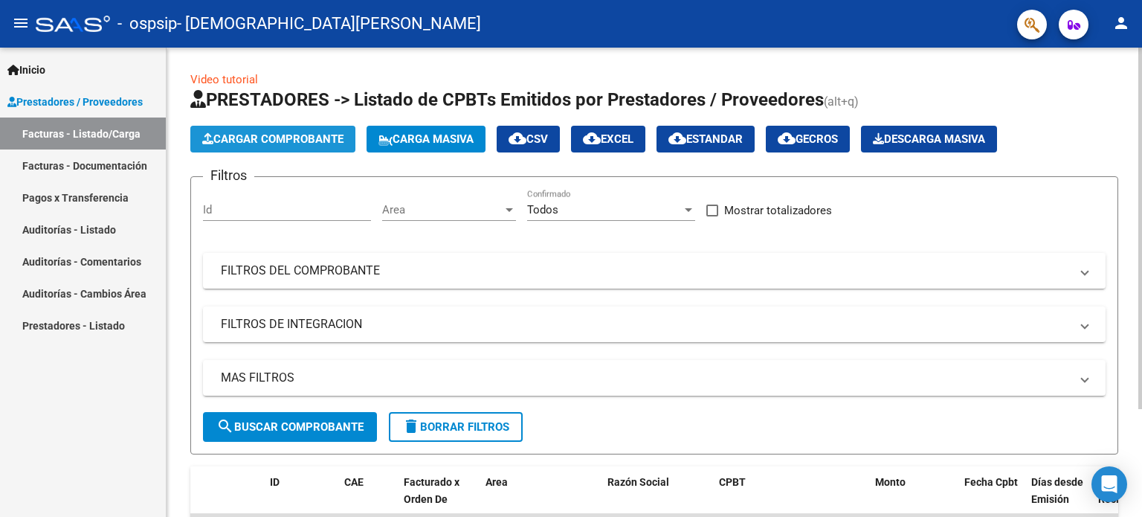
click at [254, 132] on span "Cargar Comprobante" at bounding box center [272, 138] width 141 height 13
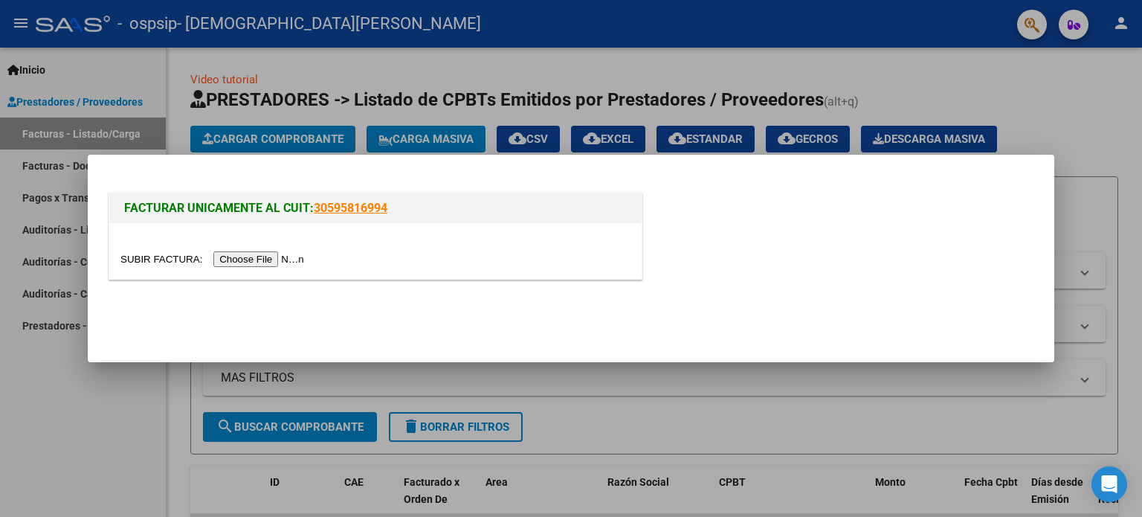
click at [283, 255] on input "file" at bounding box center [214, 259] width 188 height 16
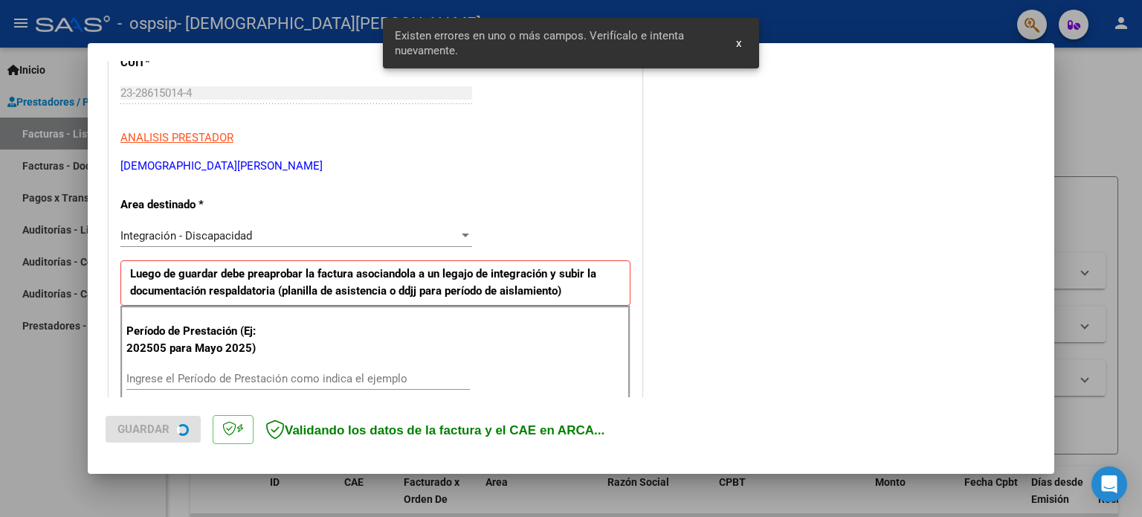
scroll to position [320, 0]
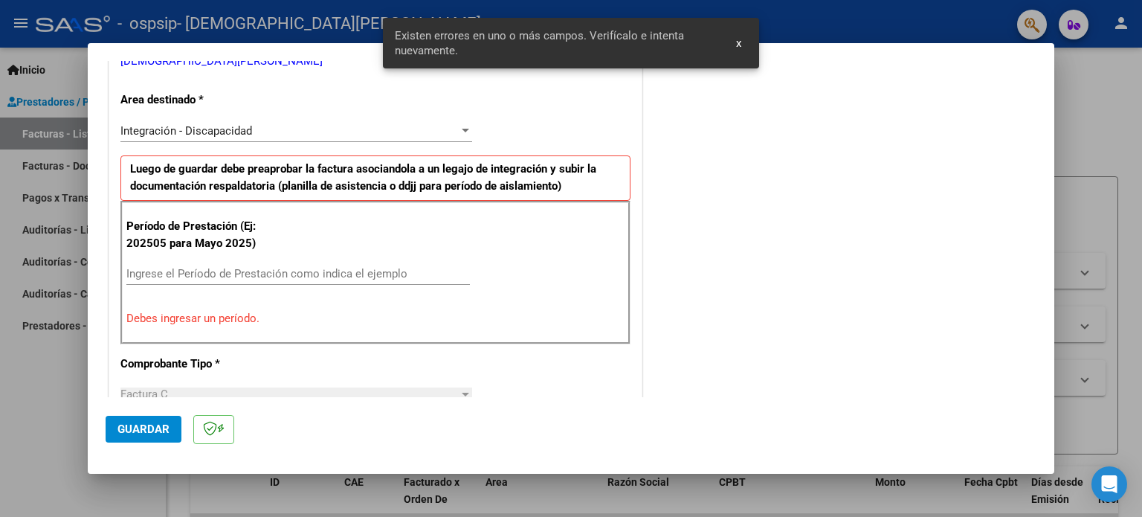
click at [228, 282] on div "Ingrese el Período de Prestación como indica el ejemplo" at bounding box center [297, 273] width 343 height 22
click at [236, 267] on input "Ingrese el Período de Prestación como indica el ejemplo" at bounding box center [297, 273] width 343 height 13
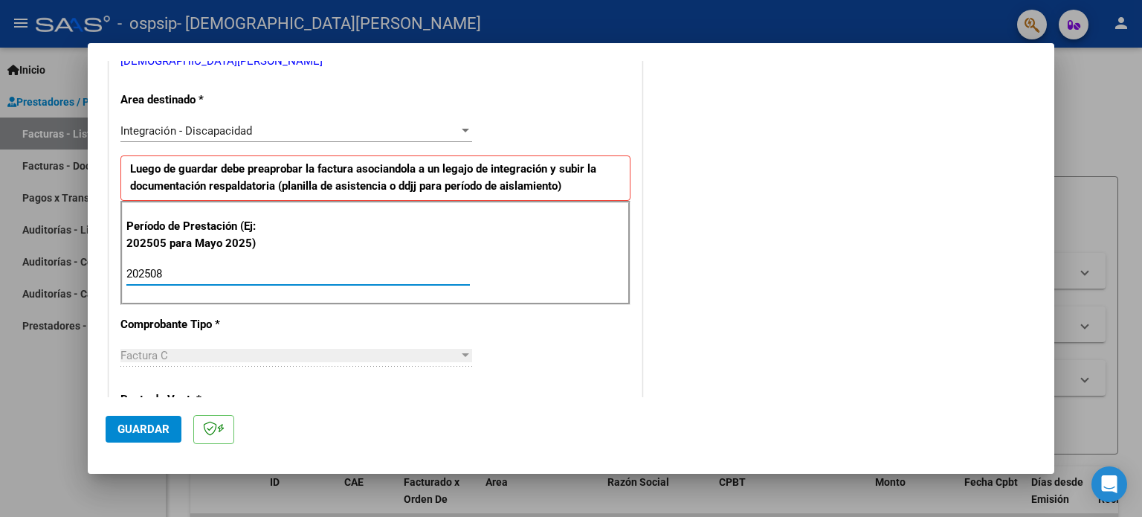
type input "202508"
click at [129, 439] on button "Guardar" at bounding box center [144, 429] width 76 height 27
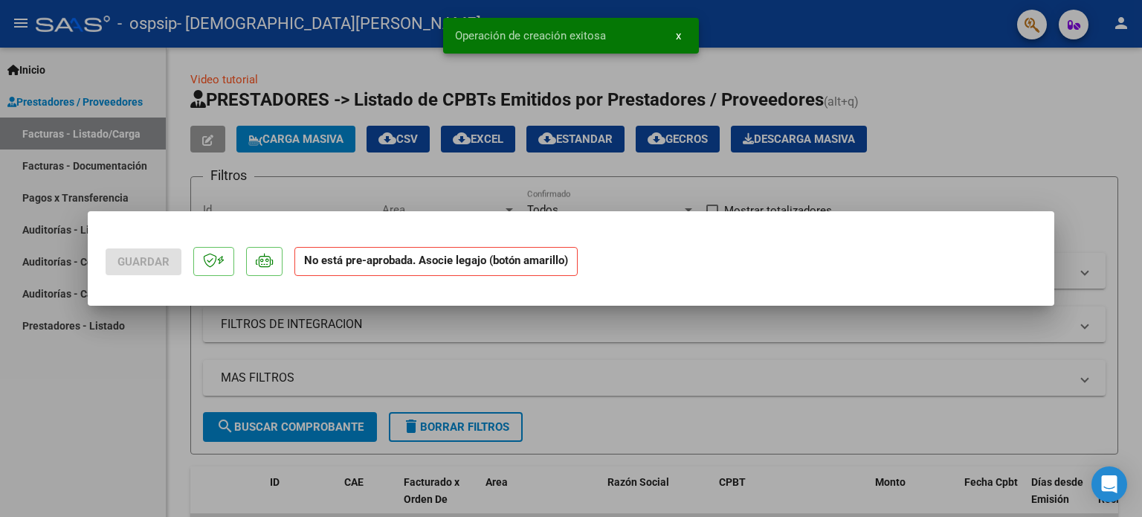
scroll to position [0, 0]
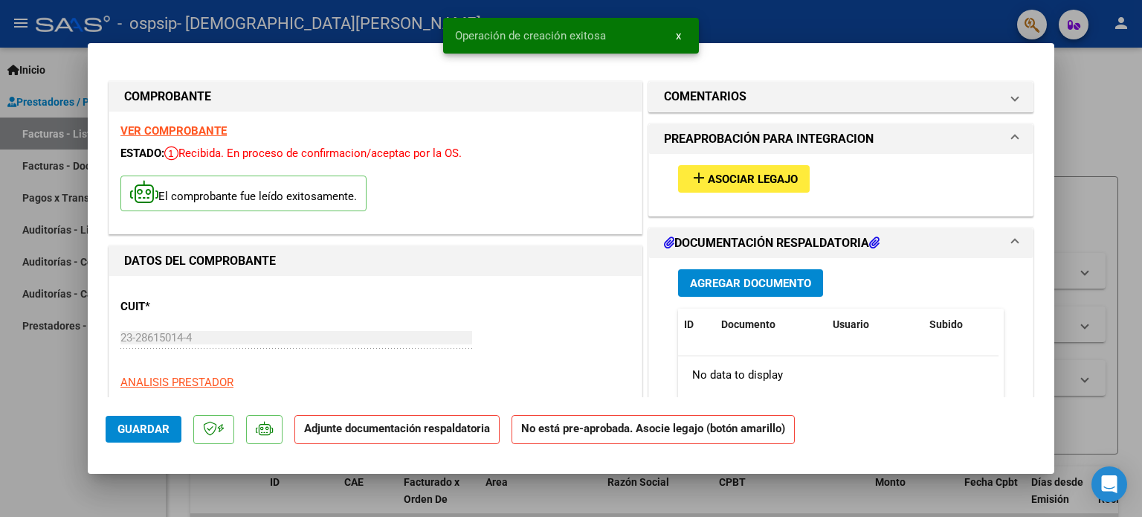
click at [690, 178] on mat-icon "add" at bounding box center [699, 178] width 18 height 18
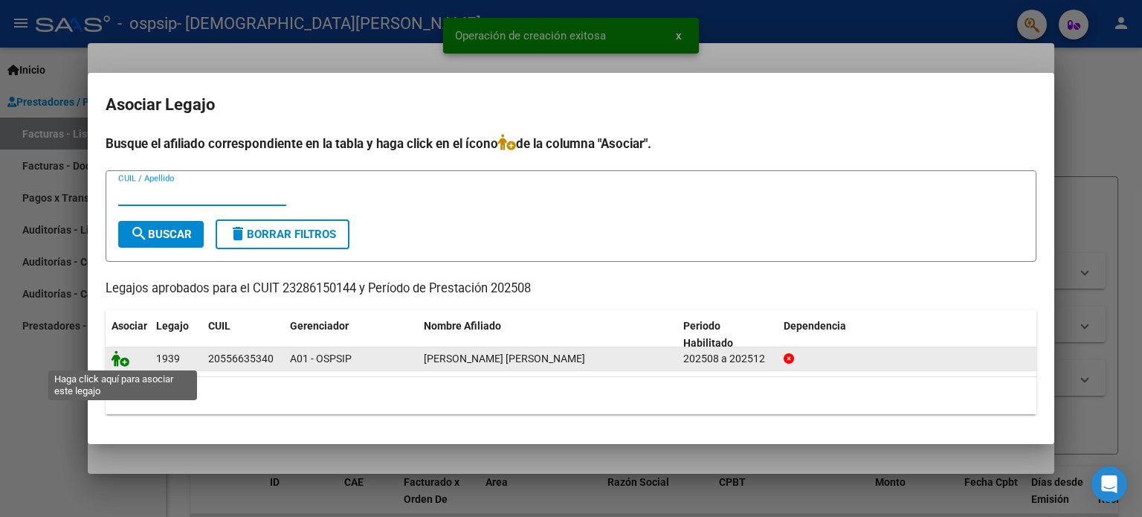
click at [120, 356] on icon at bounding box center [121, 358] width 18 height 16
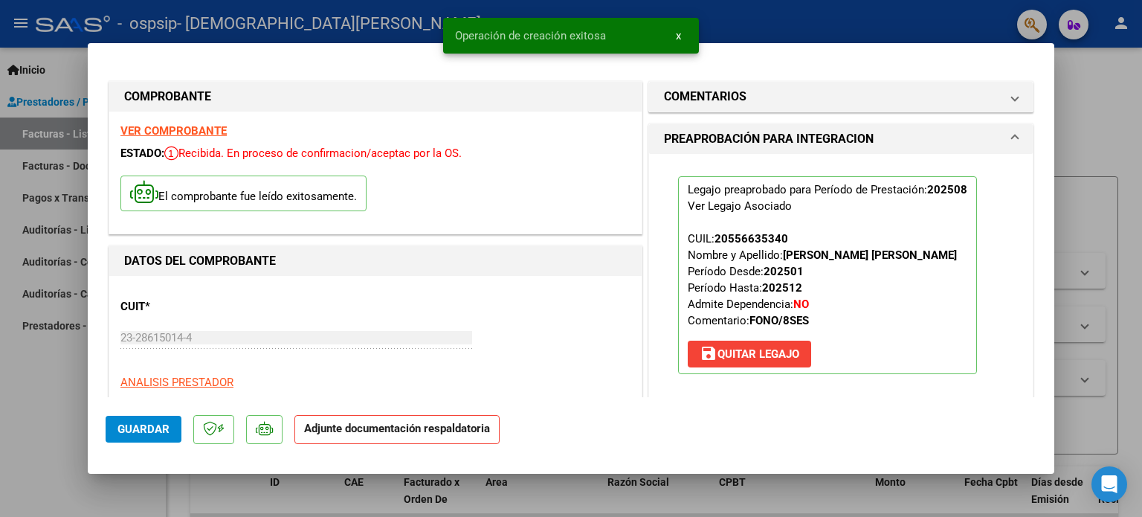
scroll to position [297, 0]
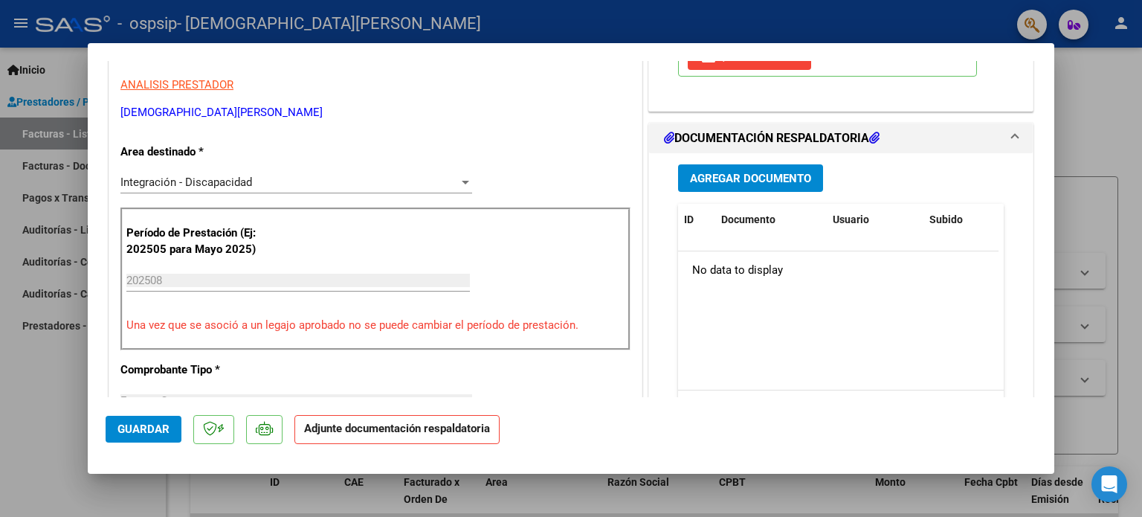
click at [766, 175] on span "Agregar Documento" at bounding box center [750, 178] width 121 height 13
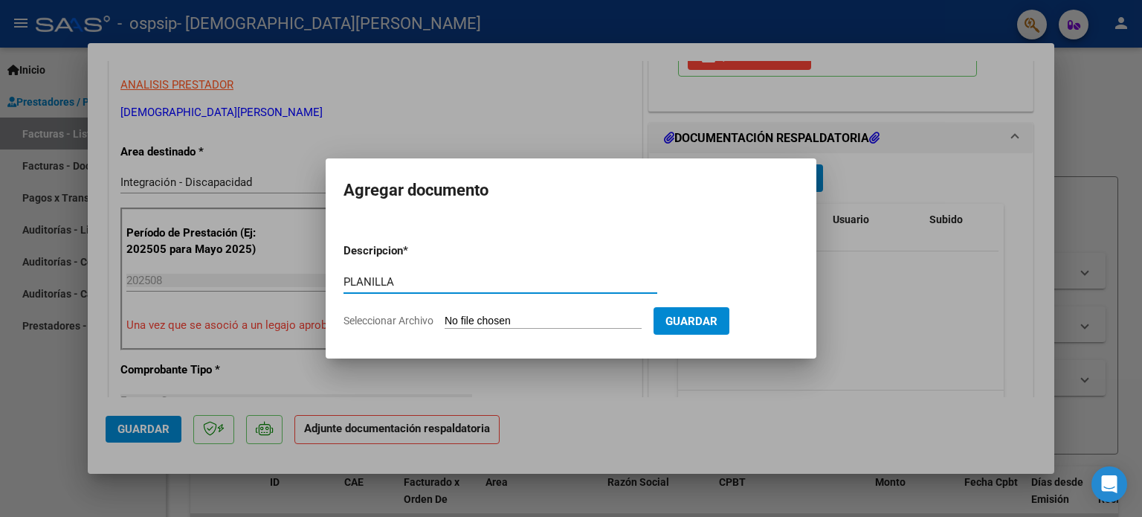
type input "PLANILLA"
click at [563, 323] on input "Seleccionar Archivo" at bounding box center [543, 322] width 197 height 14
type input "C:\fakepath\Planilla Matías Gallardo agosto fono.pdf"
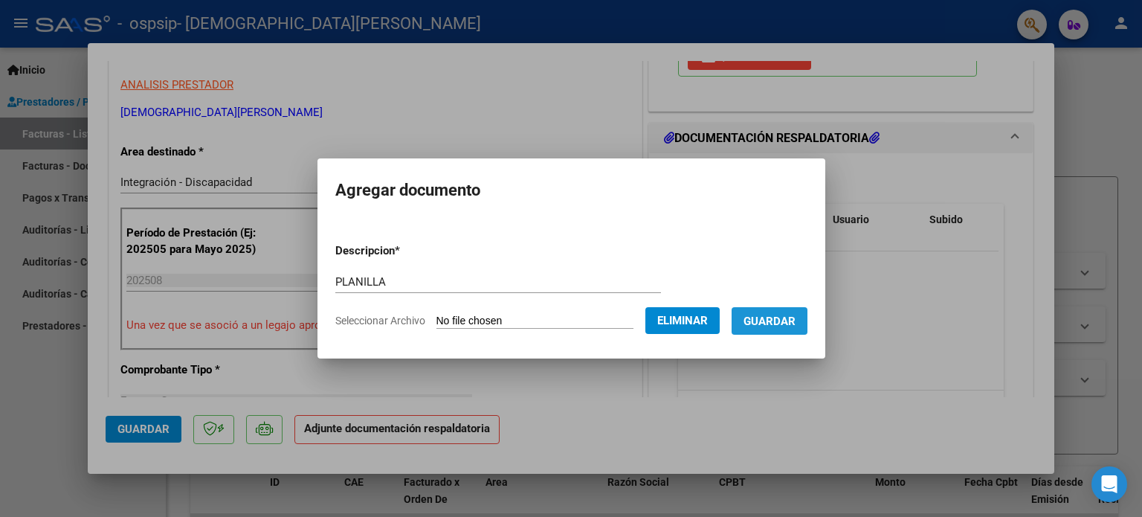
click at [785, 329] on button "Guardar" at bounding box center [770, 321] width 76 height 28
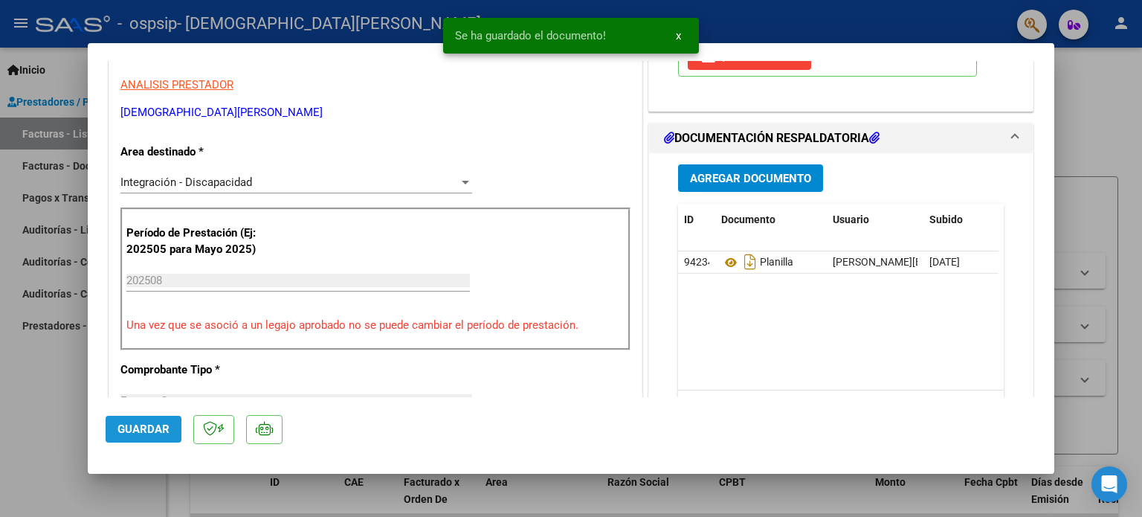
click at [149, 416] on button "Guardar" at bounding box center [144, 429] width 76 height 27
click at [42, 392] on div at bounding box center [571, 258] width 1142 height 517
type input "$ 0,00"
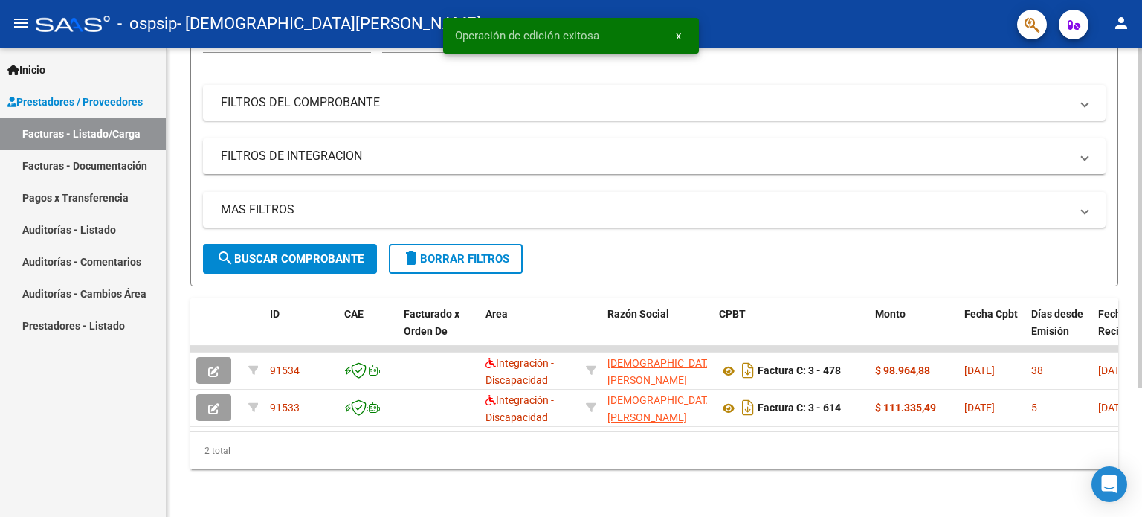
scroll to position [177, 0]
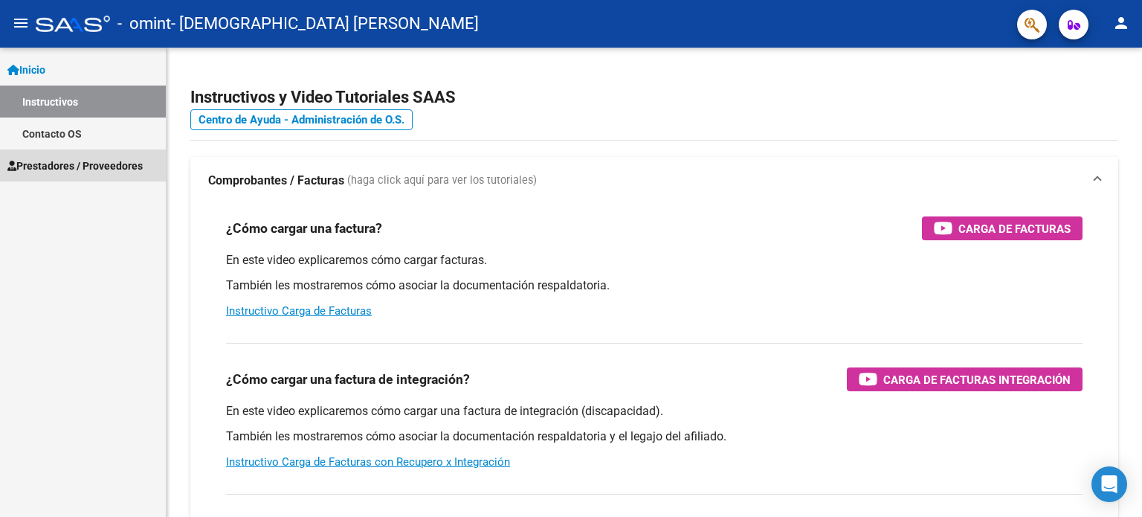
click at [122, 167] on span "Prestadores / Proveedores" at bounding box center [74, 166] width 135 height 16
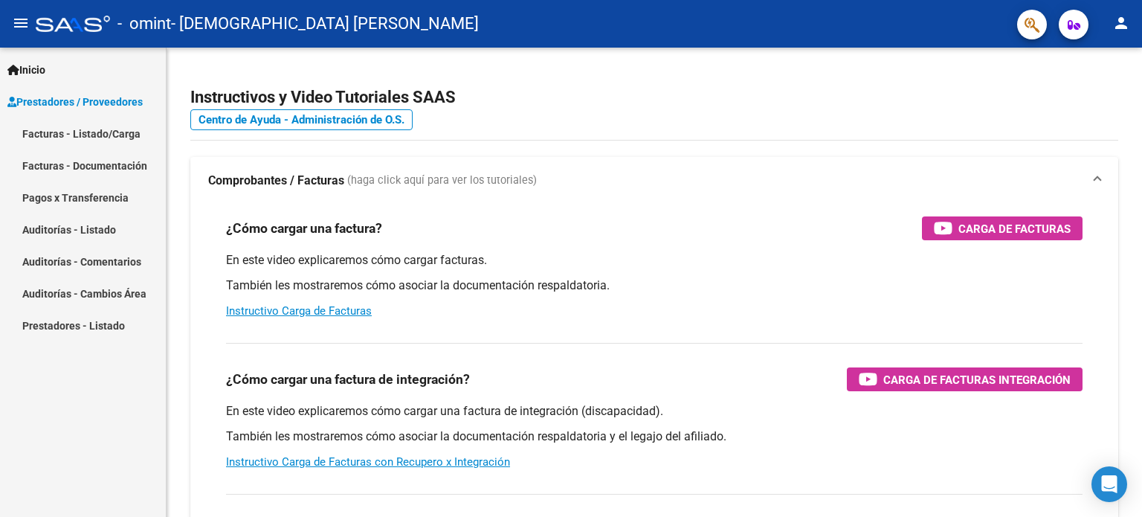
click at [143, 190] on mat-nav-list "Facturas - Listado/Carga Facturas - Documentación Pagos x Transferencia Auditor…" at bounding box center [83, 229] width 166 height 224
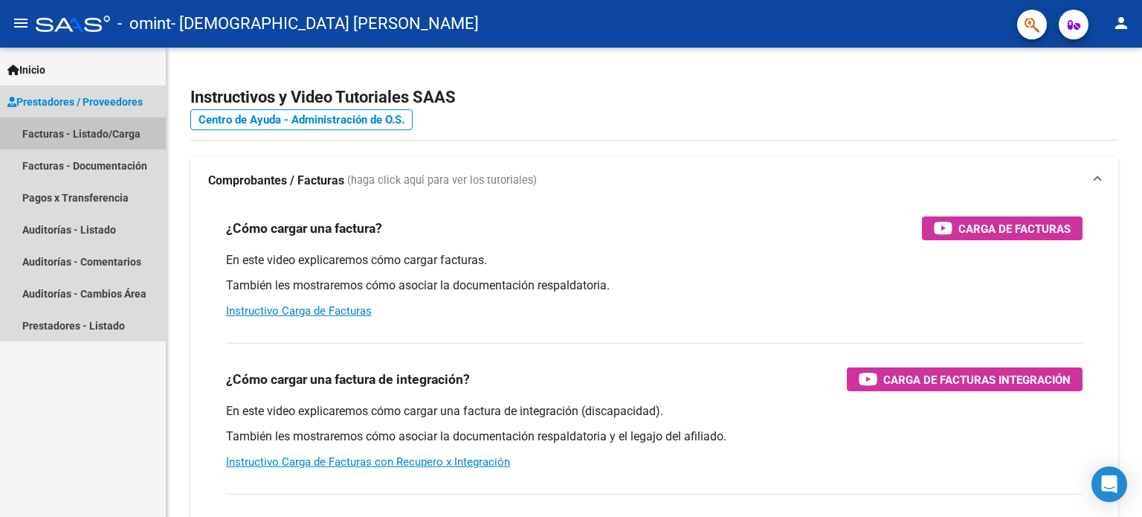
click at [143, 136] on link "Facturas - Listado/Carga" at bounding box center [83, 133] width 166 height 32
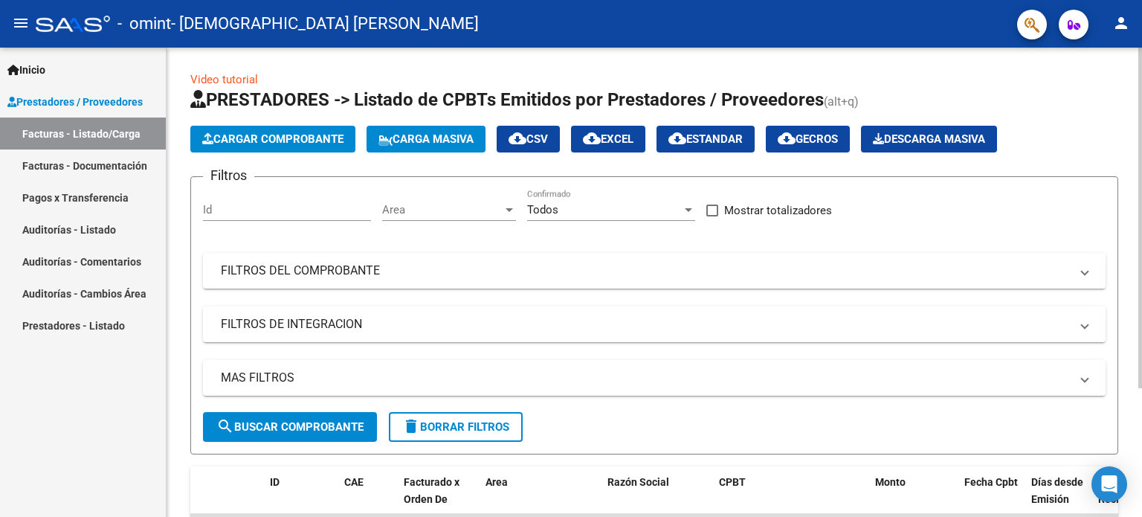
scroll to position [177, 0]
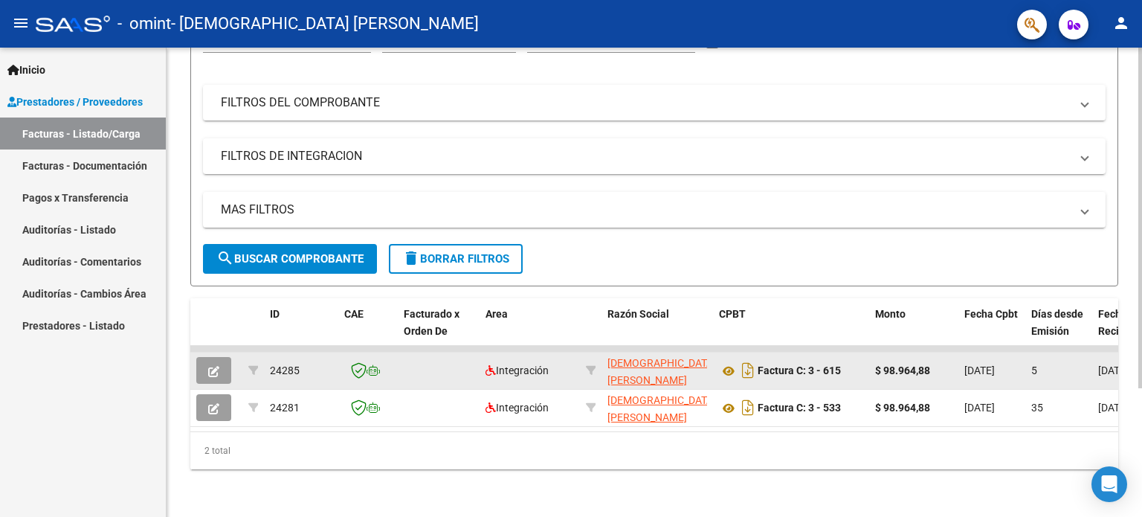
click at [219, 366] on icon "button" at bounding box center [213, 371] width 11 height 11
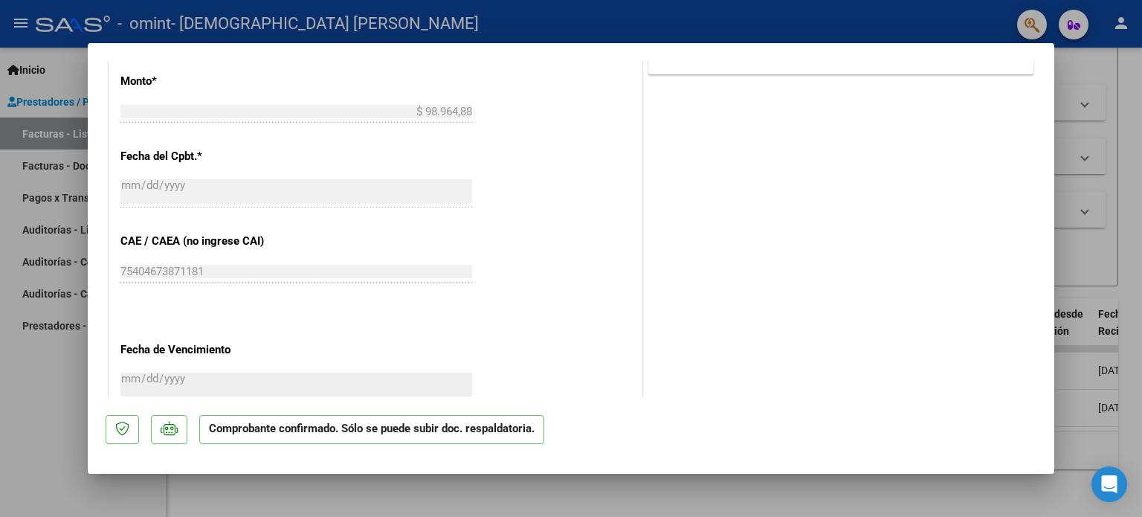
scroll to position [0, 0]
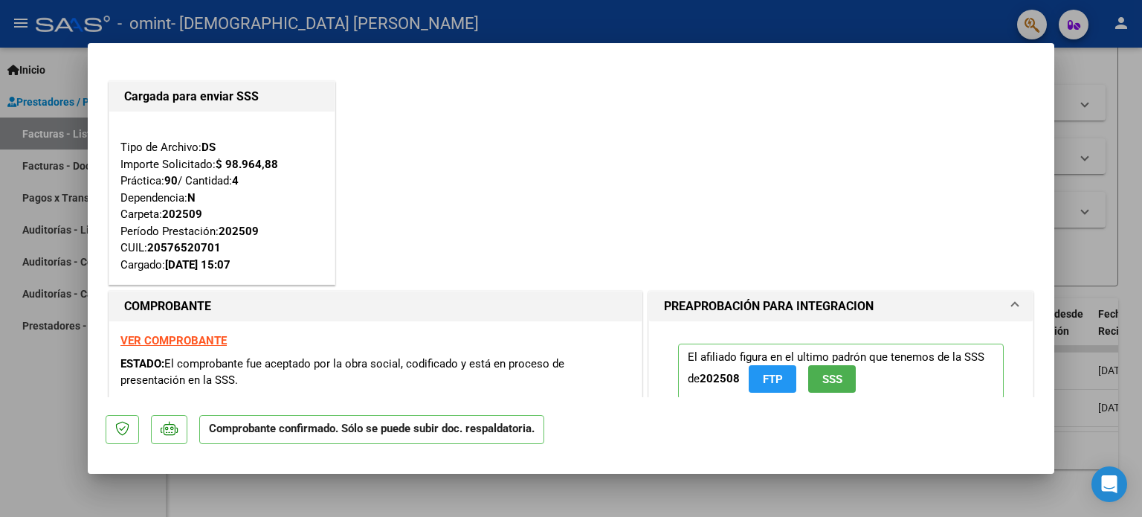
click at [596, 491] on div at bounding box center [571, 258] width 1142 height 517
type input "$ 0,00"
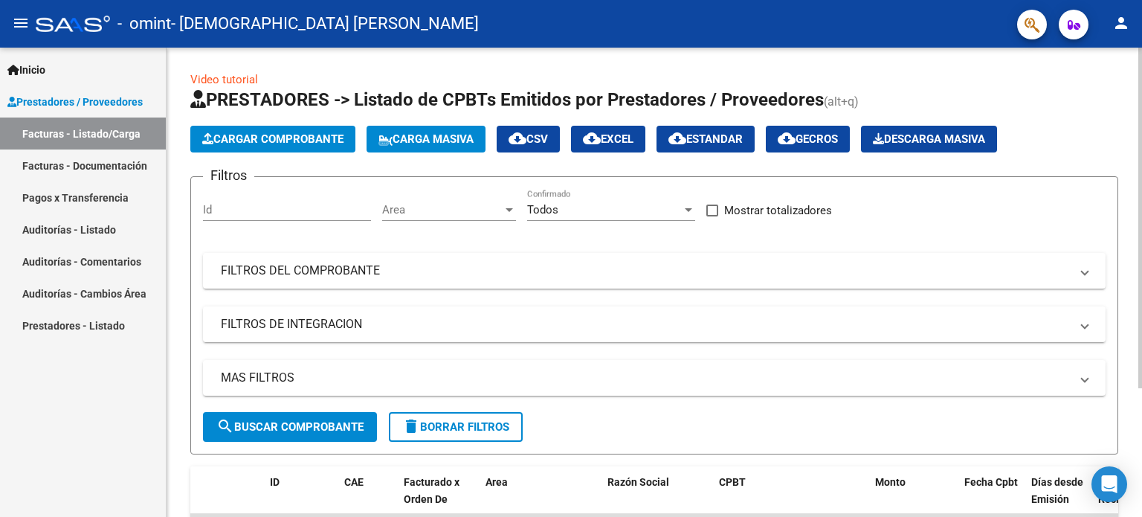
click at [326, 137] on span "Cargar Comprobante" at bounding box center [272, 138] width 141 height 13
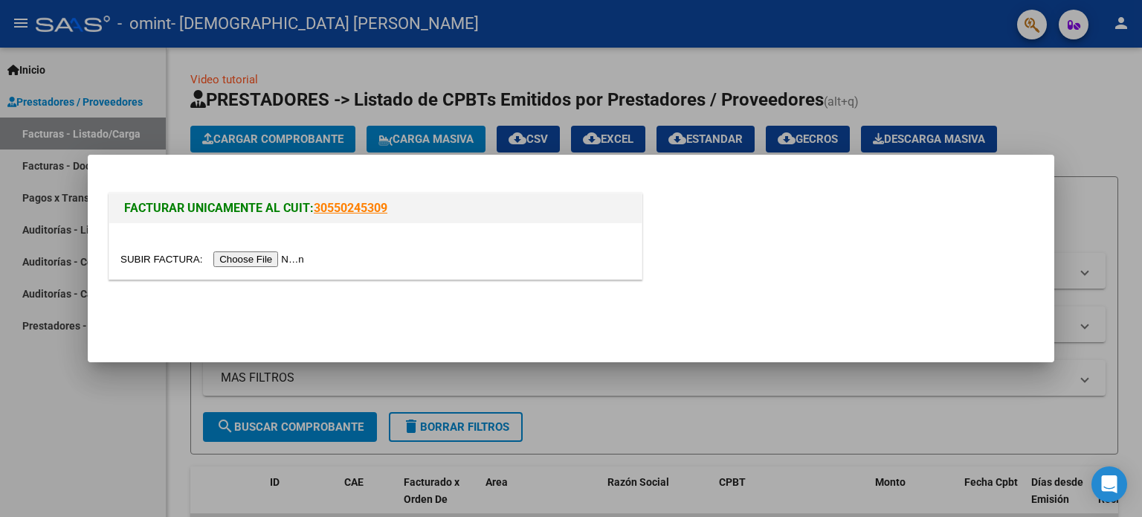
click at [261, 260] on input "file" at bounding box center [214, 259] width 188 height 16
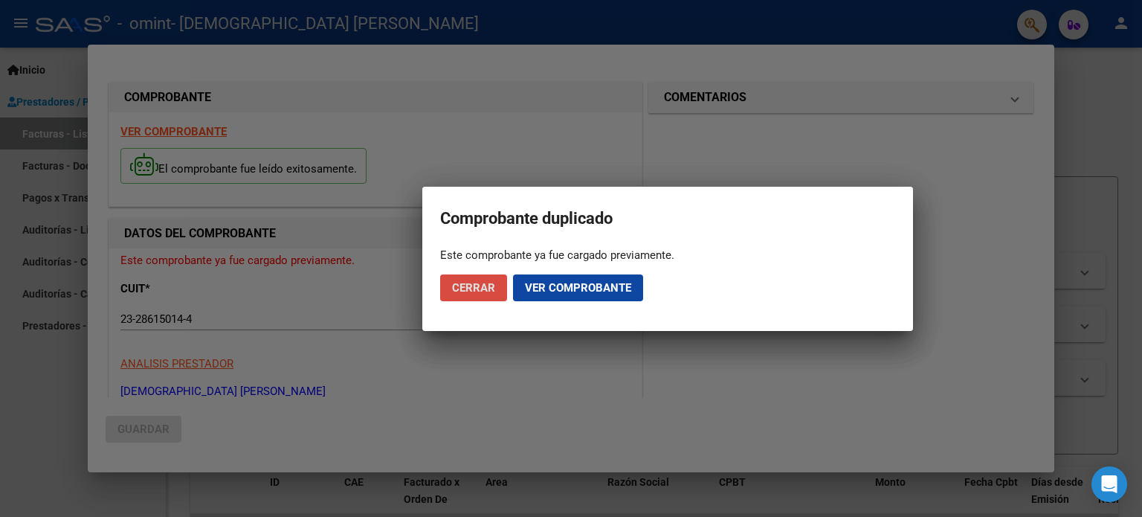
click at [471, 300] on button "Cerrar" at bounding box center [473, 287] width 67 height 27
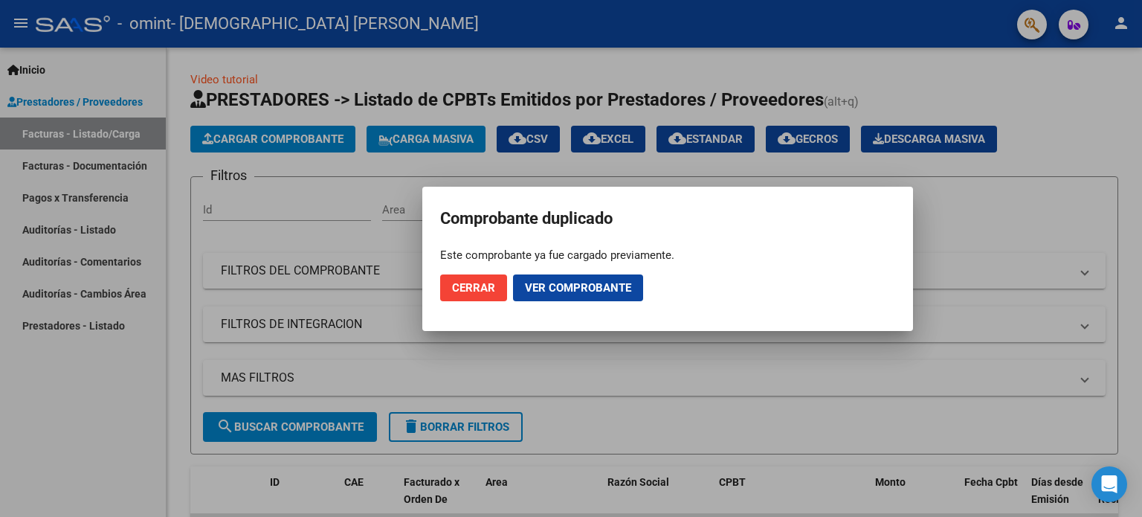
click at [458, 297] on button "Cerrar" at bounding box center [473, 287] width 67 height 27
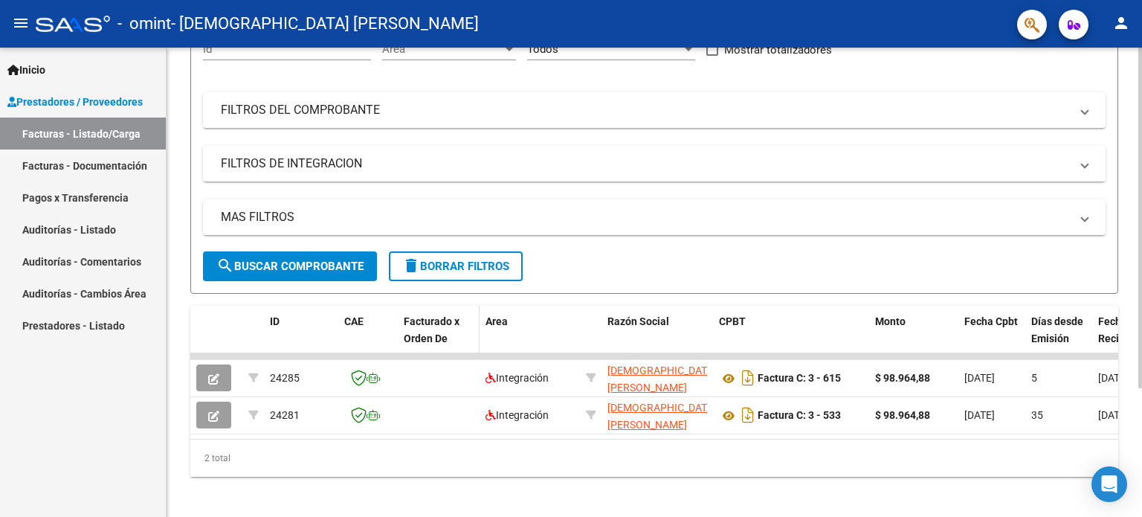
scroll to position [177, 0]
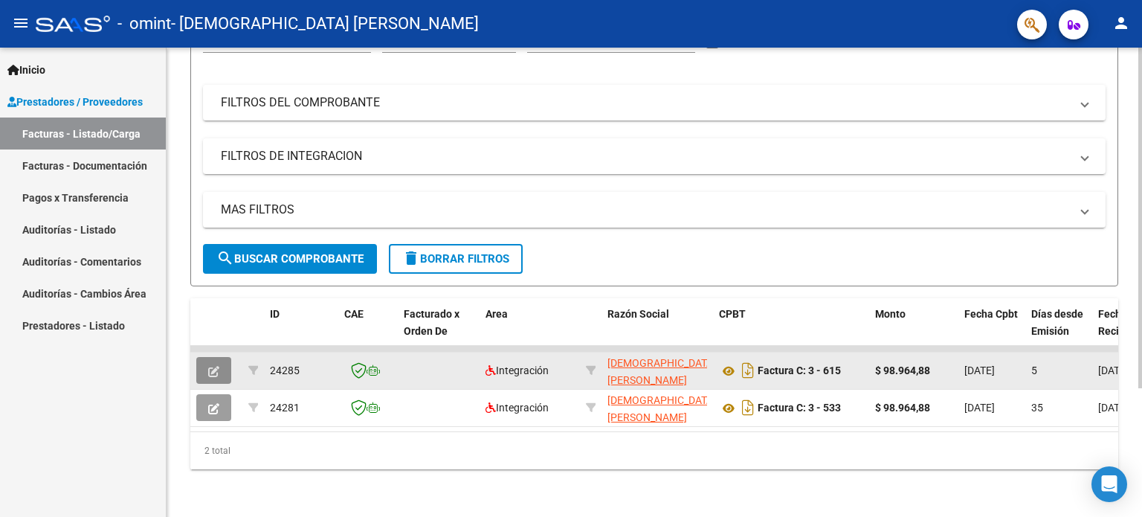
click at [206, 360] on button "button" at bounding box center [213, 370] width 35 height 27
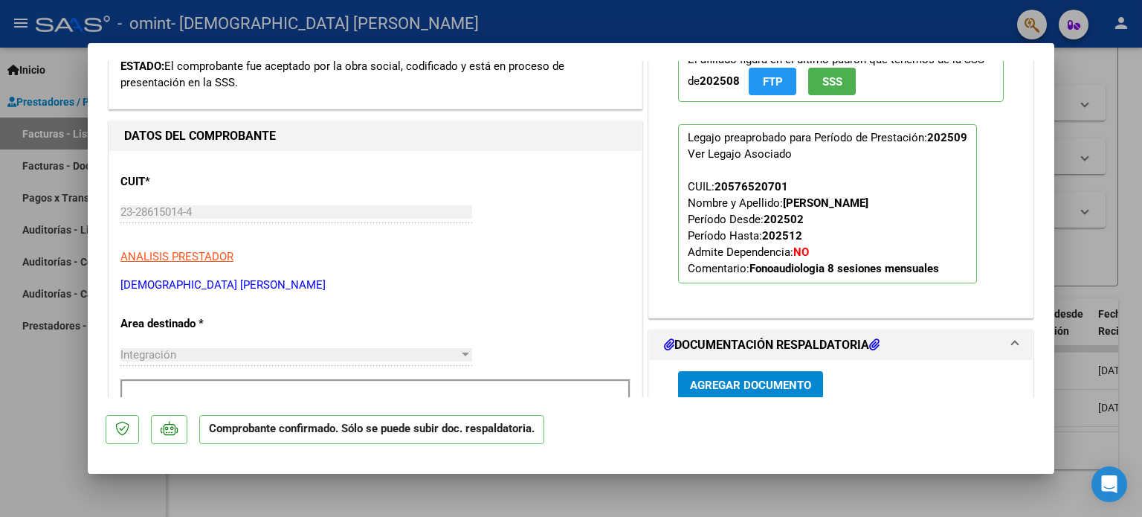
scroll to position [0, 0]
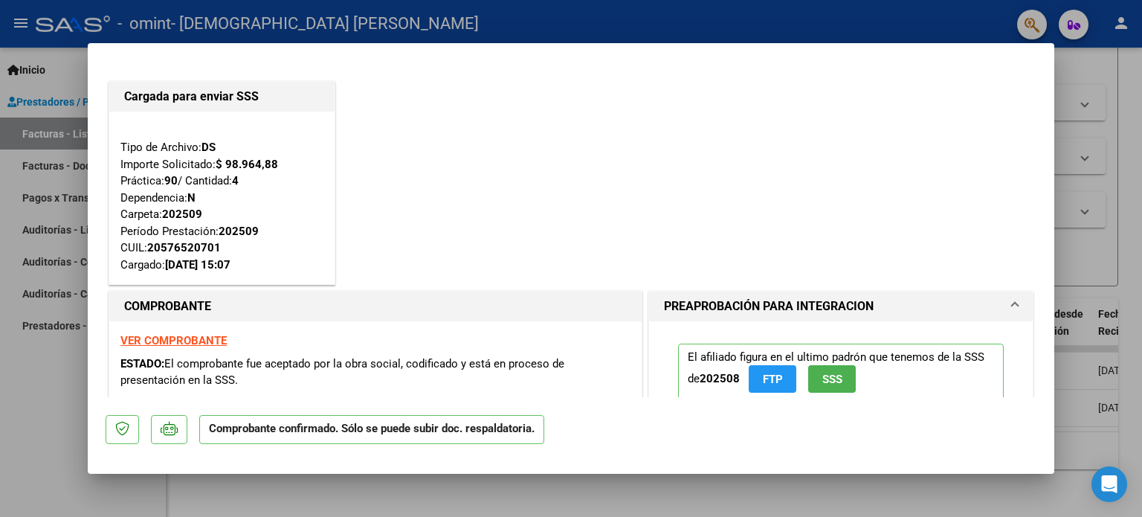
click at [544, 493] on div at bounding box center [571, 258] width 1142 height 517
type input "$ 0,00"
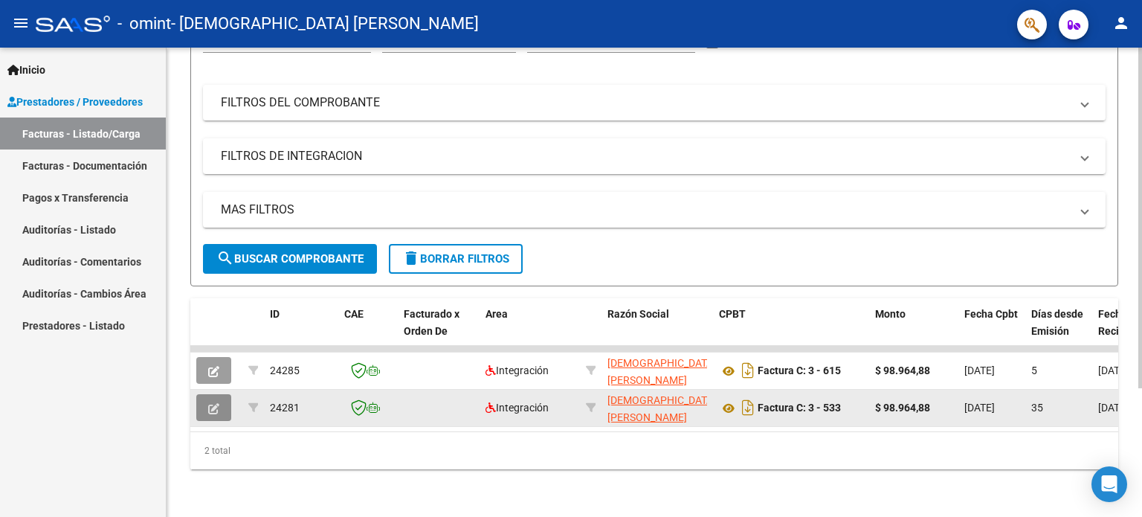
click at [208, 403] on icon "button" at bounding box center [213, 408] width 11 height 11
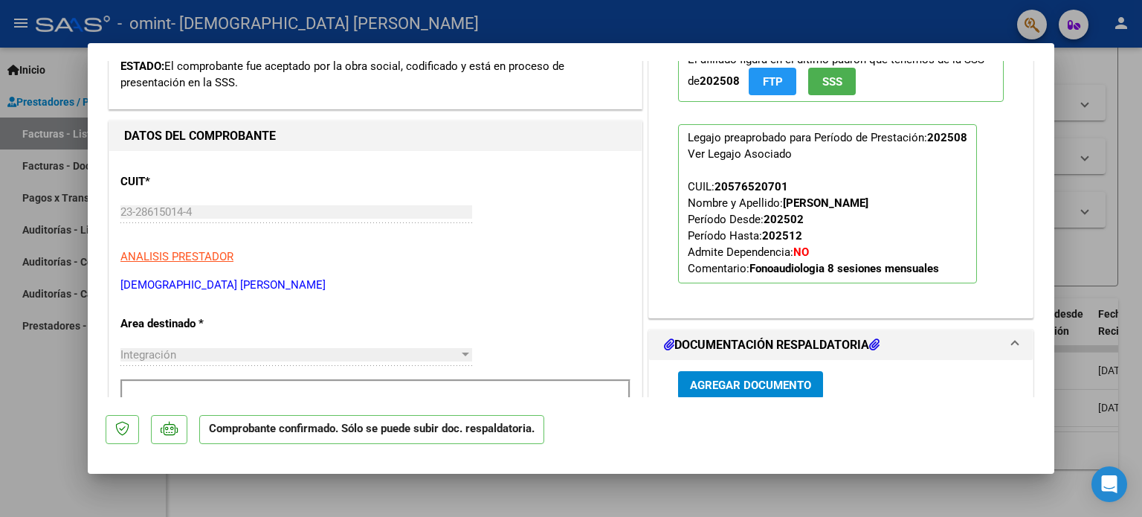
scroll to position [595, 0]
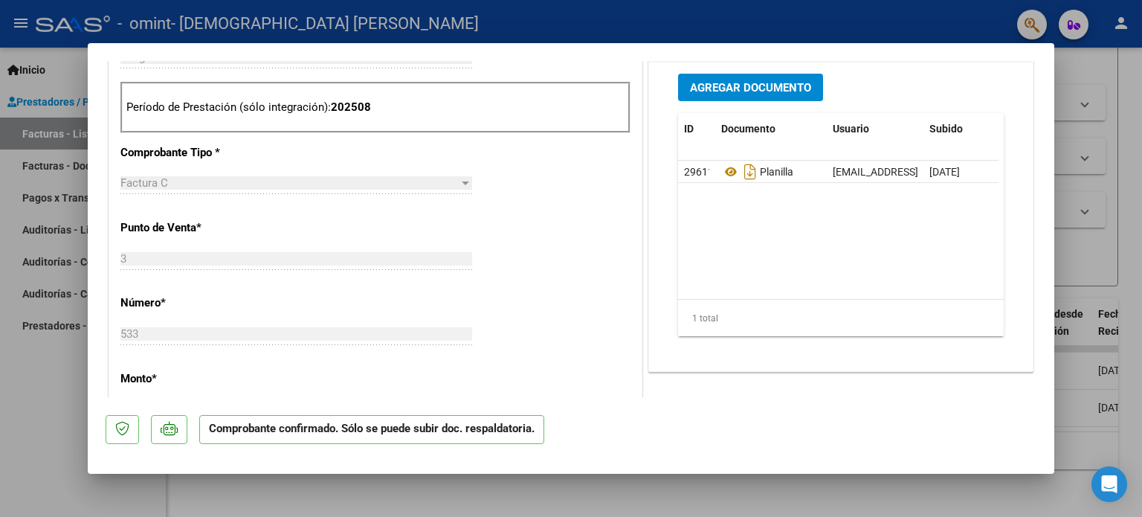
click at [401, 484] on div at bounding box center [571, 258] width 1142 height 517
type input "$ 0,00"
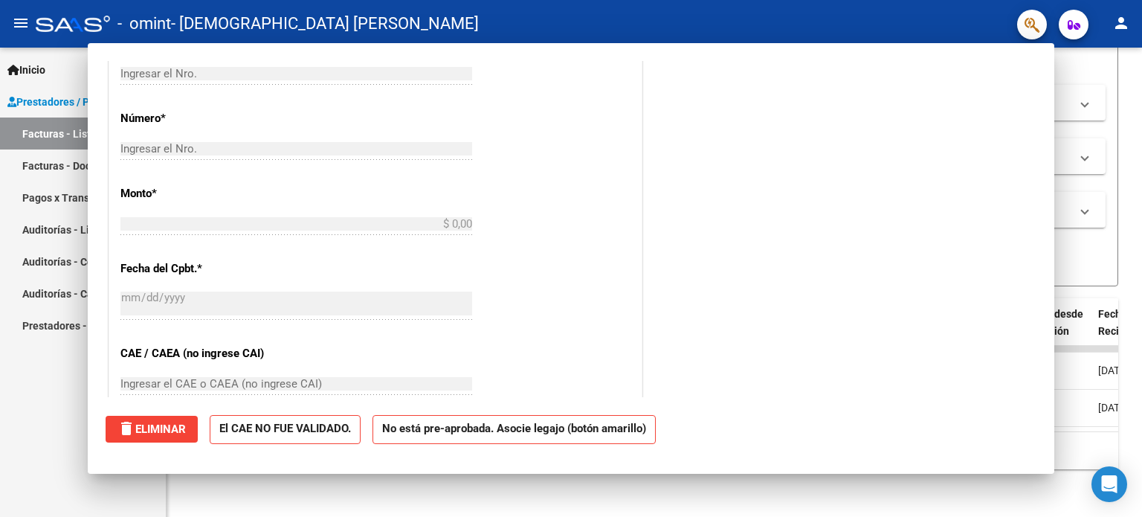
scroll to position [357, 0]
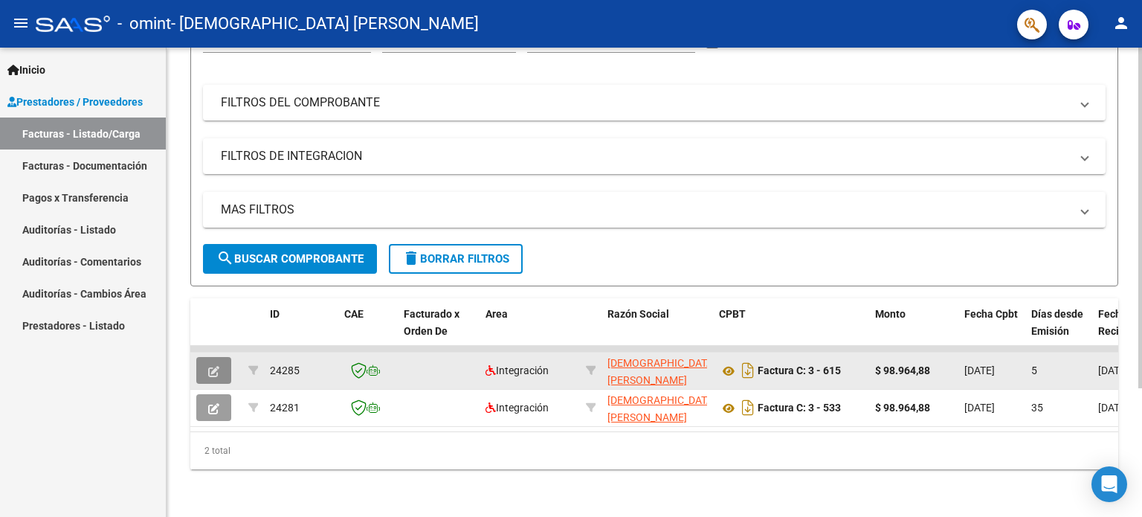
click at [212, 357] on button "button" at bounding box center [213, 370] width 35 height 27
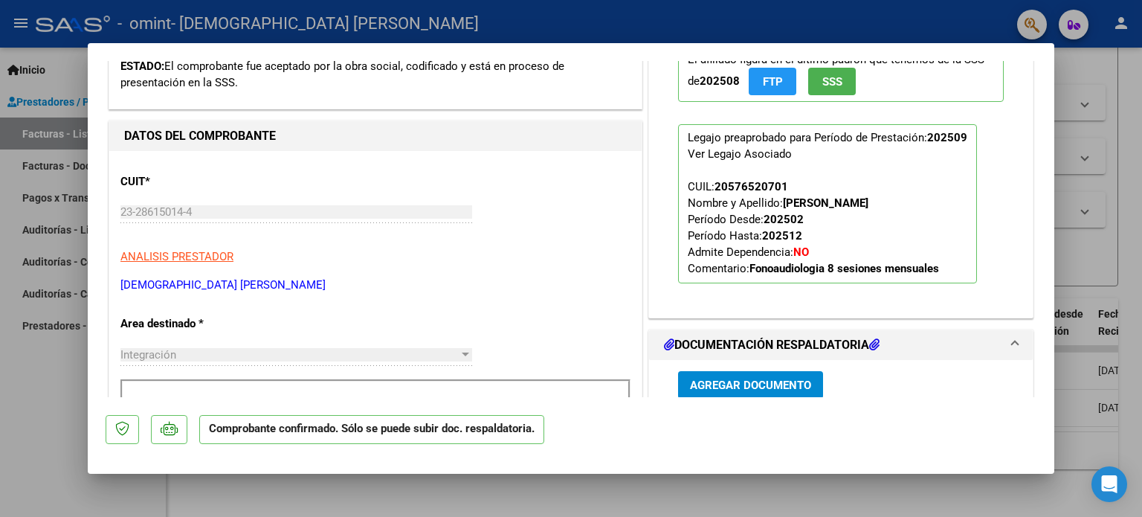
scroll to position [595, 0]
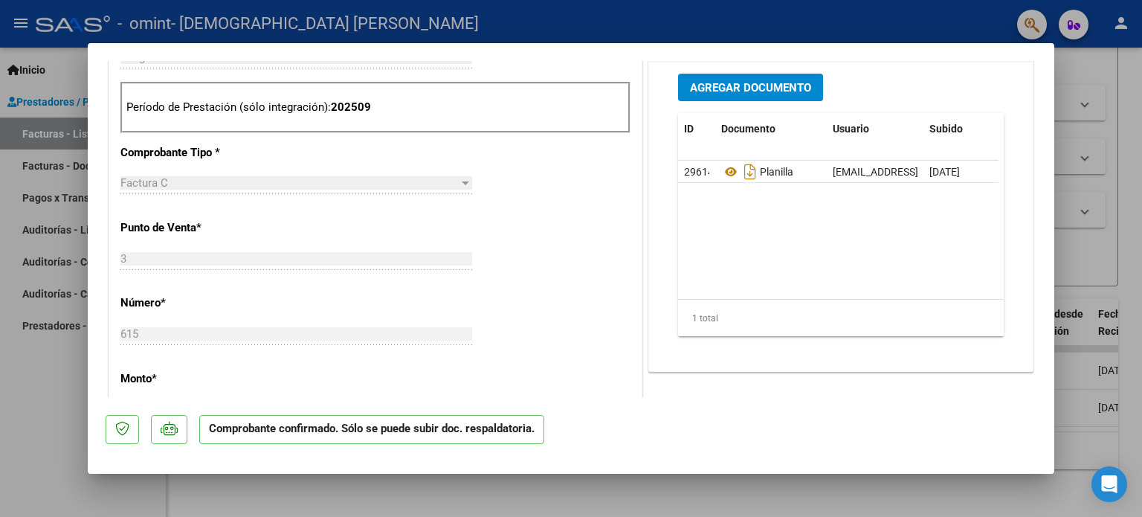
click at [471, 511] on div at bounding box center [571, 258] width 1142 height 517
type input "$ 0,00"
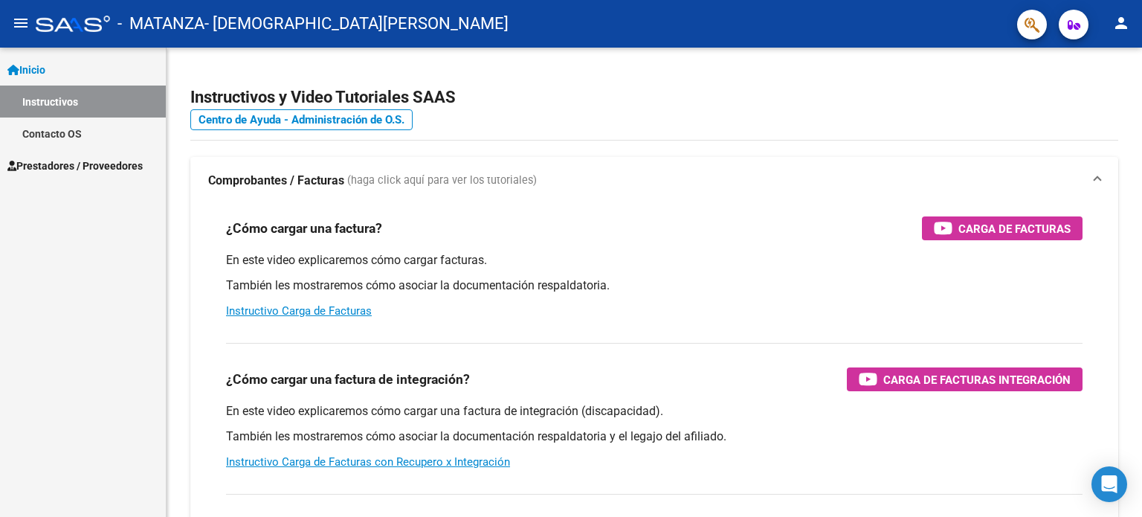
click at [99, 160] on span "Prestadores / Proveedores" at bounding box center [74, 166] width 135 height 16
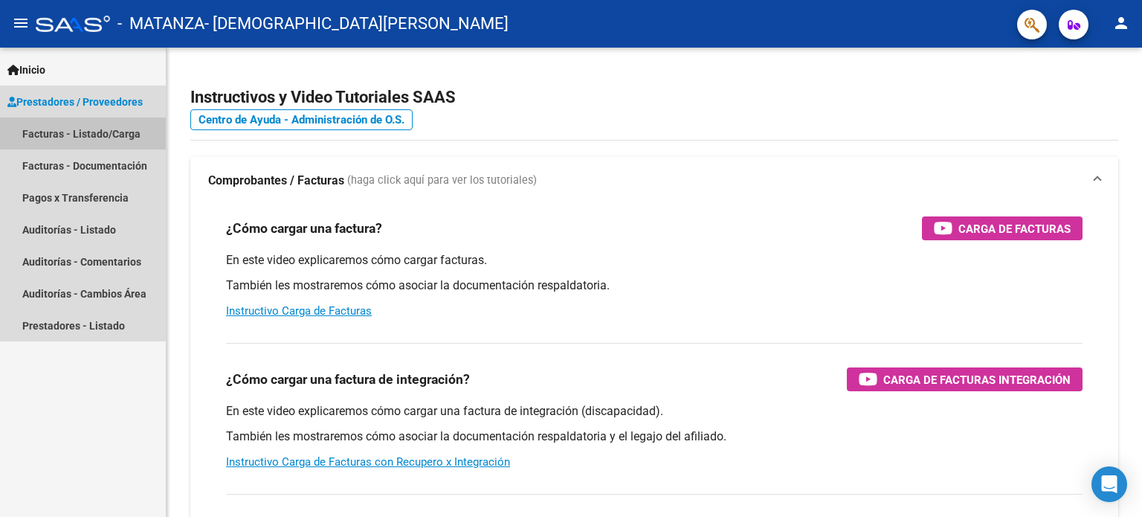
click at [101, 132] on link "Facturas - Listado/Carga" at bounding box center [83, 133] width 166 height 32
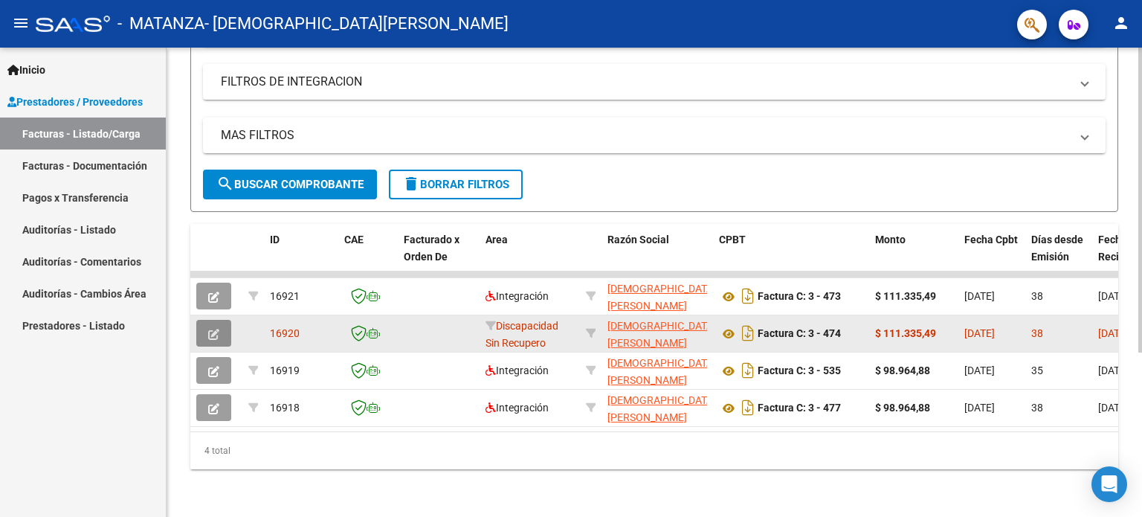
click at [219, 329] on icon "button" at bounding box center [213, 334] width 11 height 11
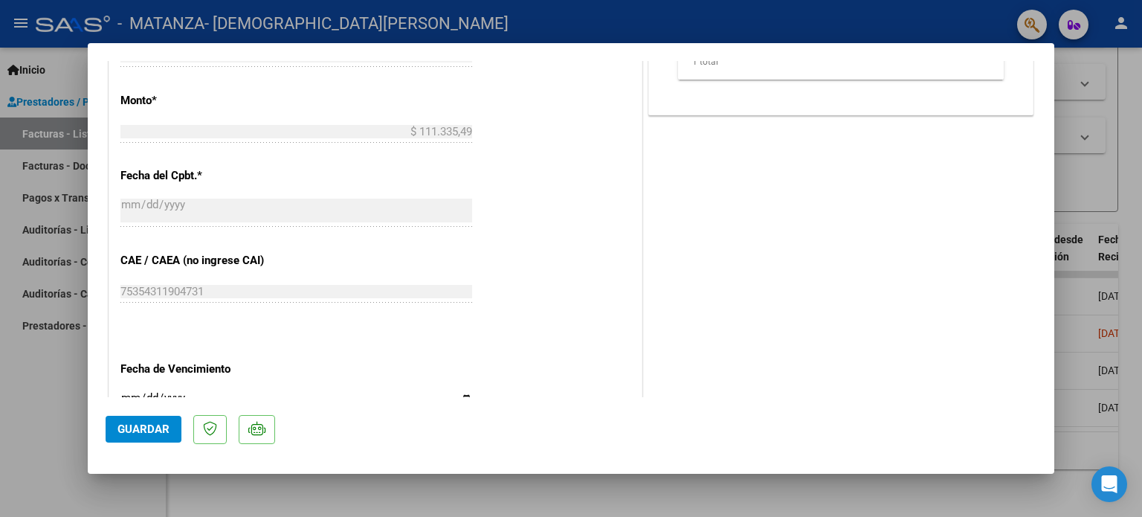
scroll to position [796, 0]
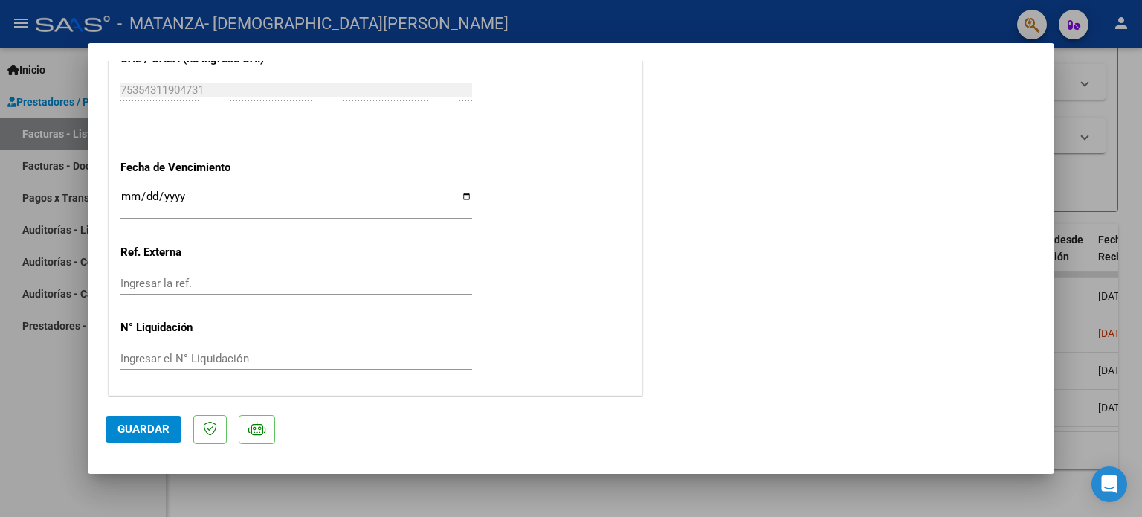
click at [28, 356] on div at bounding box center [571, 258] width 1142 height 517
type input "$ 0,00"
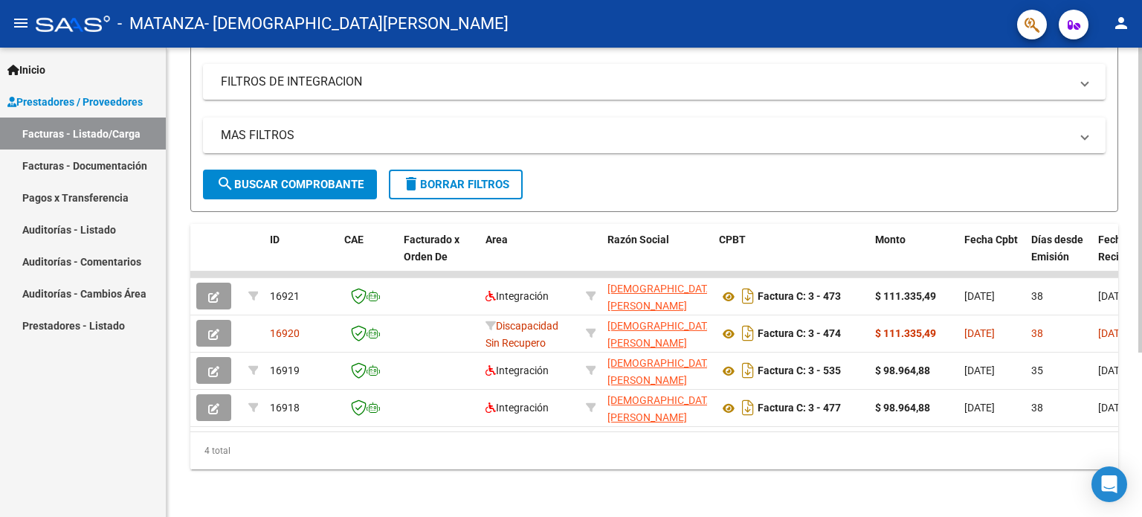
click at [421, 430] on div "ID CAE Facturado x Orden De Area Razón Social CPBT Monto Fecha Cpbt Días desde …" at bounding box center [654, 346] width 928 height 245
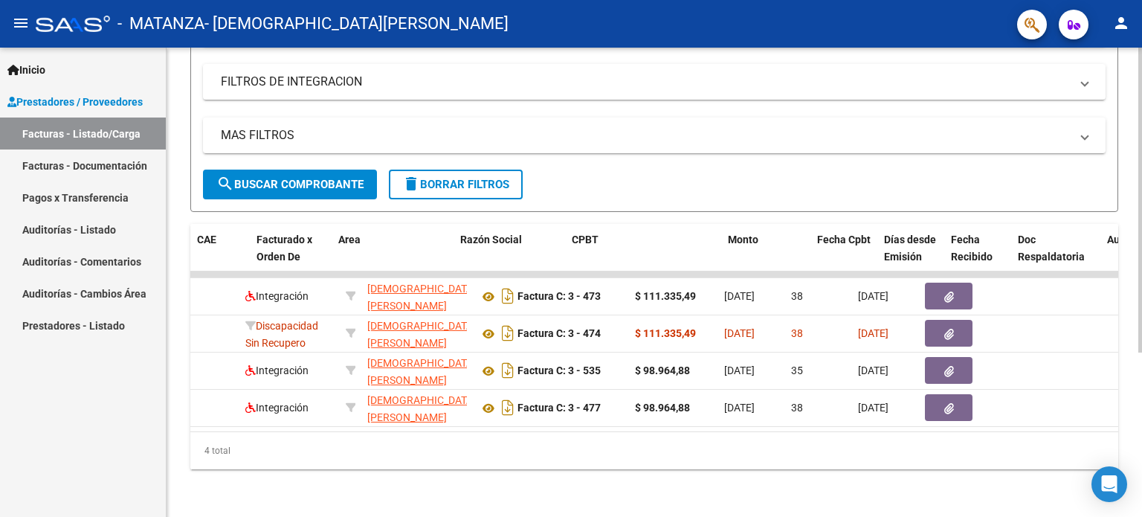
scroll to position [0, 0]
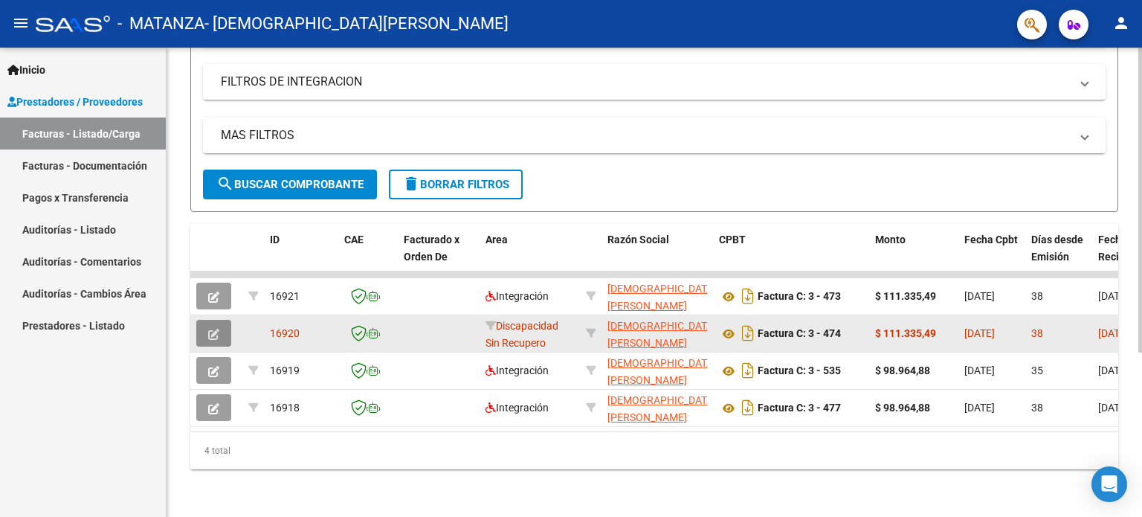
click at [221, 320] on button "button" at bounding box center [213, 333] width 35 height 27
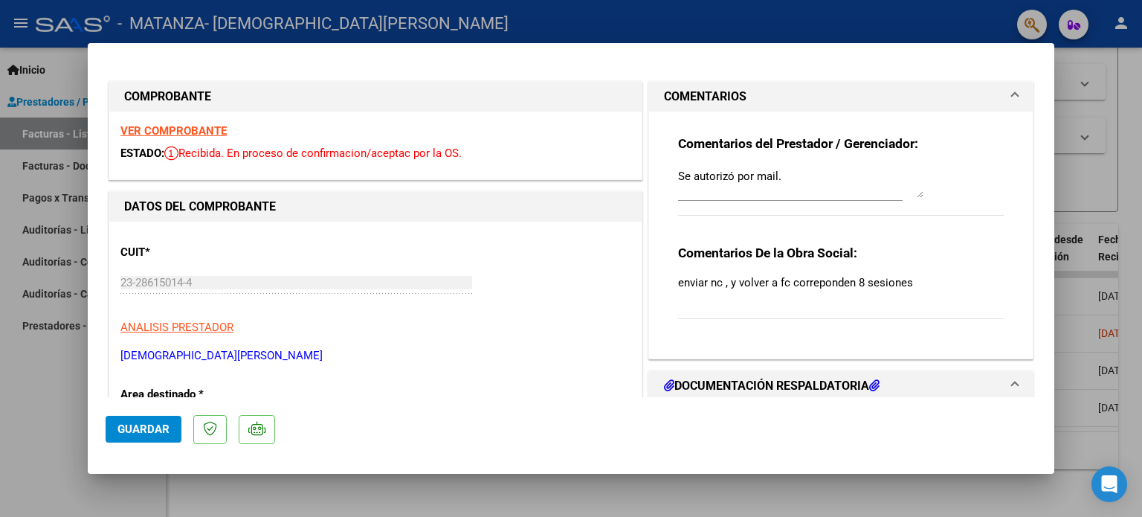
click at [167, 125] on strong "VER COMPROBANTE" at bounding box center [173, 130] width 106 height 13
click at [6, 449] on div at bounding box center [571, 258] width 1142 height 517
type input "$ 0,00"
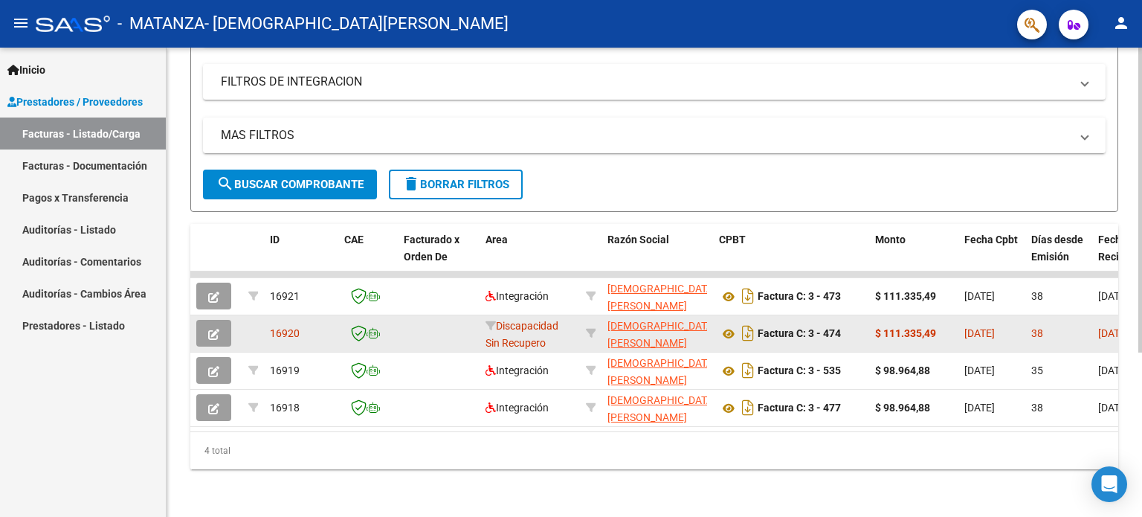
click at [225, 332] on button "button" at bounding box center [213, 333] width 35 height 27
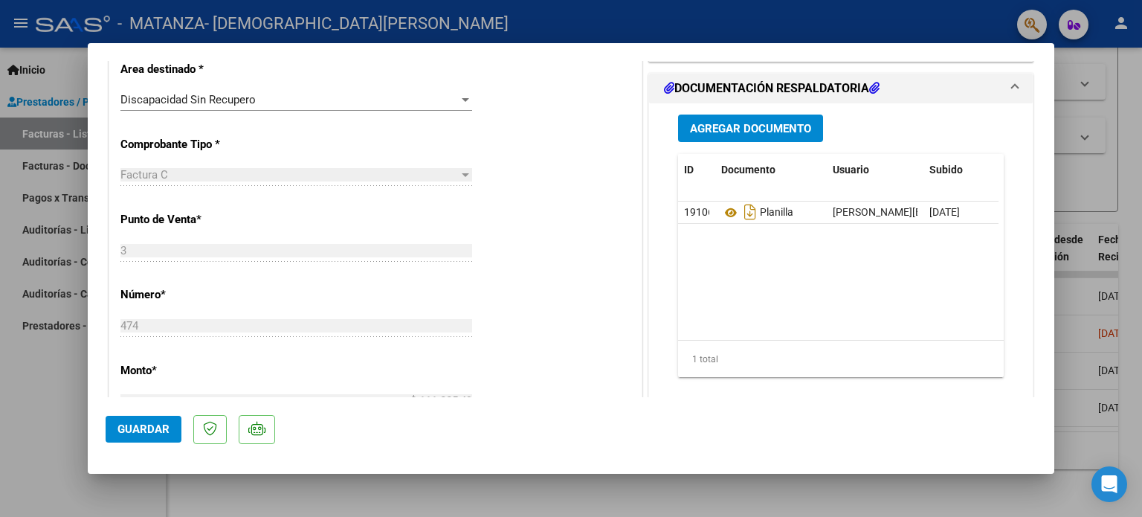
scroll to position [325, 0]
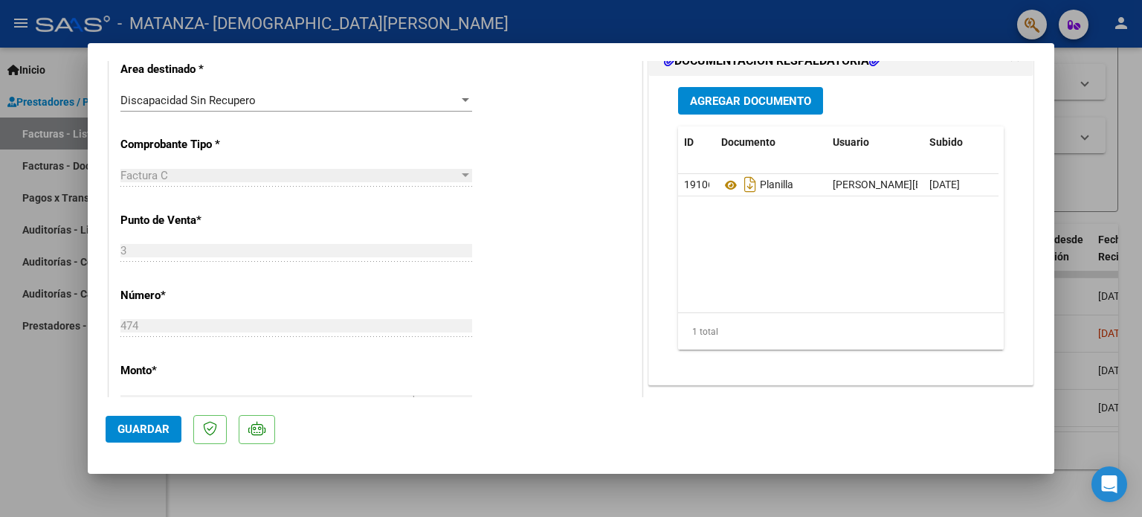
click at [582, 486] on div at bounding box center [571, 258] width 1142 height 517
type input "$ 0,00"
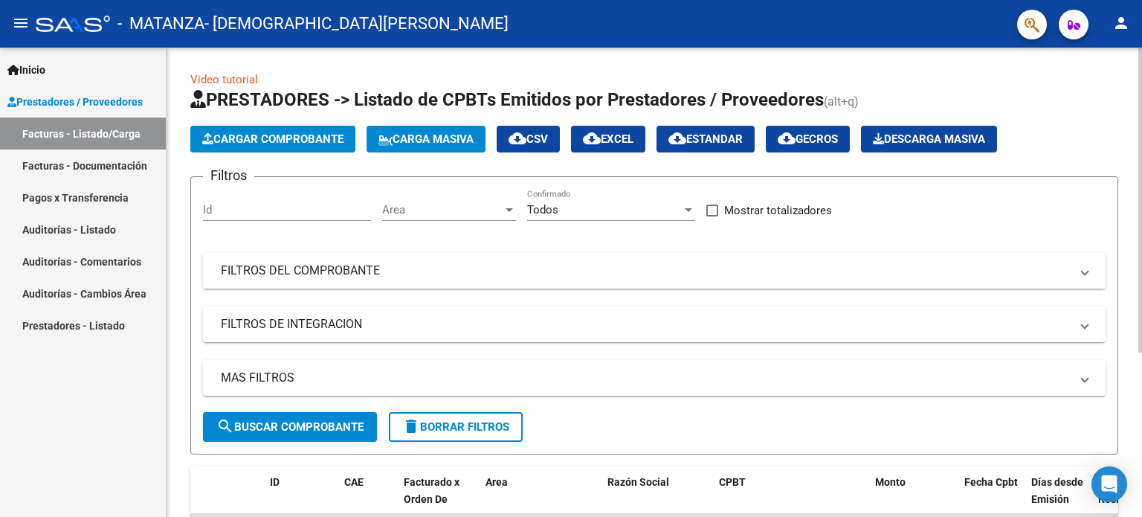
scroll to position [0, 0]
click at [330, 136] on span "Cargar Comprobante" at bounding box center [272, 138] width 141 height 13
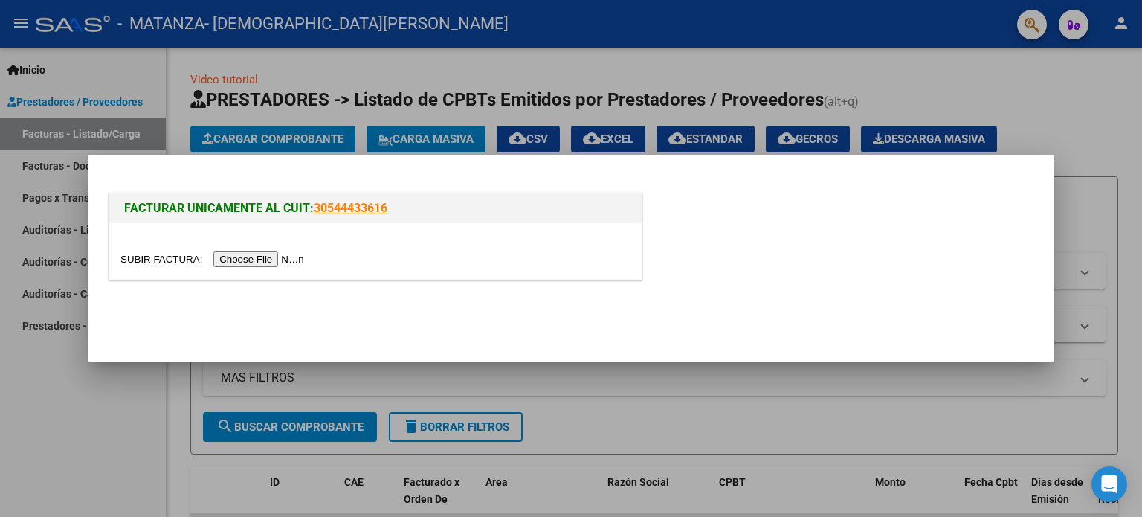
click at [289, 255] on input "file" at bounding box center [214, 259] width 188 height 16
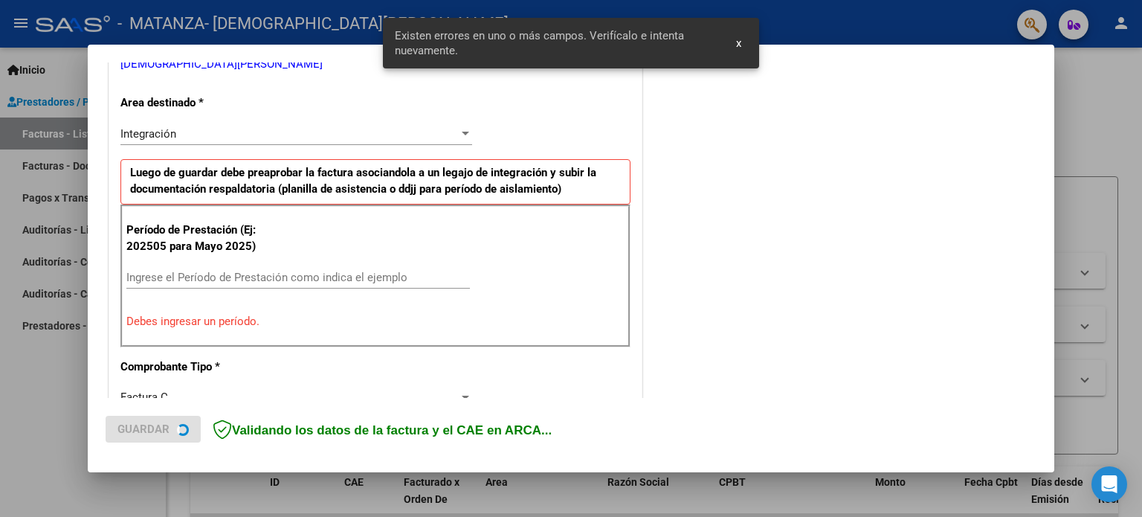
scroll to position [320, 0]
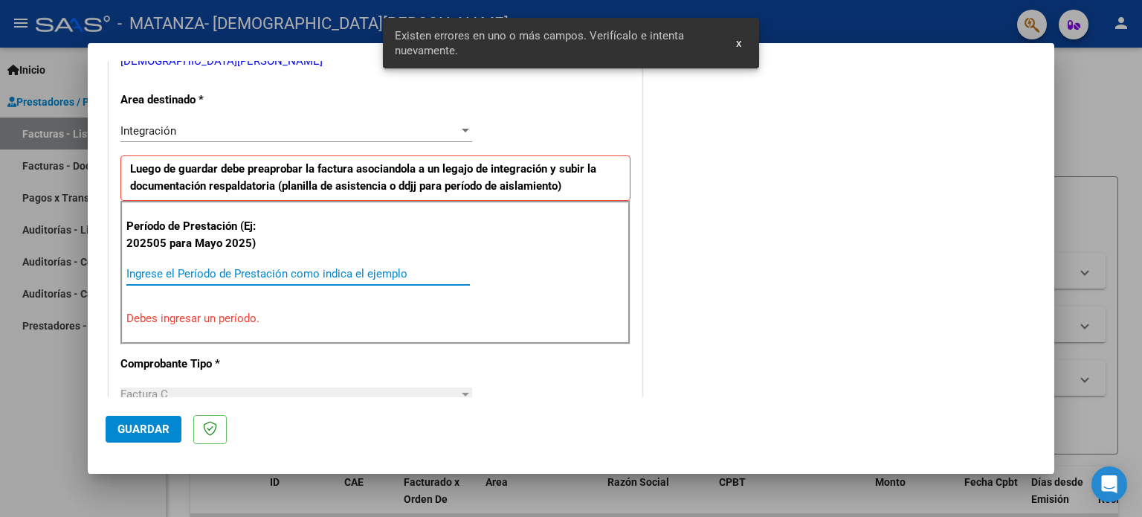
click at [390, 277] on input "Ingrese el Período de Prestación como indica el ejemplo" at bounding box center [297, 273] width 343 height 13
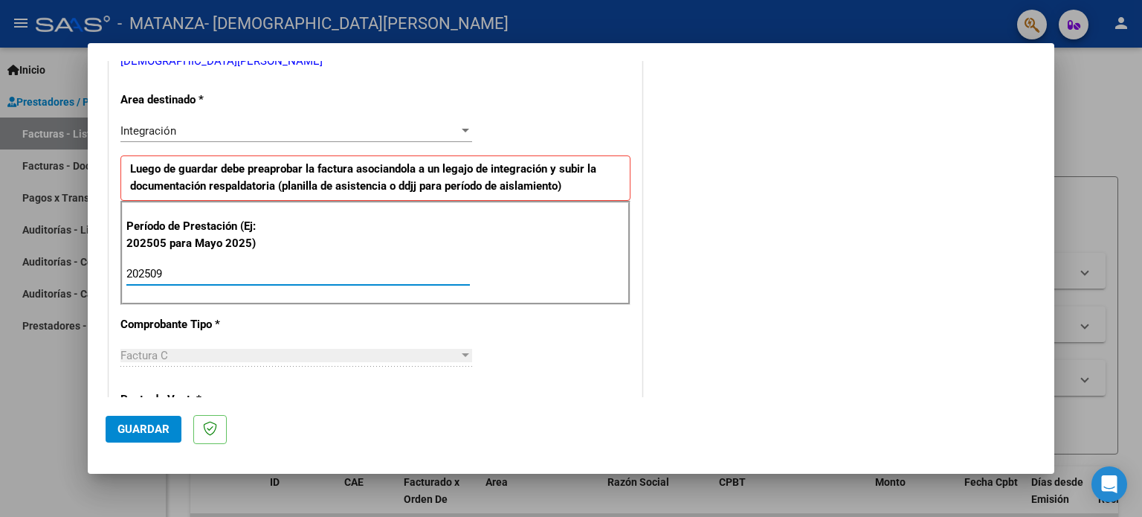
type input "202509"
click at [176, 428] on button "Guardar" at bounding box center [144, 429] width 76 height 27
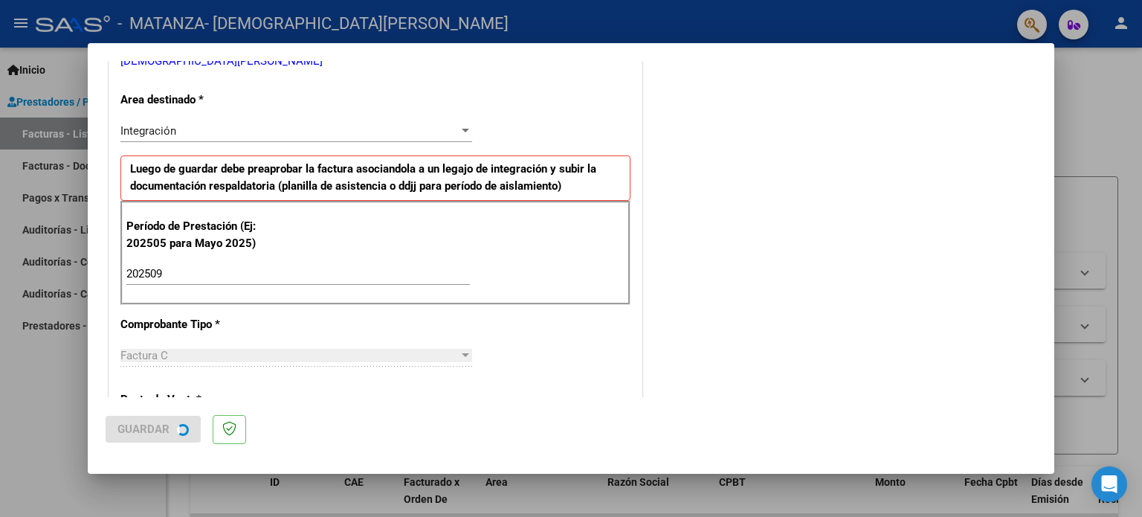
scroll to position [0, 0]
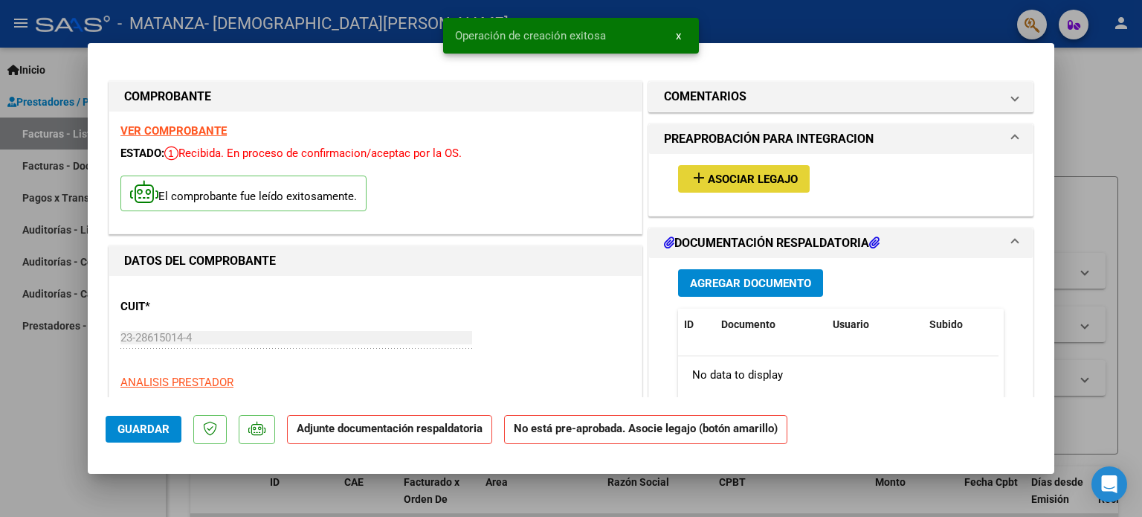
click at [708, 178] on span "Asociar Legajo" at bounding box center [753, 178] width 90 height 13
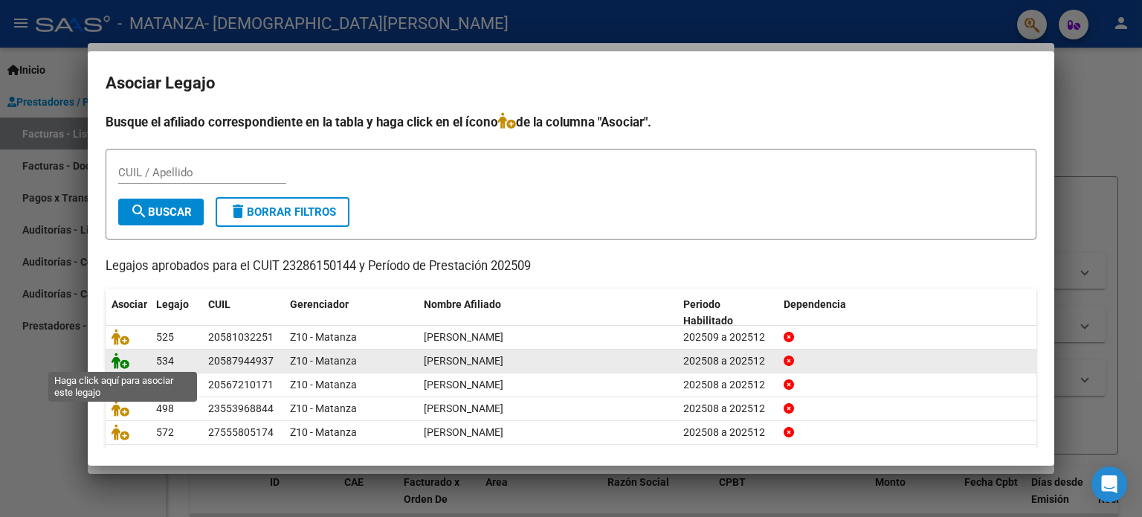
click at [116, 358] on icon at bounding box center [121, 360] width 18 height 16
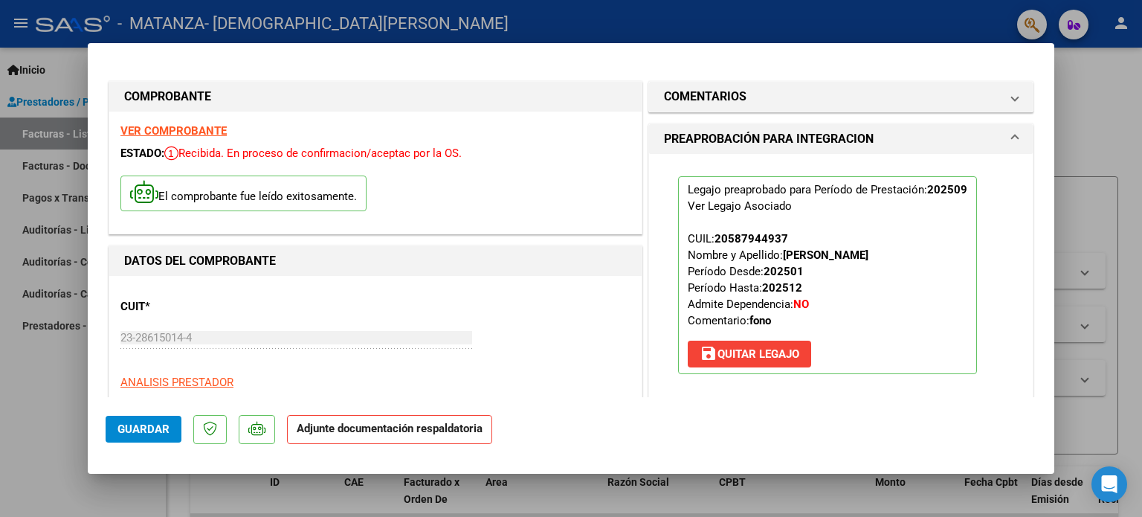
scroll to position [297, 0]
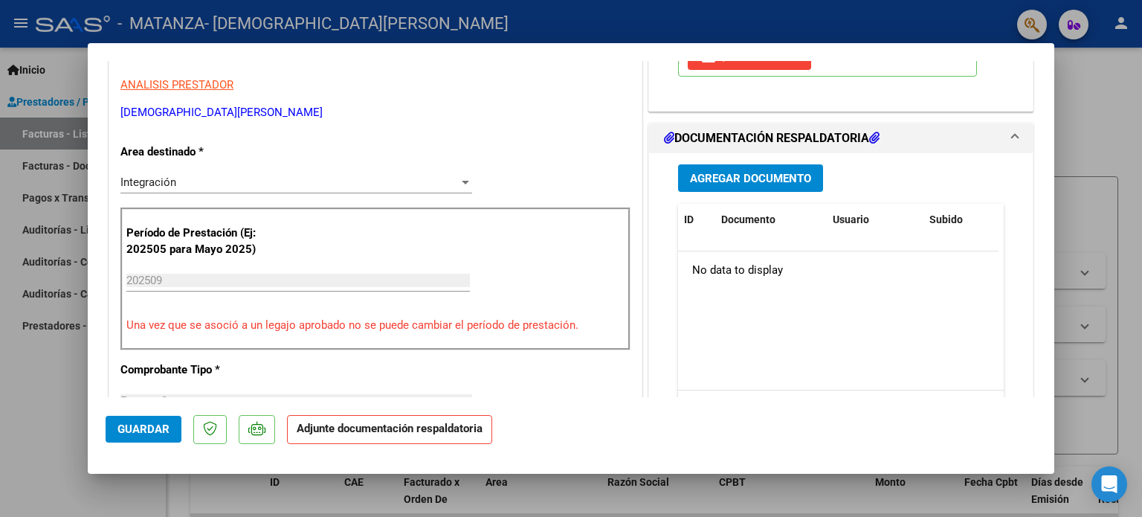
click at [729, 172] on span "Agregar Documento" at bounding box center [750, 178] width 121 height 13
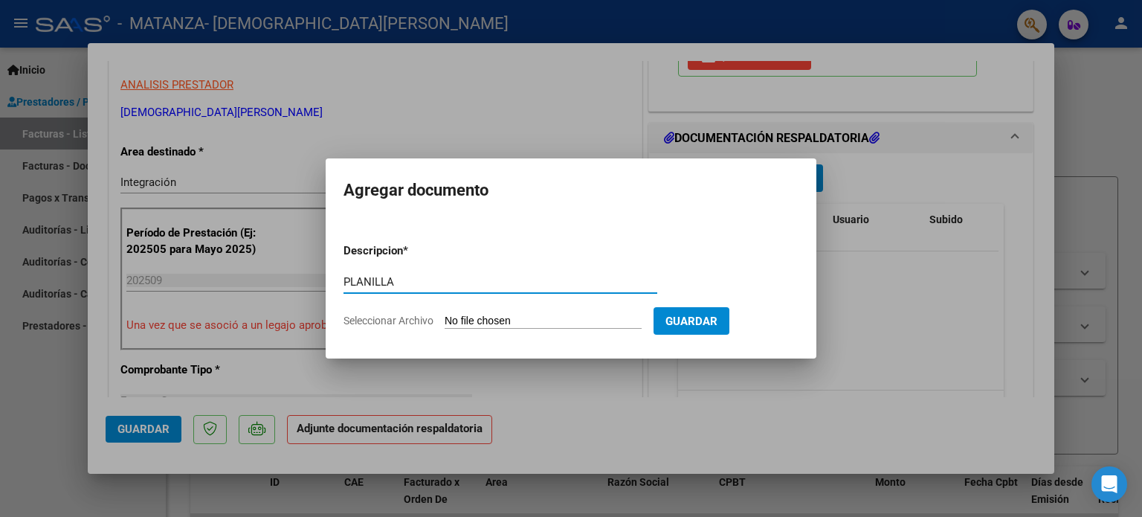
type input "PLANILLA"
click at [552, 329] on form "Descripcion * PLANILLA Escriba aquí una descripcion Seleccionar Archivo Guardar" at bounding box center [570, 285] width 455 height 109
click at [544, 318] on input "Seleccionar Archivo" at bounding box center [543, 322] width 197 height 14
type input "C:\fakepath\Planilla [PERSON_NAME] septiembre.pdf"
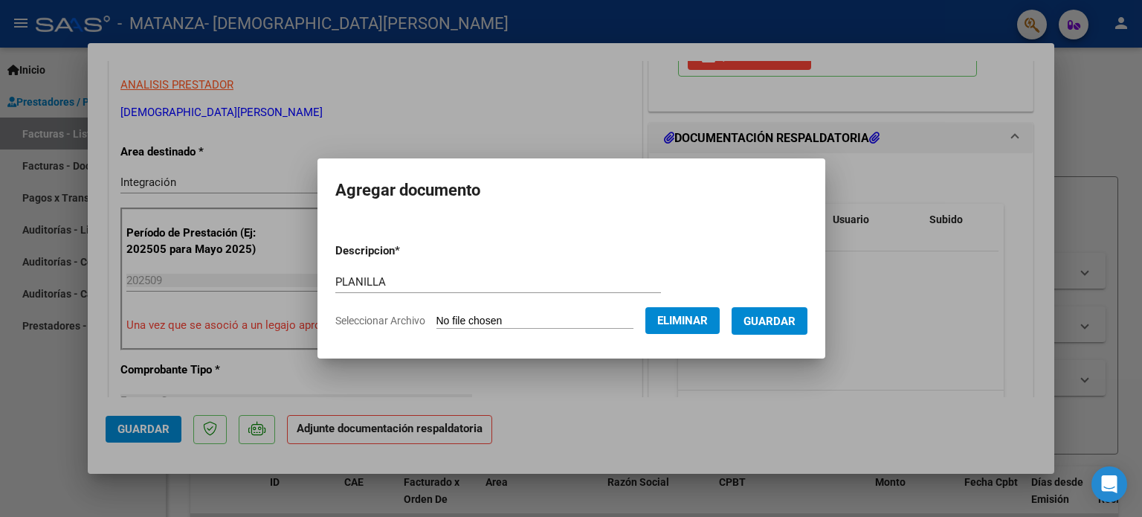
click at [773, 320] on span "Guardar" at bounding box center [770, 321] width 52 height 13
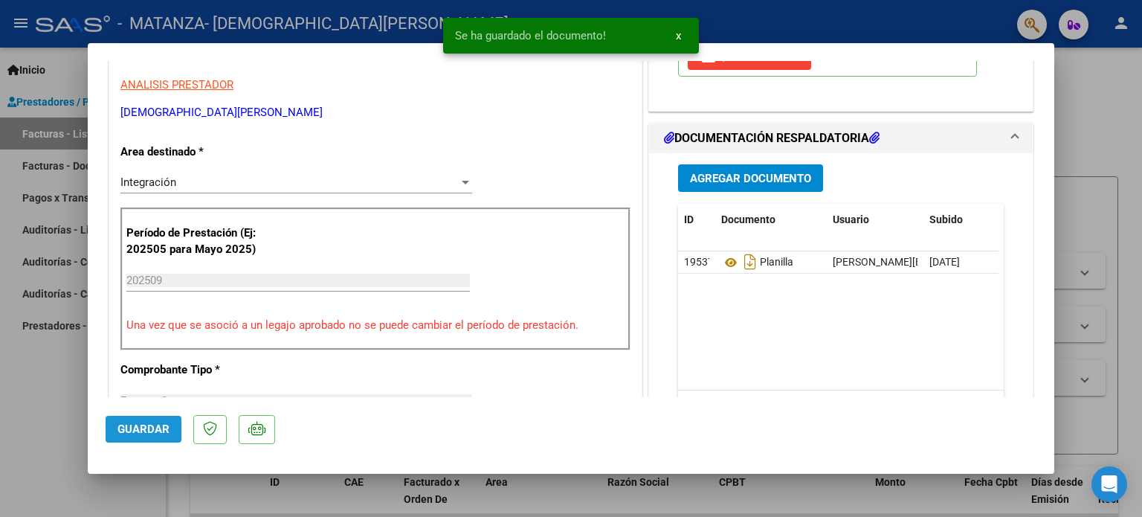
click at [168, 430] on span "Guardar" at bounding box center [143, 428] width 52 height 13
click at [26, 428] on div at bounding box center [571, 258] width 1142 height 517
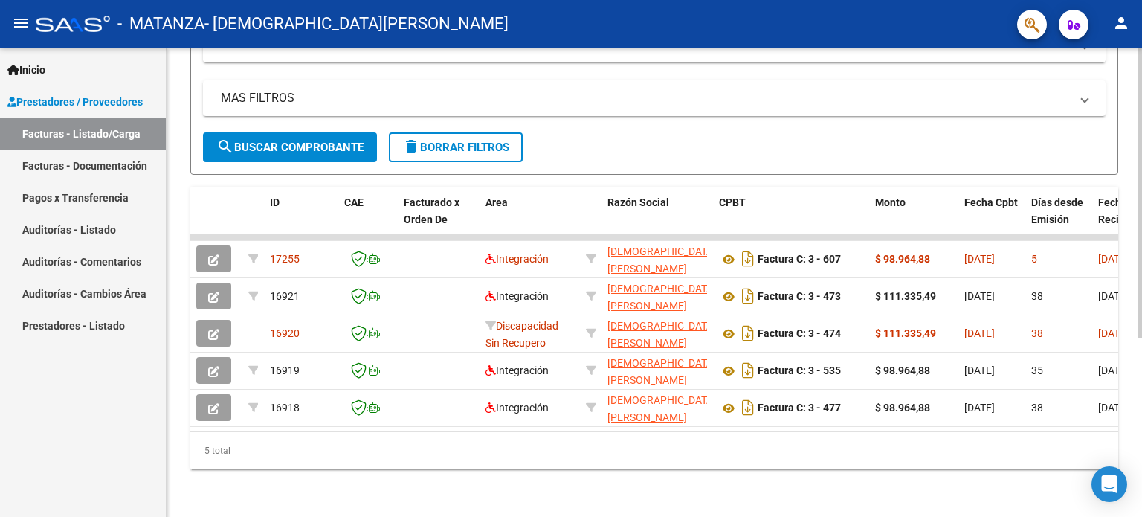
scroll to position [0, 0]
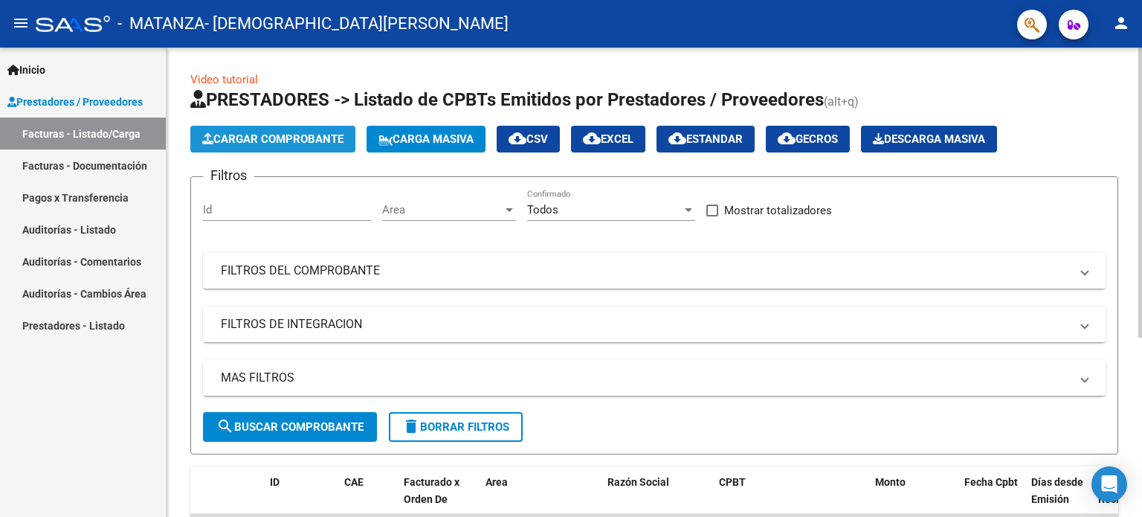
click at [308, 128] on button "Cargar Comprobante" at bounding box center [272, 139] width 165 height 27
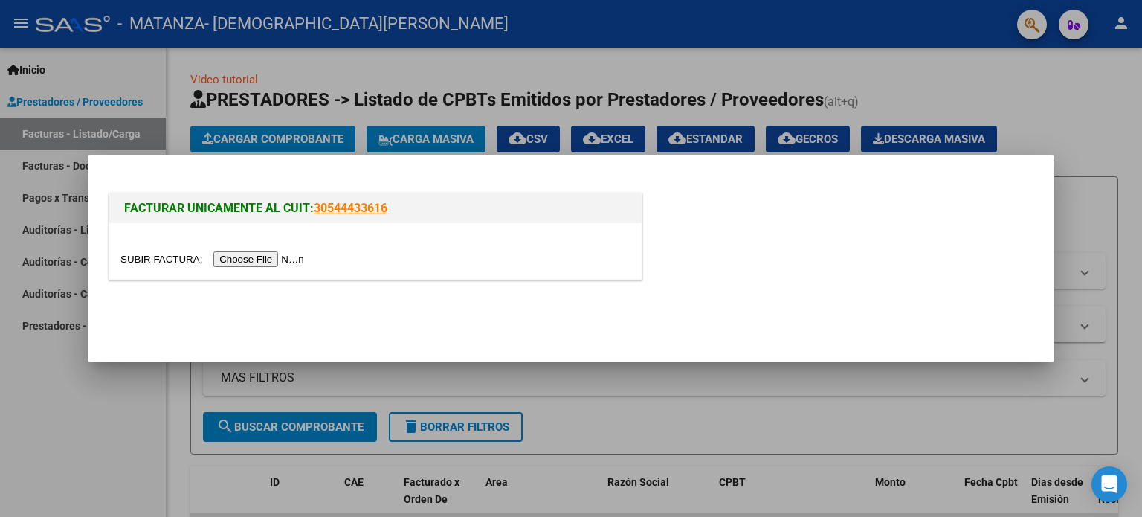
click at [270, 262] on input "file" at bounding box center [214, 259] width 188 height 16
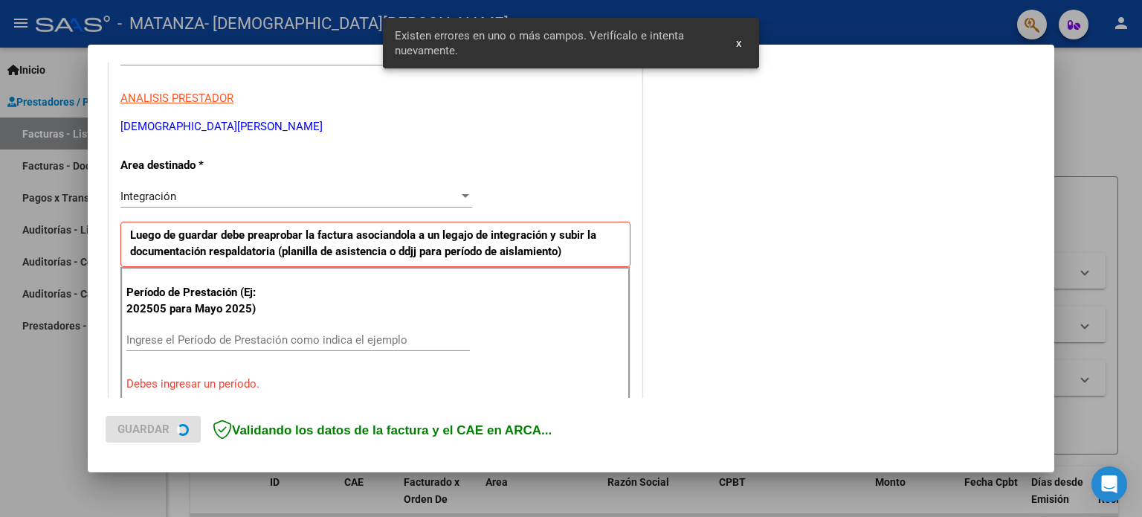
scroll to position [320, 0]
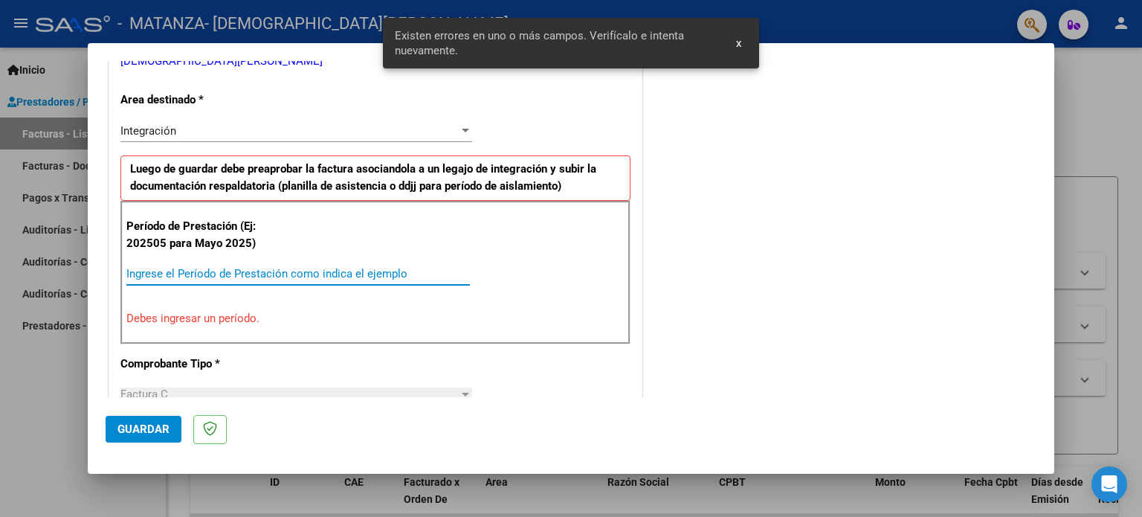
click at [329, 267] on input "Ingrese el Período de Prestación como indica el ejemplo" at bounding box center [297, 273] width 343 height 13
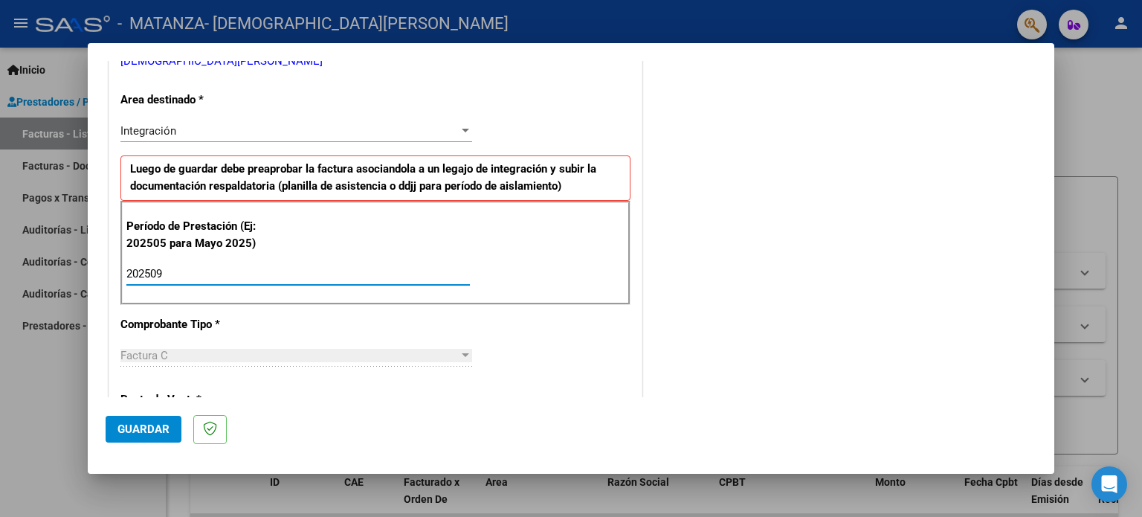
type input "202509"
click at [160, 436] on button "Guardar" at bounding box center [144, 429] width 76 height 27
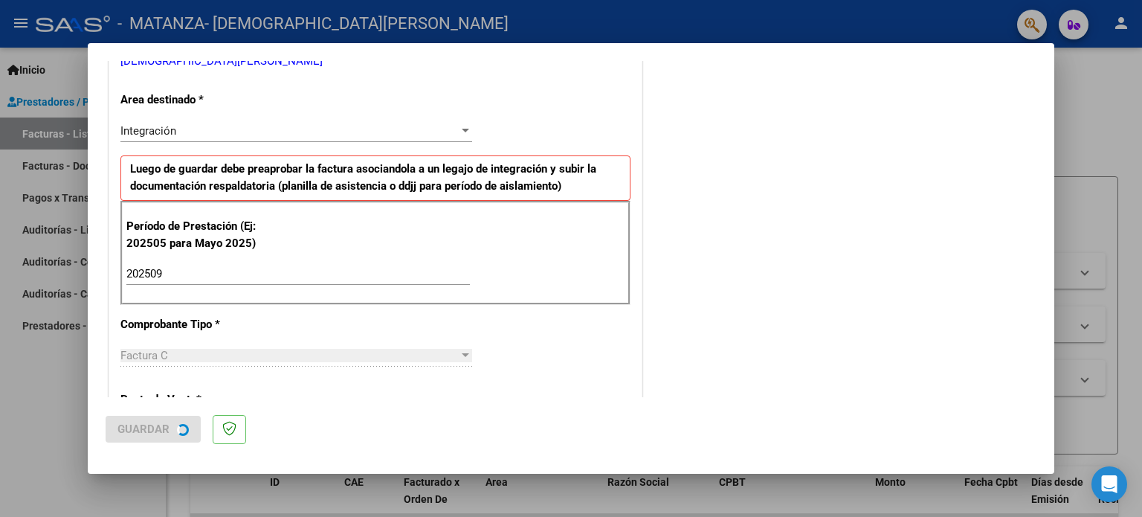
scroll to position [0, 0]
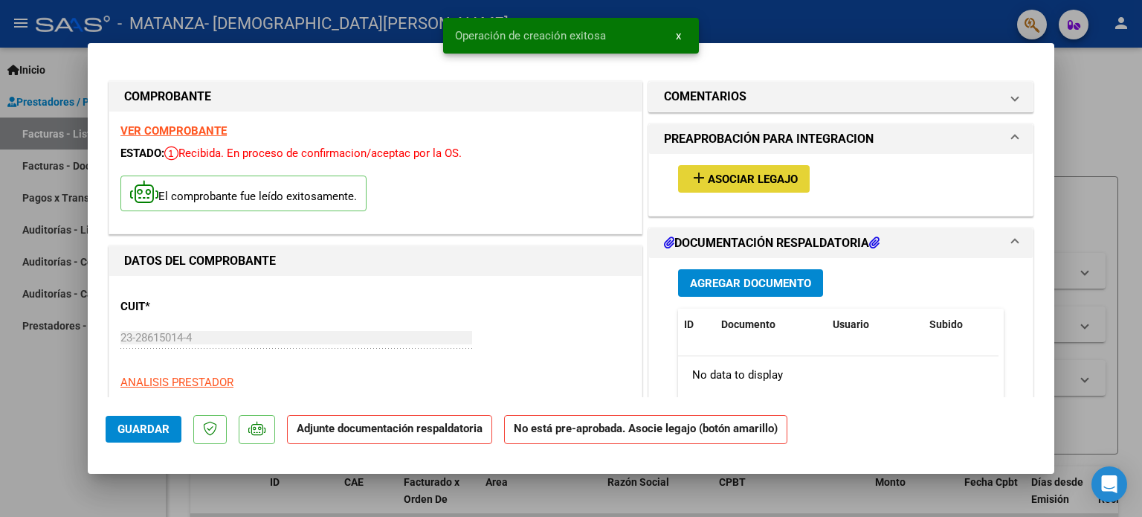
click at [729, 190] on button "add Asociar Legajo" at bounding box center [744, 179] width 132 height 28
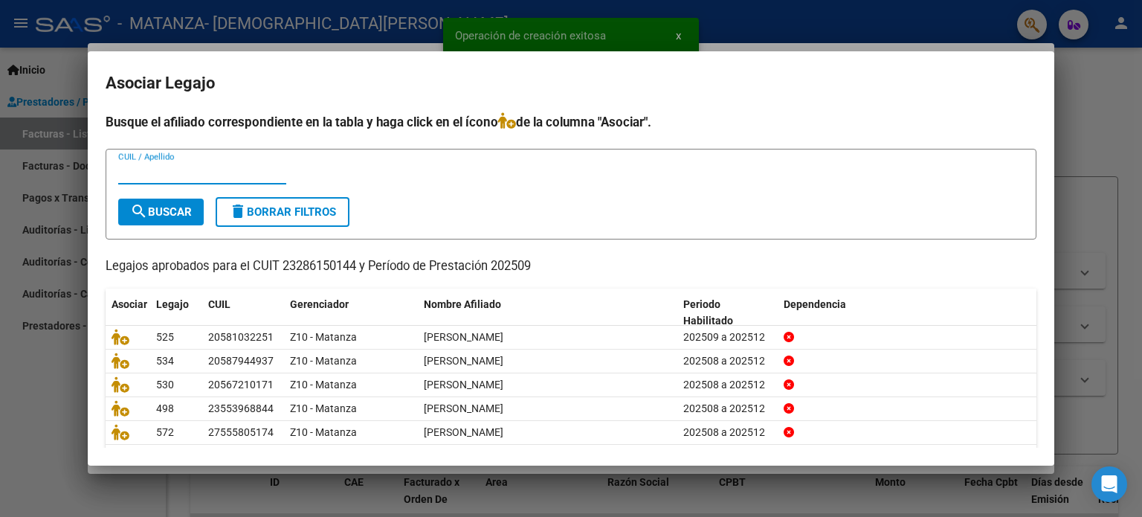
scroll to position [50, 0]
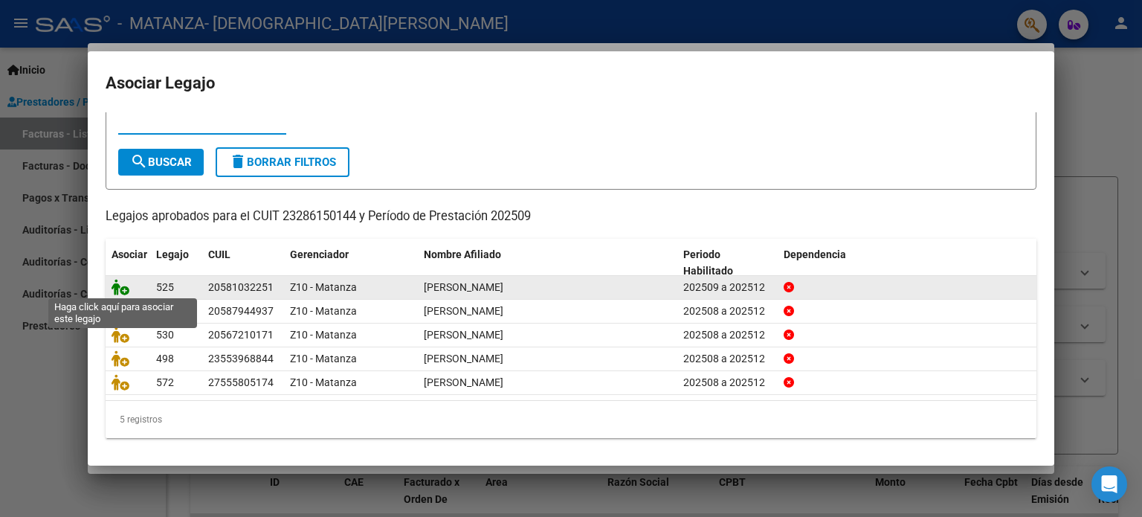
click at [123, 287] on icon at bounding box center [121, 287] width 18 height 16
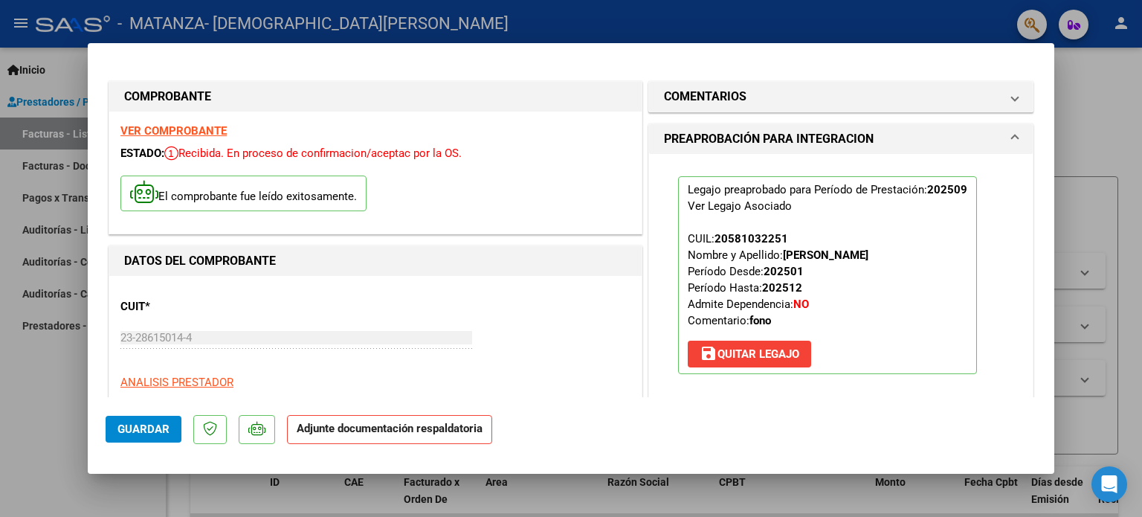
scroll to position [297, 0]
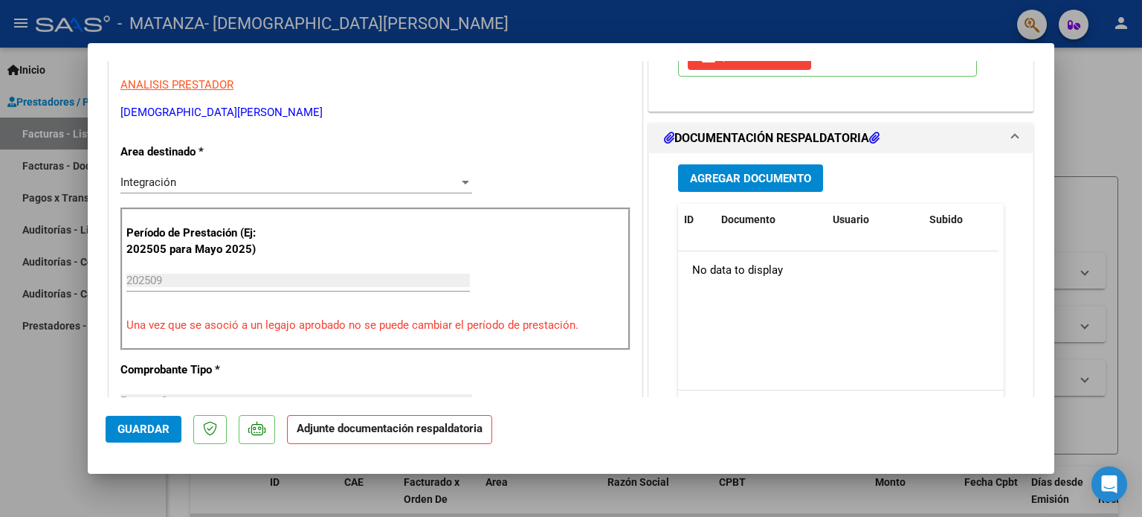
click at [741, 185] on button "Agregar Documento" at bounding box center [750, 178] width 145 height 28
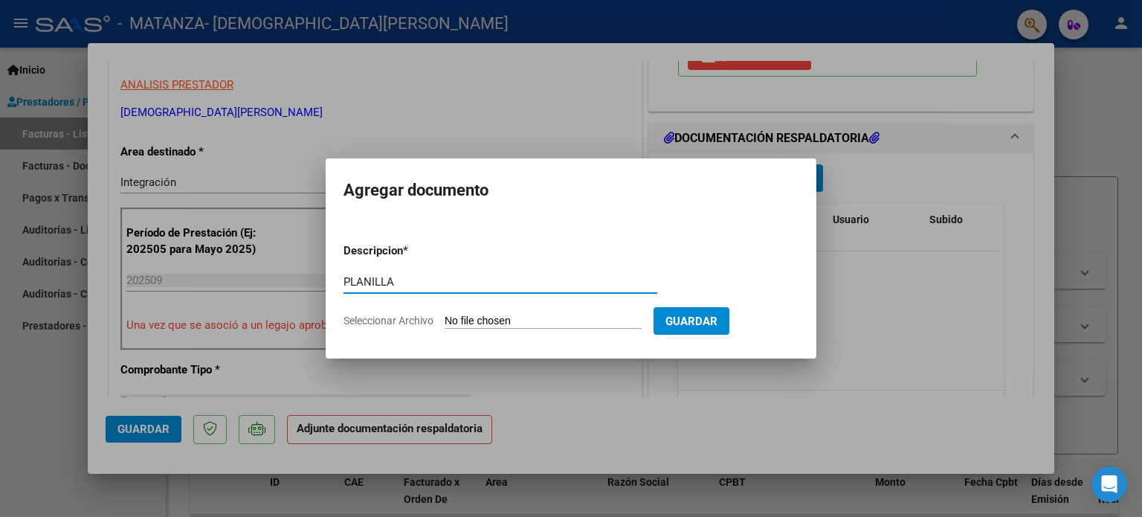
type input "PLANILLA"
click at [552, 319] on input "Seleccionar Archivo" at bounding box center [543, 322] width 197 height 14
type input "C:\fakepath\Planilla [PERSON_NAME] septiembre fono.pdf"
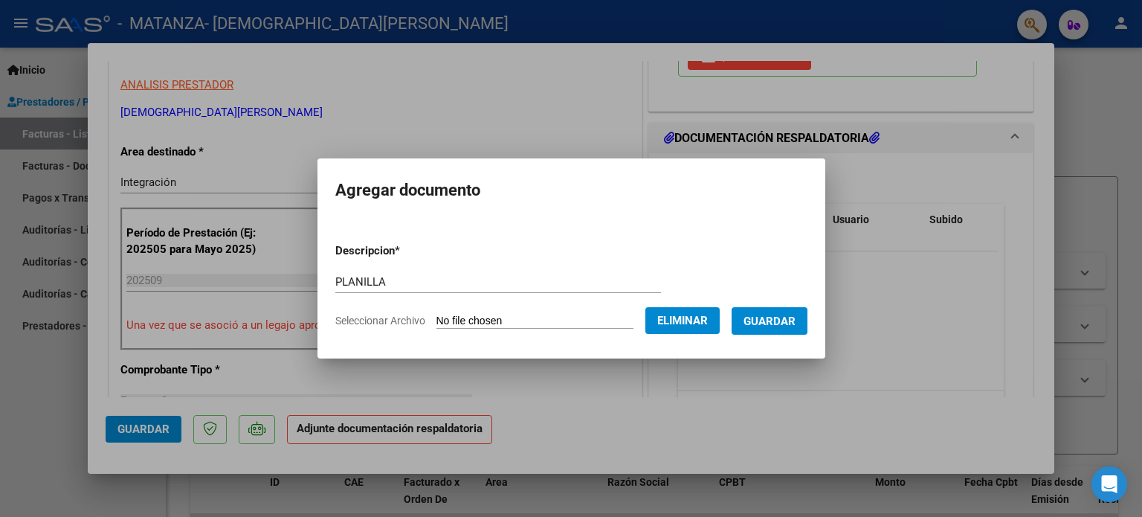
click at [803, 329] on button "Guardar" at bounding box center [770, 321] width 76 height 28
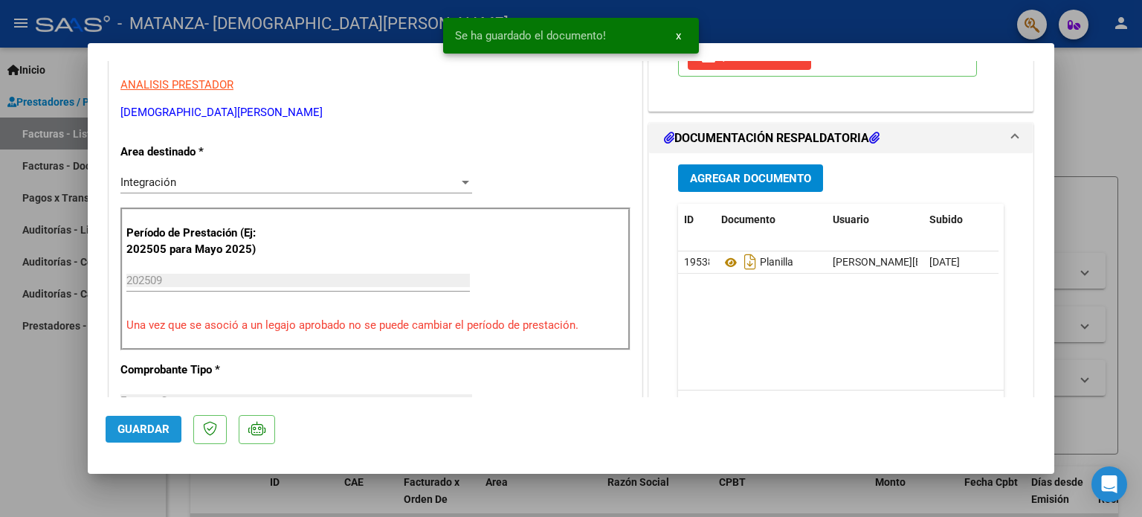
click at [163, 417] on button "Guardar" at bounding box center [144, 429] width 76 height 27
click at [51, 405] on div at bounding box center [571, 258] width 1142 height 517
type input "$ 0,00"
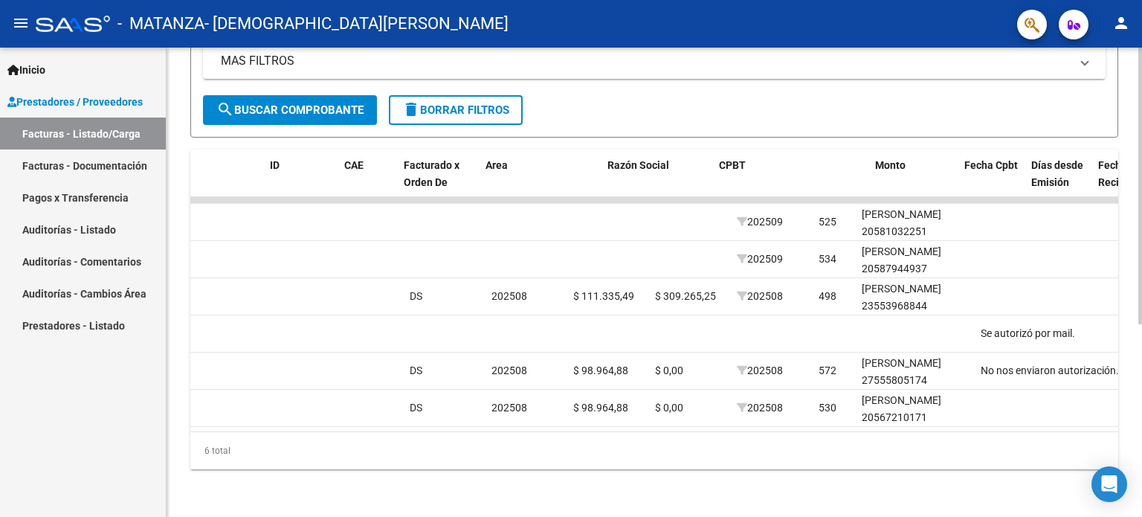
scroll to position [0, 0]
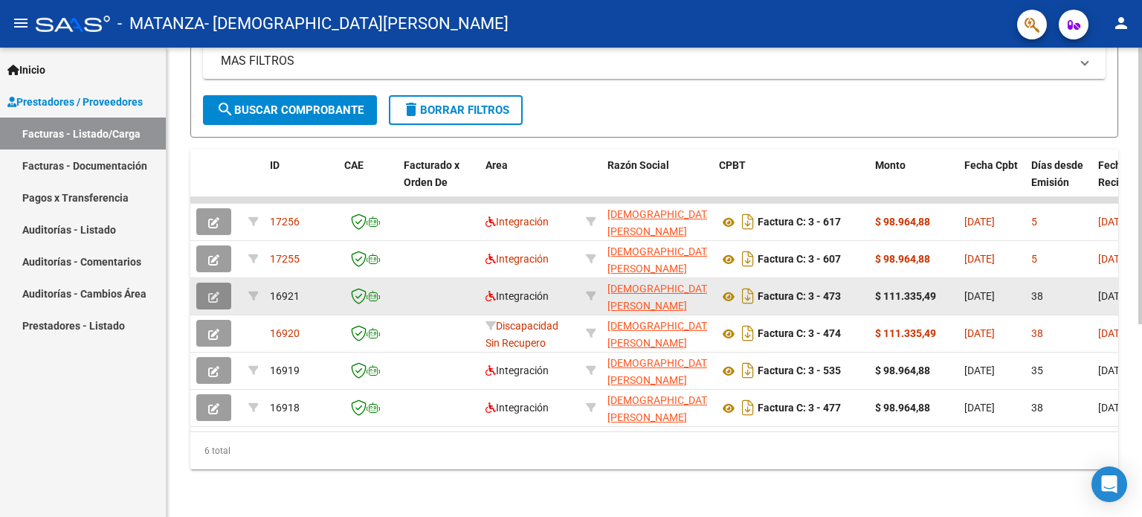
click at [217, 283] on button "button" at bounding box center [213, 296] width 35 height 27
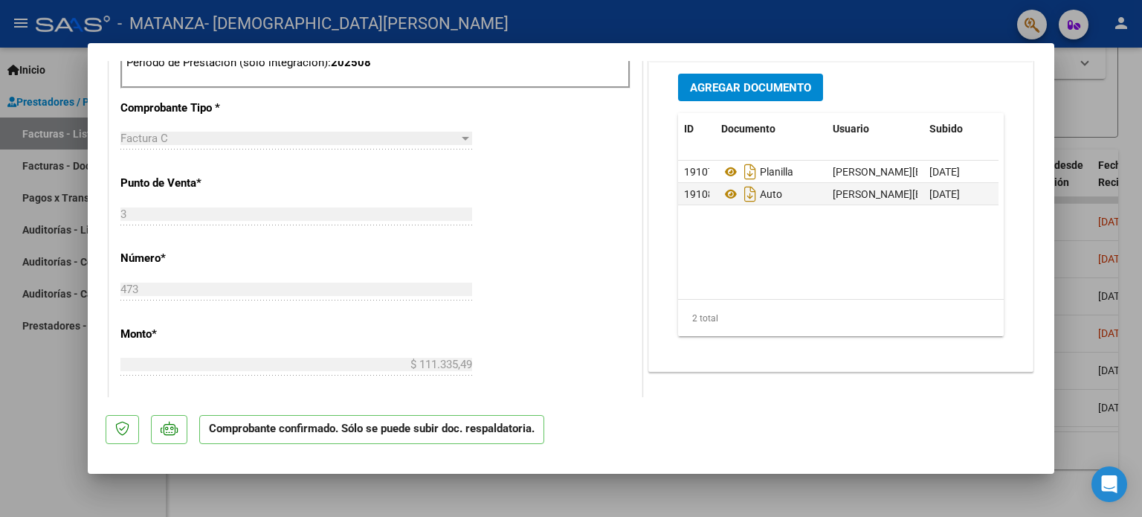
scroll to position [622, 0]
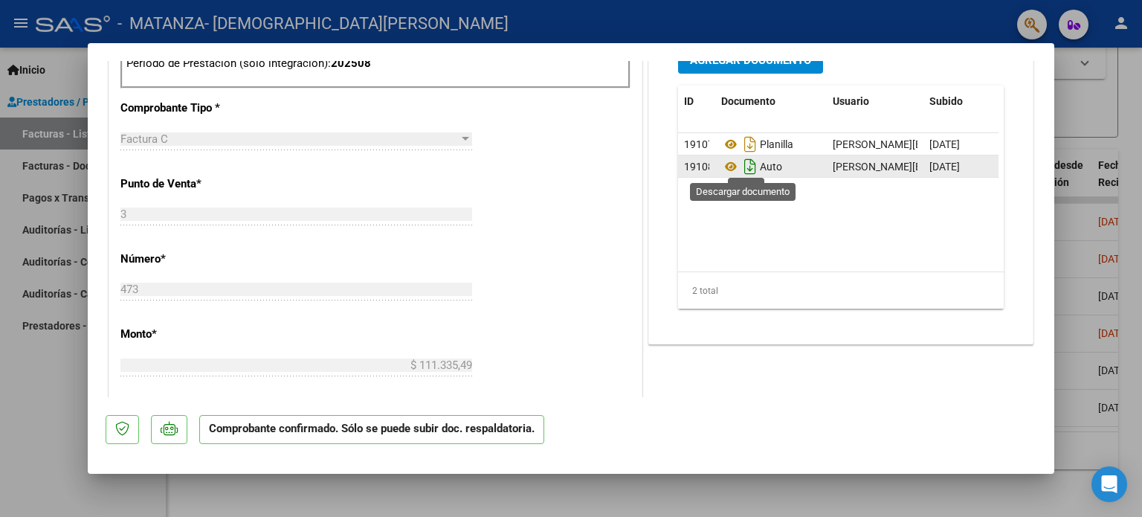
click at [741, 163] on icon "Descargar documento" at bounding box center [750, 167] width 19 height 24
click at [41, 397] on div at bounding box center [571, 258] width 1142 height 517
type input "$ 0,00"
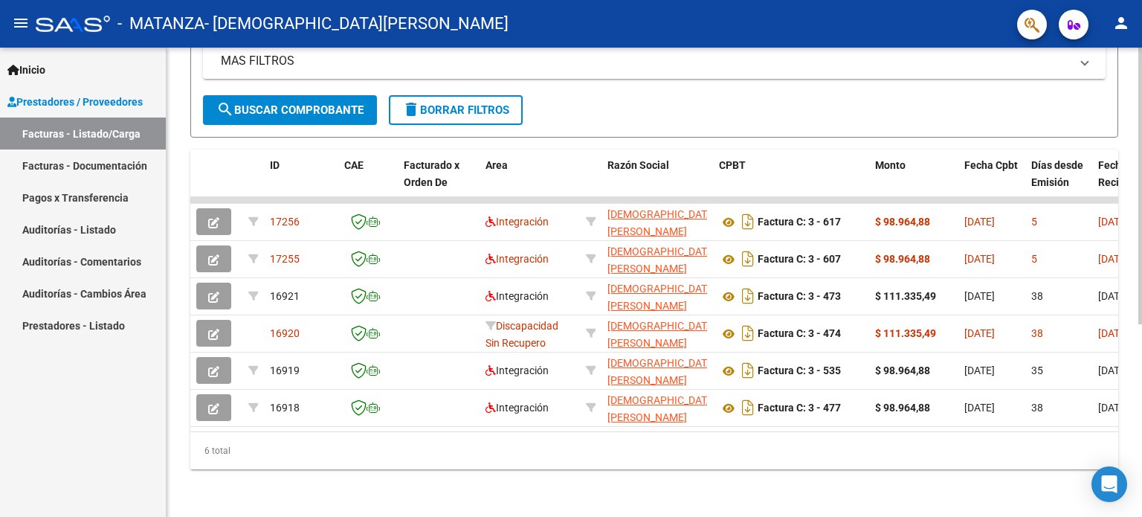
scroll to position [0, 0]
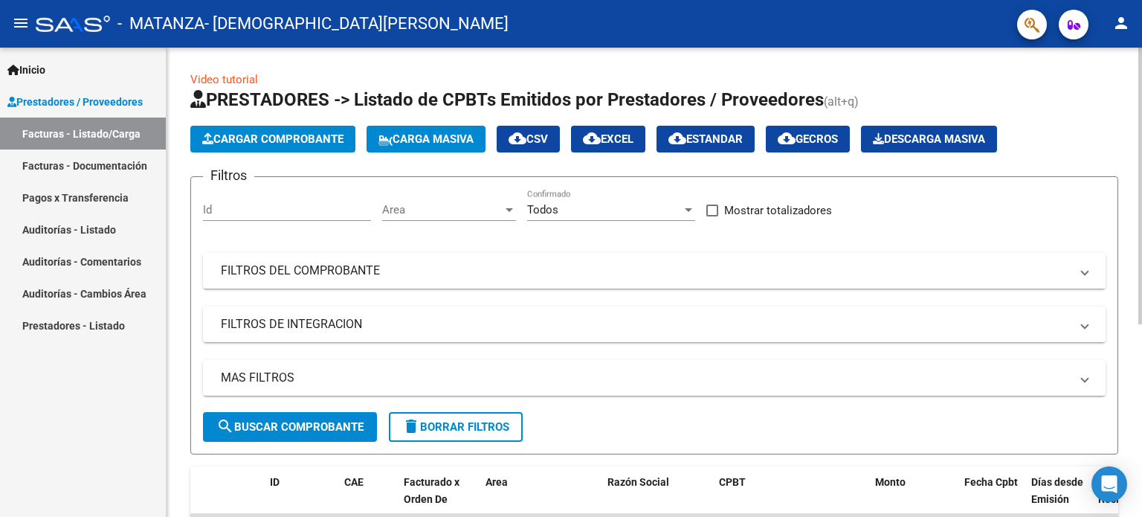
click at [288, 141] on span "Cargar Comprobante" at bounding box center [272, 138] width 141 height 13
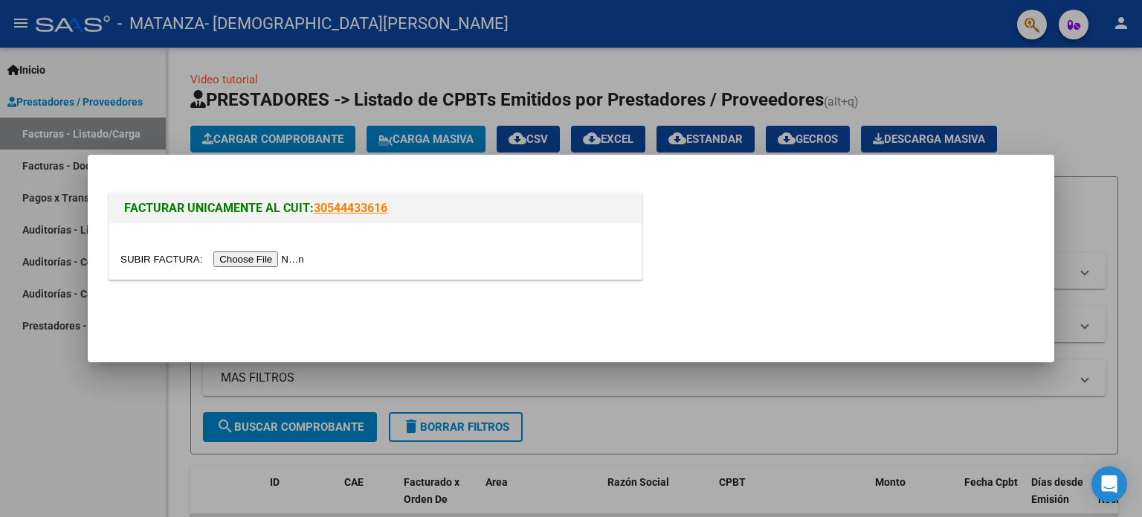
click at [293, 257] on input "file" at bounding box center [214, 259] width 188 height 16
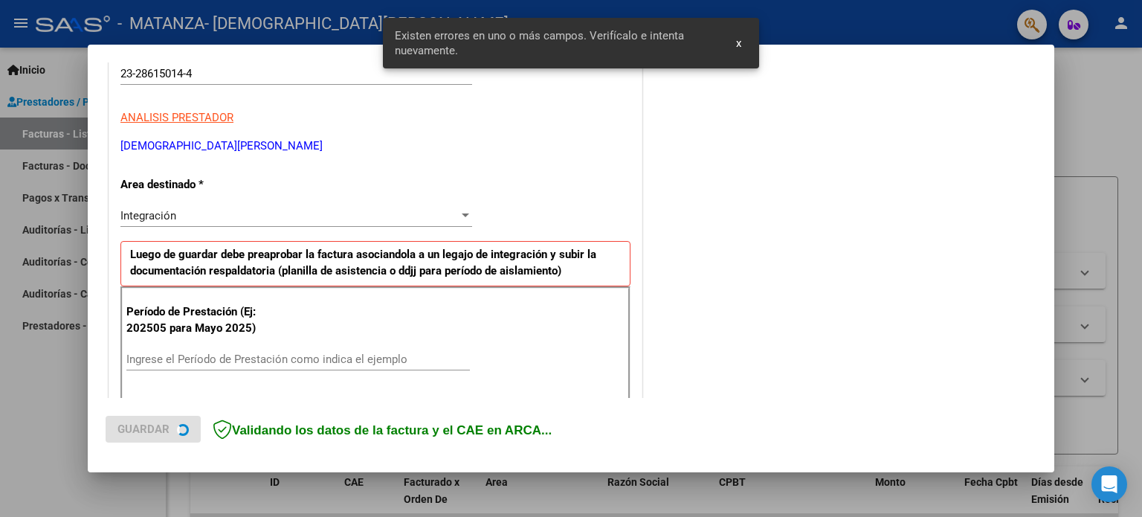
scroll to position [320, 0]
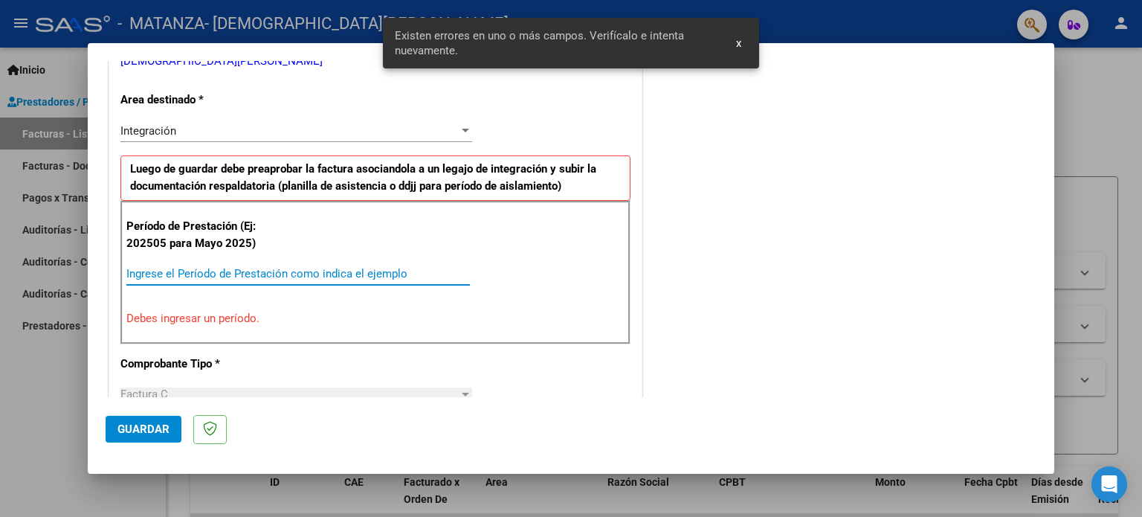
click at [387, 268] on input "Ingrese el Período de Prestación como indica el ejemplo" at bounding box center [297, 273] width 343 height 13
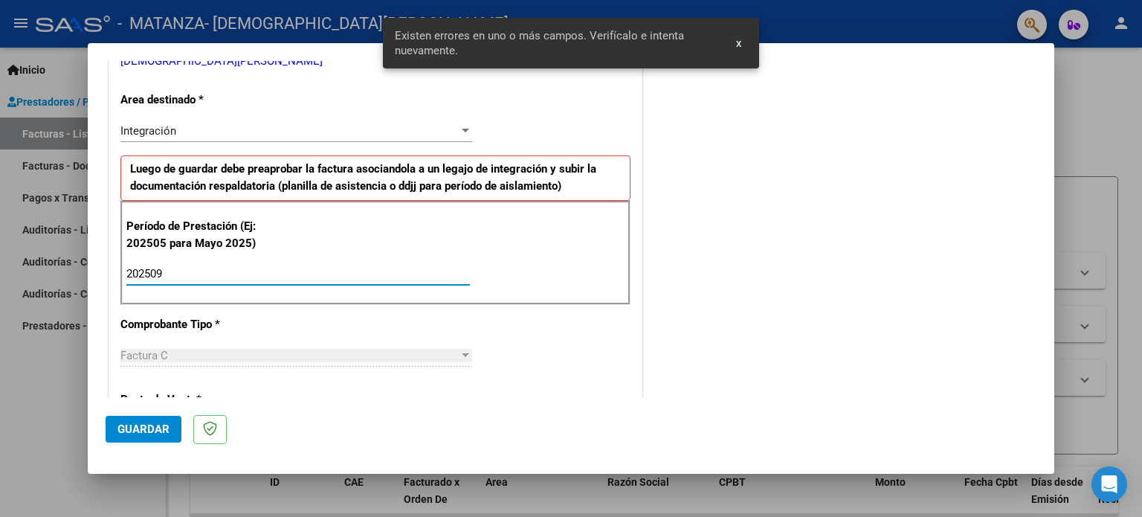
type input "202509"
click at [167, 433] on span "Guardar" at bounding box center [143, 428] width 52 height 13
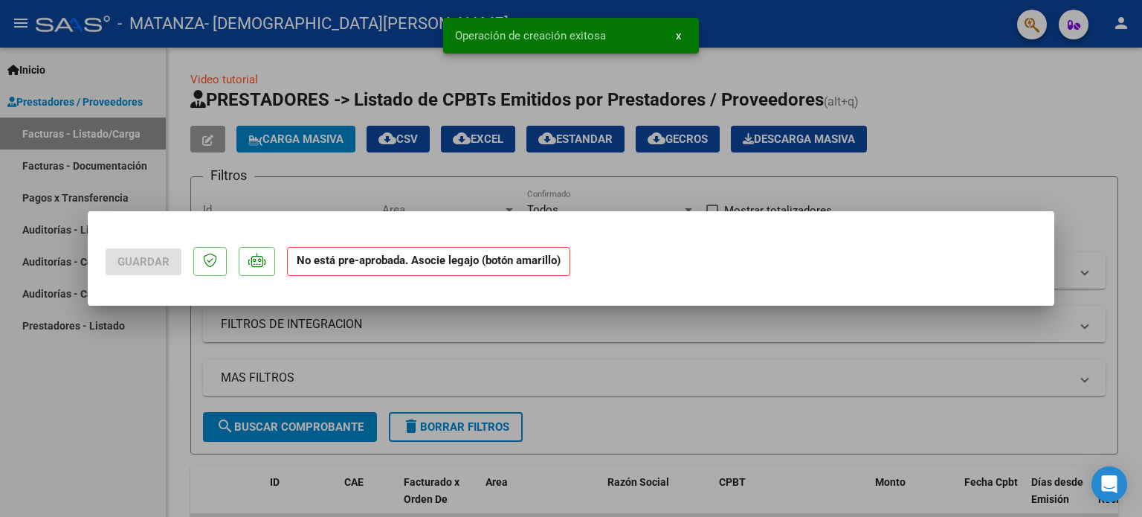
scroll to position [0, 0]
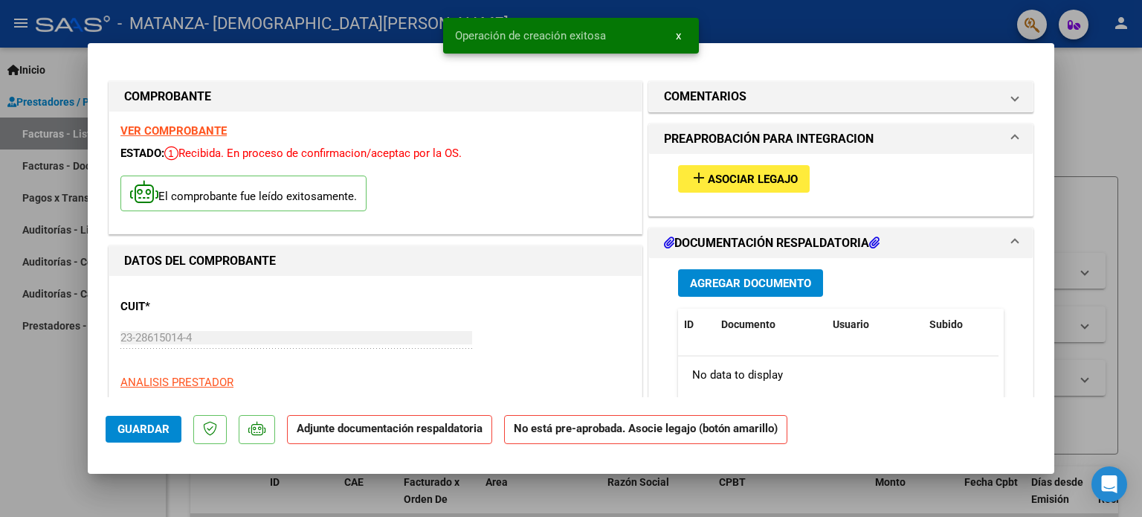
click at [719, 184] on span "Asociar Legajo" at bounding box center [753, 178] width 90 height 13
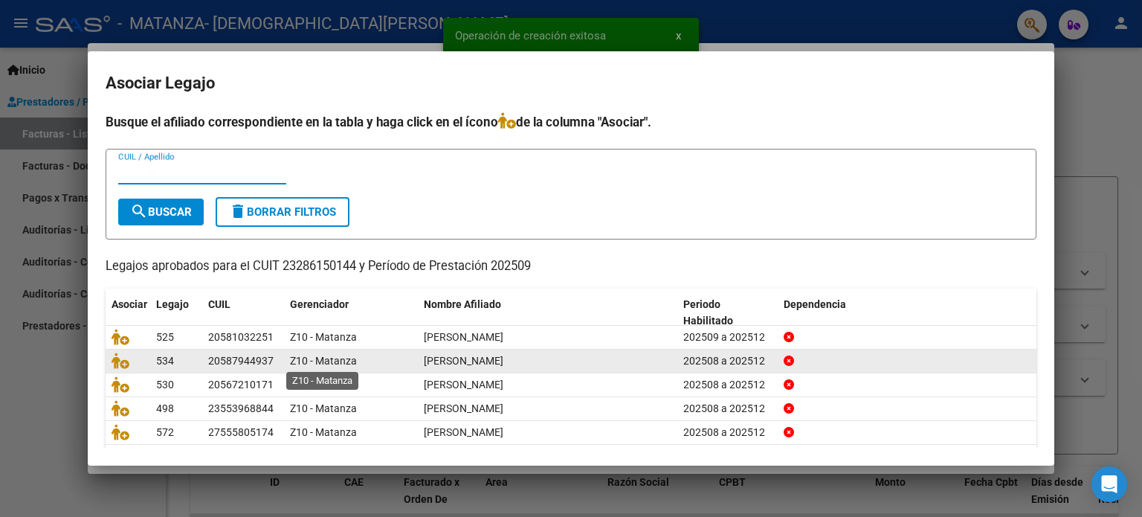
scroll to position [50, 0]
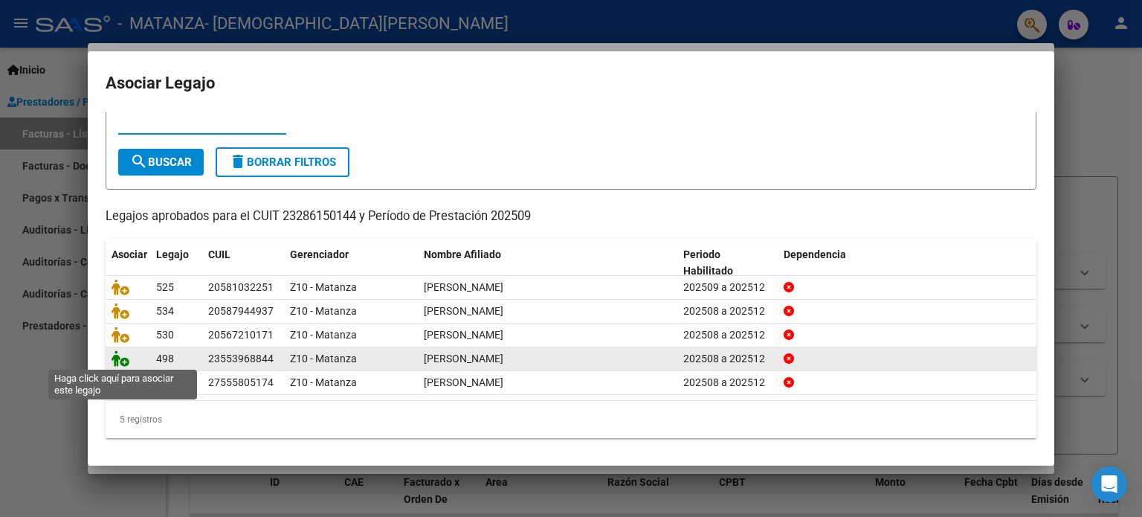
click at [114, 359] on icon at bounding box center [121, 358] width 18 height 16
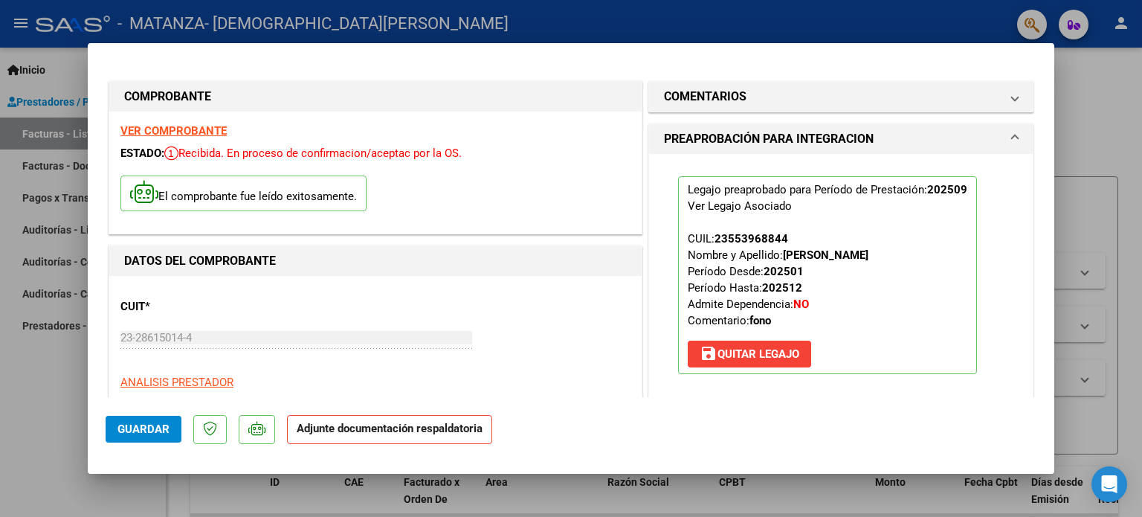
scroll to position [297, 0]
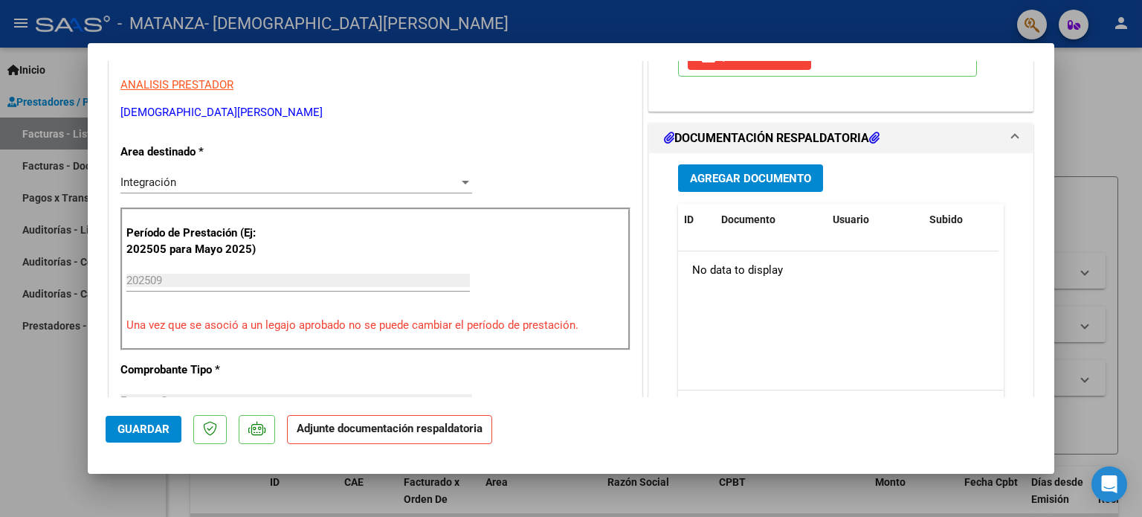
click at [772, 188] on button "Agregar Documento" at bounding box center [750, 178] width 145 height 28
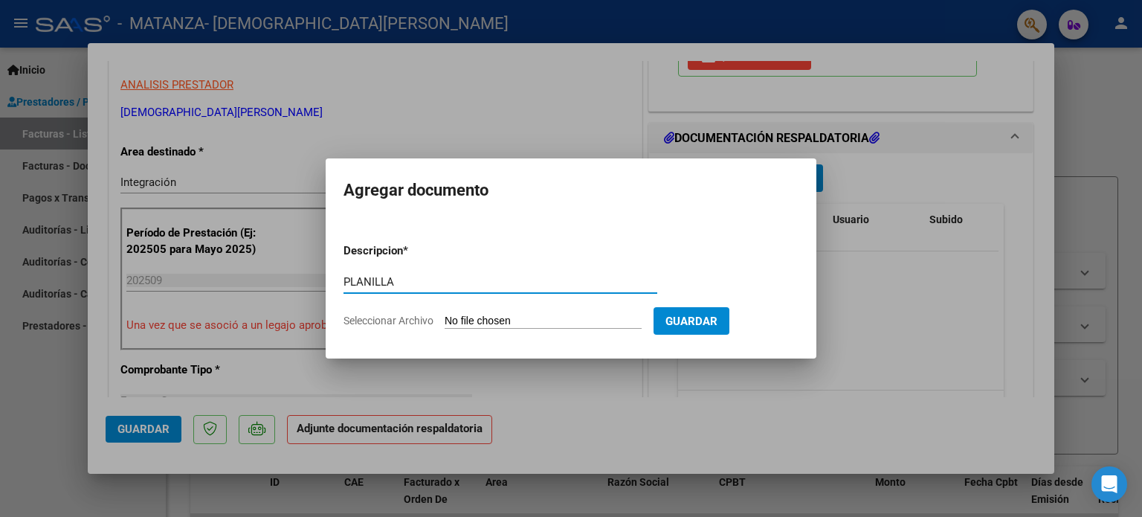
type input "PLANILLA"
click at [494, 320] on input "Seleccionar Archivo" at bounding box center [543, 322] width 197 height 14
type input "C:\fakepath\Planilla [PERSON_NAME] septiembre fono.pdf"
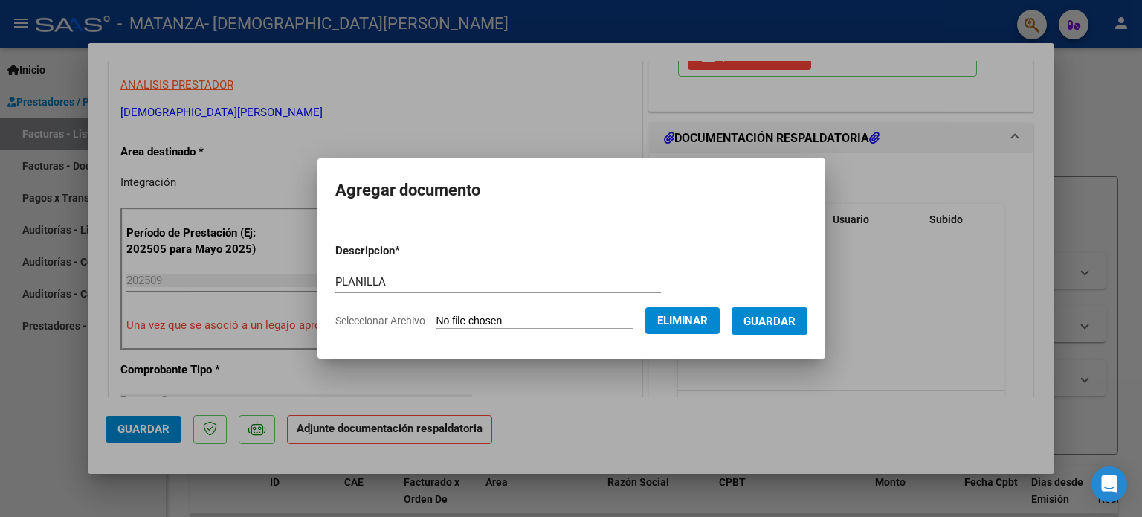
click at [796, 326] on span "Guardar" at bounding box center [770, 321] width 52 height 13
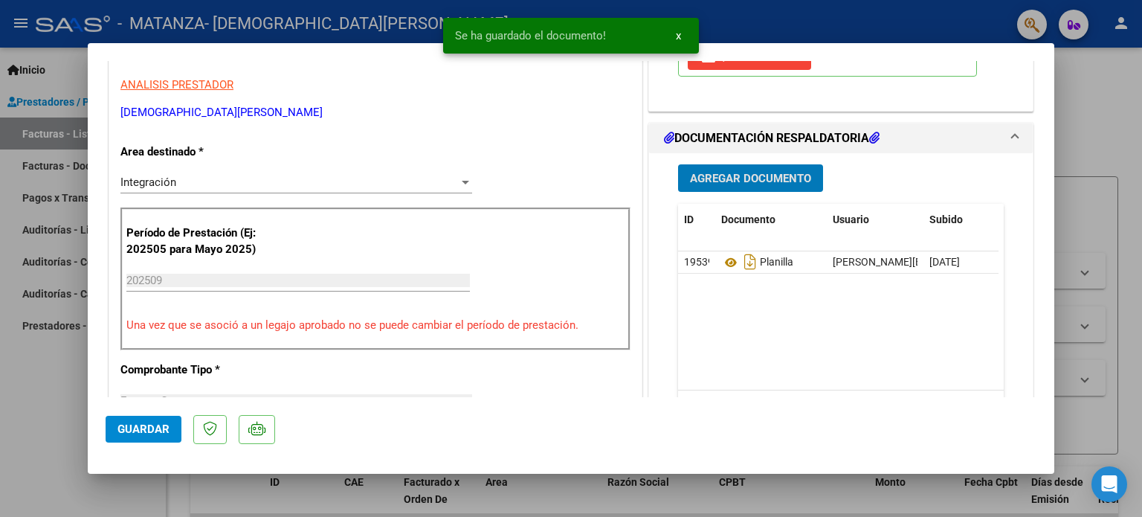
click at [753, 188] on button "Agregar Documento" at bounding box center [750, 178] width 145 height 28
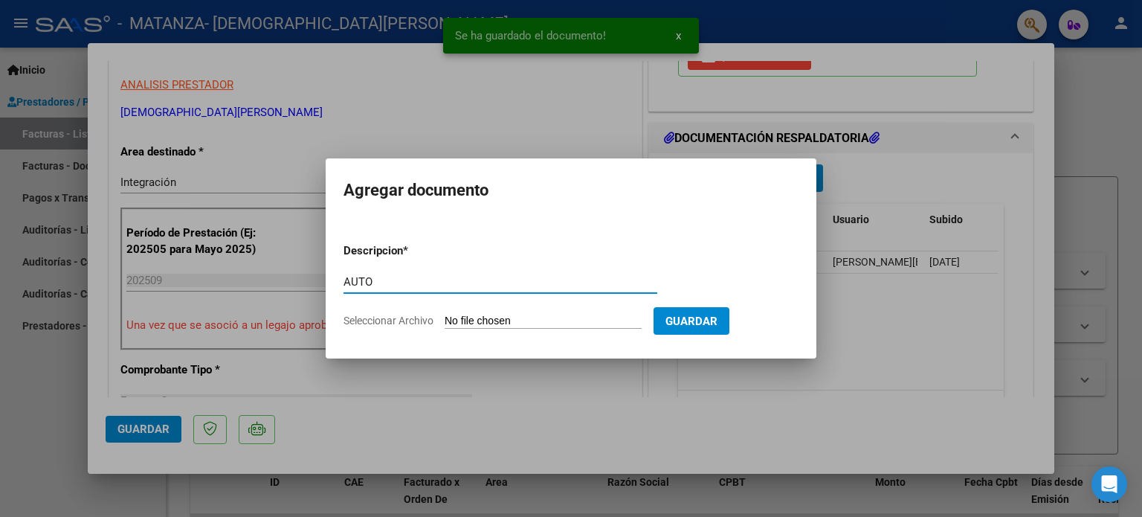
type input "AUTO"
click at [532, 320] on input "Seleccionar Archivo" at bounding box center [543, 322] width 197 height 14
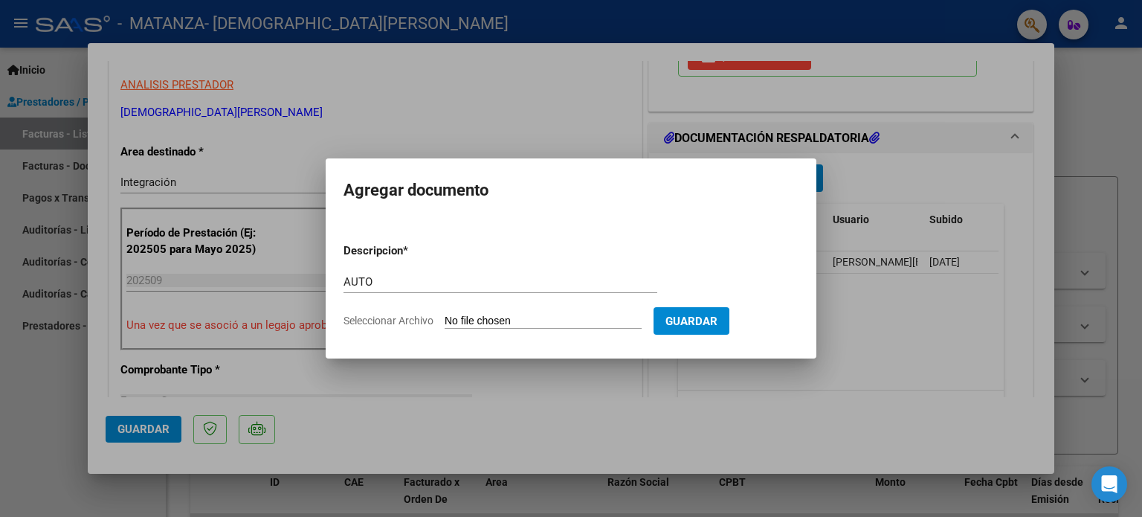
type input "C:\fakepath\23286150144-FACTURA_C-3-473-ANEXO-AUTO.pdf"
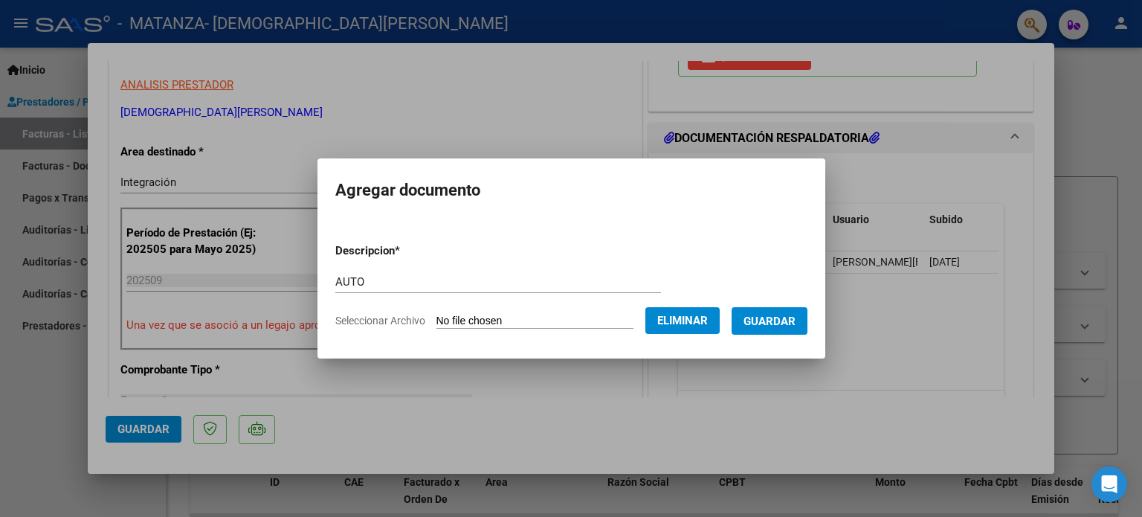
click at [774, 320] on span "Guardar" at bounding box center [770, 321] width 52 height 13
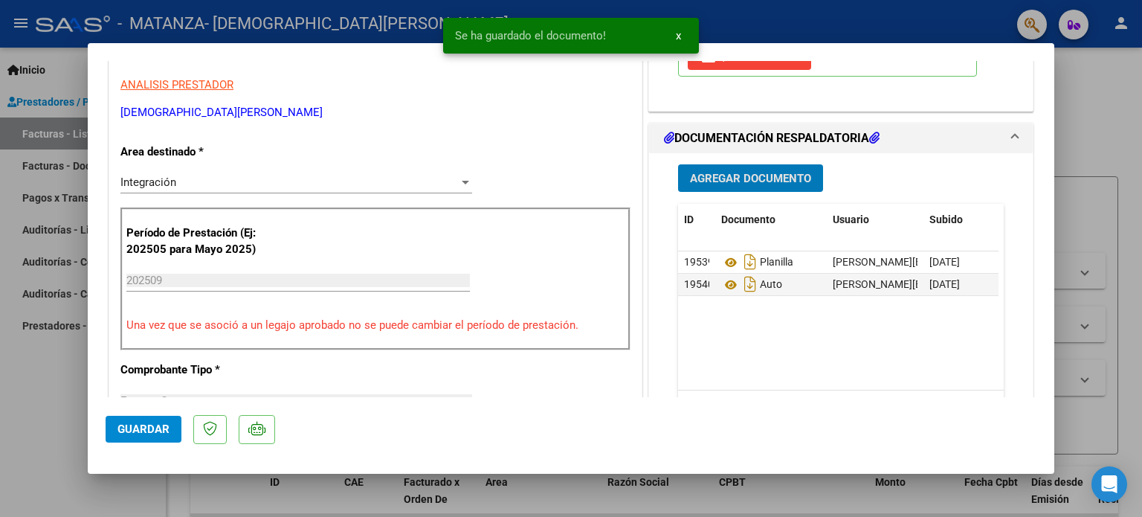
click at [143, 428] on span "Guardar" at bounding box center [143, 428] width 52 height 13
click at [4, 389] on div at bounding box center [571, 258] width 1142 height 517
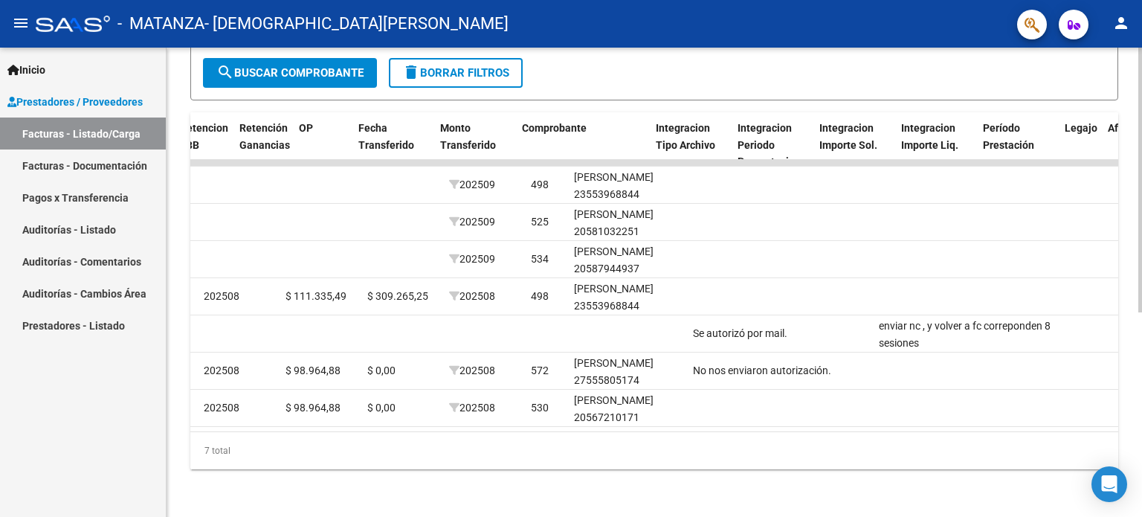
scroll to position [0, 0]
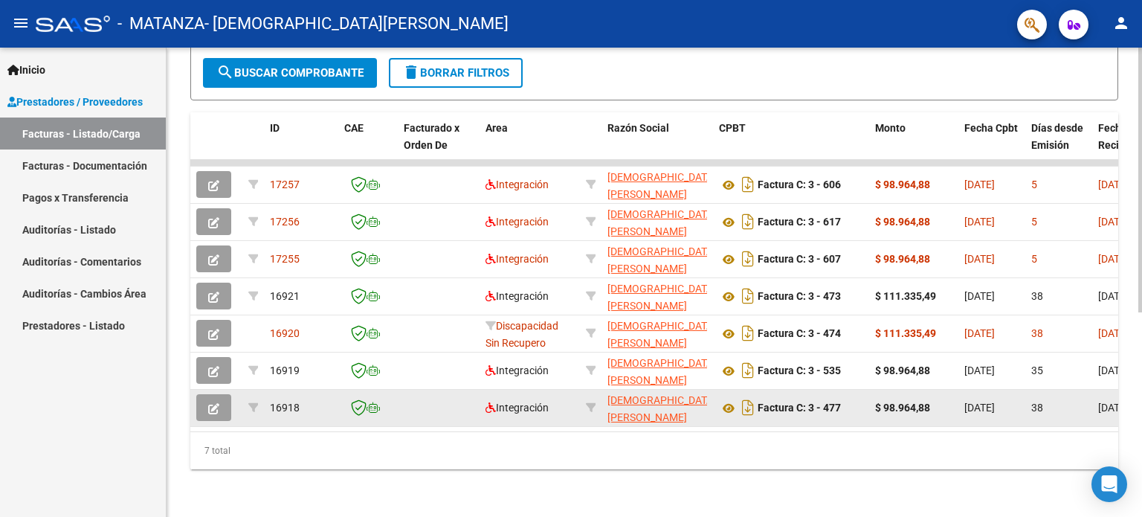
click at [213, 404] on button "button" at bounding box center [213, 407] width 35 height 27
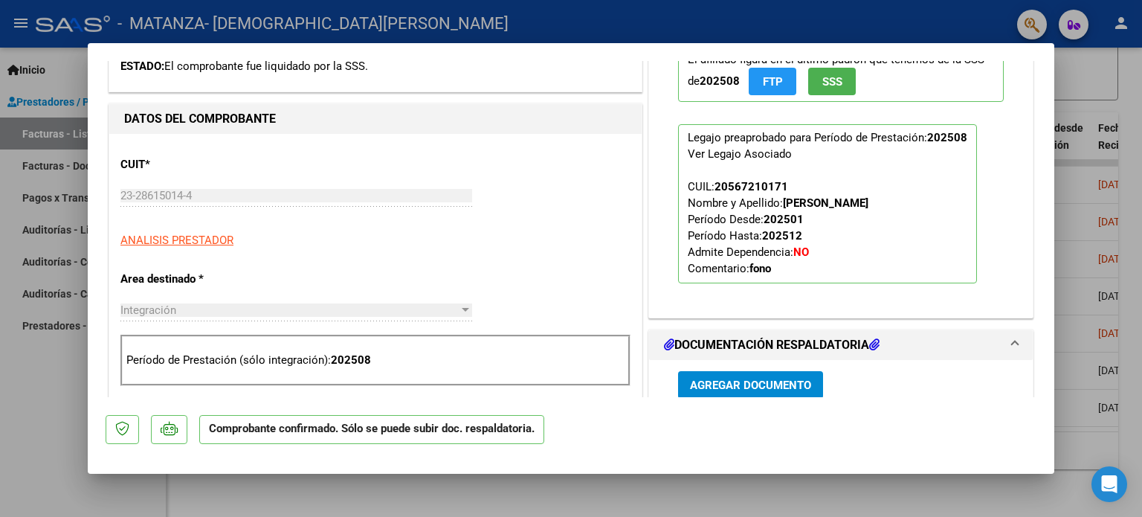
scroll to position [622, 0]
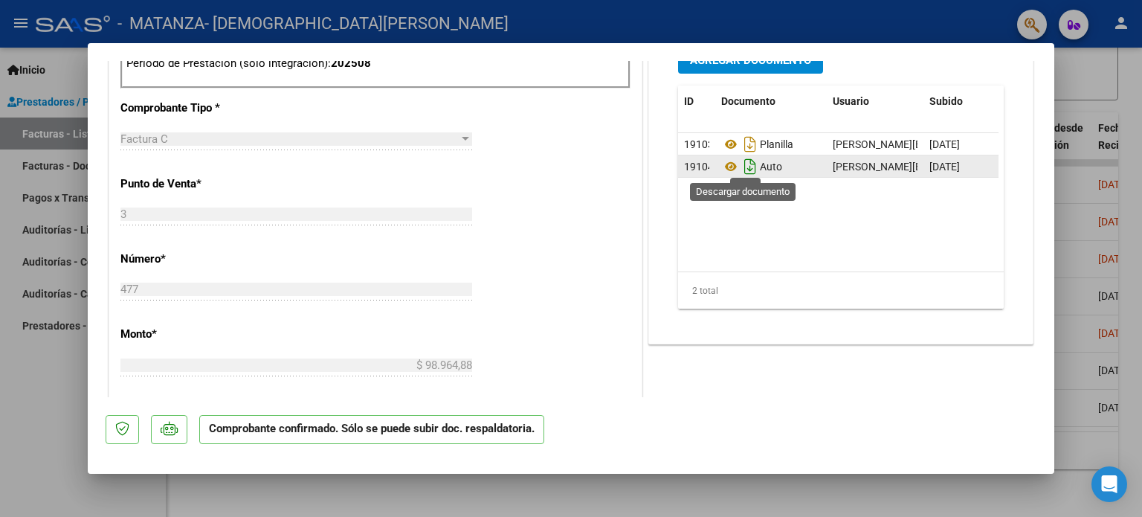
click at [741, 164] on icon "Descargar documento" at bounding box center [750, 167] width 19 height 24
click at [600, 497] on div at bounding box center [571, 258] width 1142 height 517
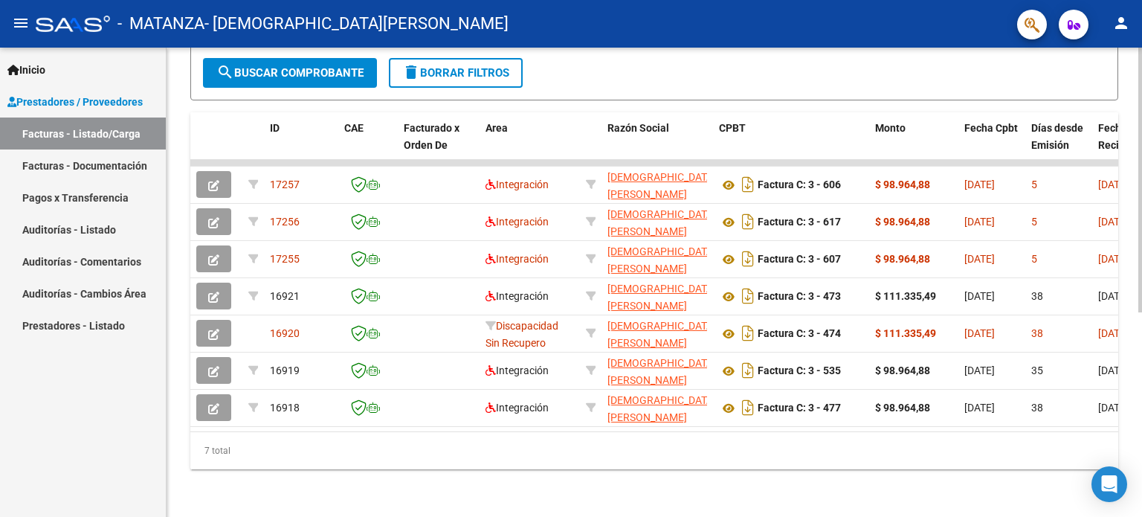
scroll to position [0, 0]
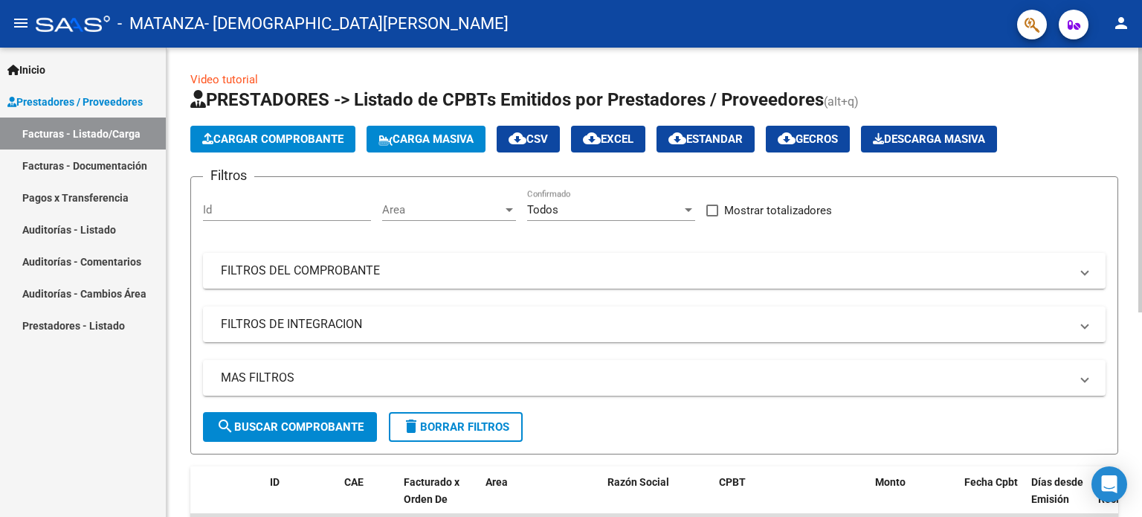
click at [343, 145] on span "Cargar Comprobante" at bounding box center [272, 138] width 141 height 13
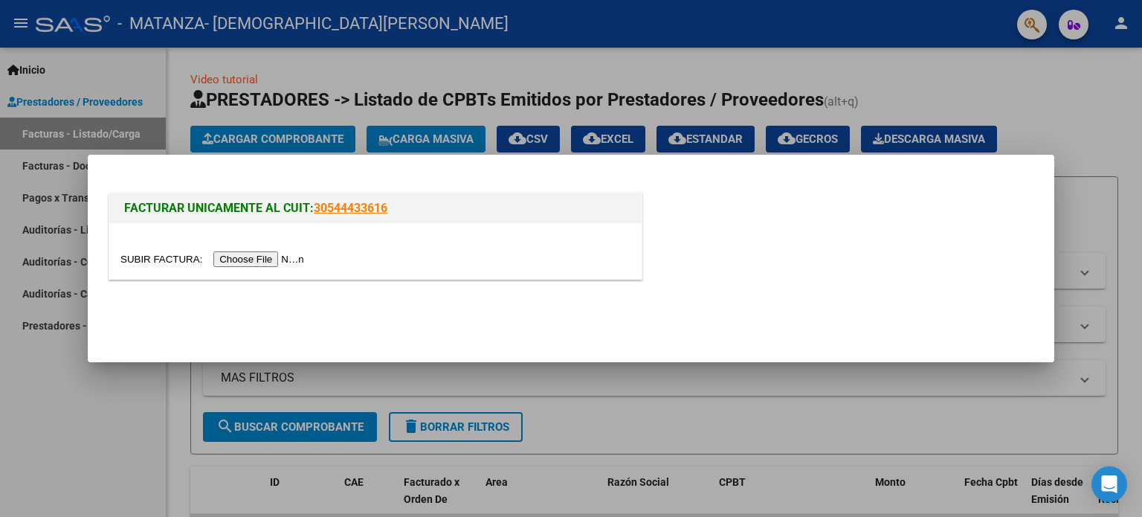
click at [297, 254] on input "file" at bounding box center [214, 259] width 188 height 16
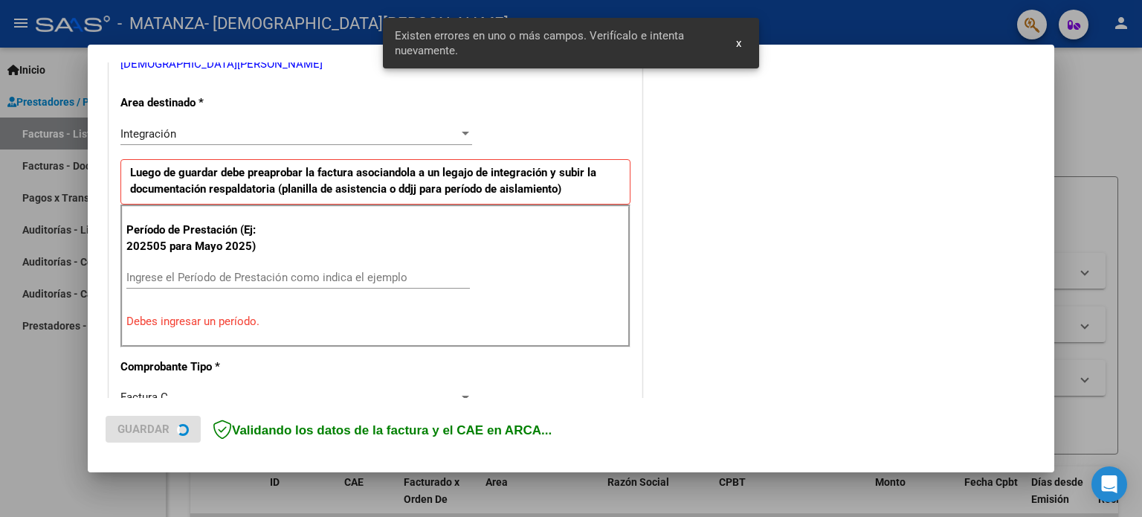
scroll to position [320, 0]
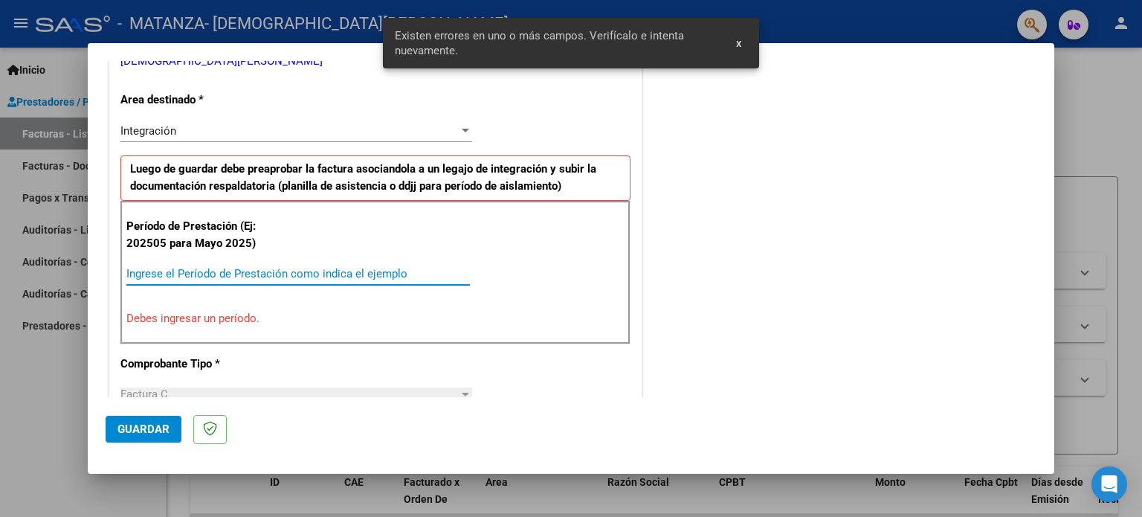
click at [375, 273] on input "Ingrese el Período de Prestación como indica el ejemplo" at bounding box center [297, 273] width 343 height 13
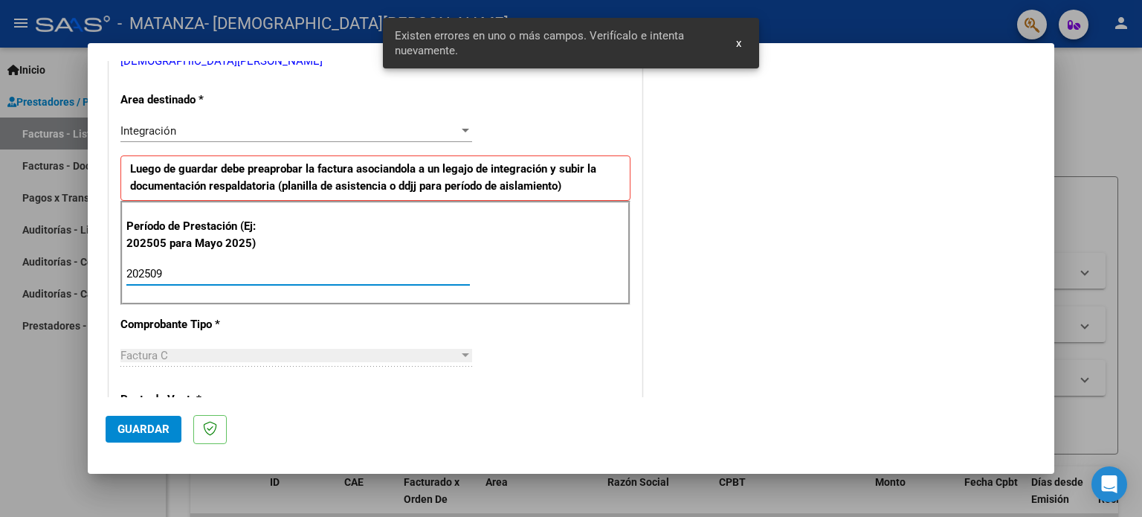
type input "202509"
click at [158, 429] on span "Guardar" at bounding box center [143, 428] width 52 height 13
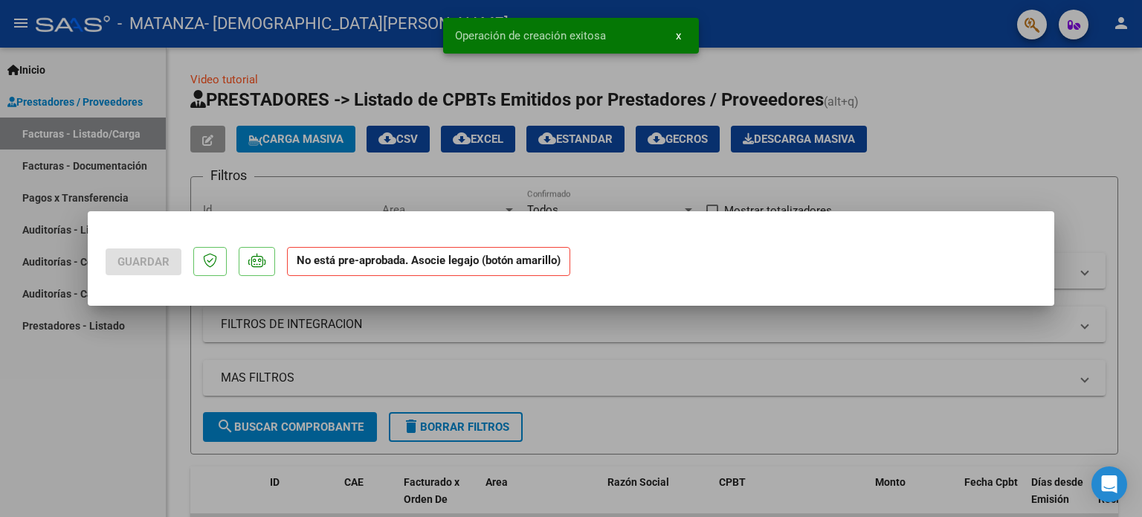
scroll to position [0, 0]
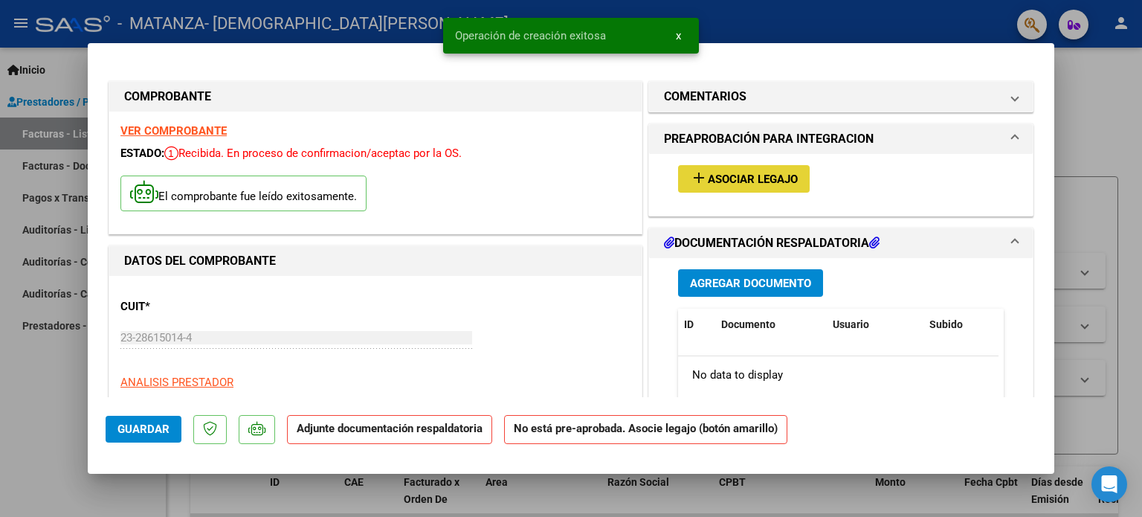
click at [732, 181] on span "Asociar Legajo" at bounding box center [753, 178] width 90 height 13
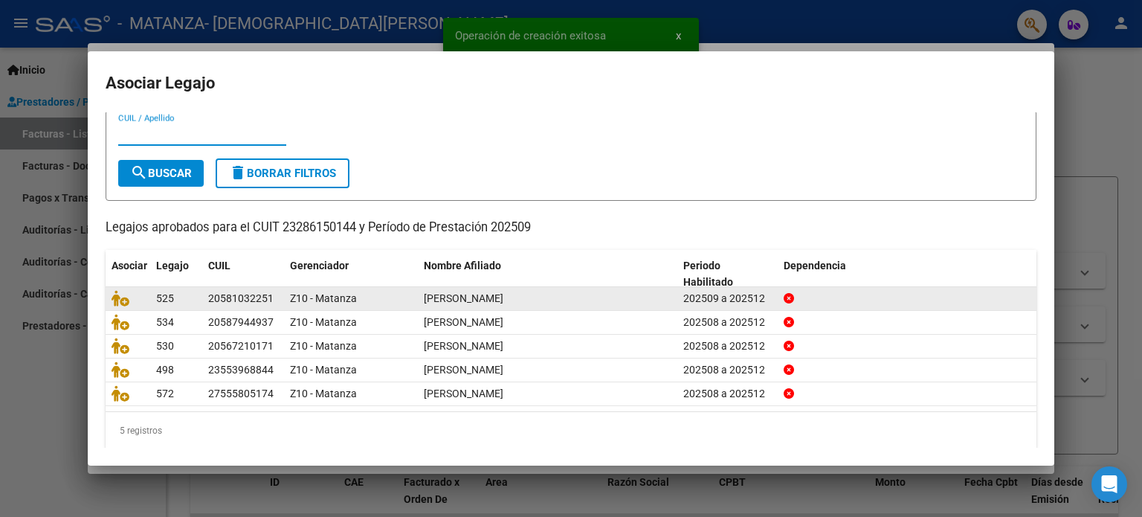
scroll to position [50, 0]
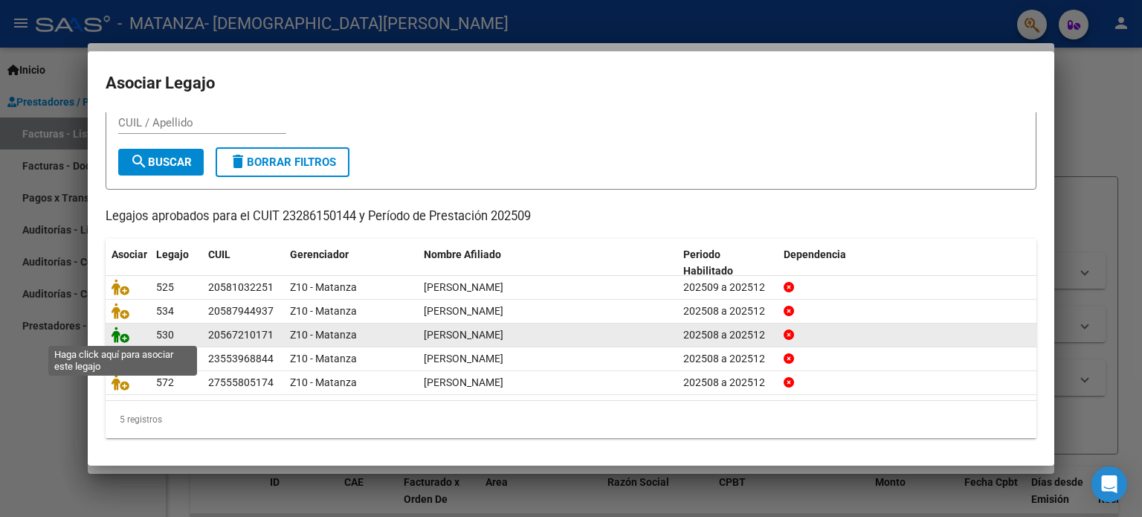
click at [122, 338] on icon at bounding box center [121, 334] width 18 height 16
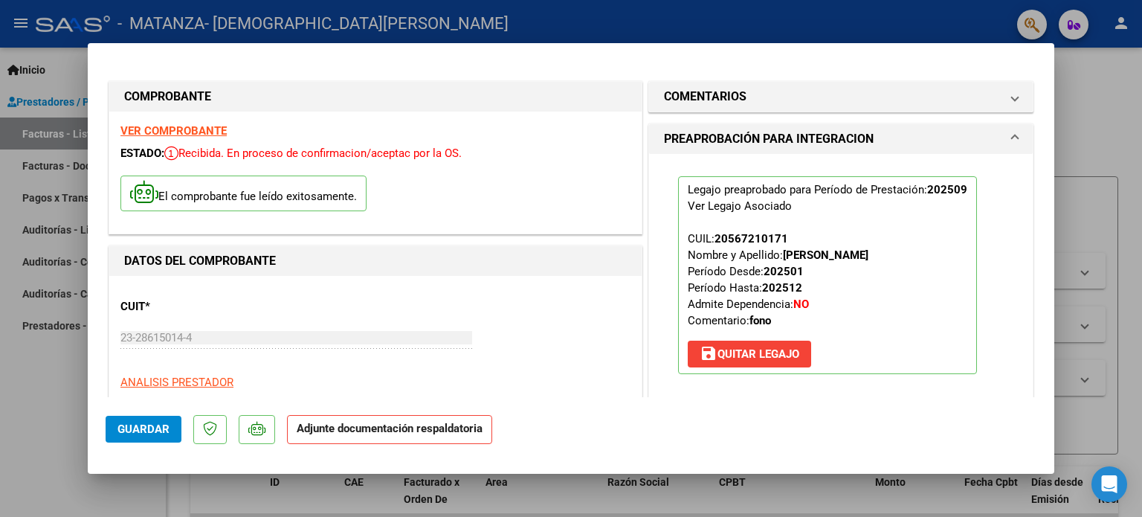
scroll to position [297, 0]
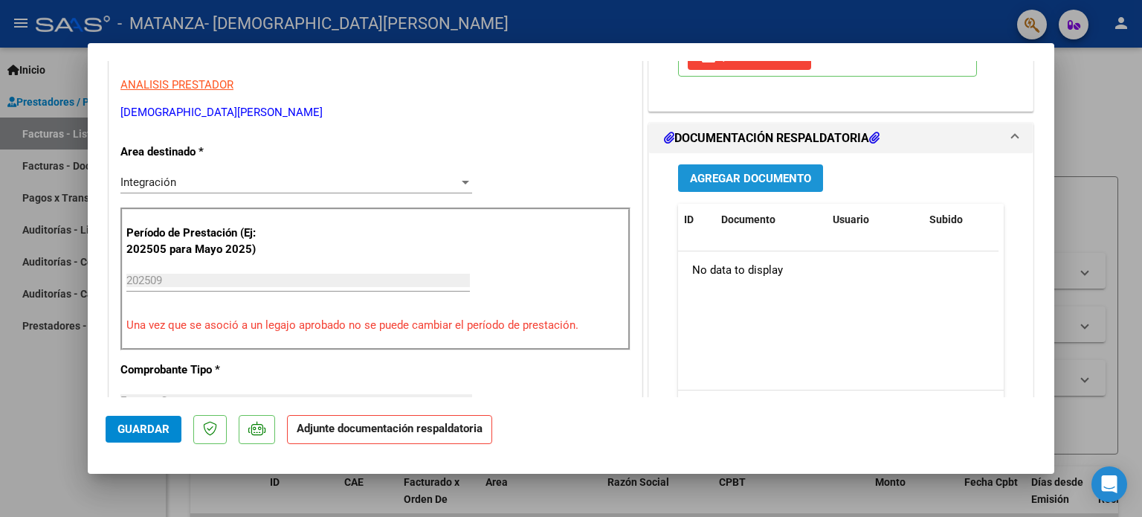
click at [764, 171] on span "Agregar Documento" at bounding box center [750, 177] width 121 height 13
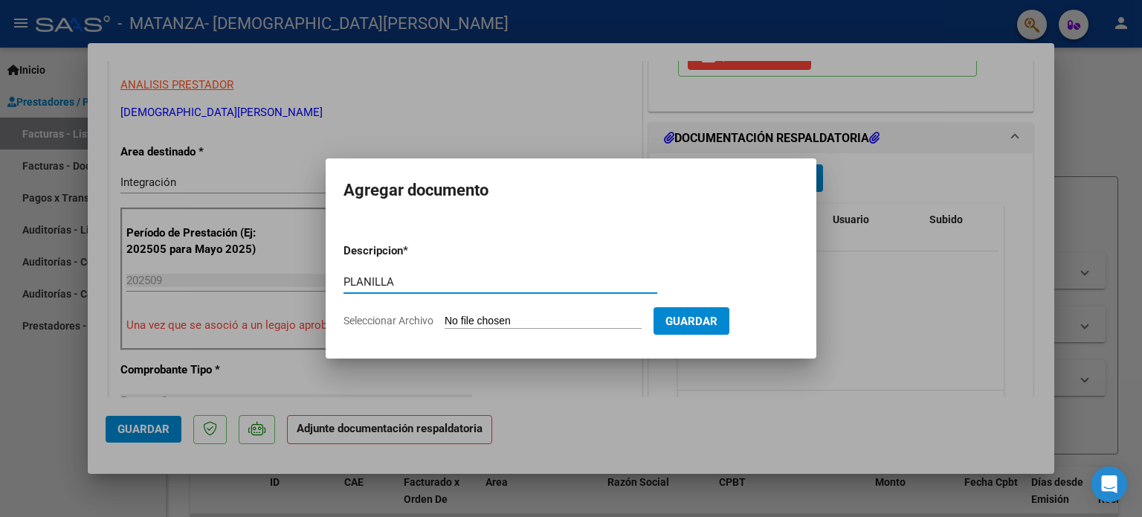
type input "PLANILLA"
click at [534, 324] on input "Seleccionar Archivo" at bounding box center [543, 322] width 197 height 14
type input "C:\fakepath\Planilla [PERSON_NAME] septiembre fon.pdf"
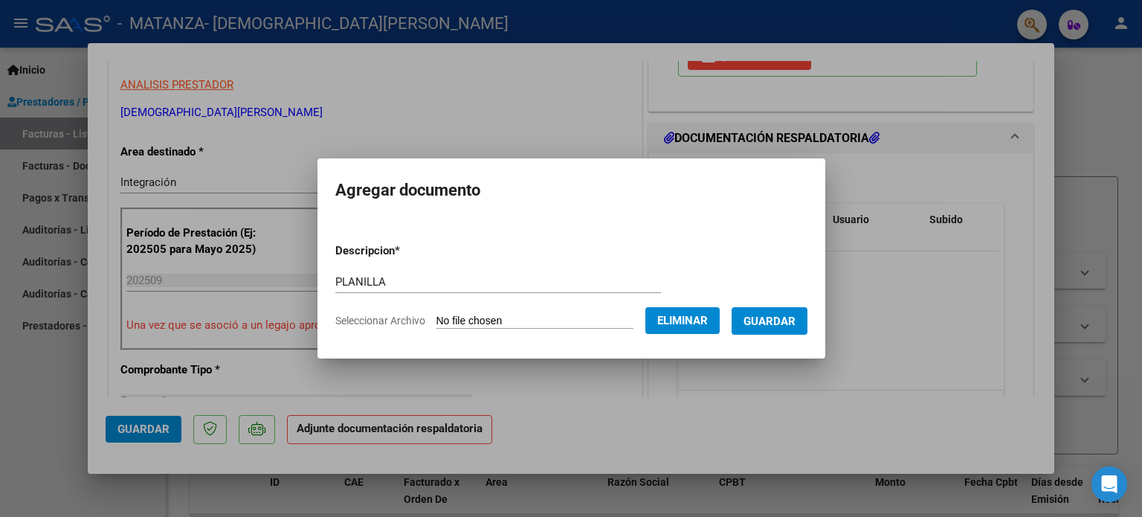
click at [796, 318] on span "Guardar" at bounding box center [770, 321] width 52 height 13
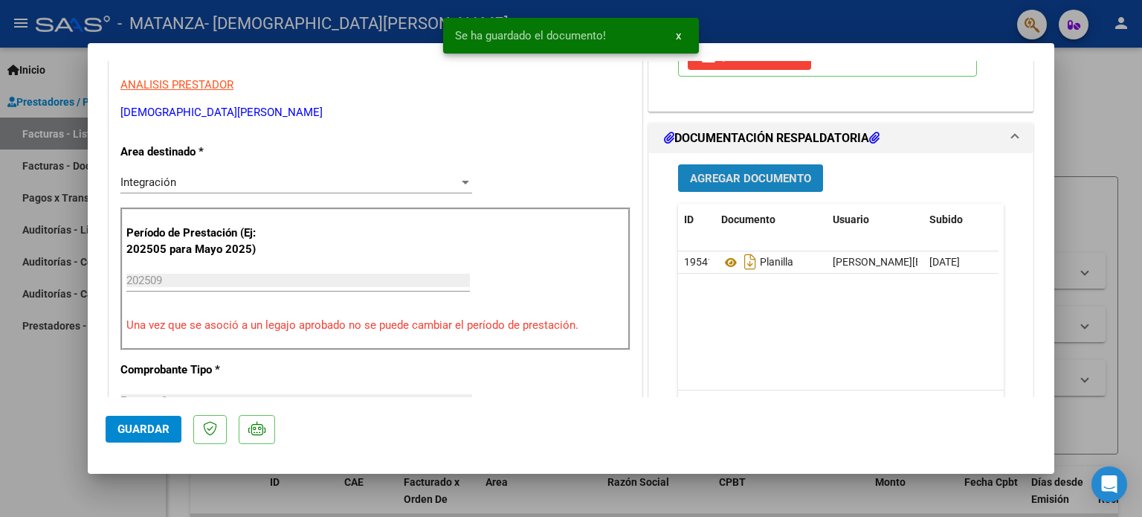
click at [746, 178] on span "Agregar Documento" at bounding box center [750, 178] width 121 height 13
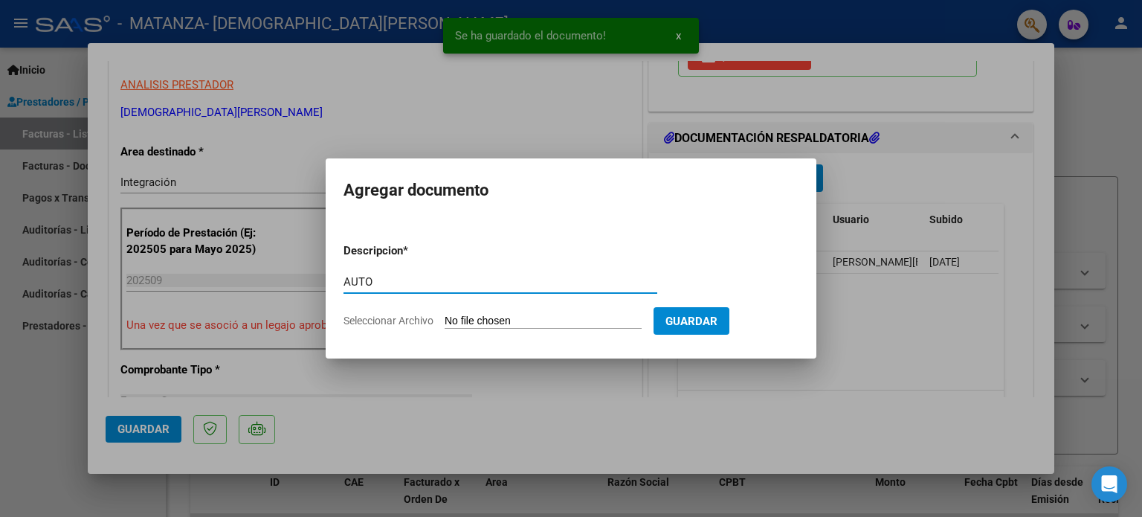
type input "AUTO"
click at [515, 315] on input "Seleccionar Archivo" at bounding box center [543, 322] width 197 height 14
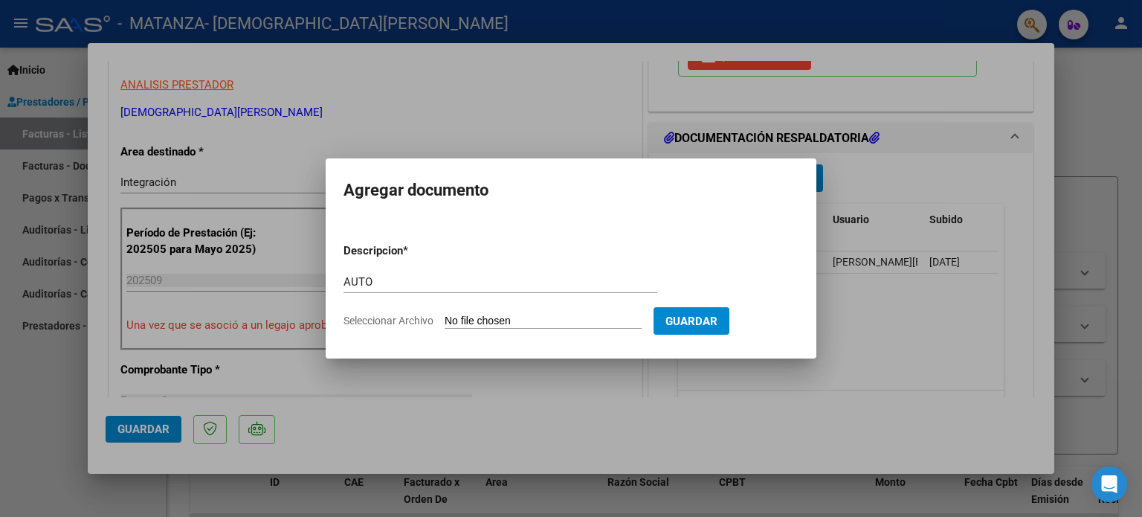
type input "C:\fakepath\23286150144-FACTURA_C-3-477-ANEXO-AUTO.png"
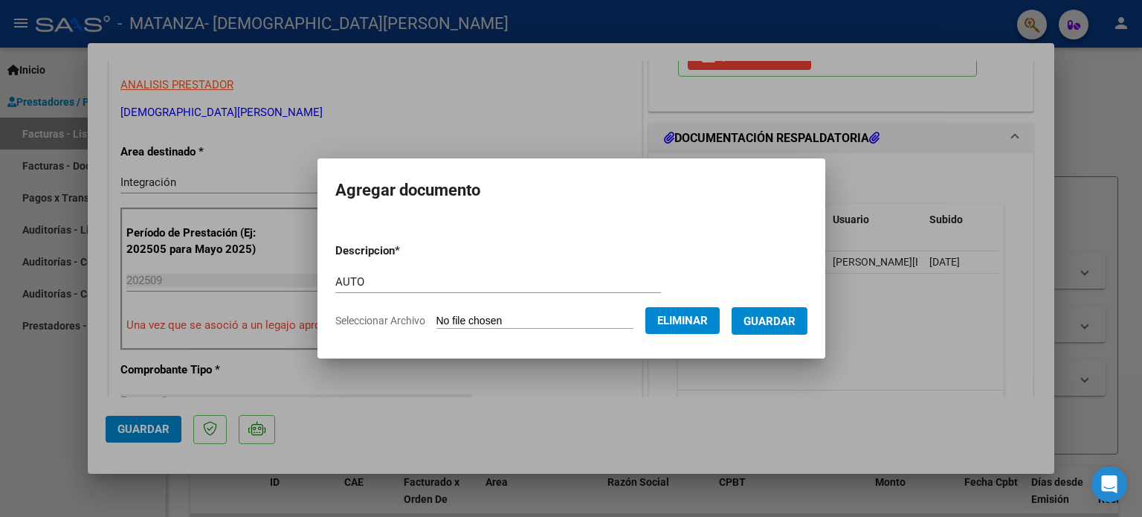
click at [796, 322] on span "Guardar" at bounding box center [770, 321] width 52 height 13
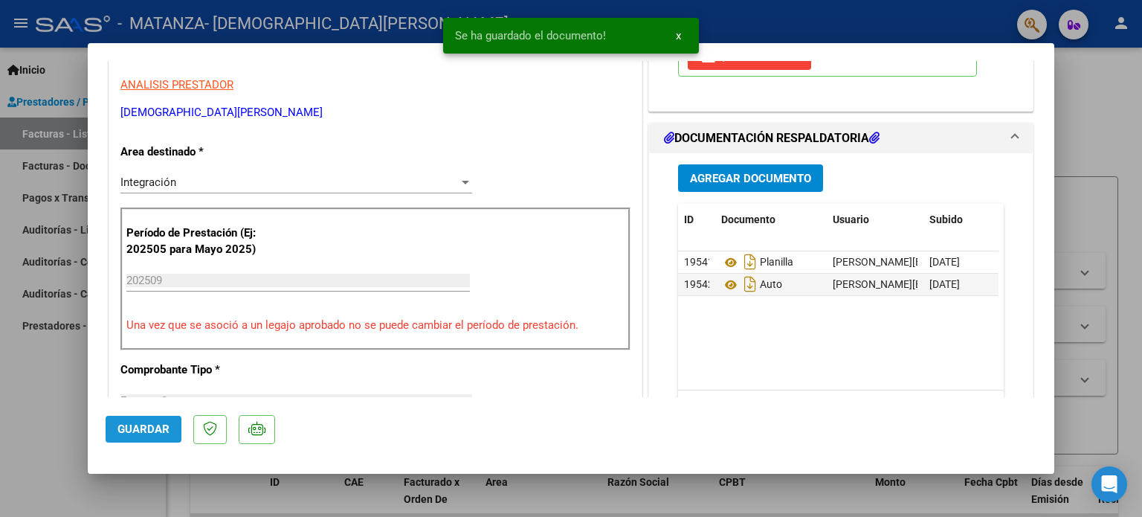
click at [171, 424] on button "Guardar" at bounding box center [144, 429] width 76 height 27
click at [36, 386] on div at bounding box center [571, 258] width 1142 height 517
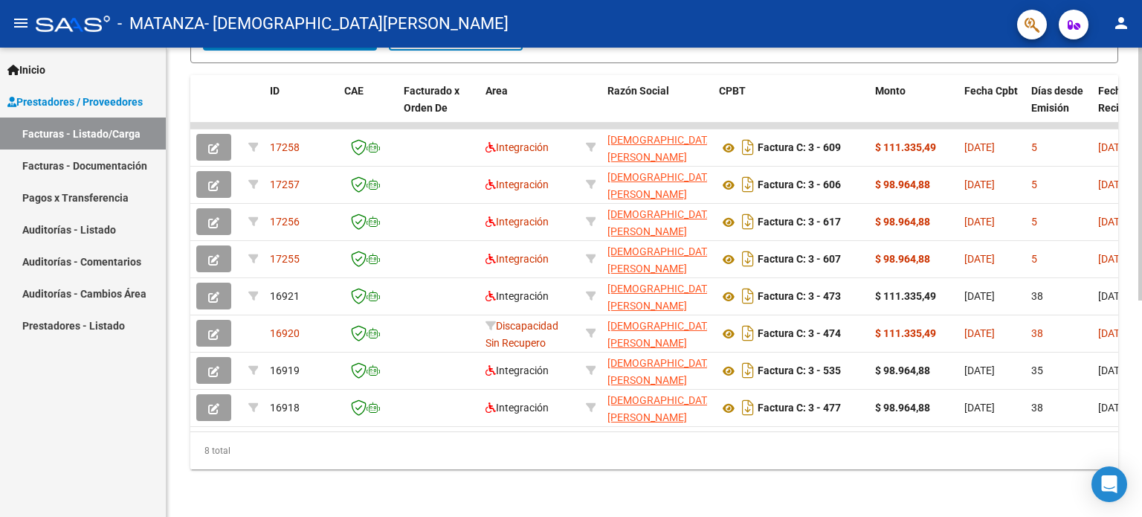
scroll to position [0, 0]
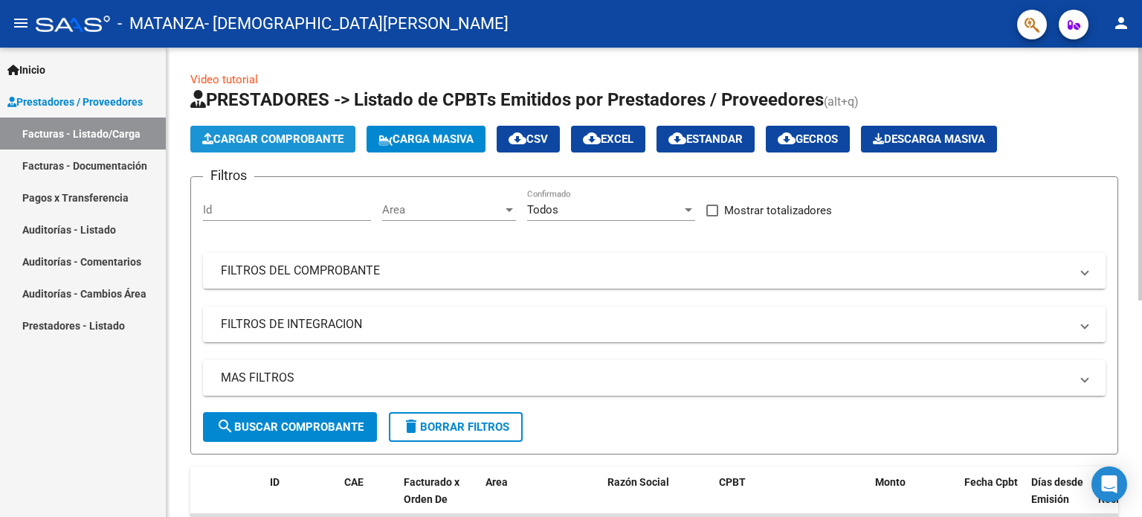
click at [241, 132] on span "Cargar Comprobante" at bounding box center [272, 138] width 141 height 13
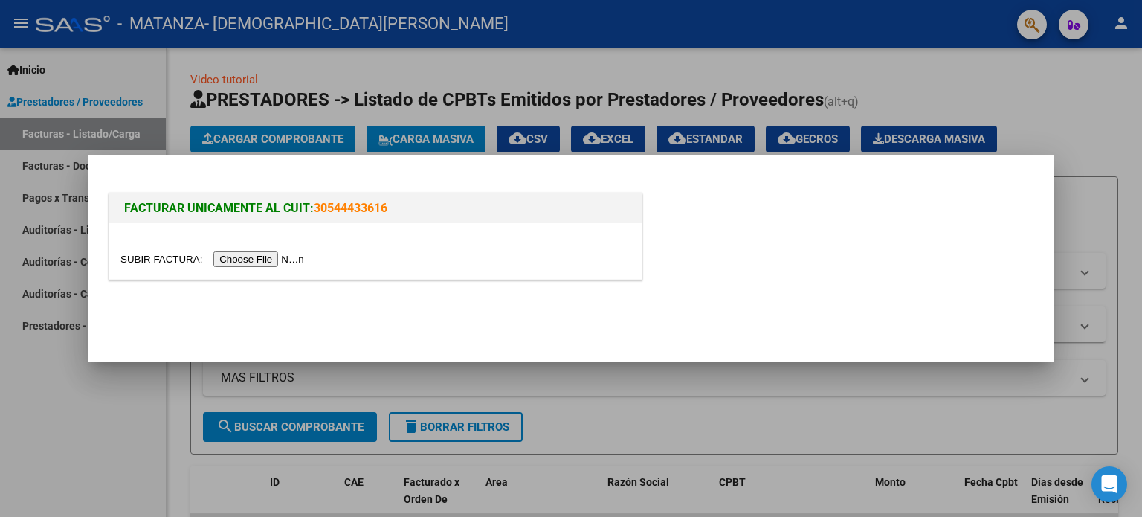
click at [295, 268] on div at bounding box center [375, 251] width 532 height 56
click at [294, 255] on input "file" at bounding box center [214, 259] width 188 height 16
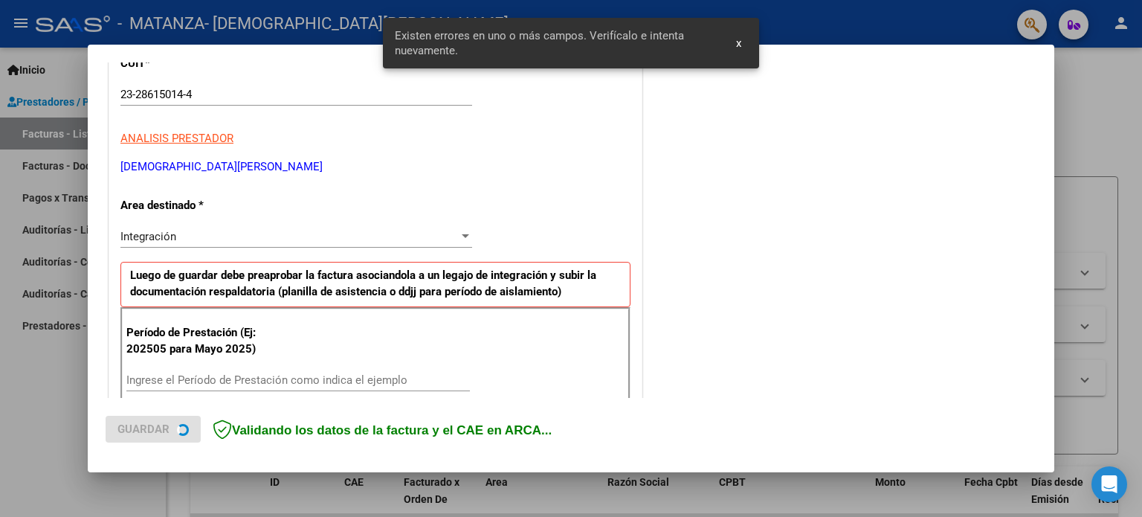
scroll to position [320, 0]
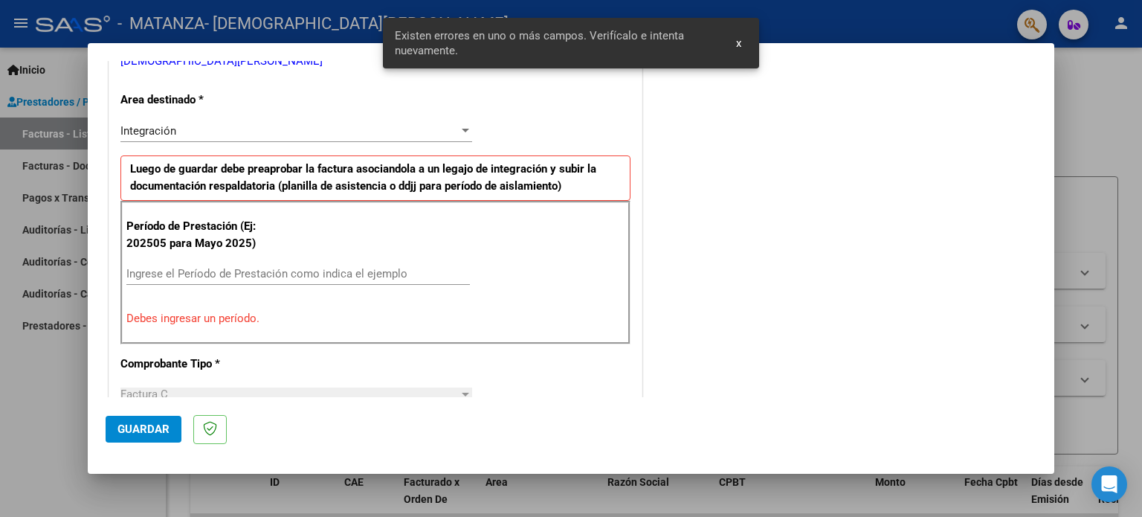
click at [317, 264] on div "Ingrese el Período de Prestación como indica el ejemplo" at bounding box center [297, 273] width 343 height 22
click at [318, 264] on div "Ingrese el Período de Prestación como indica el ejemplo" at bounding box center [297, 273] width 343 height 22
click at [321, 272] on input "Ingrese el Período de Prestación como indica el ejemplo" at bounding box center [297, 273] width 343 height 13
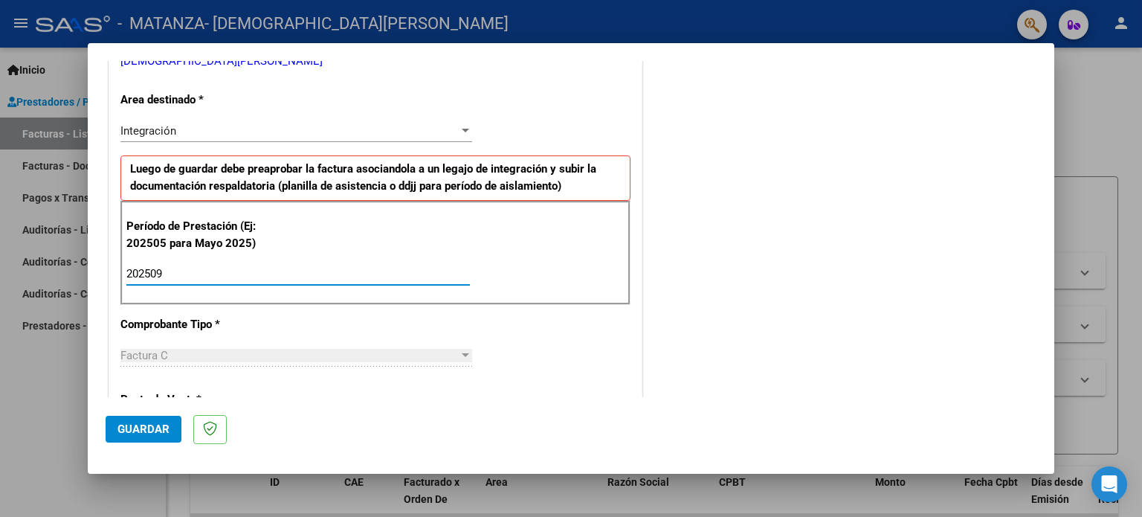
type input "202509"
click at [171, 433] on button "Guardar" at bounding box center [144, 429] width 76 height 27
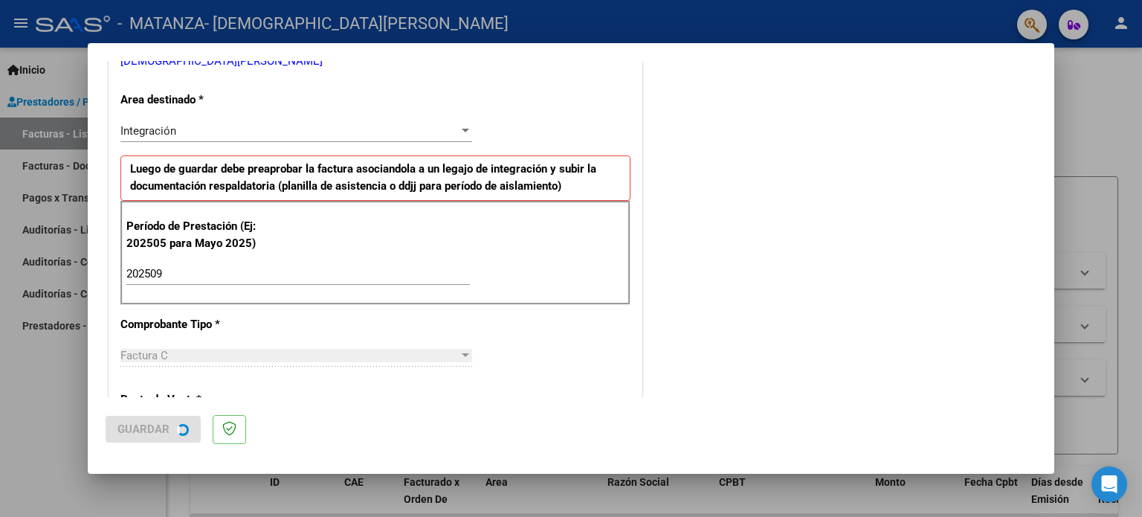
scroll to position [0, 0]
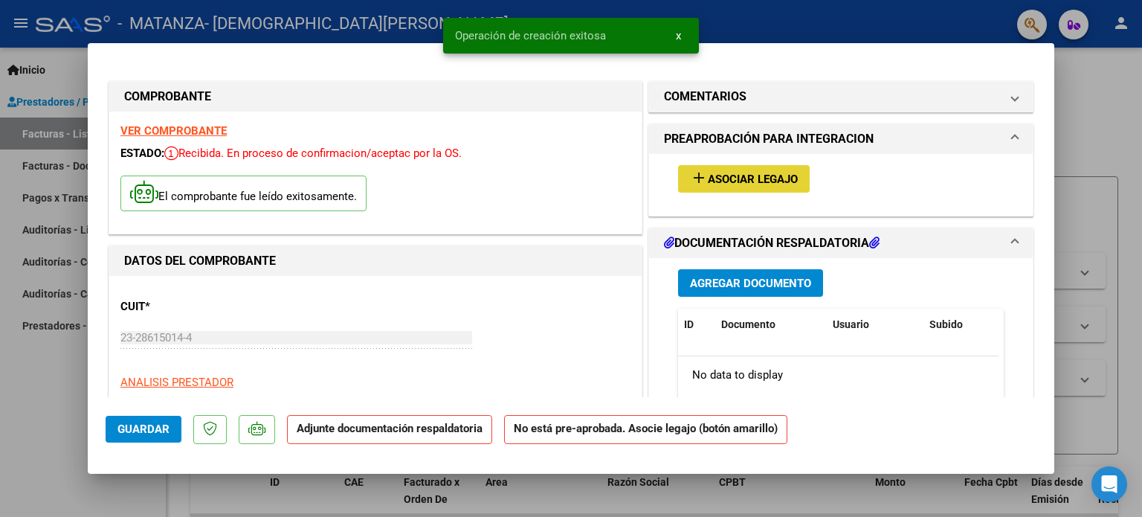
click at [742, 166] on button "add Asociar Legajo" at bounding box center [744, 179] width 132 height 28
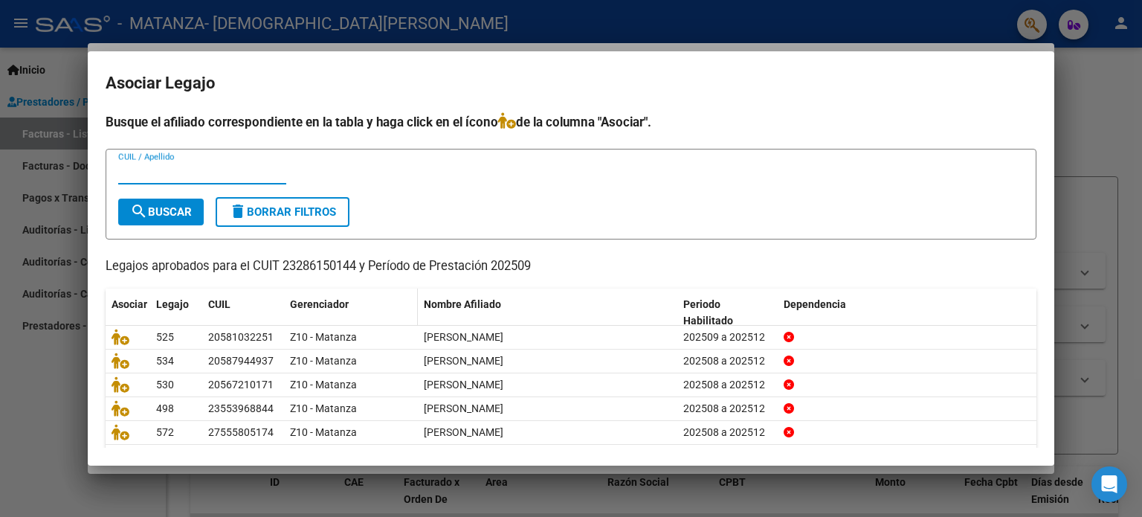
scroll to position [50, 0]
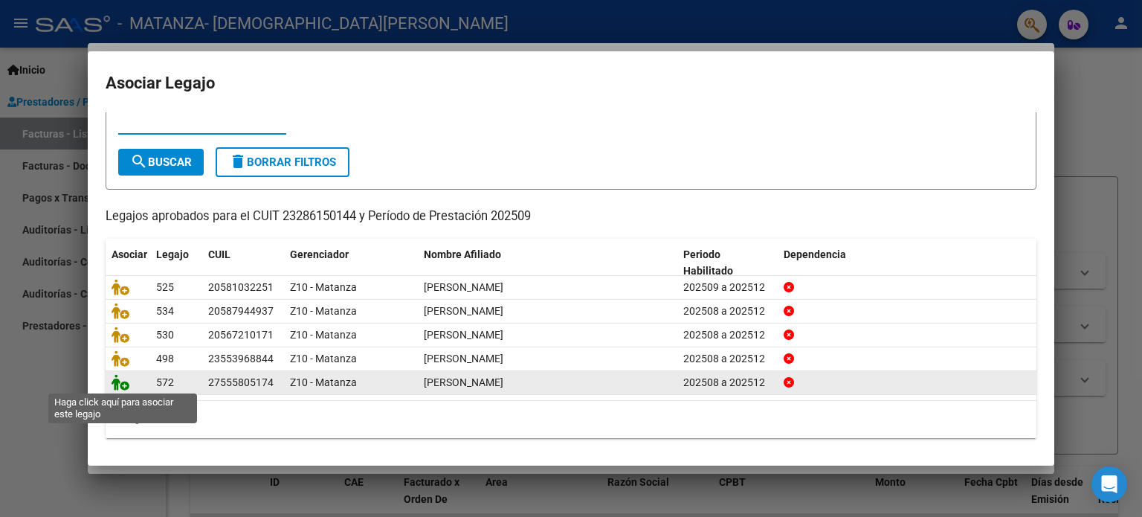
click at [119, 383] on icon at bounding box center [121, 382] width 18 height 16
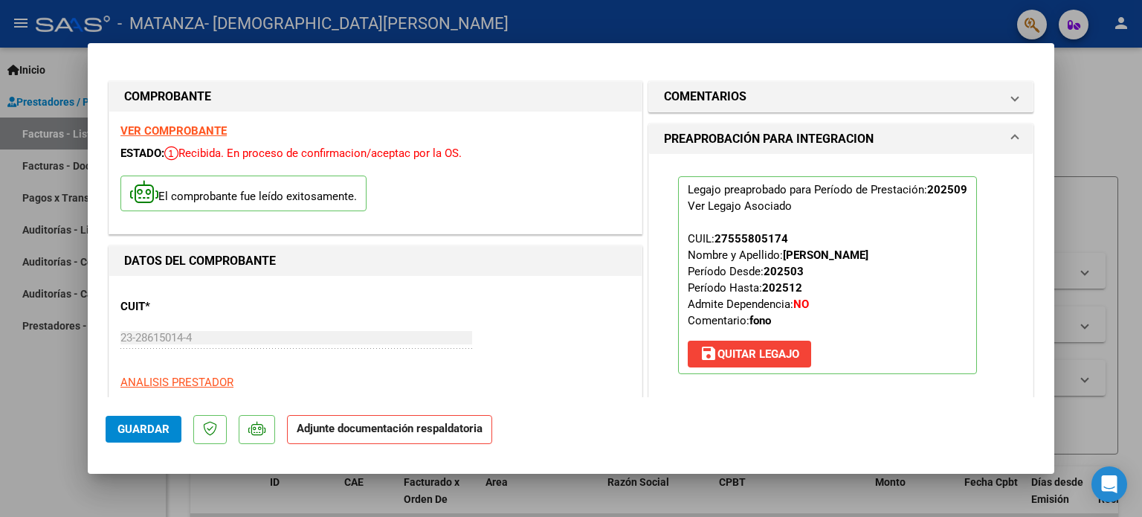
scroll to position [297, 0]
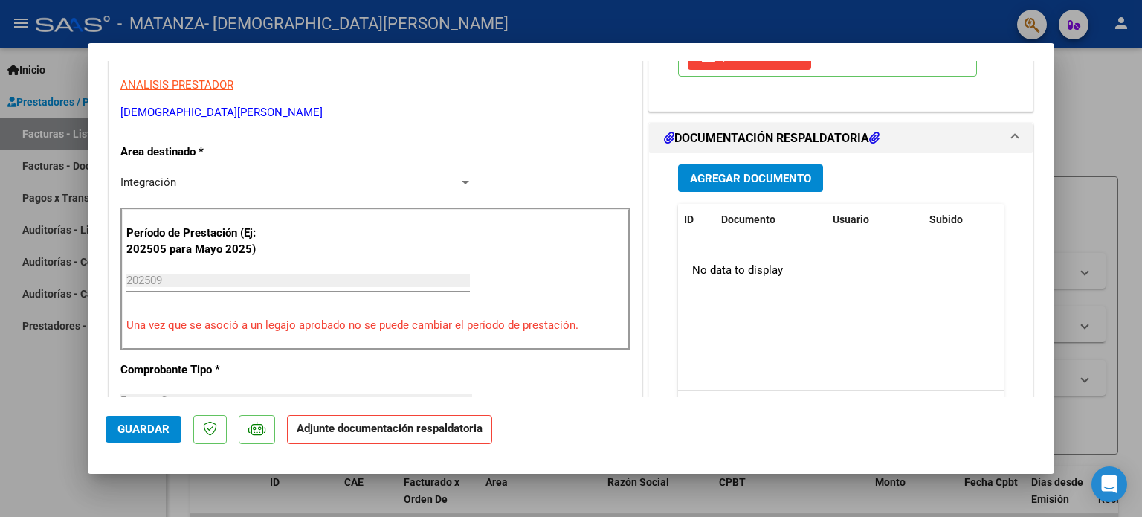
click at [708, 174] on span "Agregar Documento" at bounding box center [750, 178] width 121 height 13
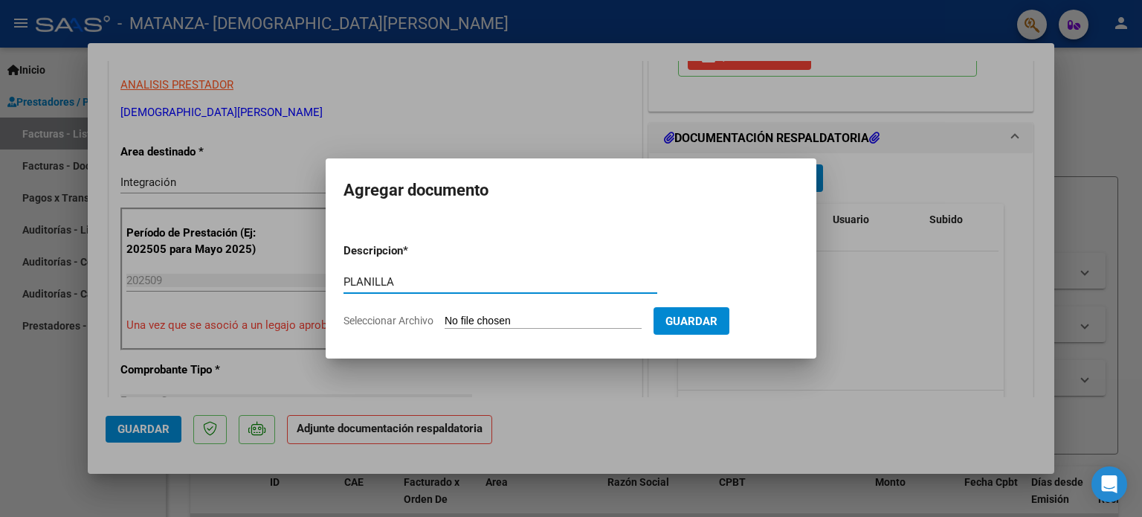
type input "PLANILLA"
click at [530, 321] on input "Seleccionar Archivo" at bounding box center [543, 322] width 197 height 14
type input "C:\fakepath\Planilla [PERSON_NAME] septiembre fono.pdf"
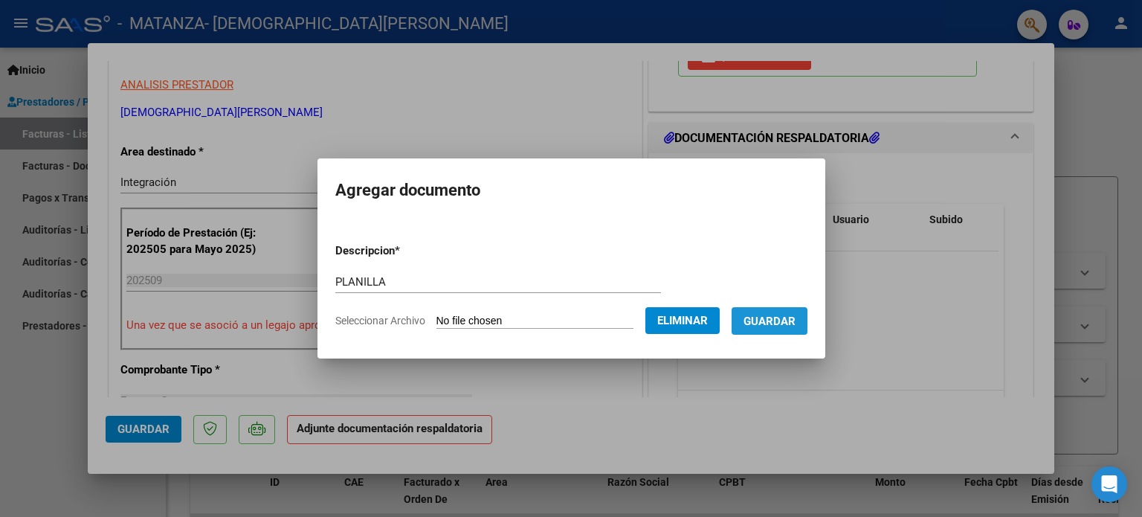
click at [796, 325] on span "Guardar" at bounding box center [770, 321] width 52 height 13
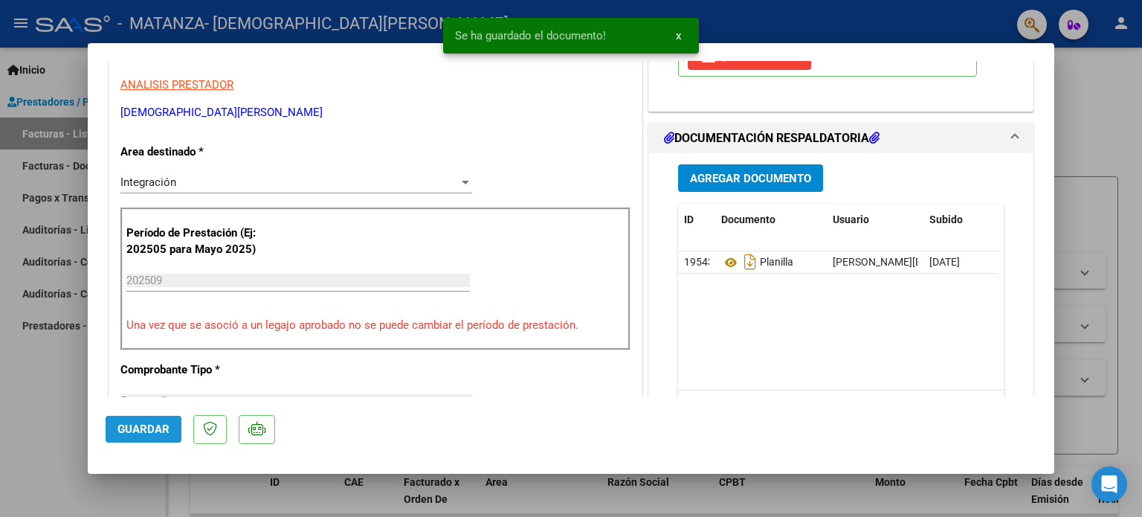
click at [164, 425] on span "Guardar" at bounding box center [143, 428] width 52 height 13
click at [28, 374] on div at bounding box center [571, 258] width 1142 height 517
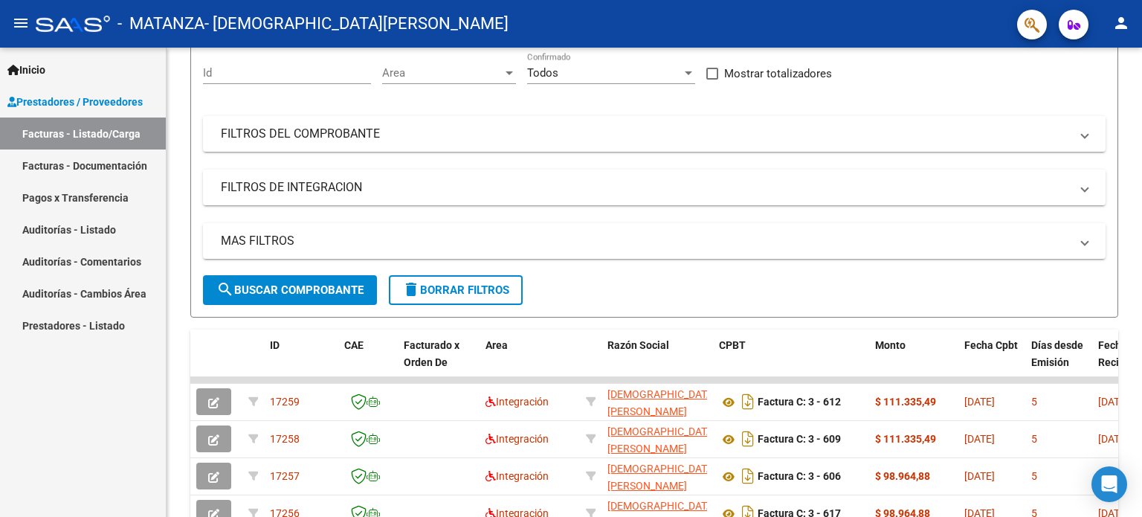
scroll to position [0, 0]
